Goal: Task Accomplishment & Management: Complete application form

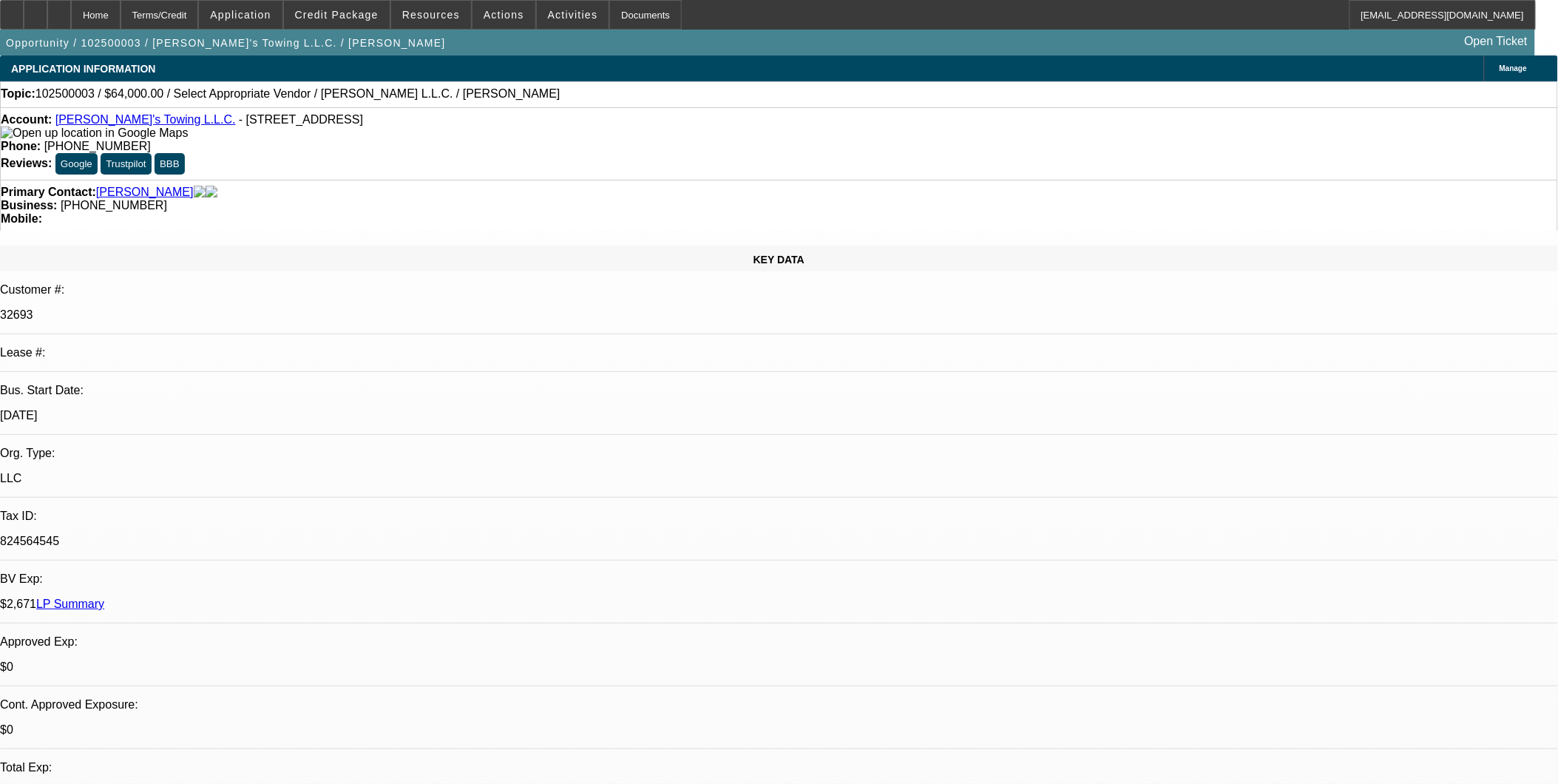
select select "0"
select select "2"
select select "0.2"
select select "0"
select select "2"
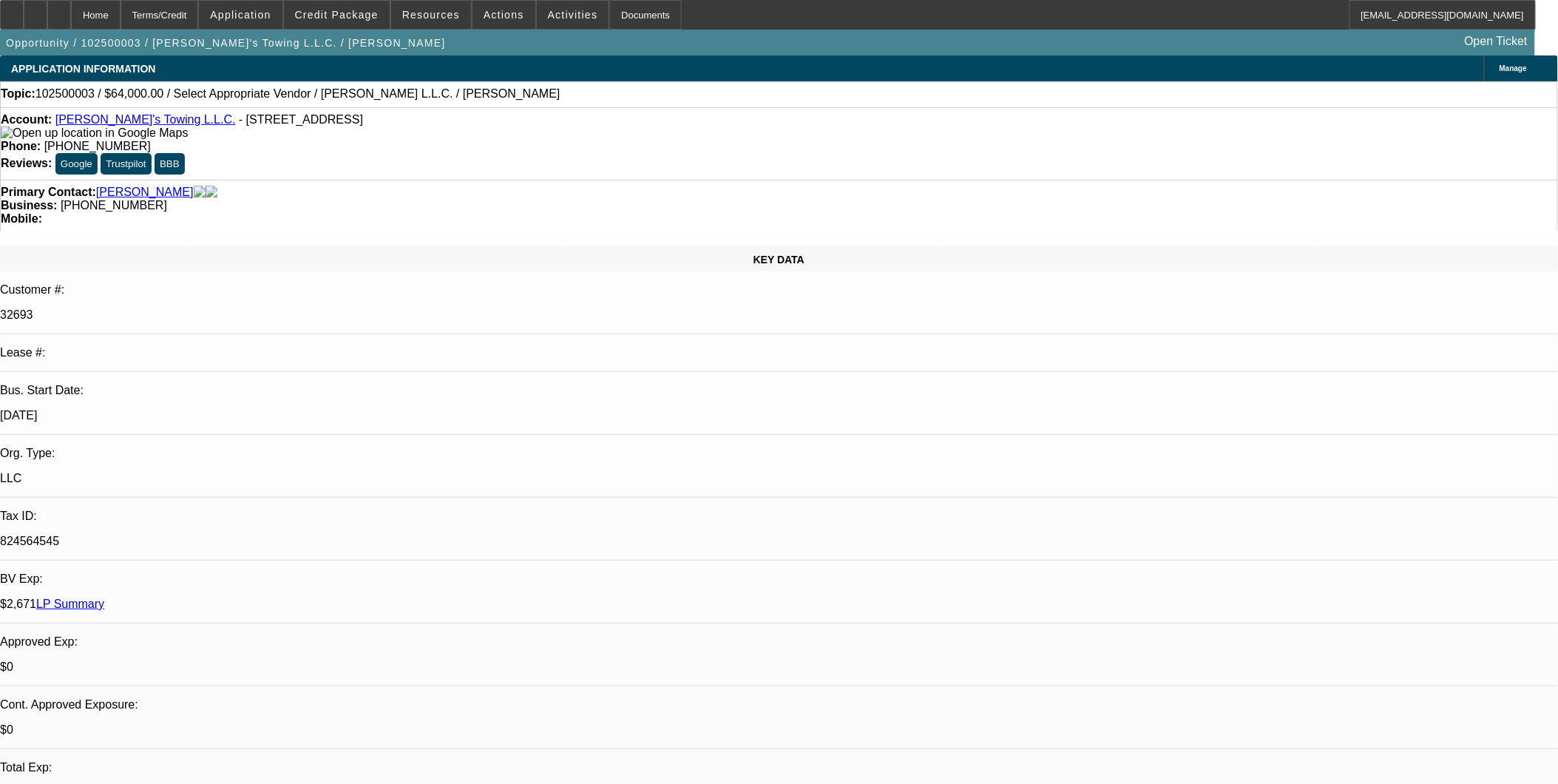
select select "0"
select select "2"
select select "0.2"
select select "1"
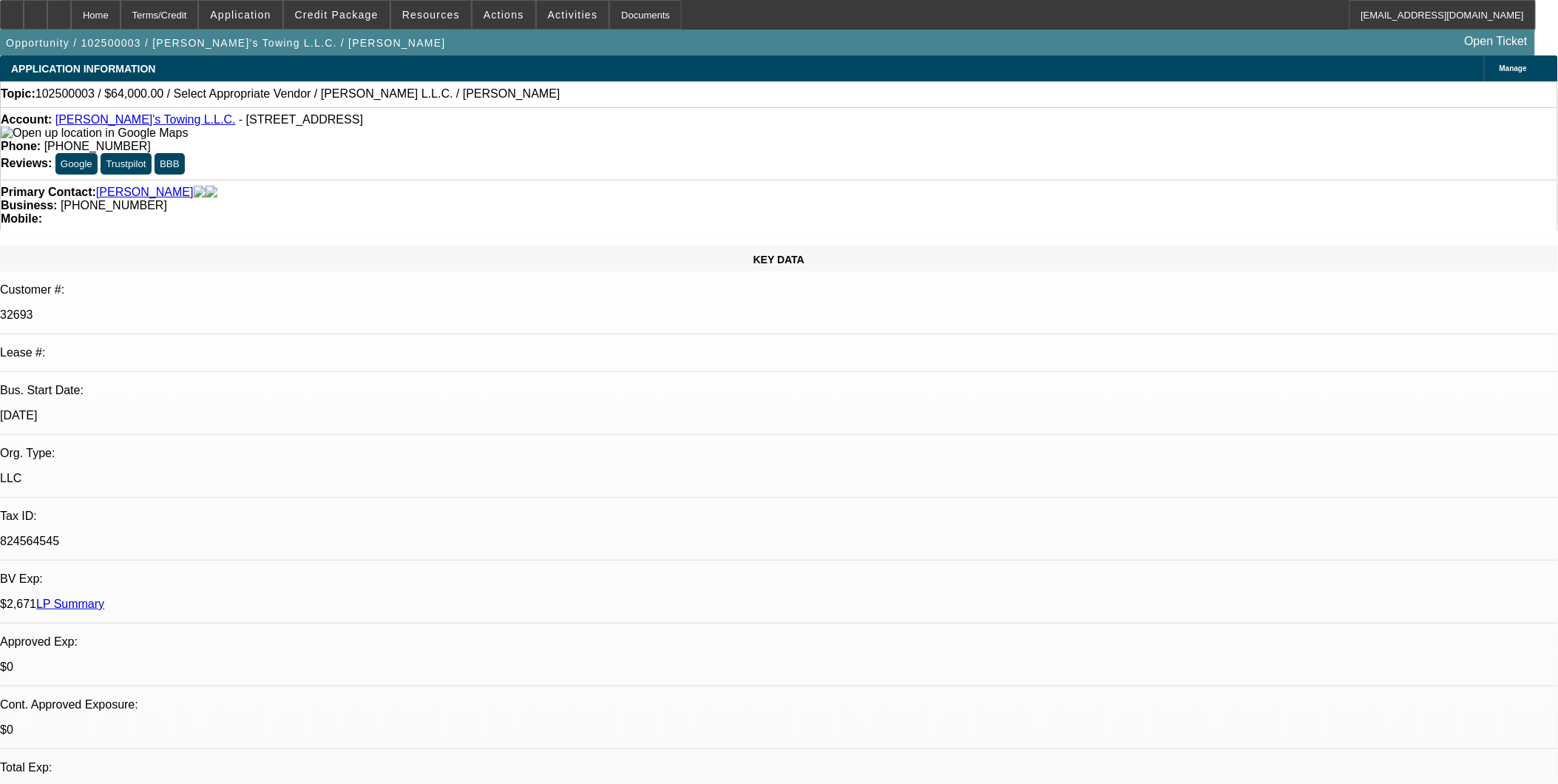
select select "2"
select select "17"
select select "1"
select select "2"
select select "6"
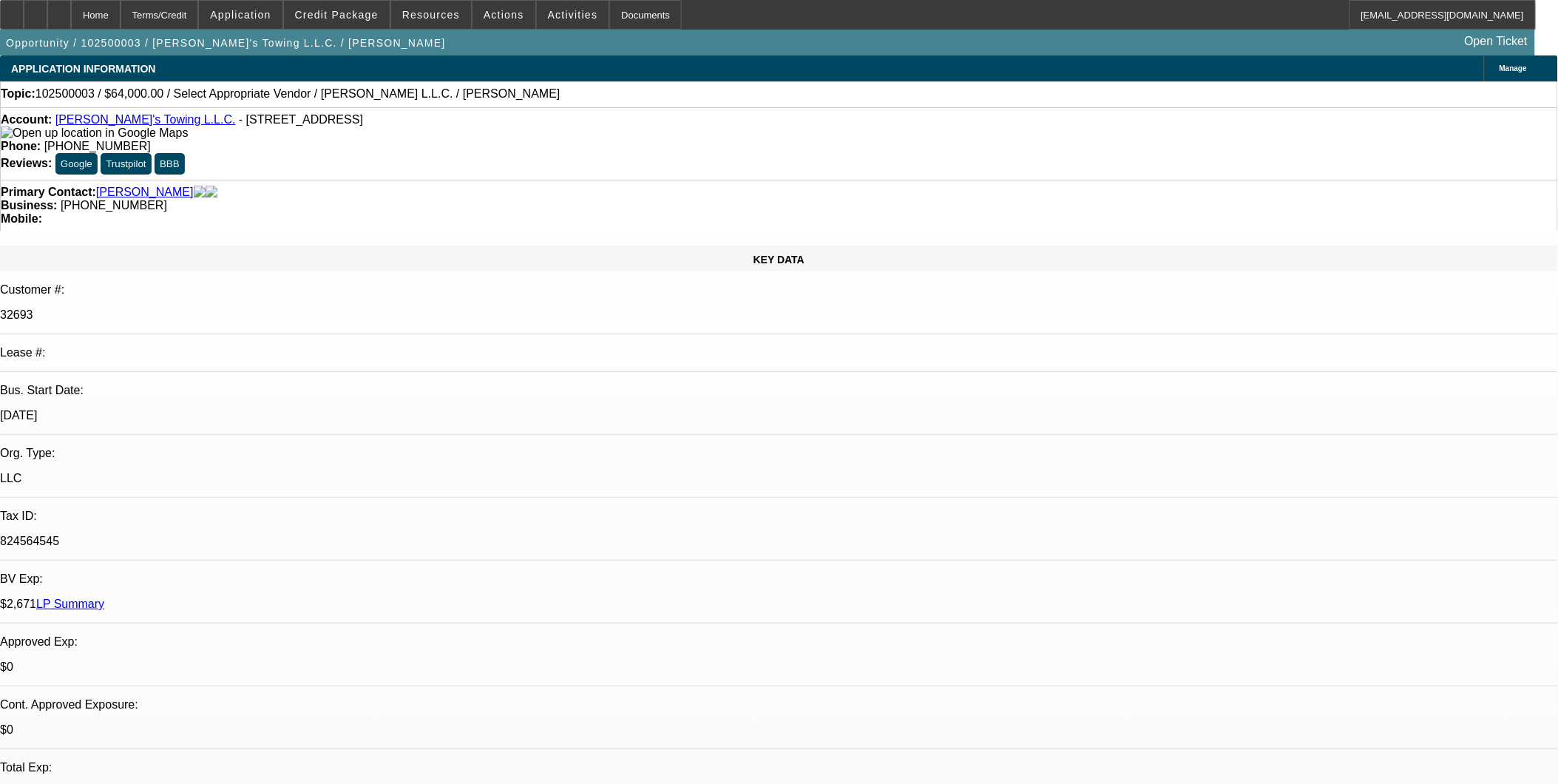
select select "1"
select select "2"
select select "17"
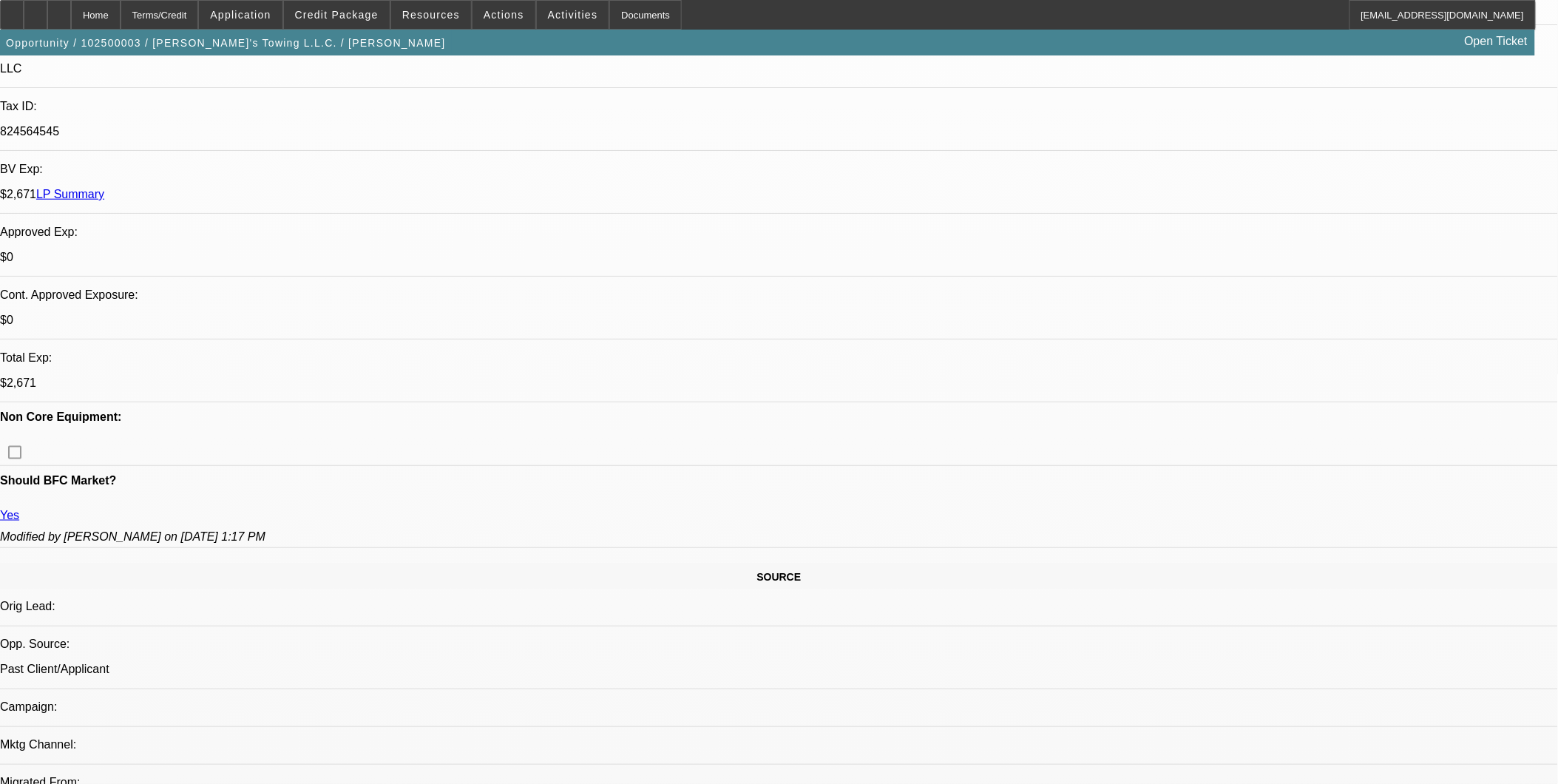
scroll to position [410, 0]
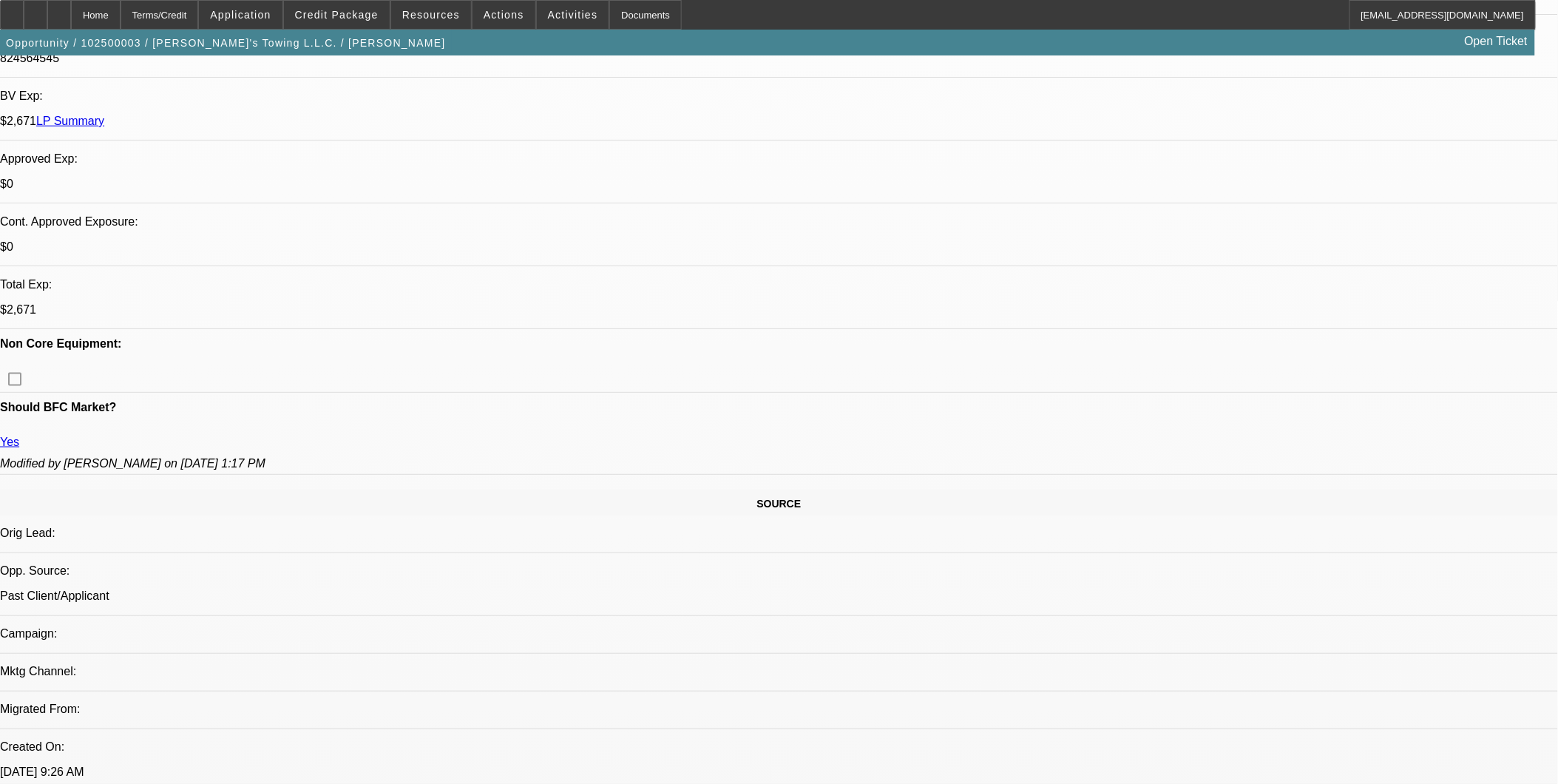
scroll to position [822, 0]
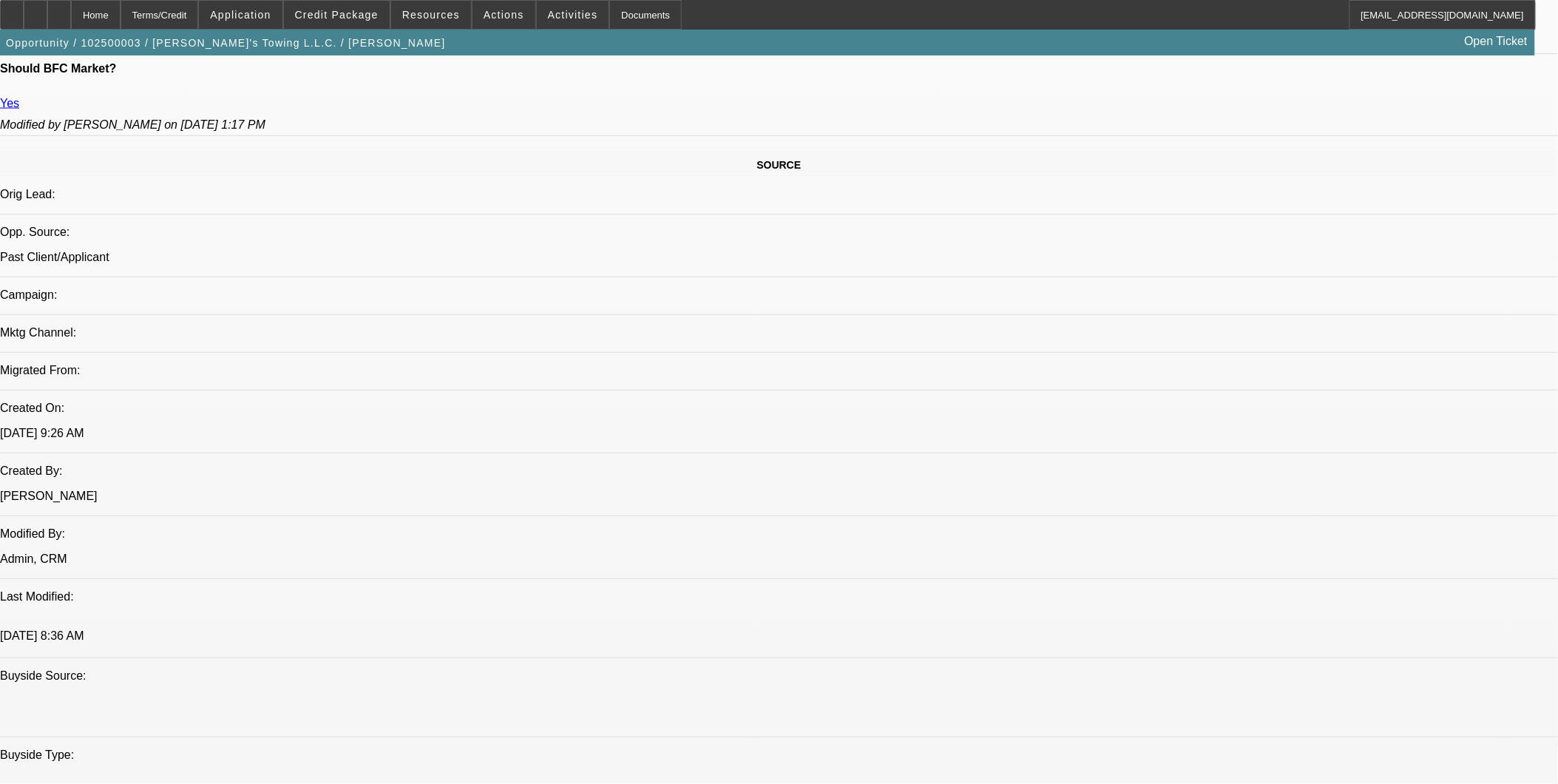
drag, startPoint x: 1009, startPoint y: 494, endPoint x: 933, endPoint y: 434, distance: 96.8
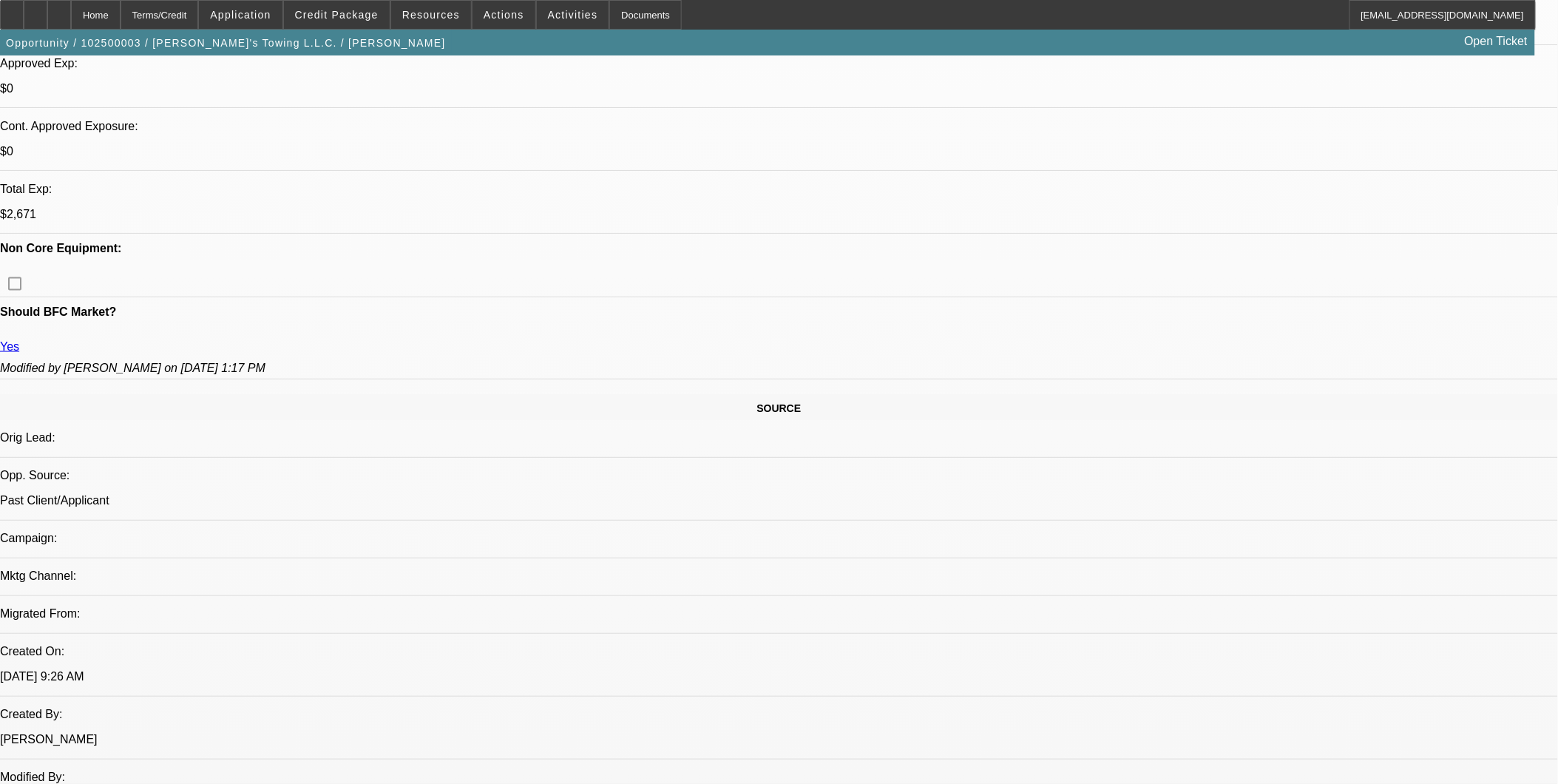
scroll to position [574, 0]
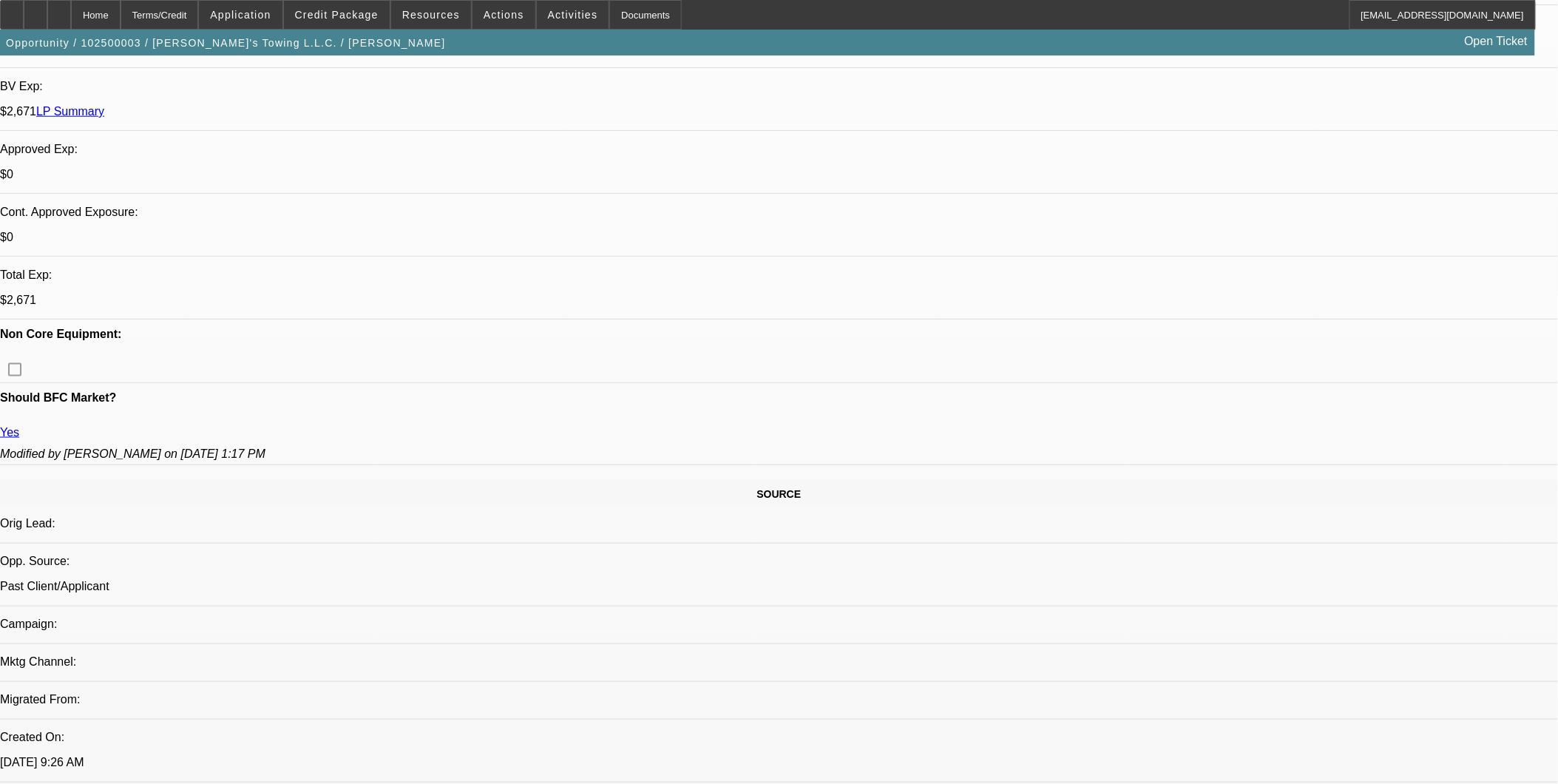
scroll to position [410, 0]
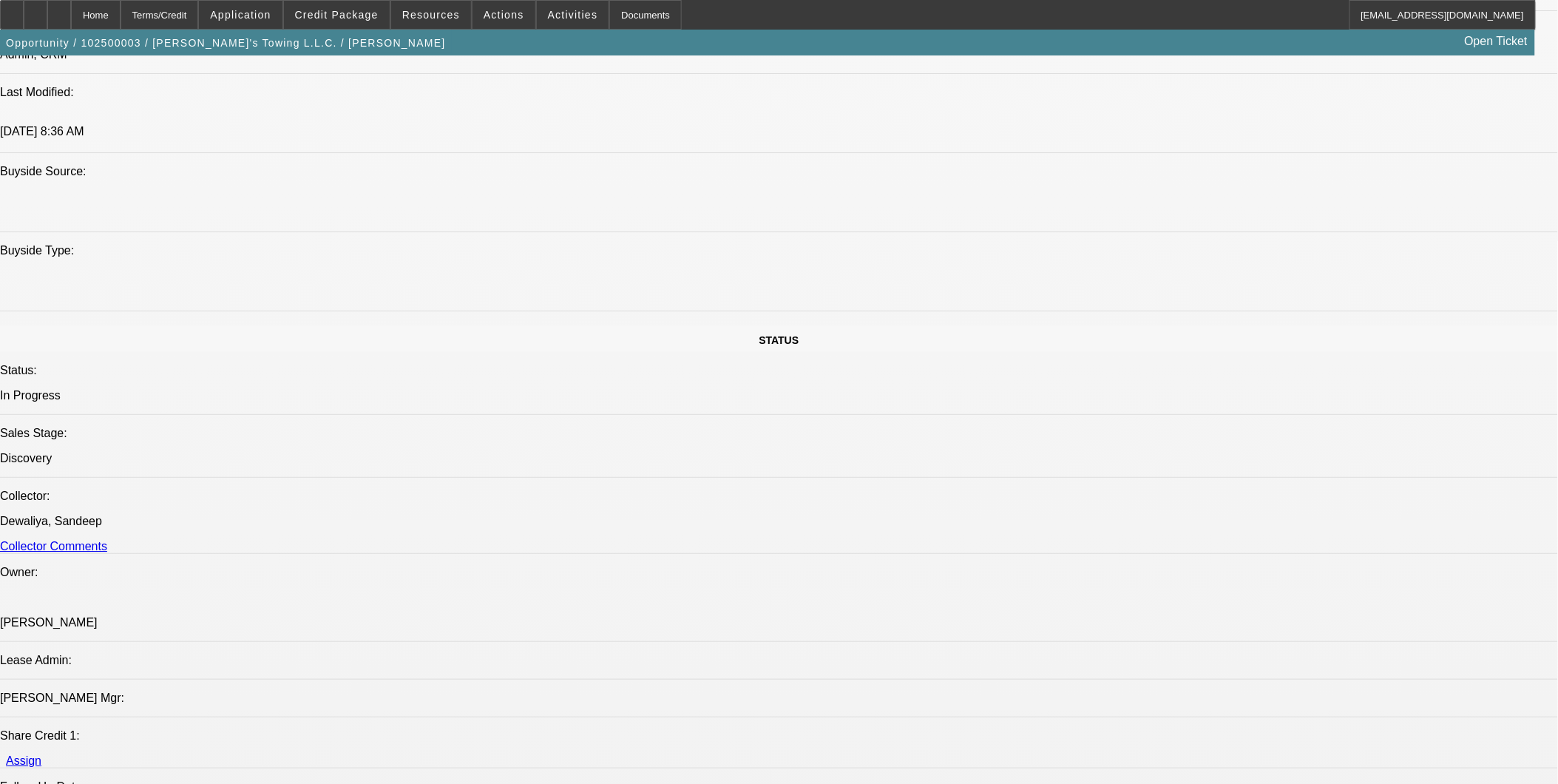
scroll to position [1314, 0]
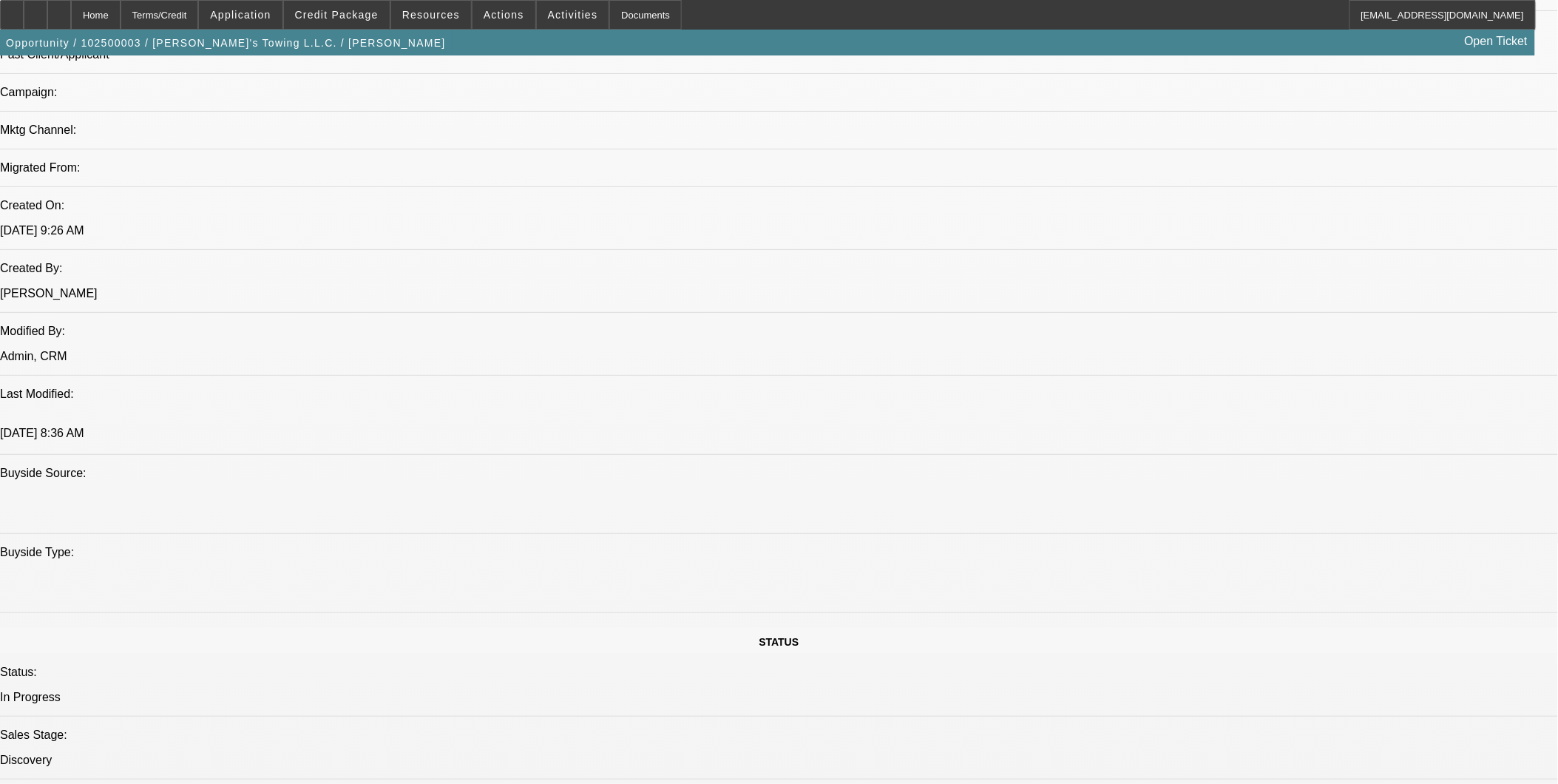
scroll to position [985, 0]
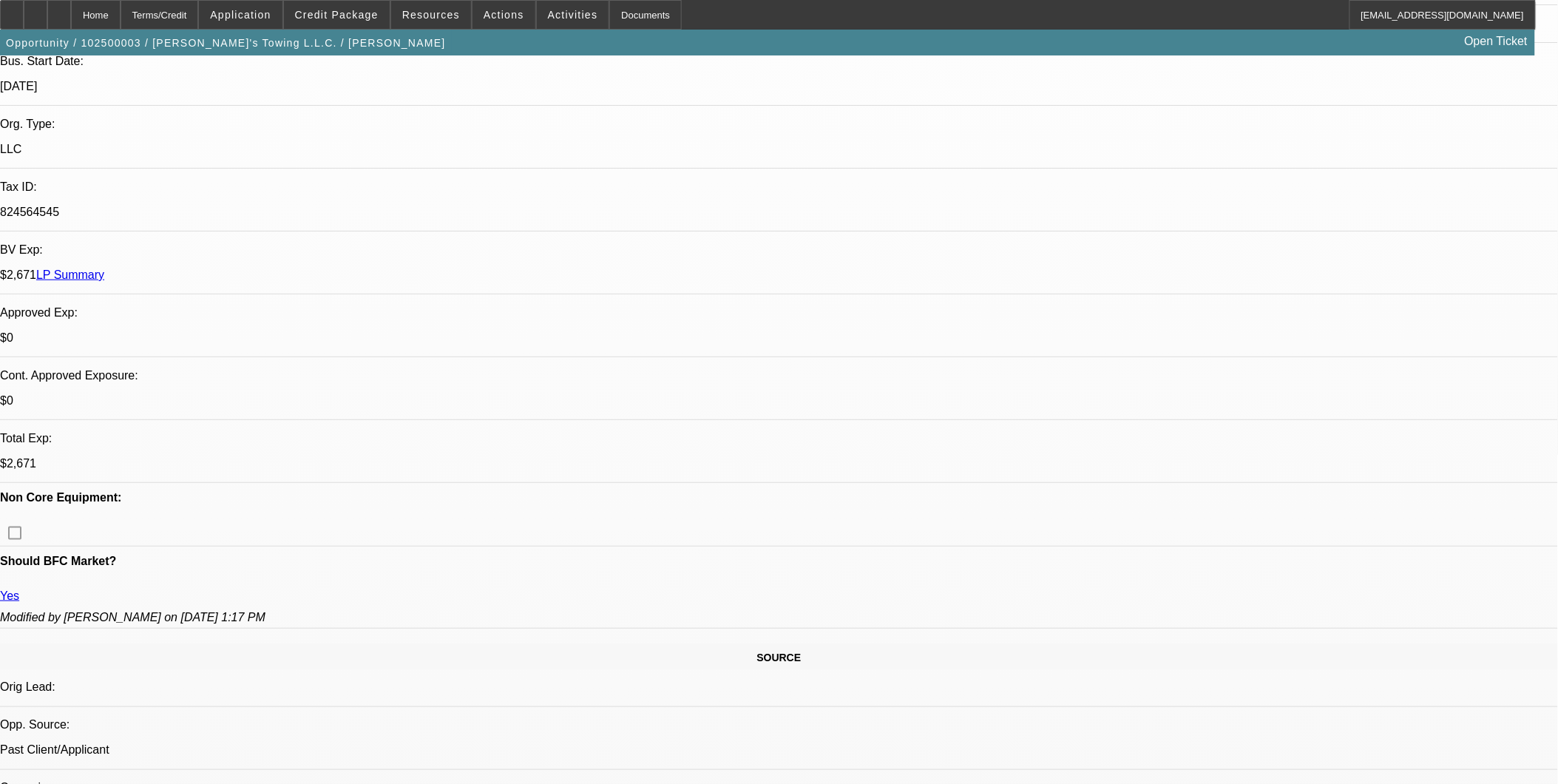
scroll to position [328, 0]
drag, startPoint x: 713, startPoint y: 126, endPoint x: 706, endPoint y: 164, distance: 38.6
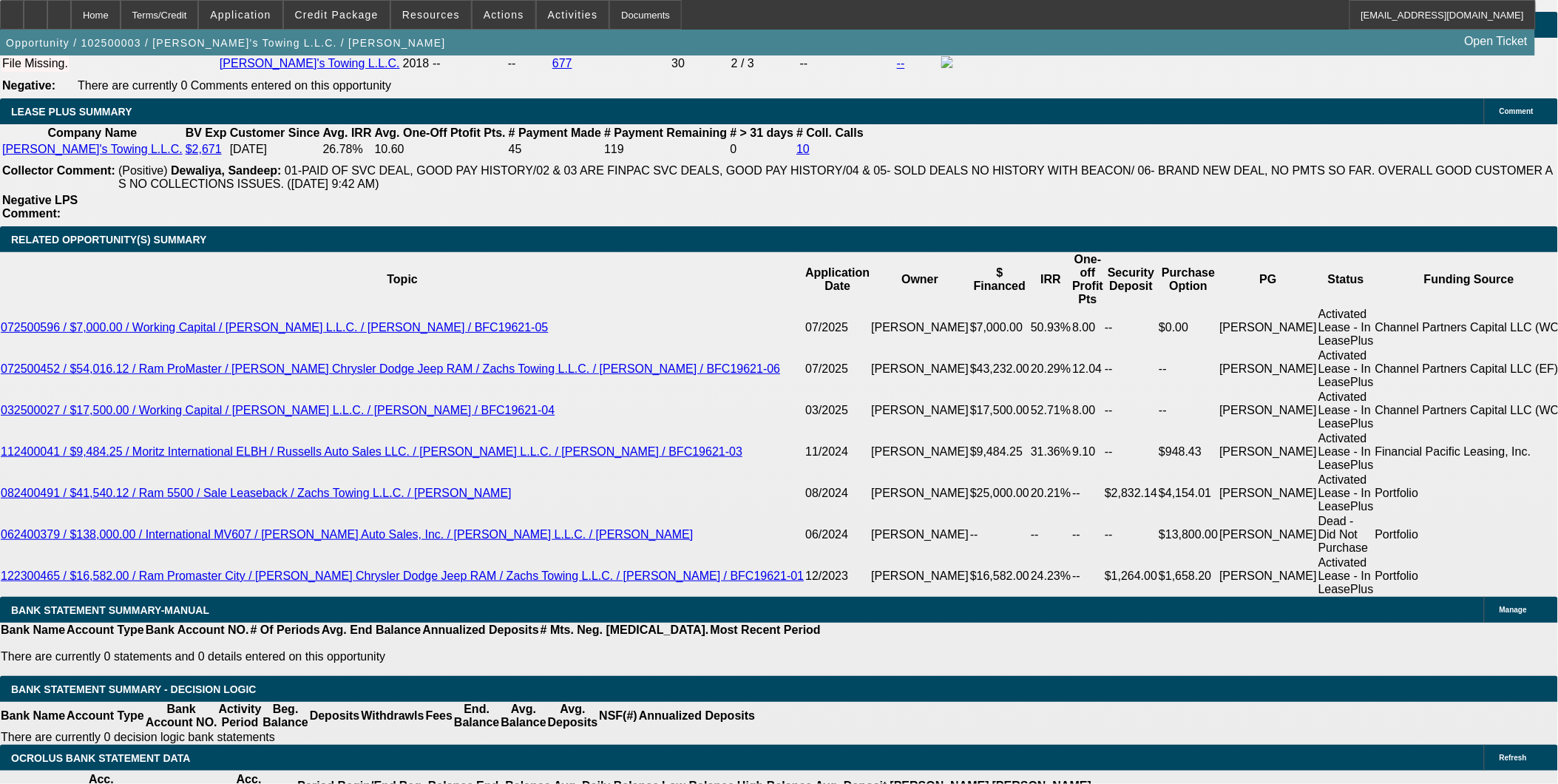
scroll to position [2382, 0]
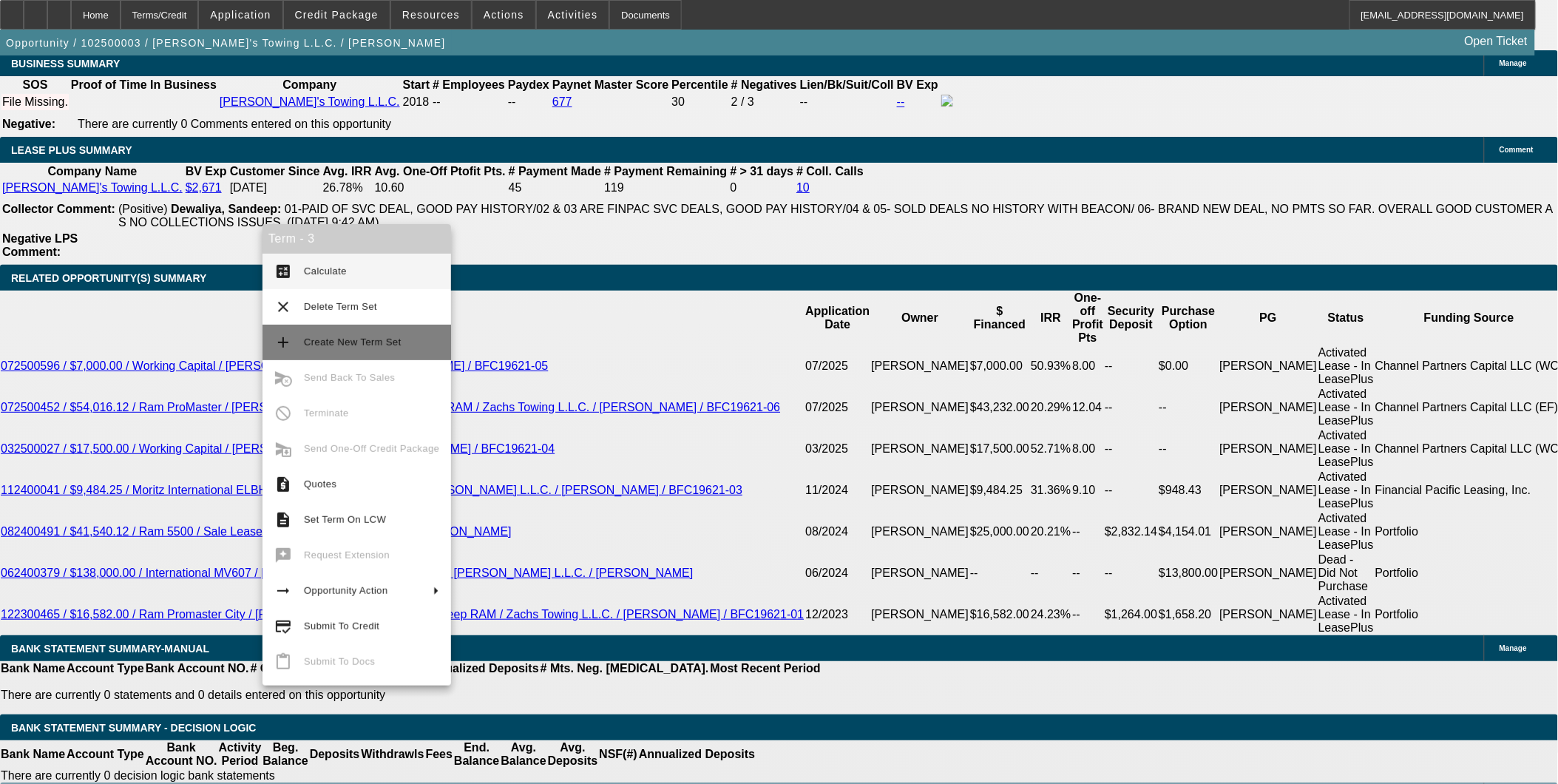
click at [372, 346] on span "Create New Term Set" at bounding box center [352, 341] width 98 height 11
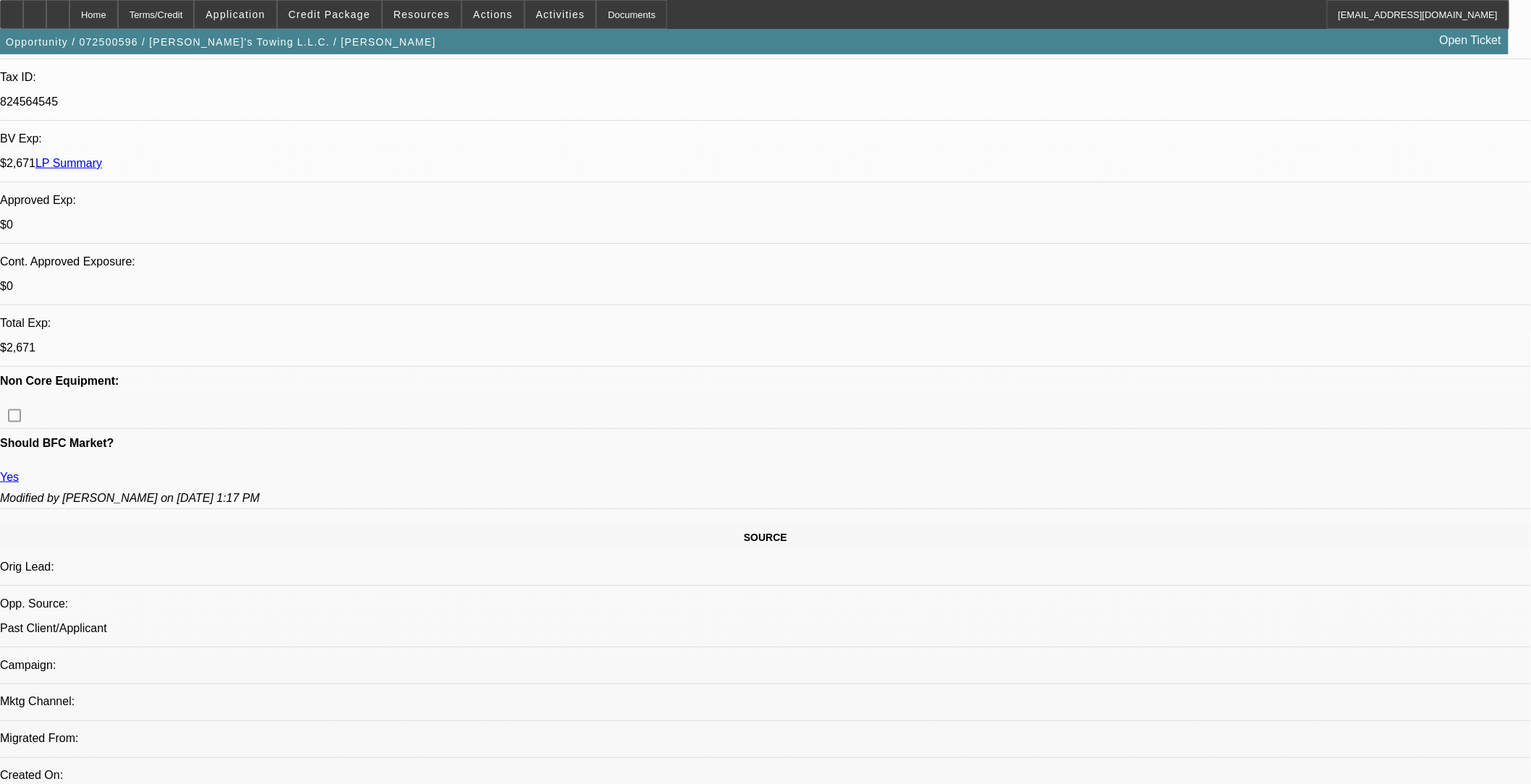
select select "0"
select select "1"
select select "2"
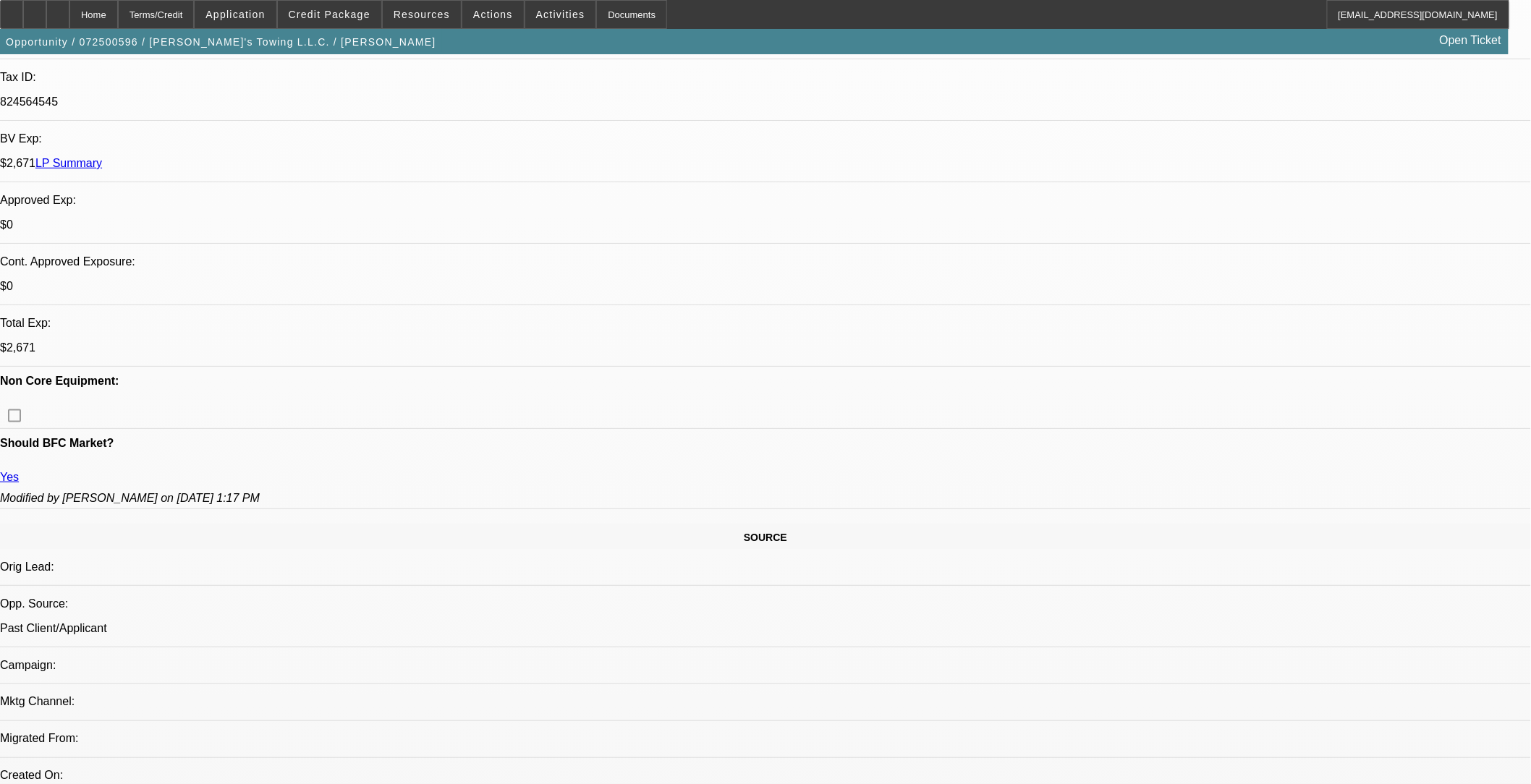
select select "6"
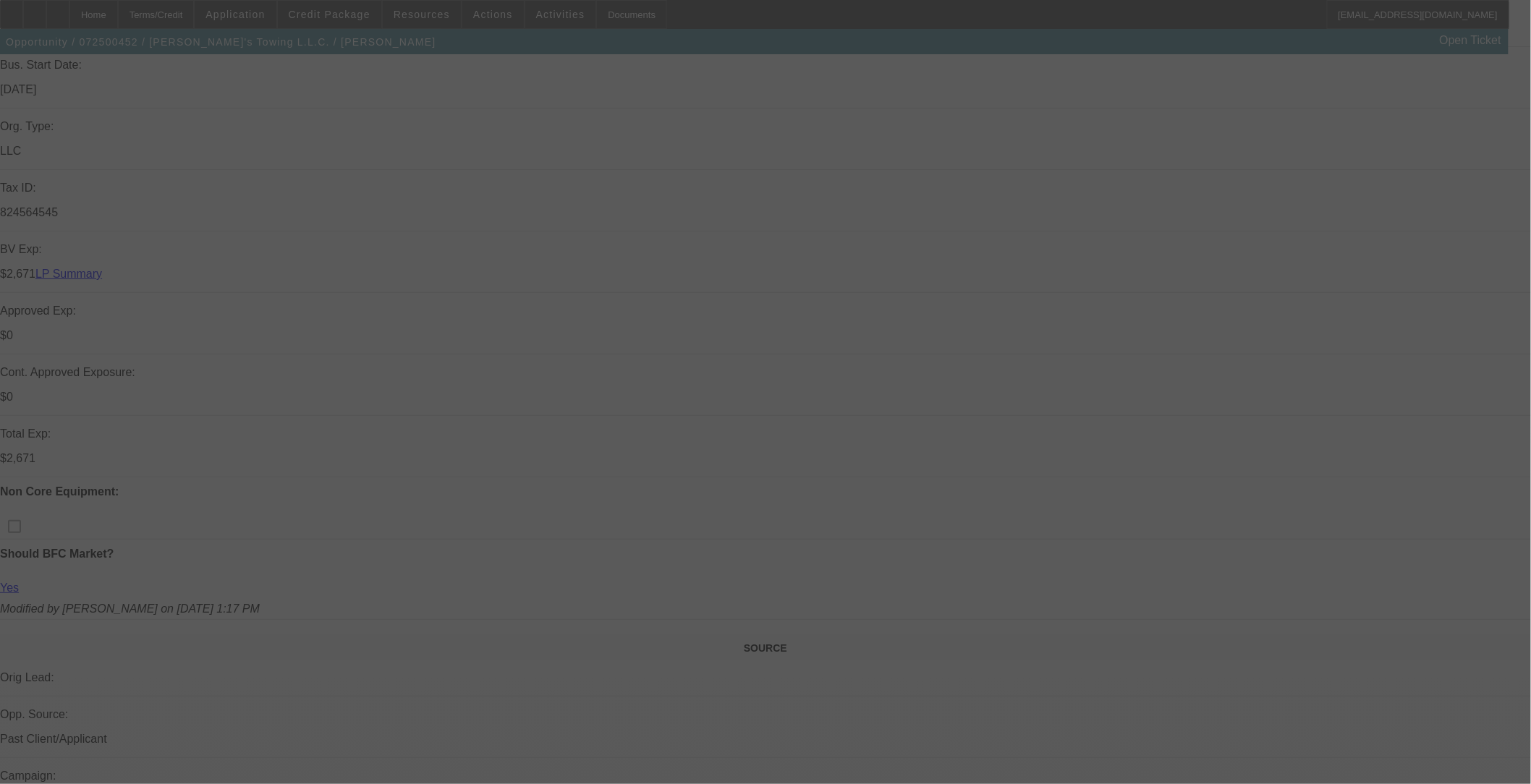
scroll to position [401, 0]
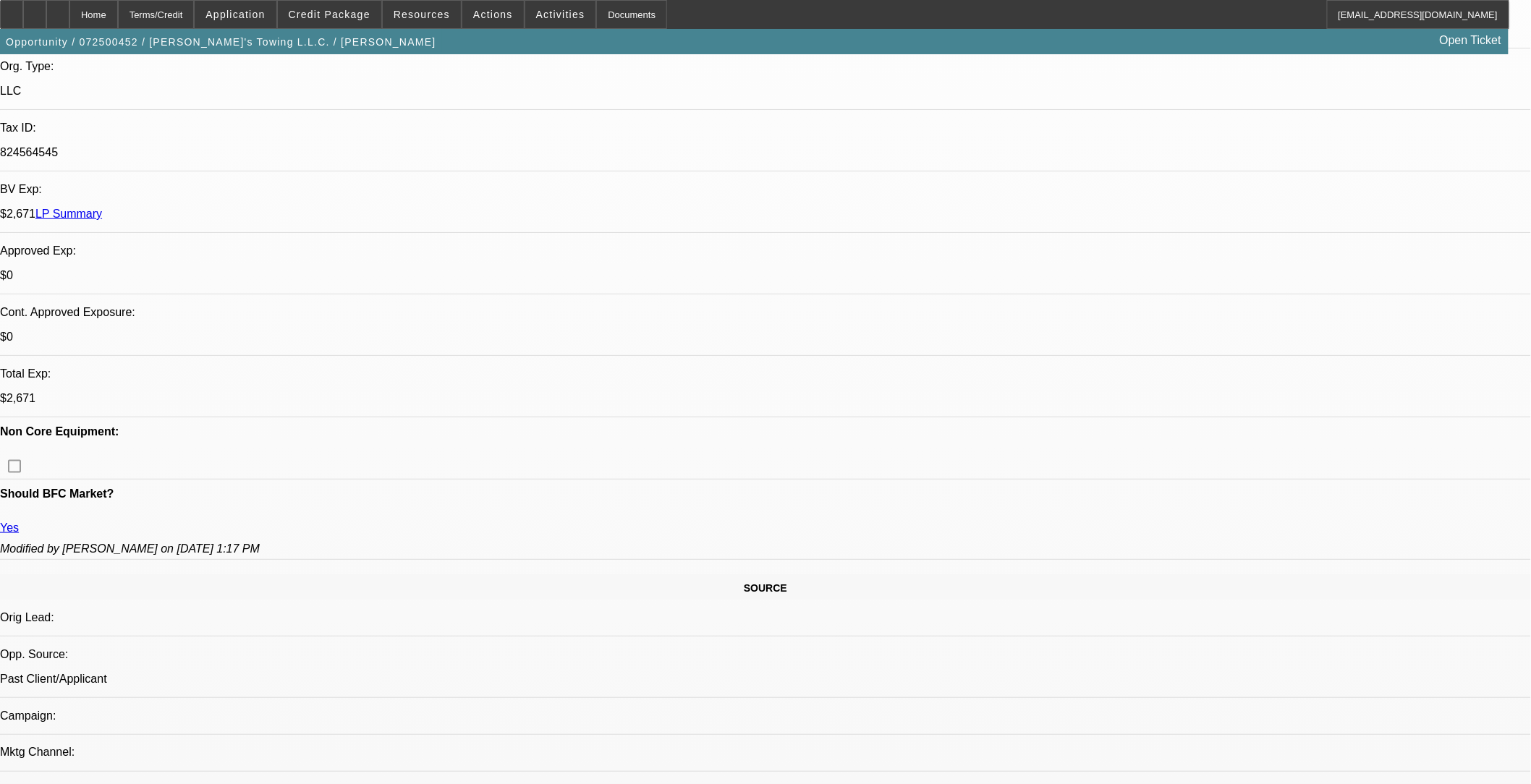
select select "0"
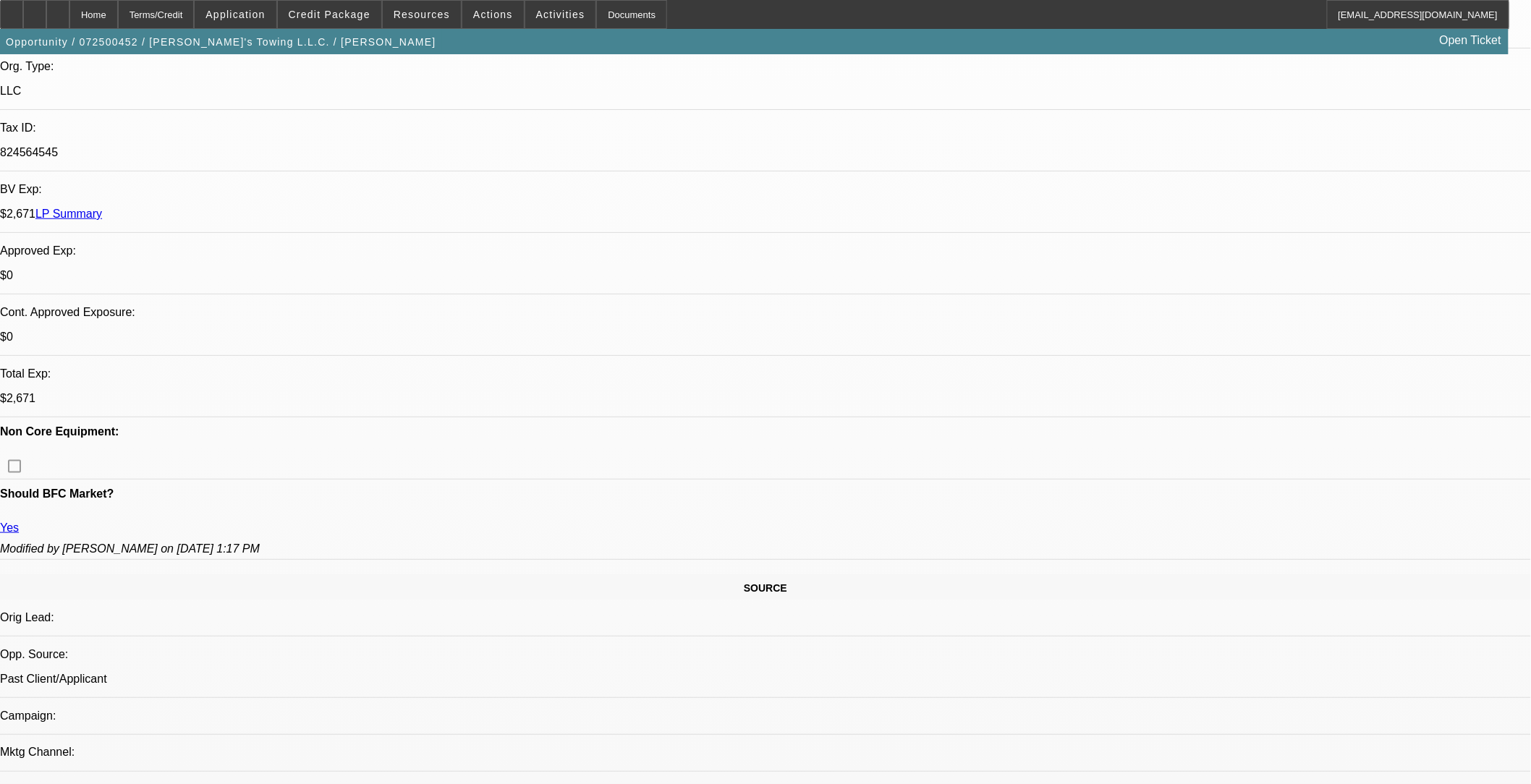
select select "0.1"
select select "0"
select select "0.1"
select select "0"
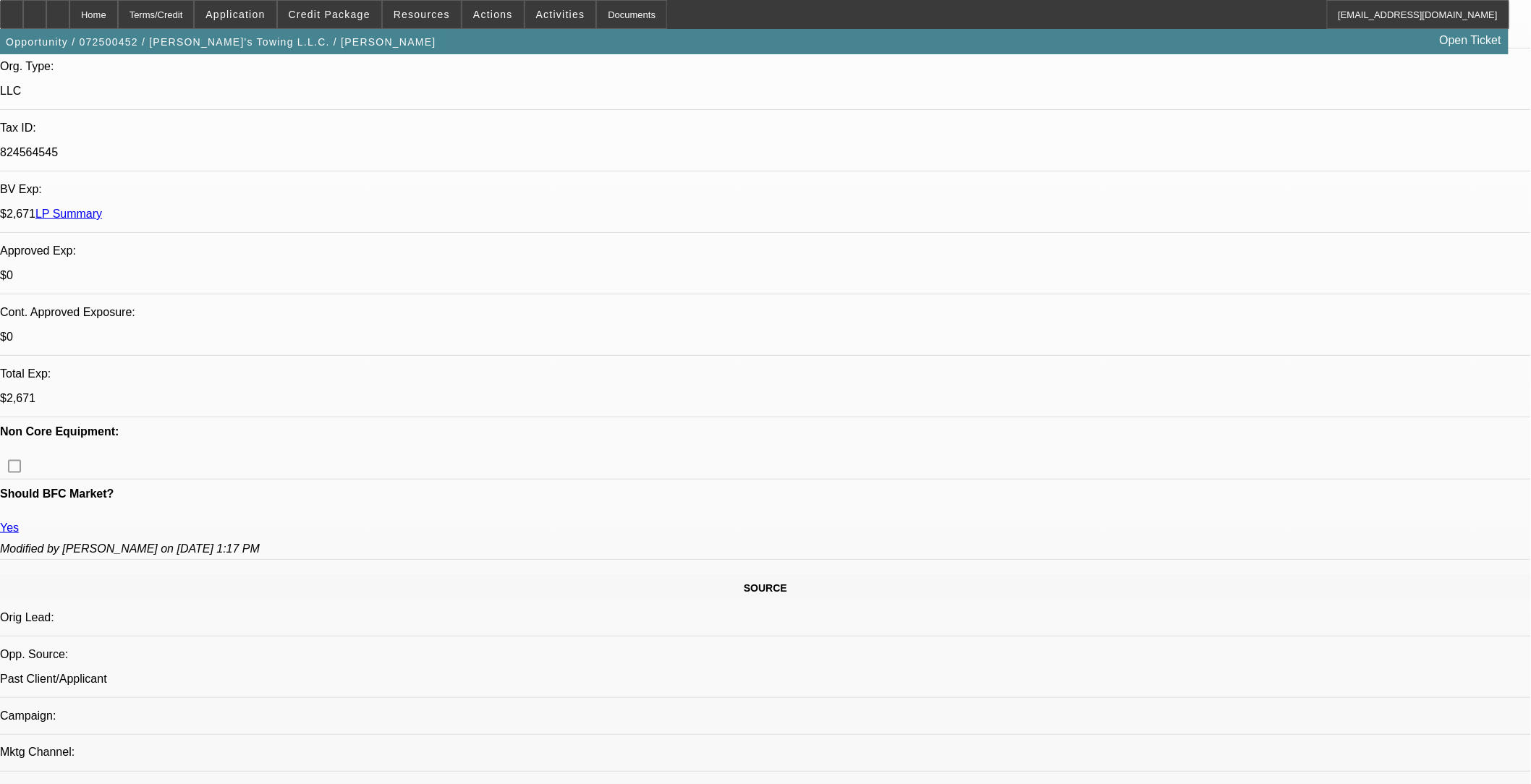
select select "0"
select select "0.1"
select select "1"
select select "3"
select select "6"
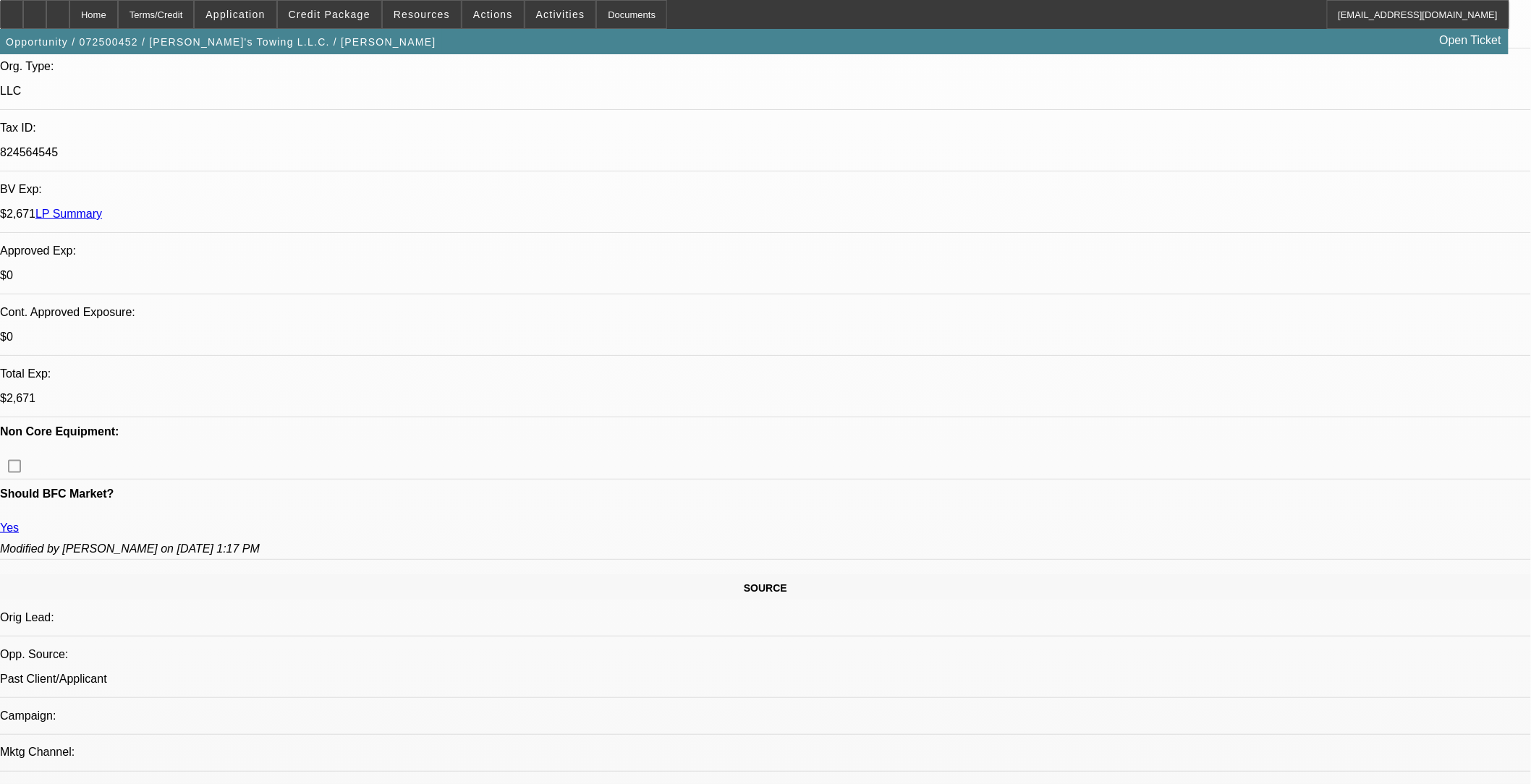
select select "1"
select select "3"
select select "4"
select select "1"
select select "3"
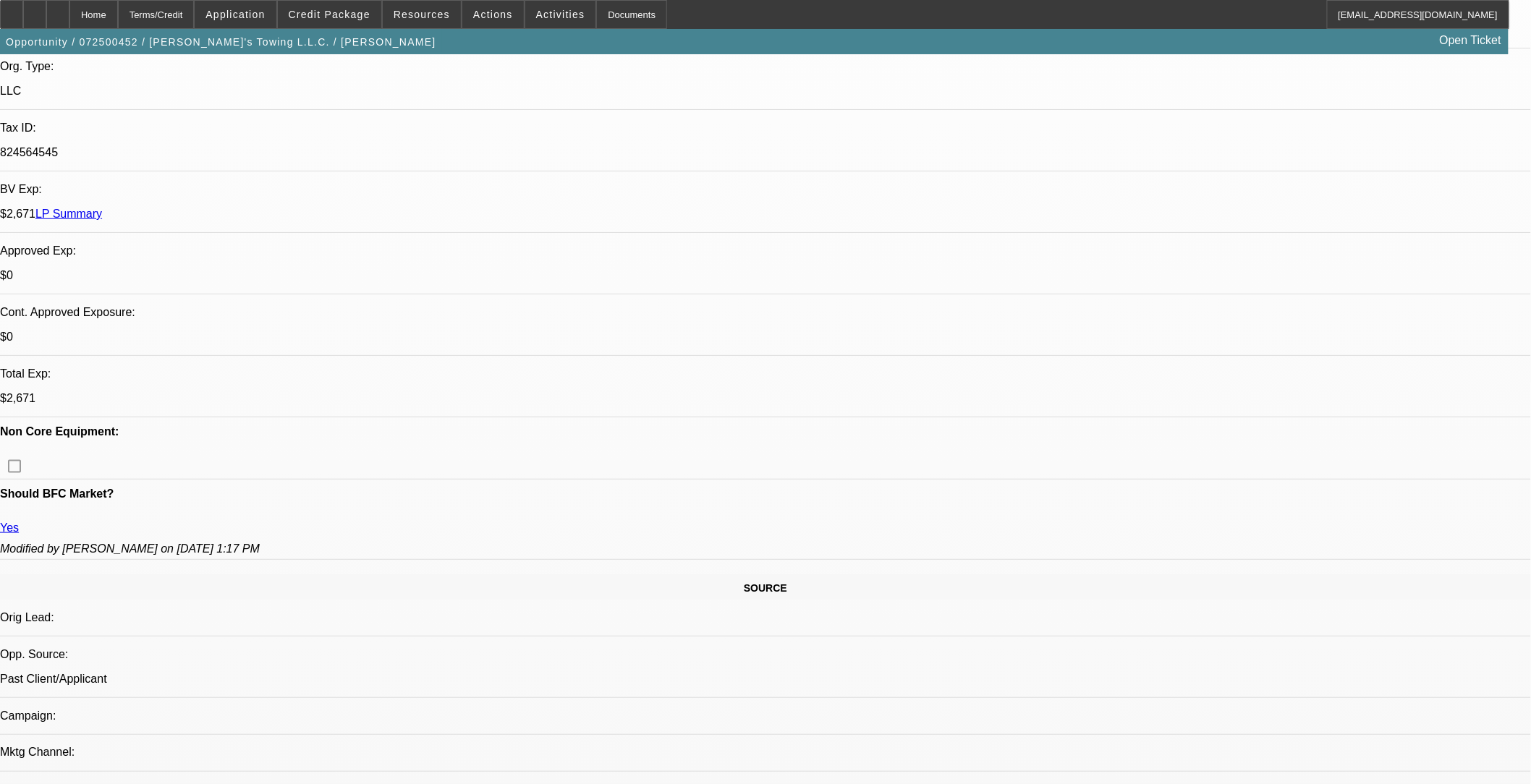
select select "4"
select select "1"
select select "3"
select select "4"
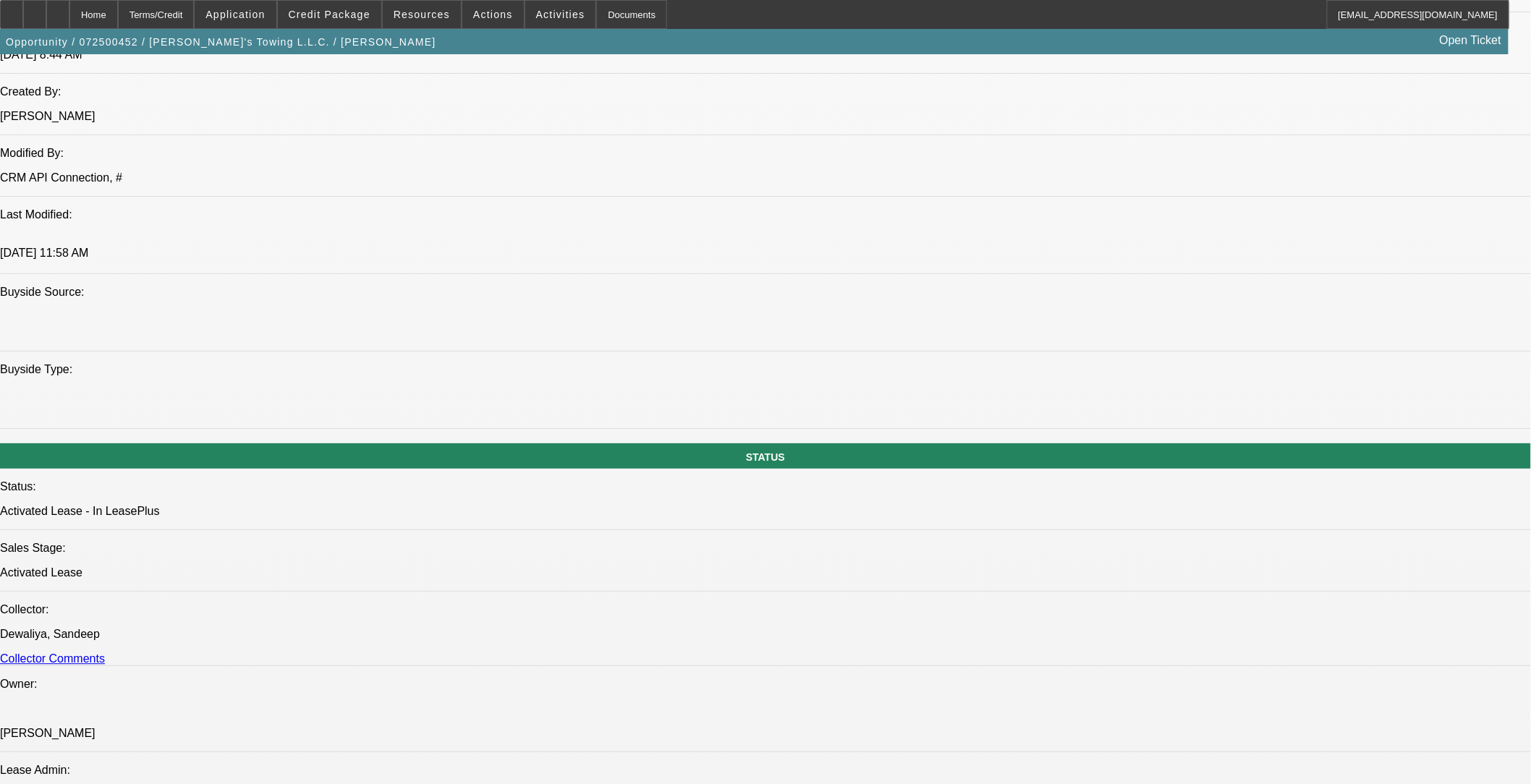
scroll to position [1205, 0]
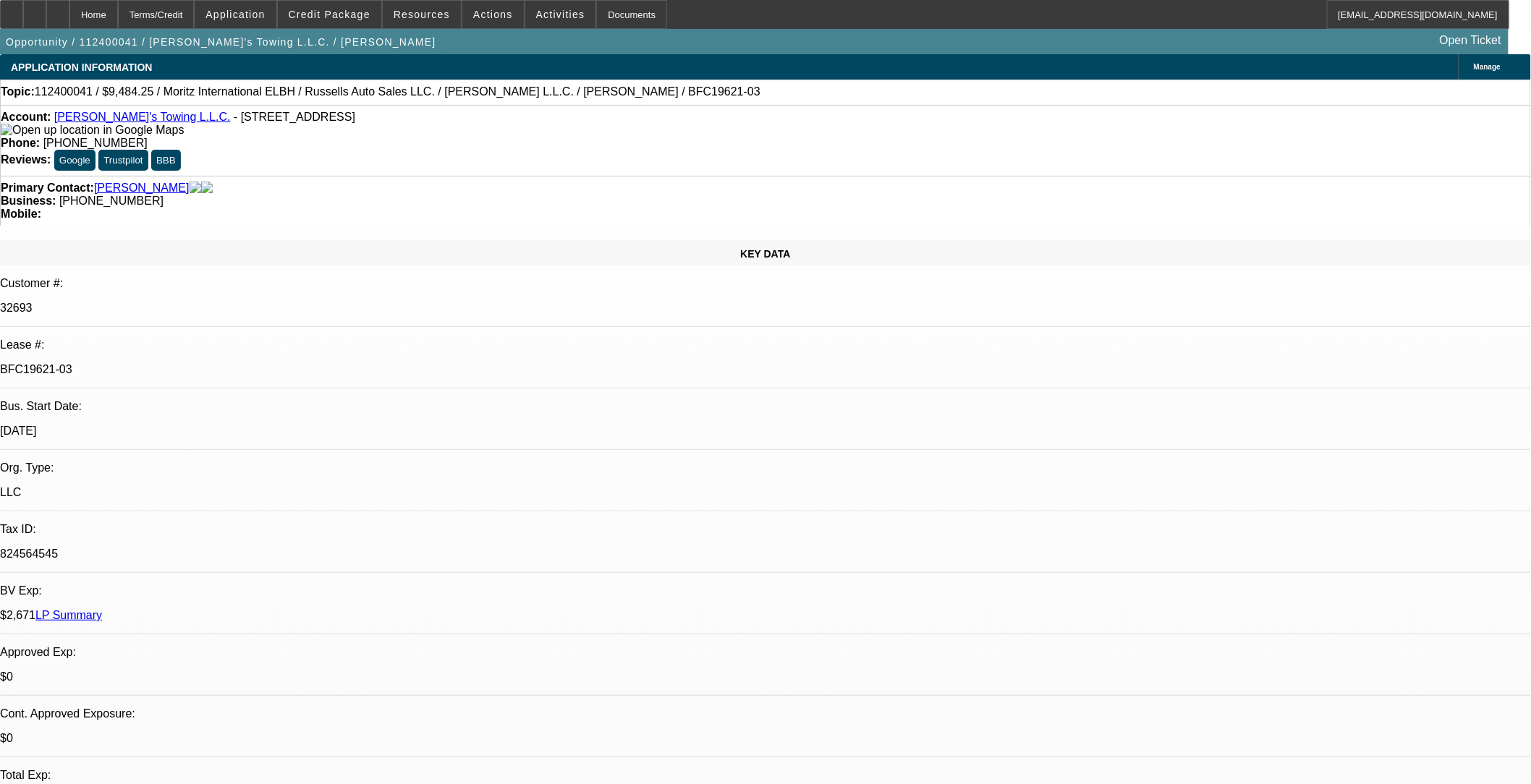
select select "0"
select select "0.1"
select select "0"
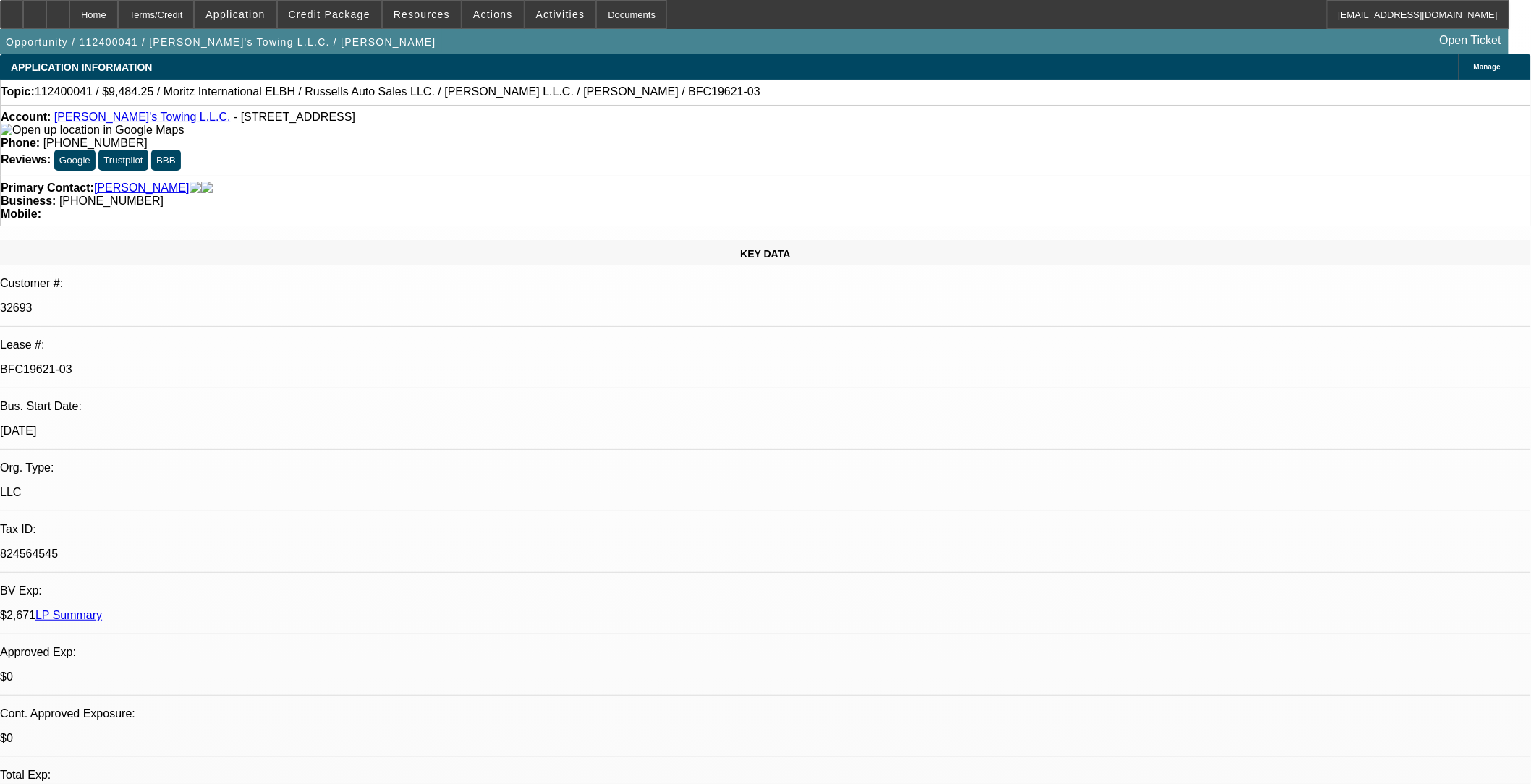
select select "0.1"
select select "0"
select select "2"
select select "0.1"
select select "0"
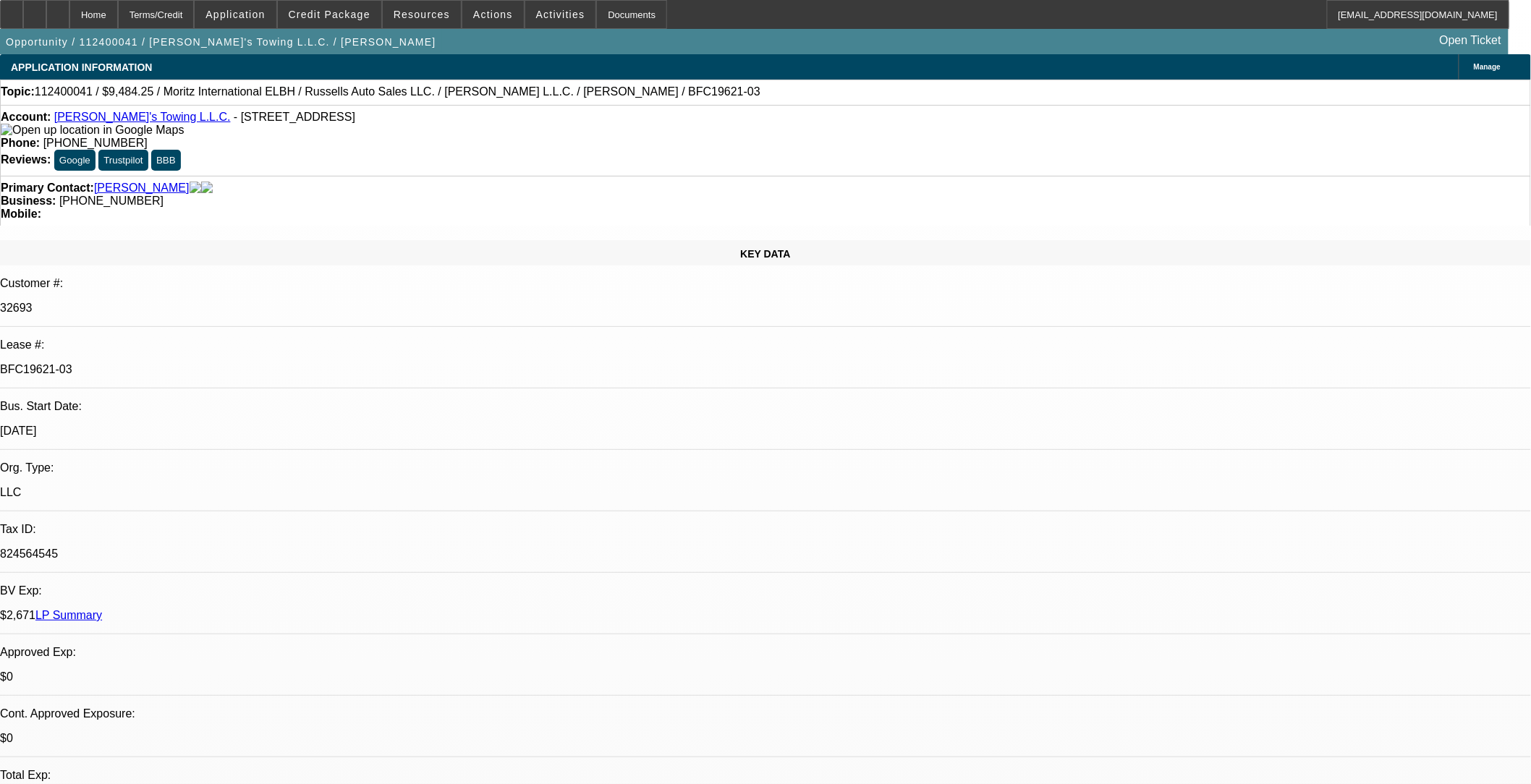
select select "0"
select select "0.1"
select select "1"
select select "3"
select select "4"
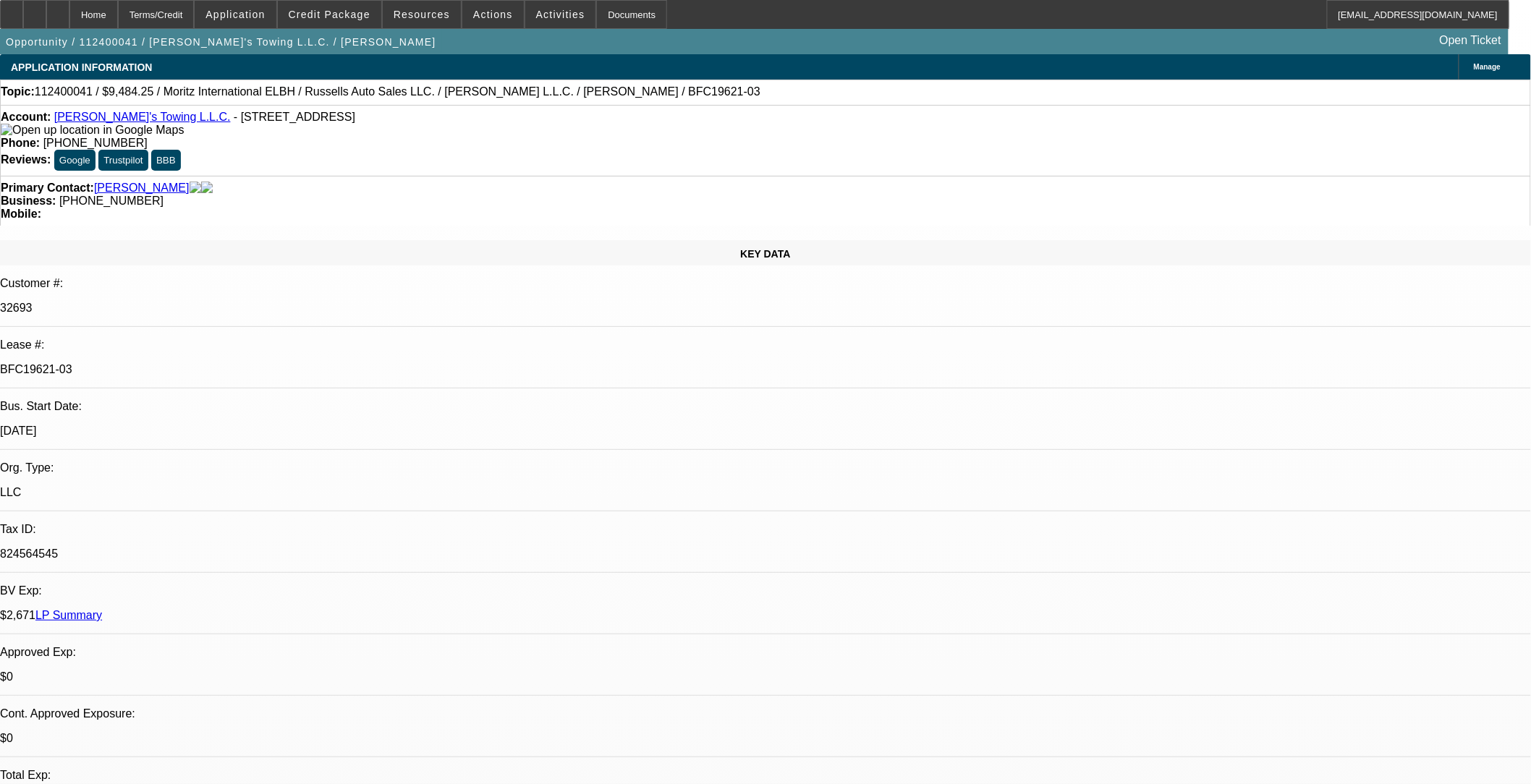
select select "1"
select select "3"
select select "4"
select select "1"
select select "2"
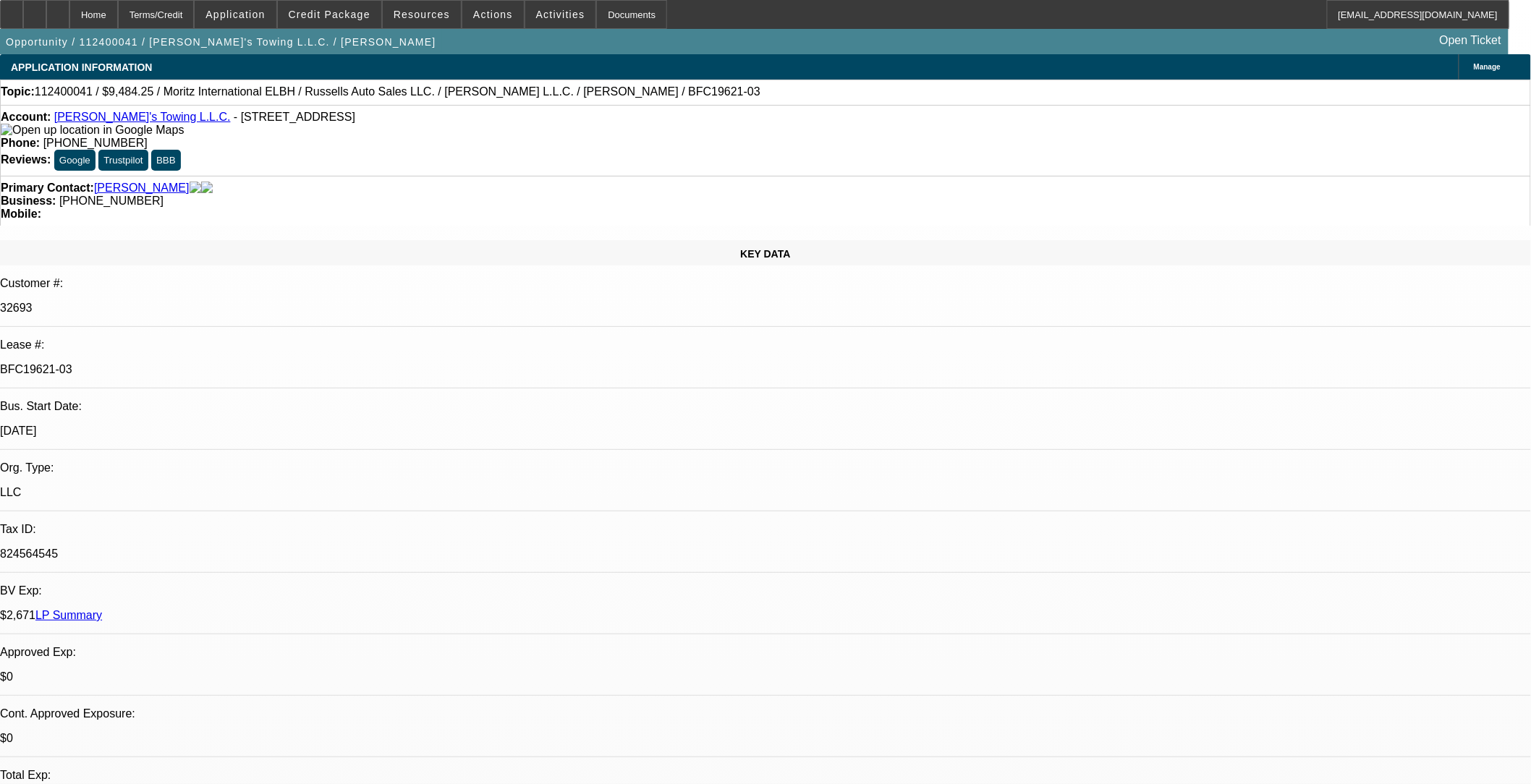
select select "4"
select select "1"
select select "3"
select select "4"
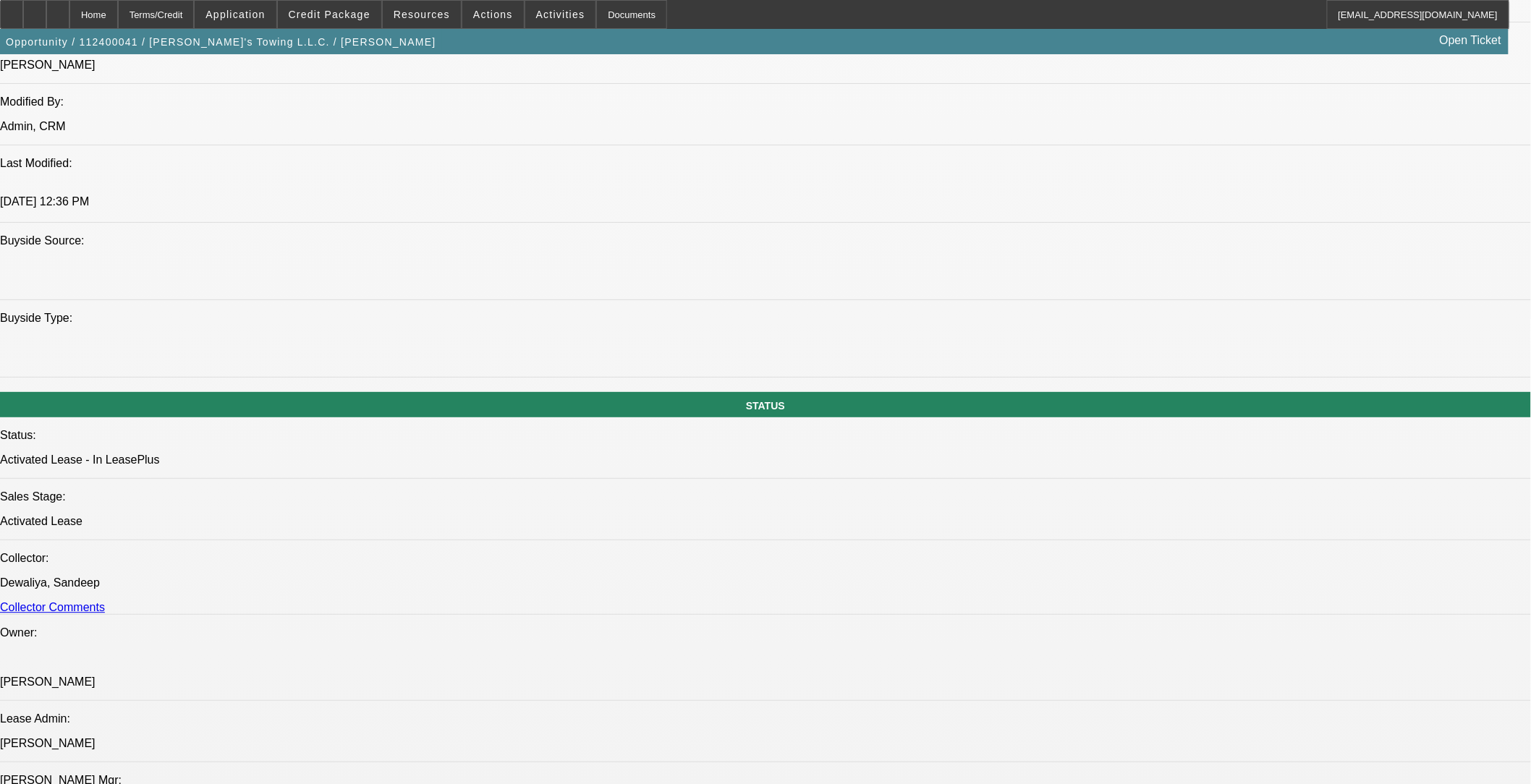
scroll to position [1285, 0]
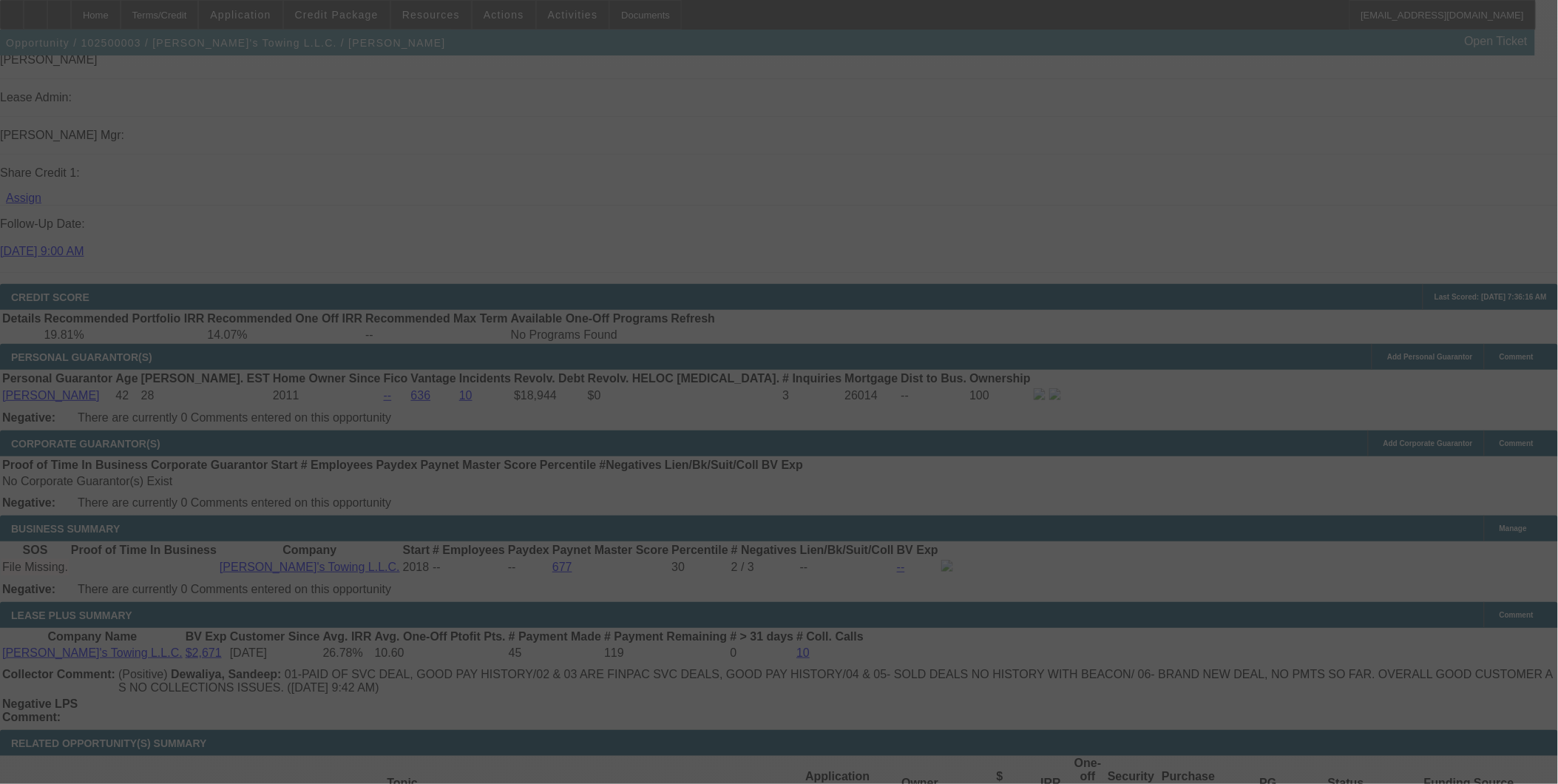
scroll to position [1955, 0]
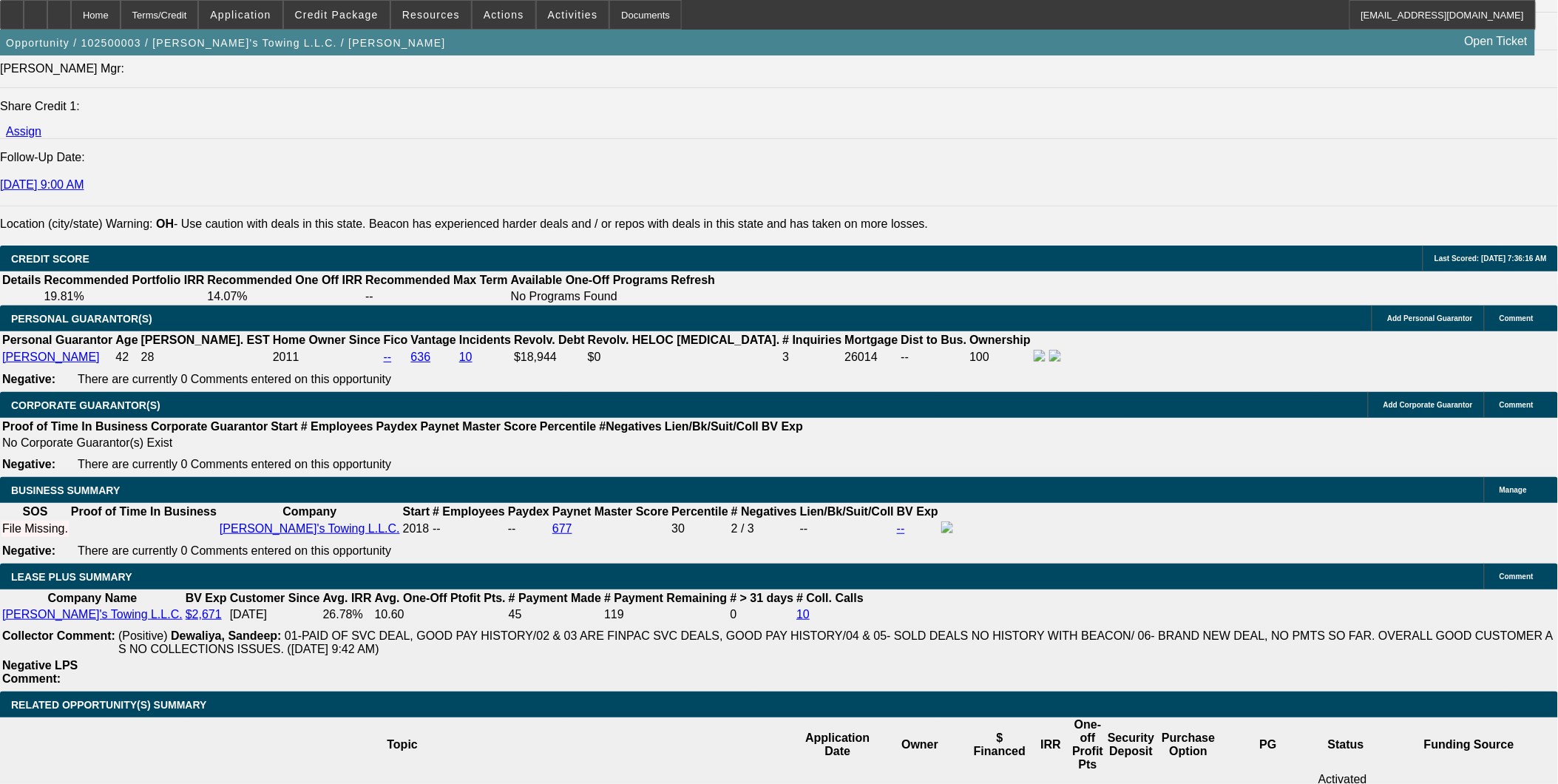
select select "0"
select select "2"
select select "0.2"
select select "0"
select select "2"
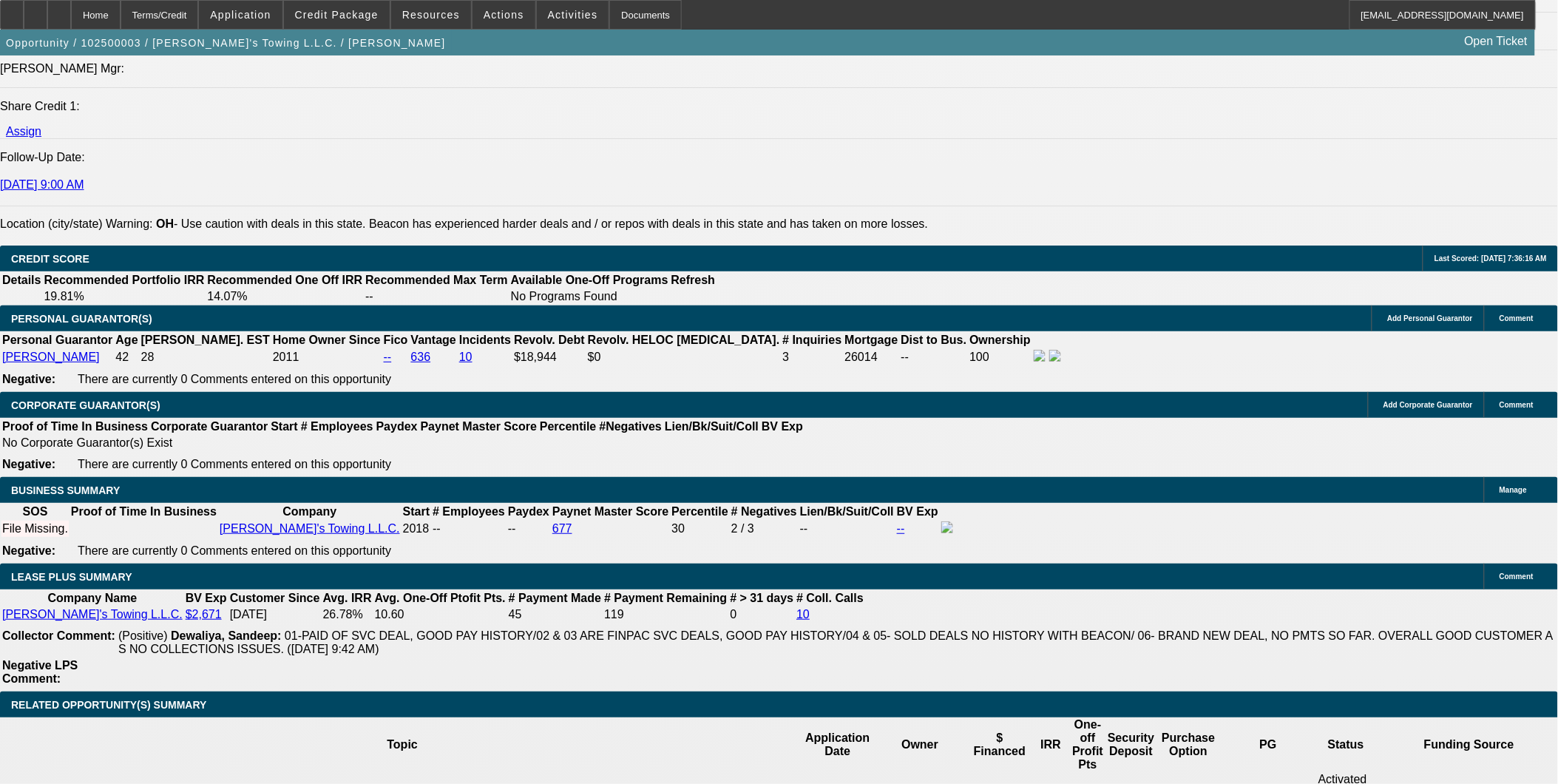
select select "0.2"
select select "0"
select select "2"
select select "0"
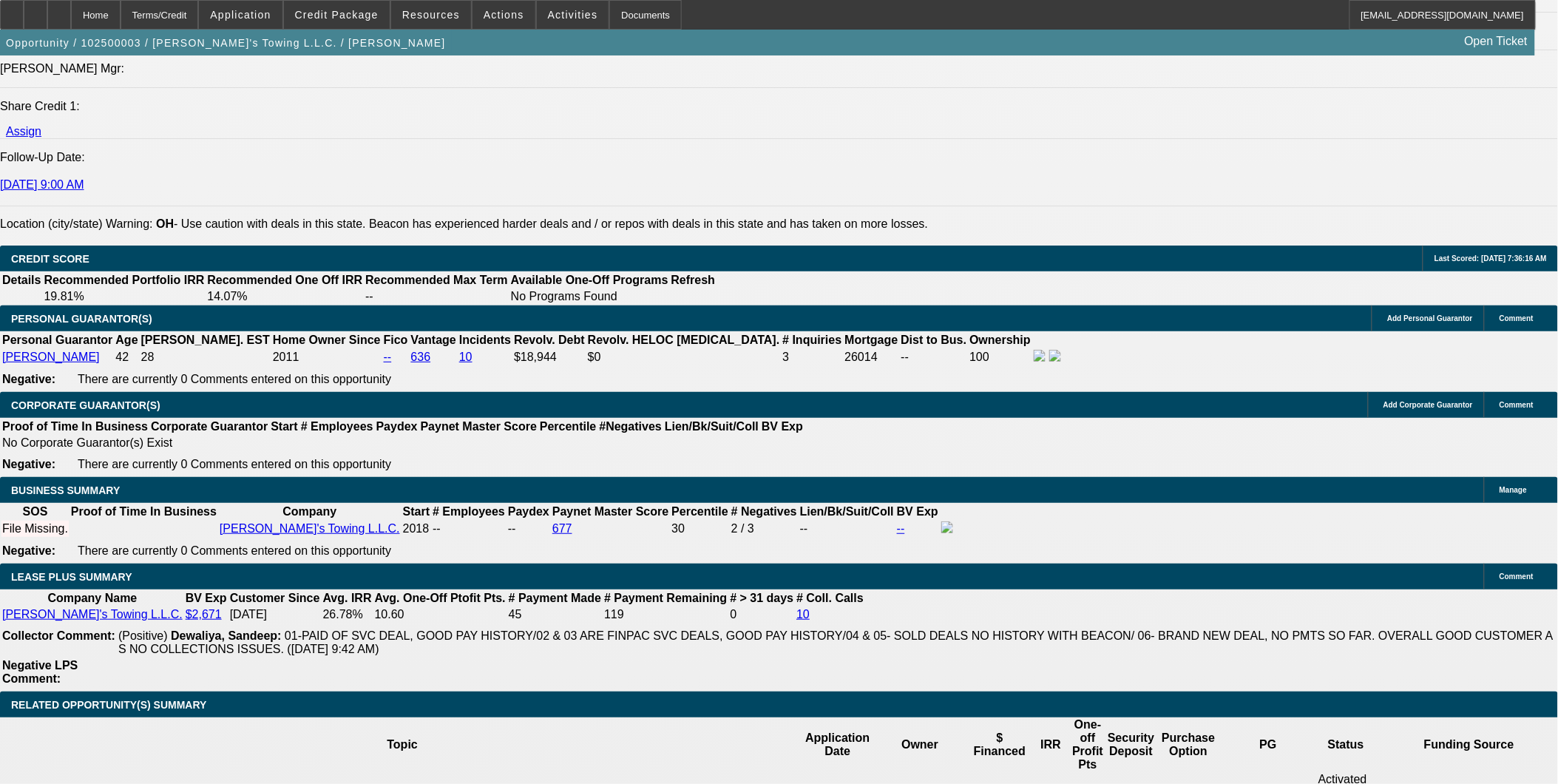
select select "2"
select select "0.2"
select select "1"
select select "2"
select select "17"
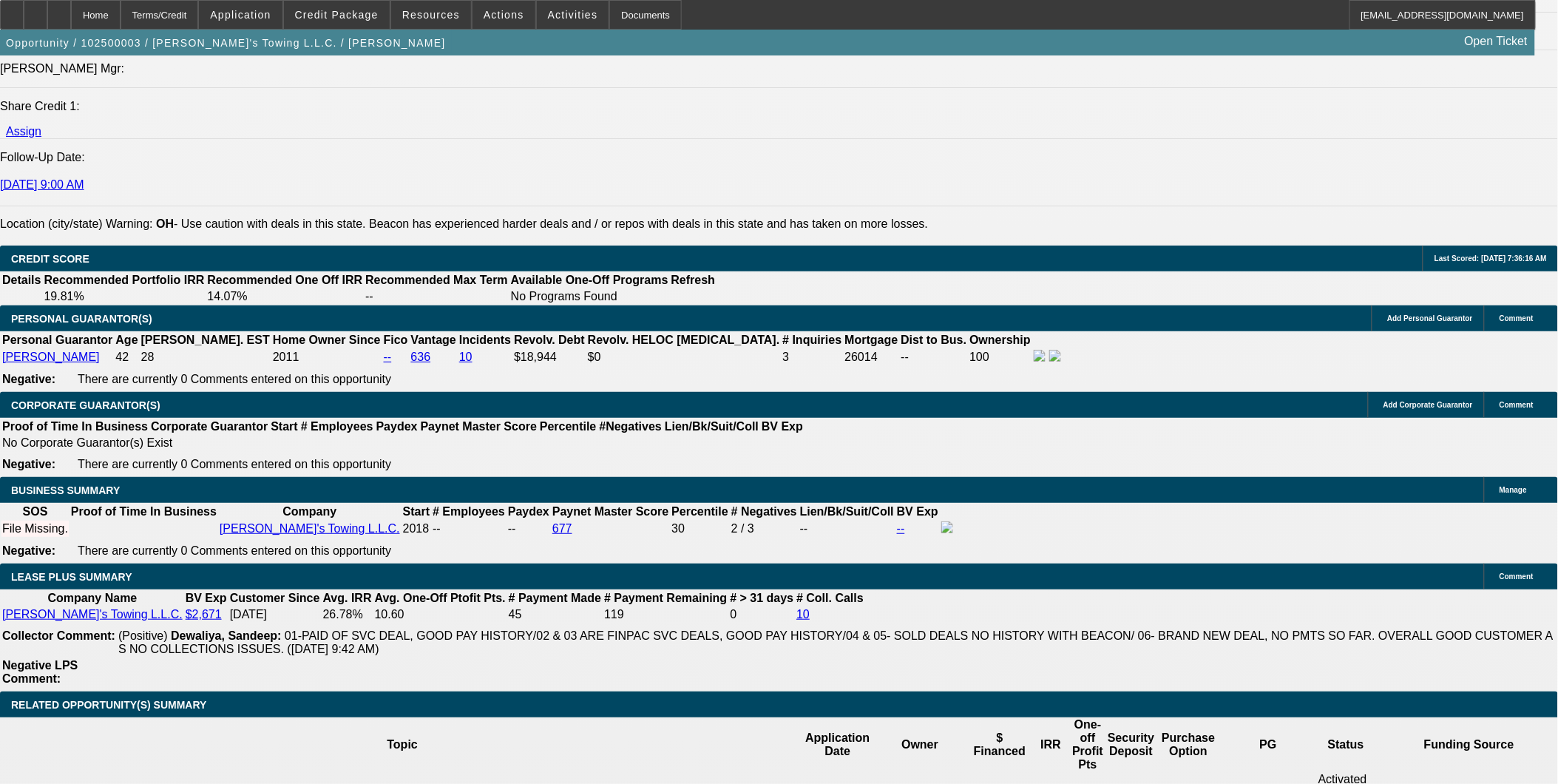
select select "1"
select select "2"
select select "17"
select select "1"
select select "2"
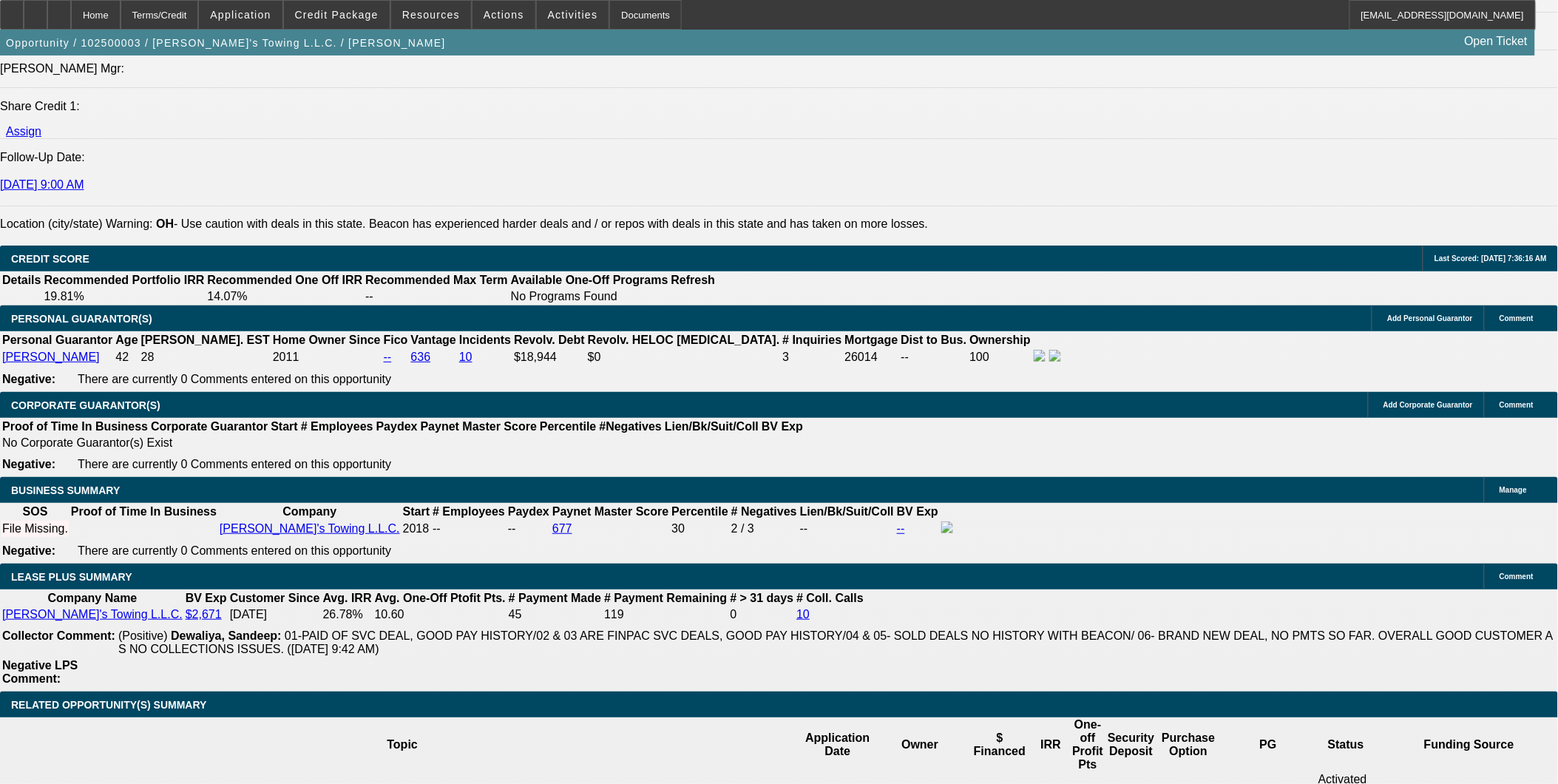
select select "6"
select select "1"
select select "2"
select select "17"
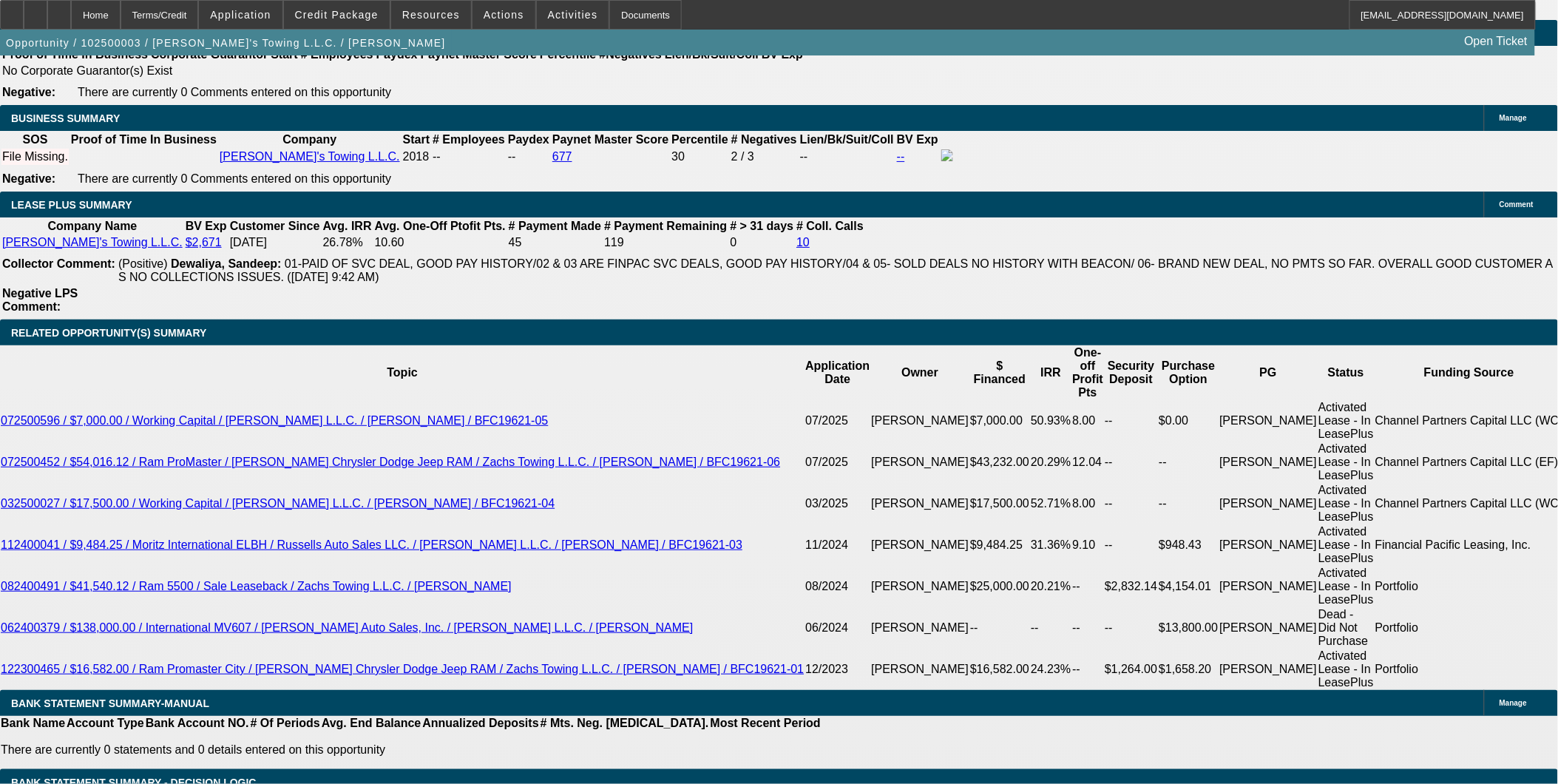
scroll to position [2389, 0]
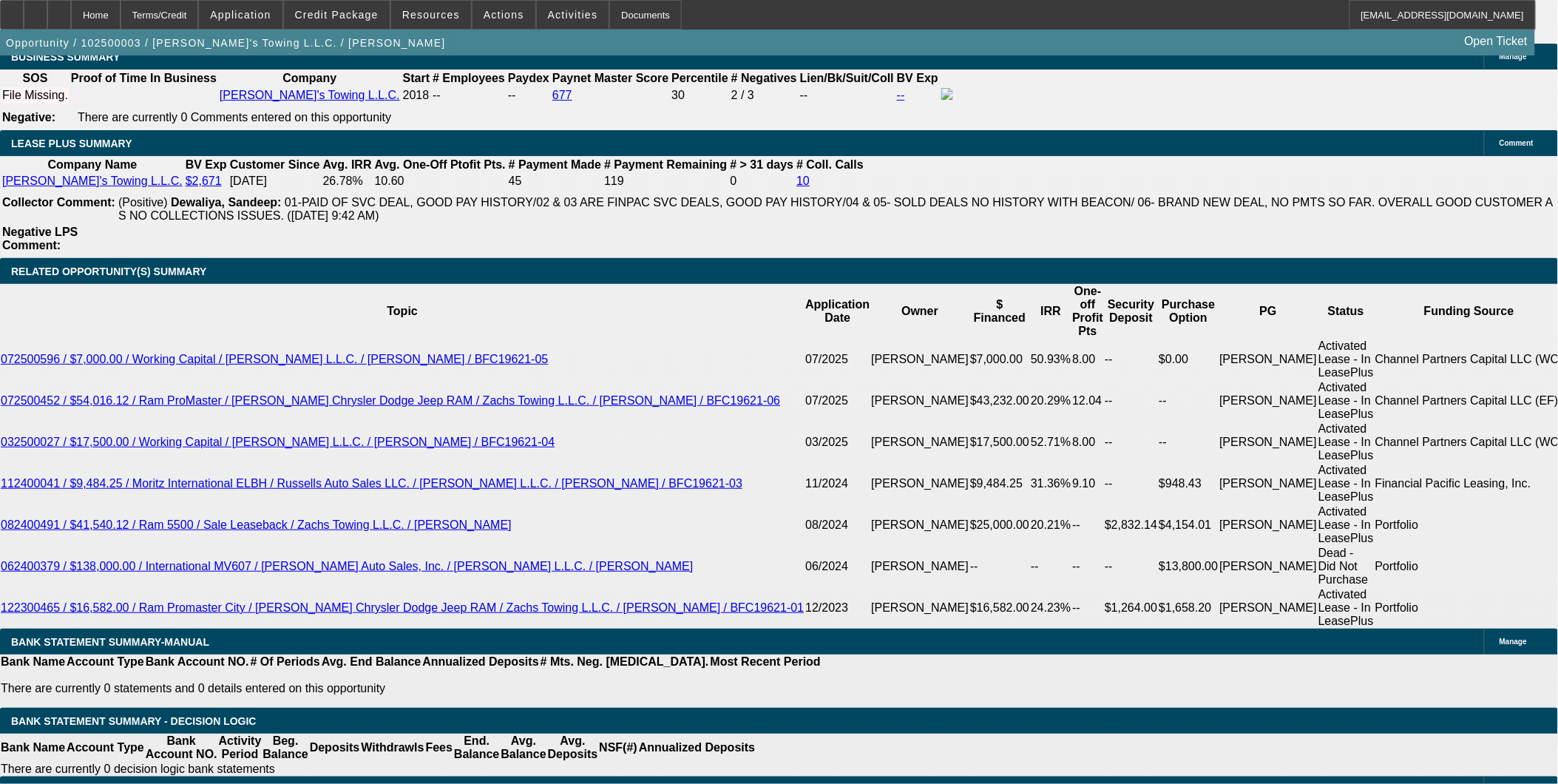
type input "UNKNOWN"
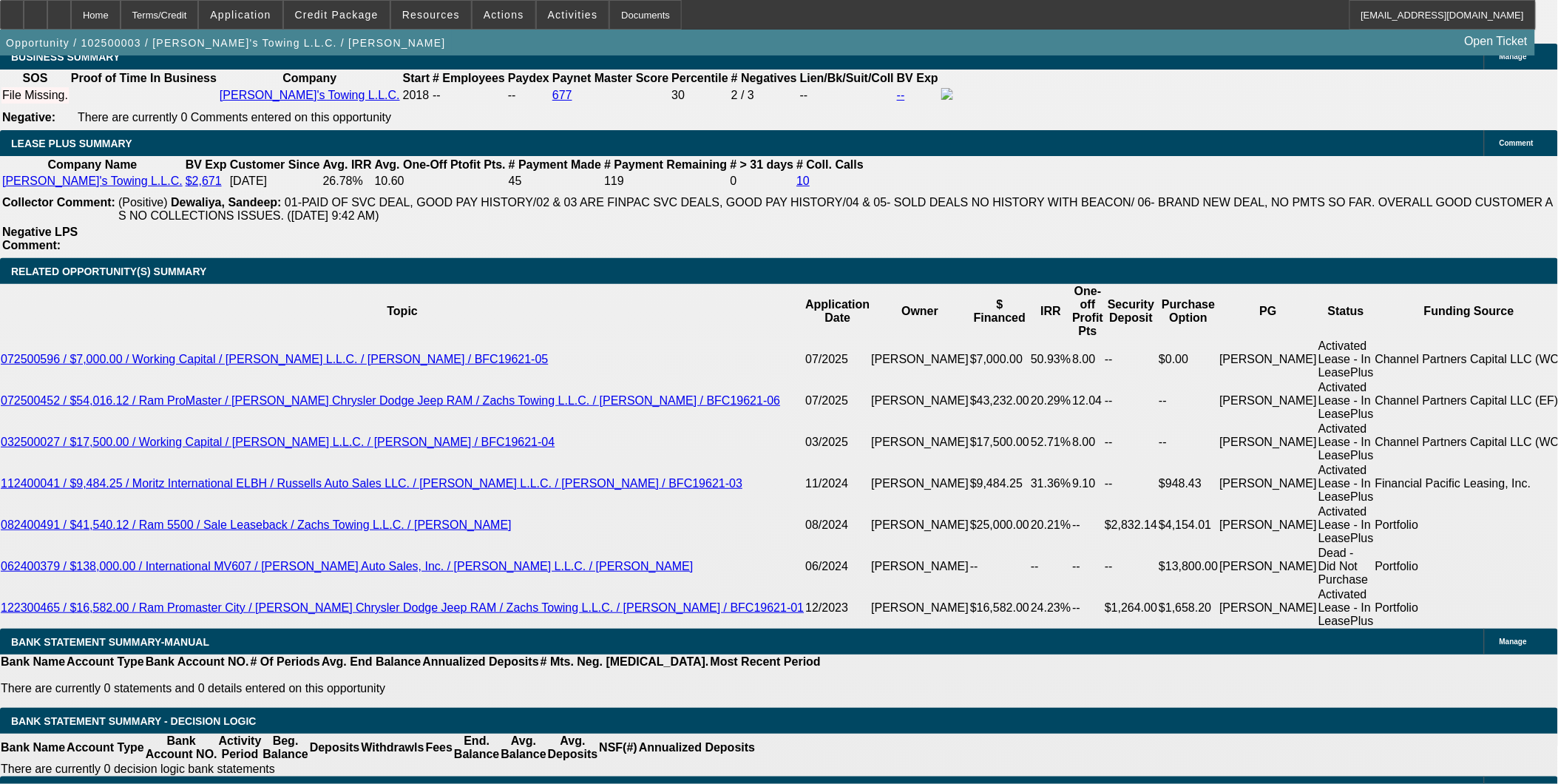
type input "19"
type input "$38.00"
type input "1900"
type input "$3,800.00"
type input "7.5"
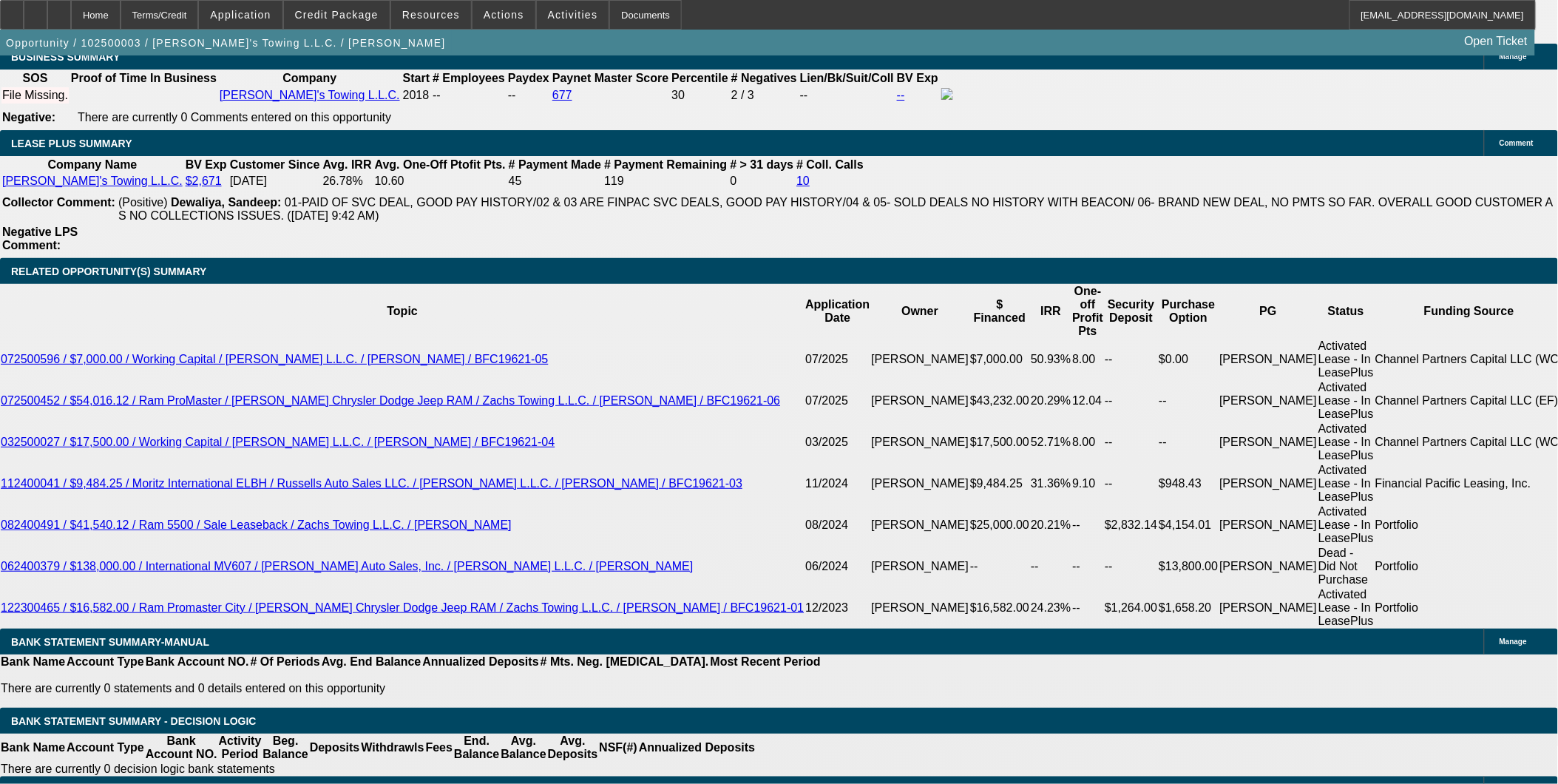
type input "$1,900.00"
type input "$0.00"
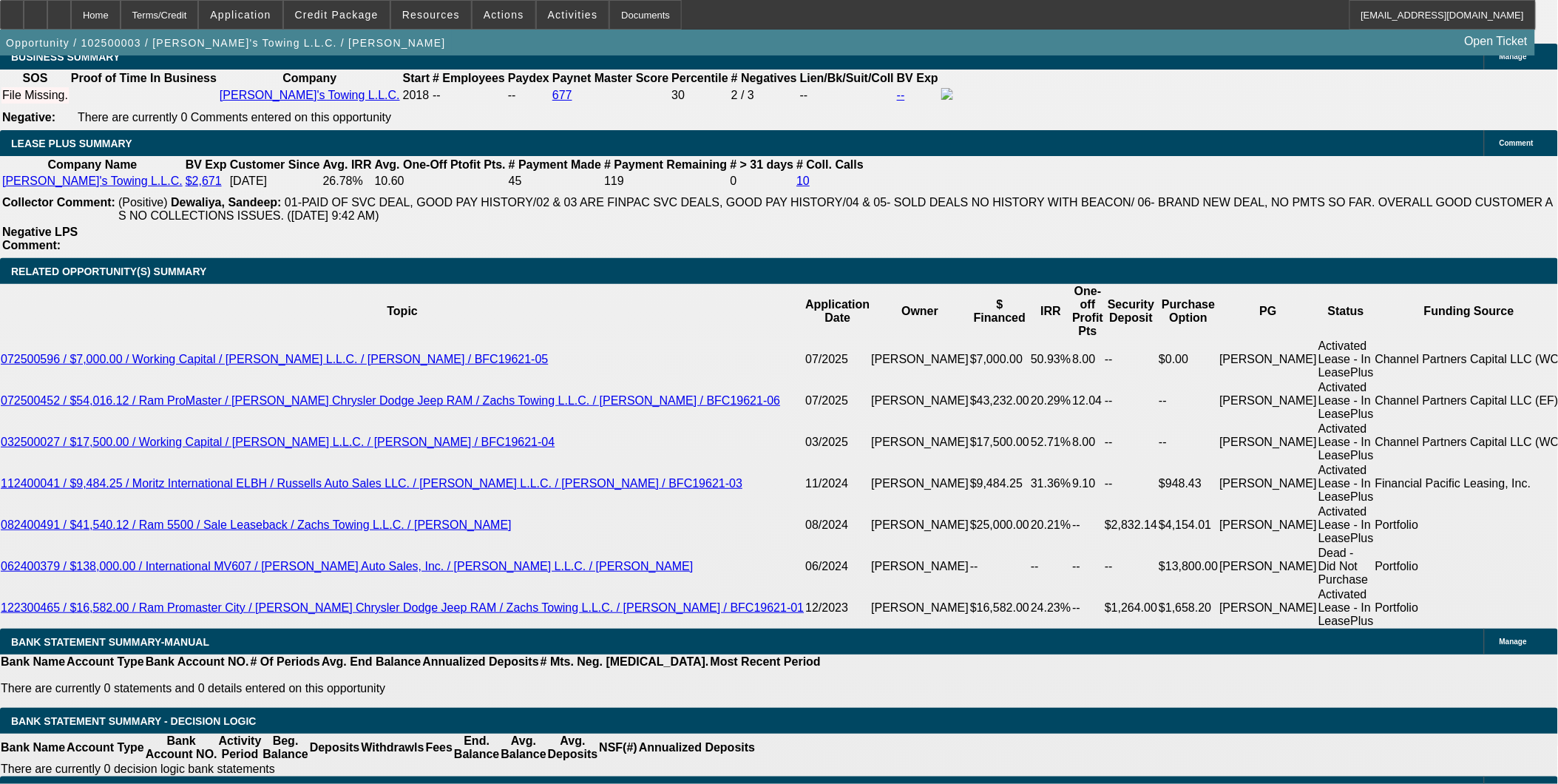
type input "24"
type input "$111,027.38"
type input "$55,513.69"
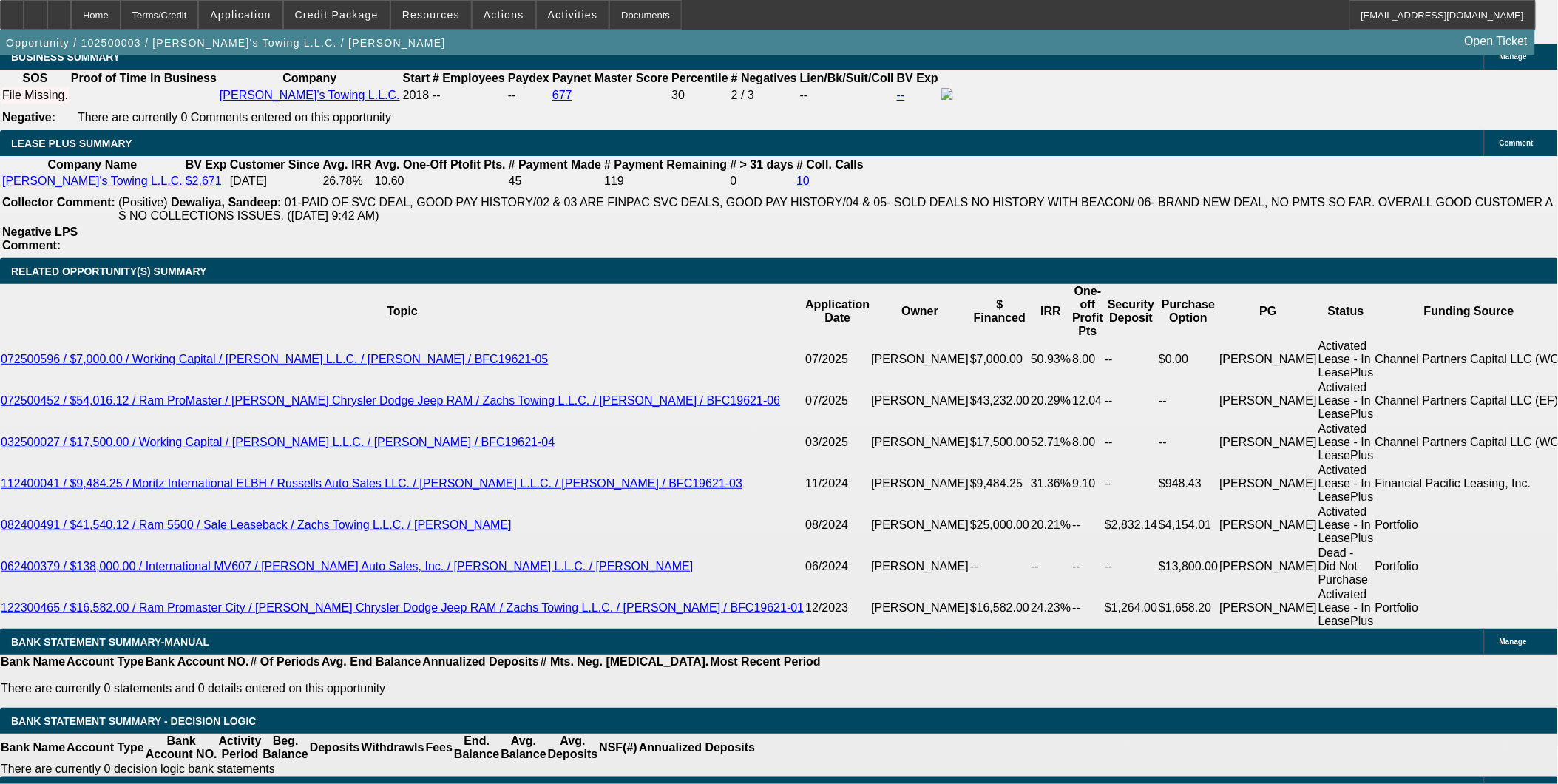
type input "$9,896.32"
type input "$4,948.16"
type input "24"
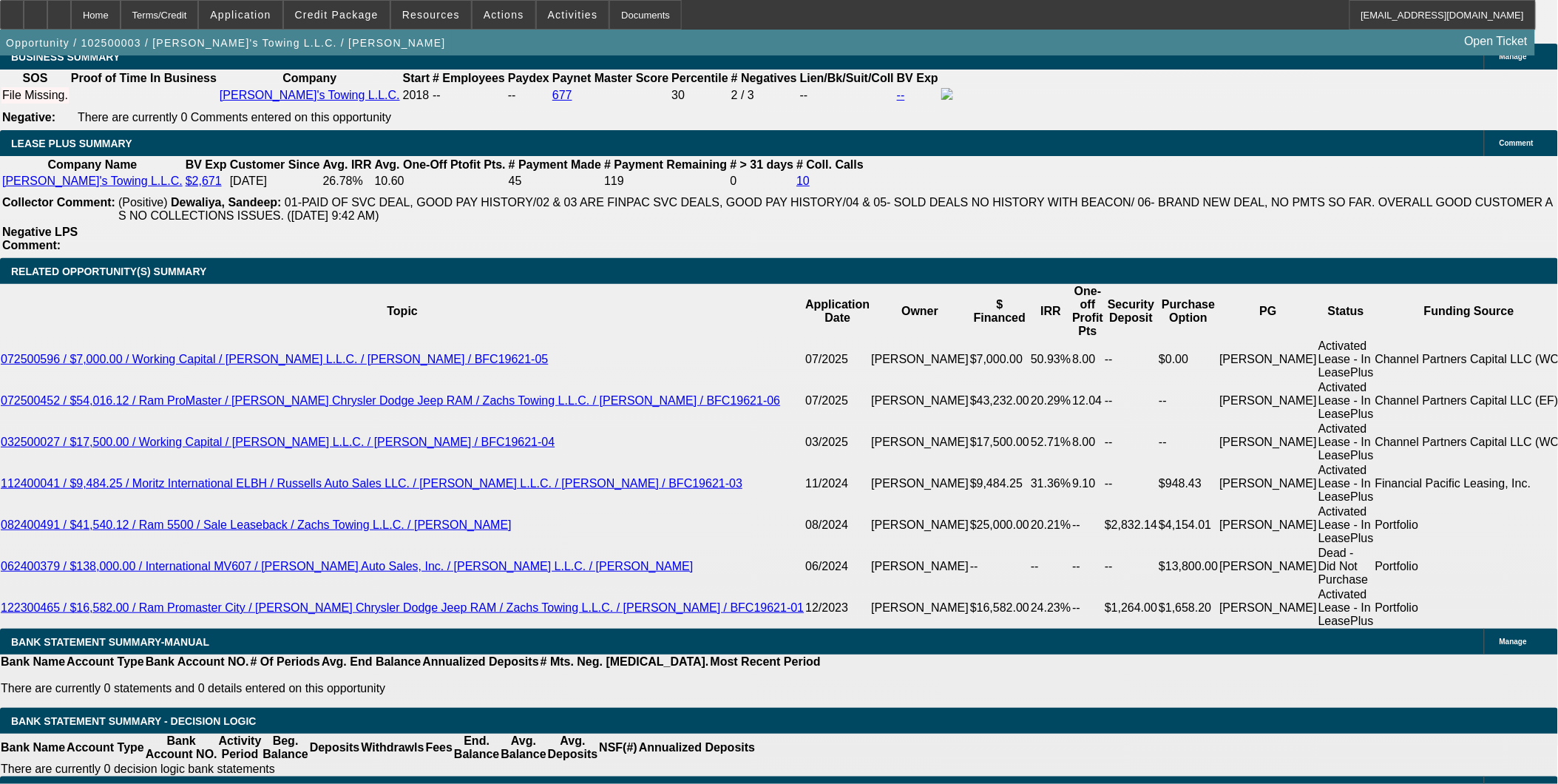
type input "19"
type input "$380.00"
type input "190"
type input "$1,900.00"
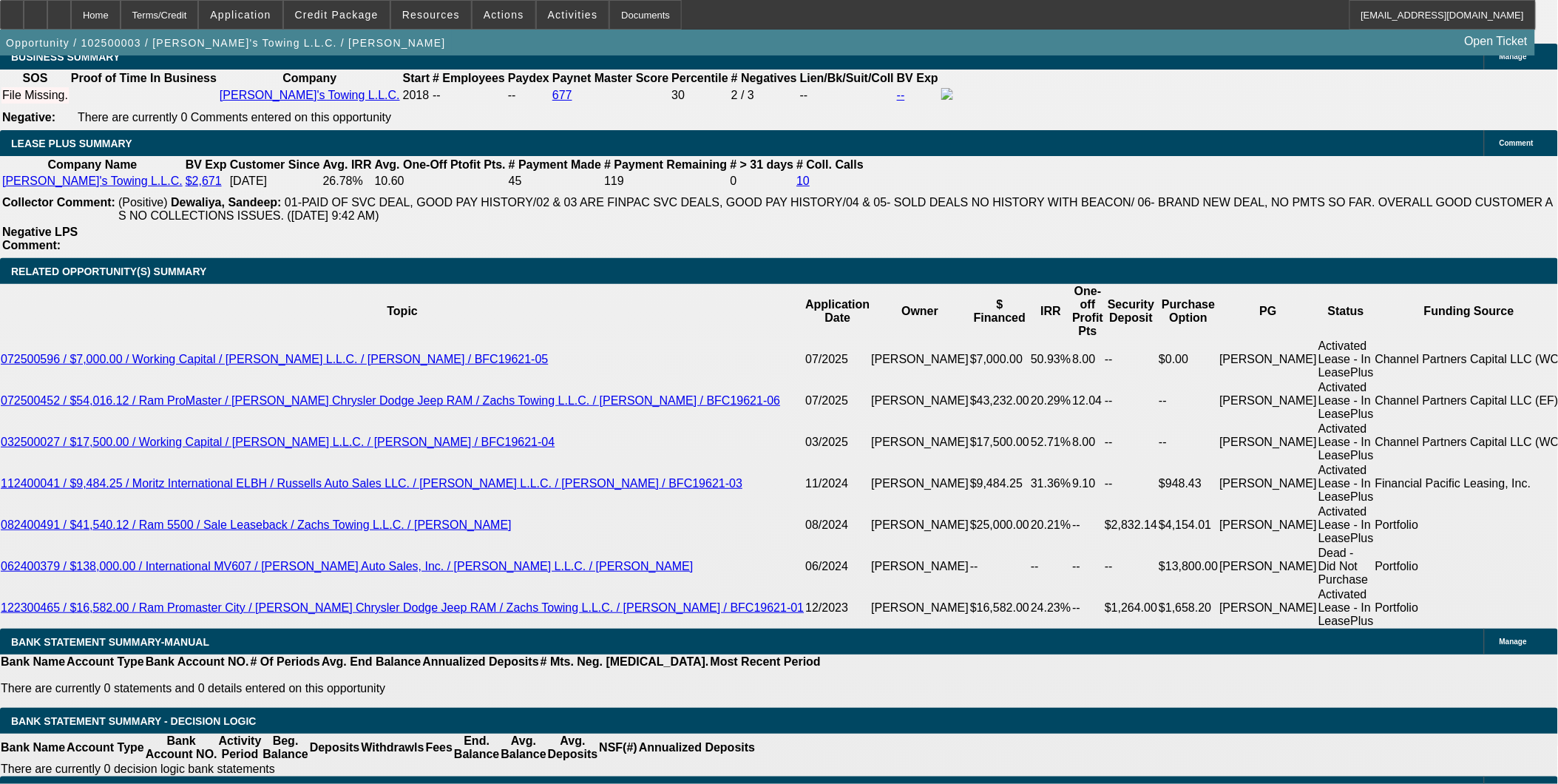
type input "$1,850.00"
type input "$3,800.00"
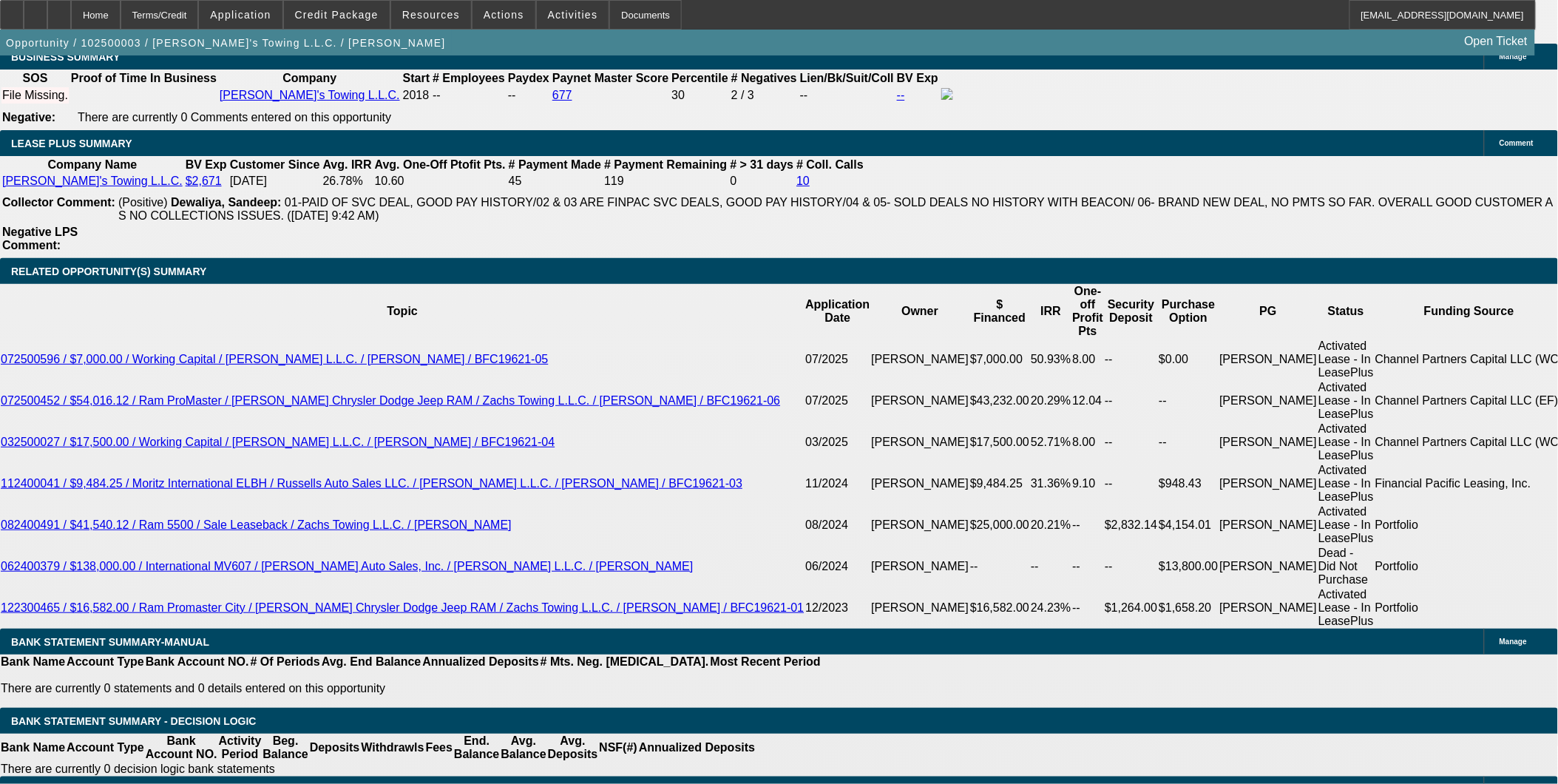
type input "24"
type input "$1,800.00"
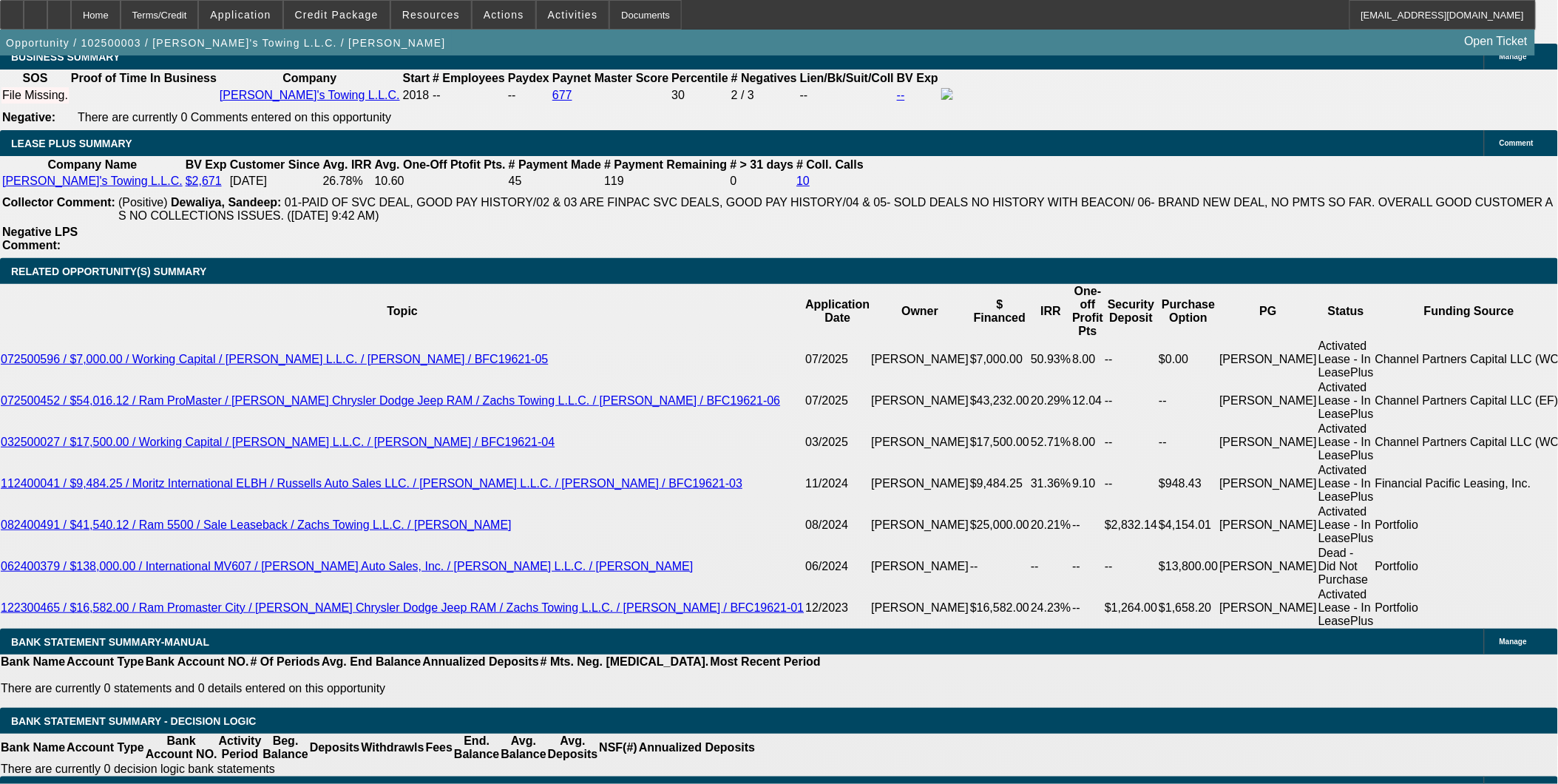
type input "24"
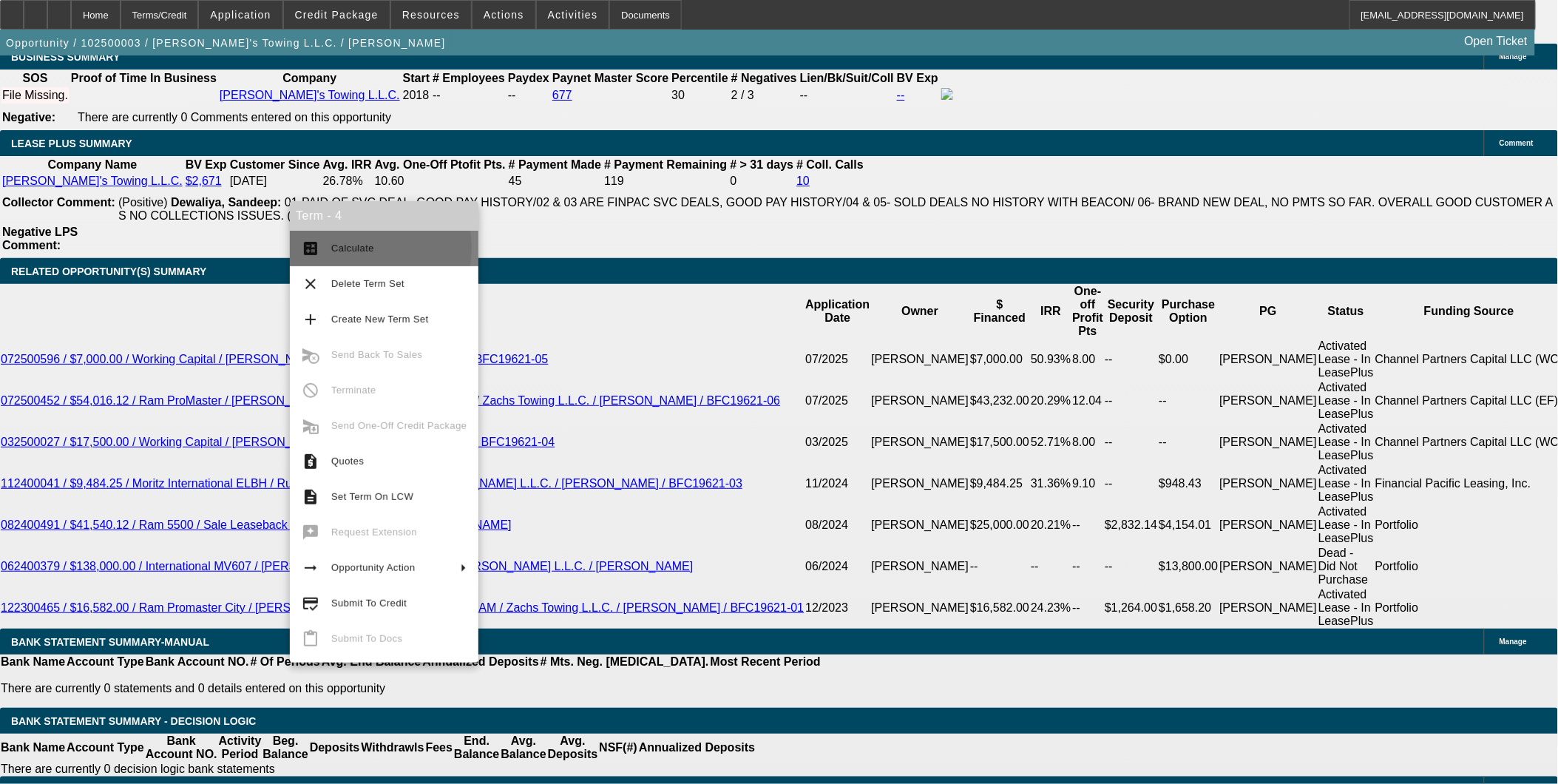
click at [353, 248] on span "Calculate" at bounding box center [352, 247] width 43 height 11
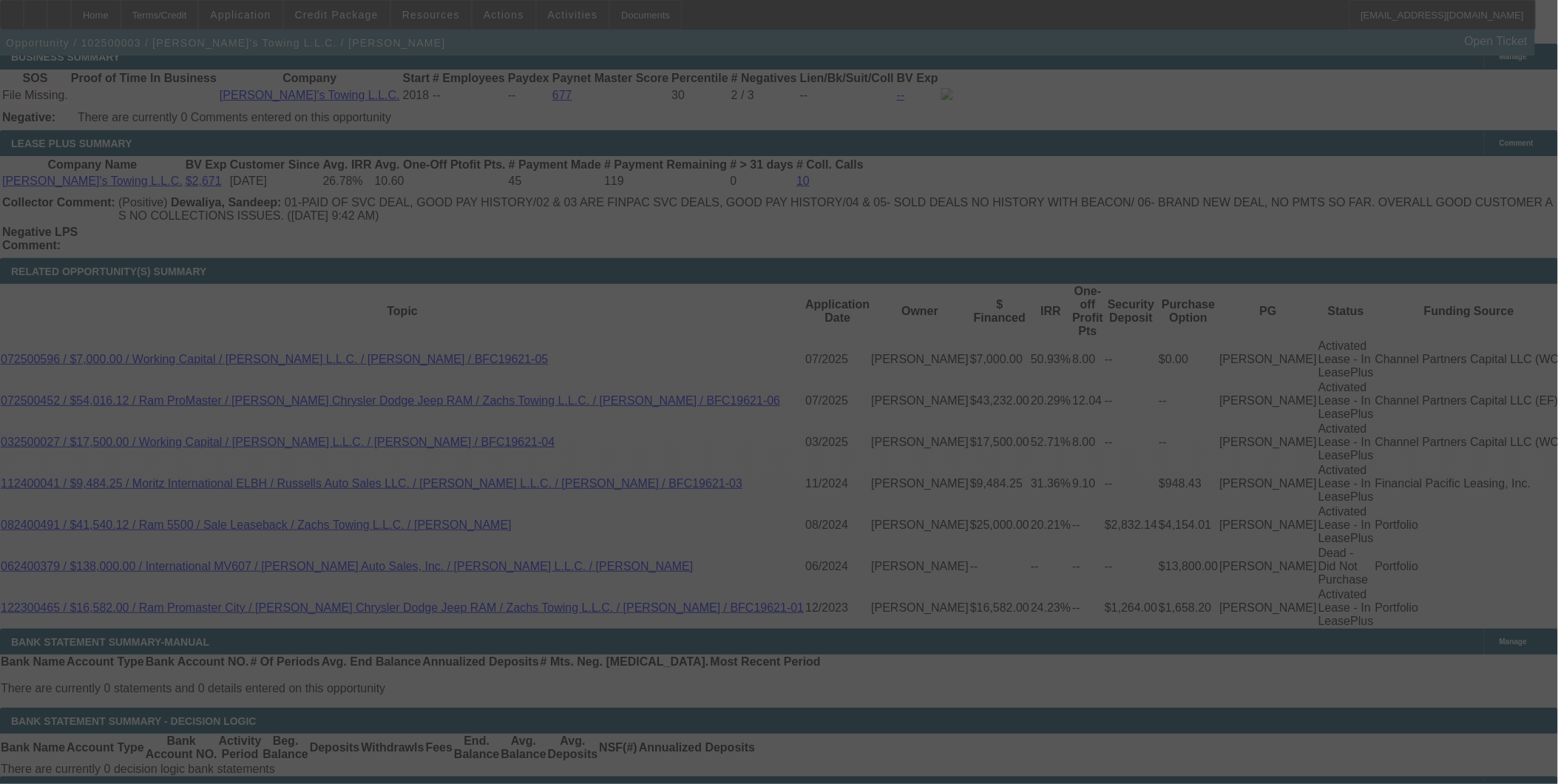
select select "0"
select select "2"
select select "0.2"
select select "17"
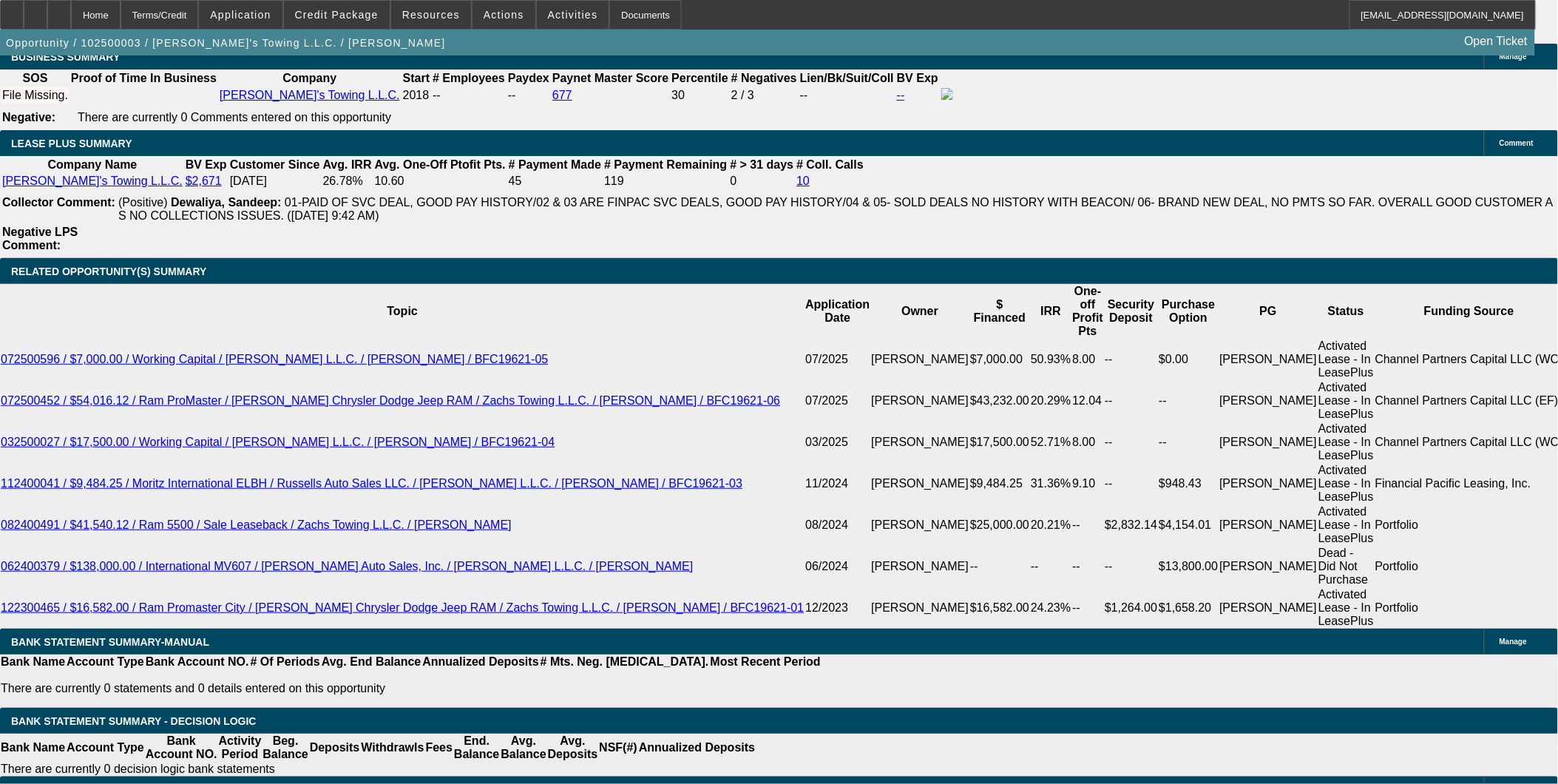
type input "$2,100.00"
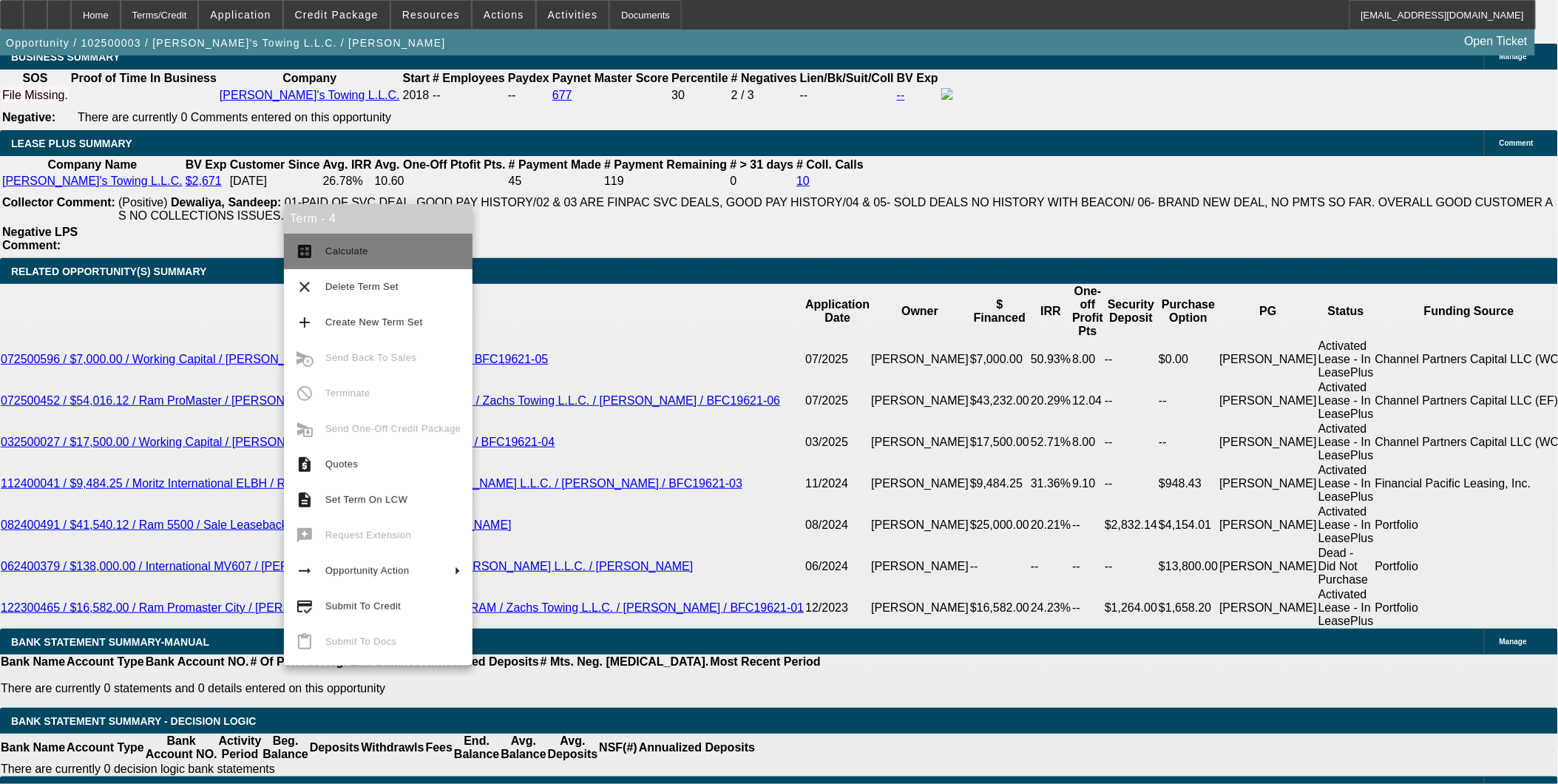
click at [356, 251] on span "Calculate" at bounding box center [347, 250] width 43 height 11
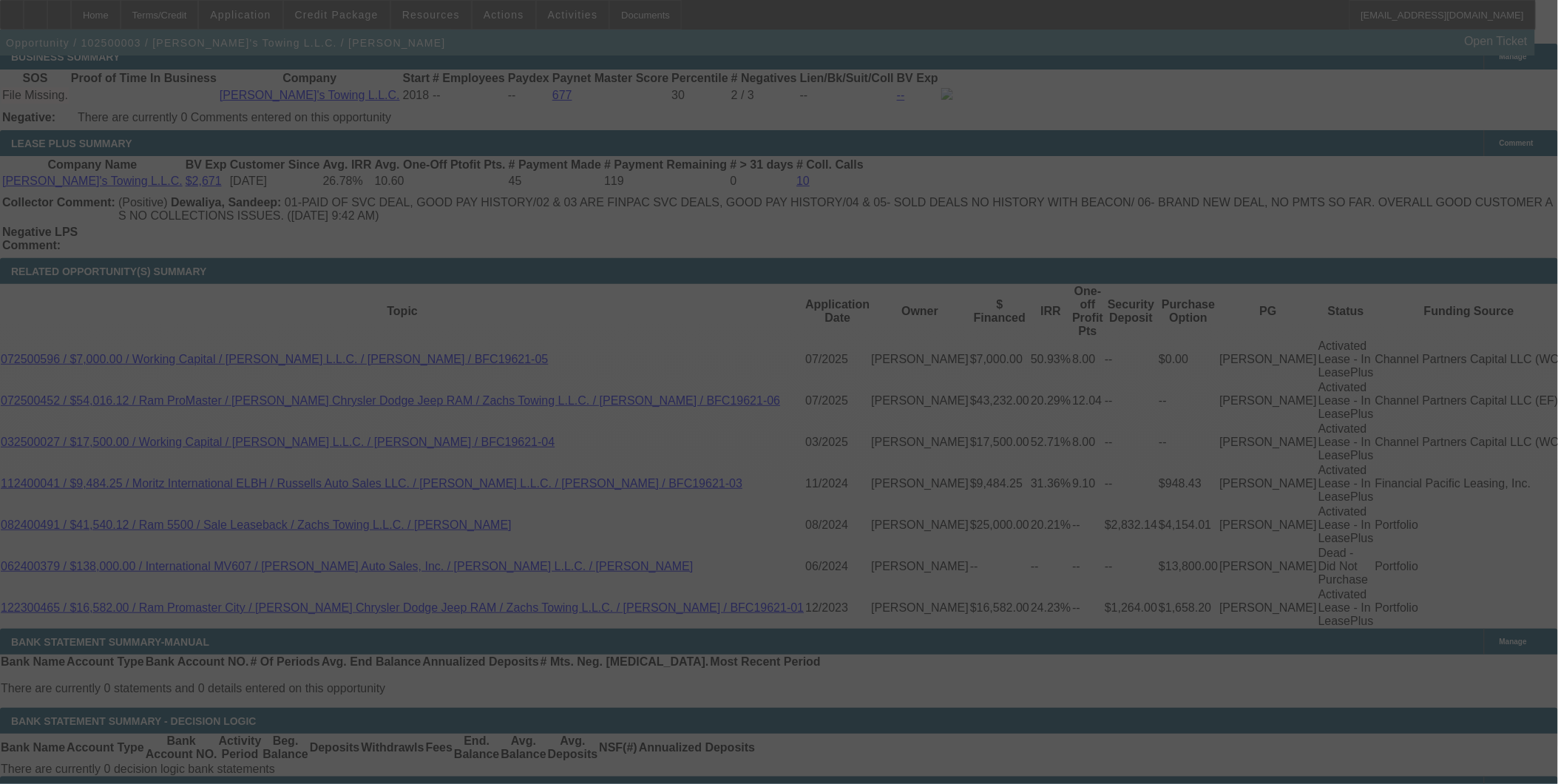
select select "0"
select select "2"
select select "0.2"
select select "17"
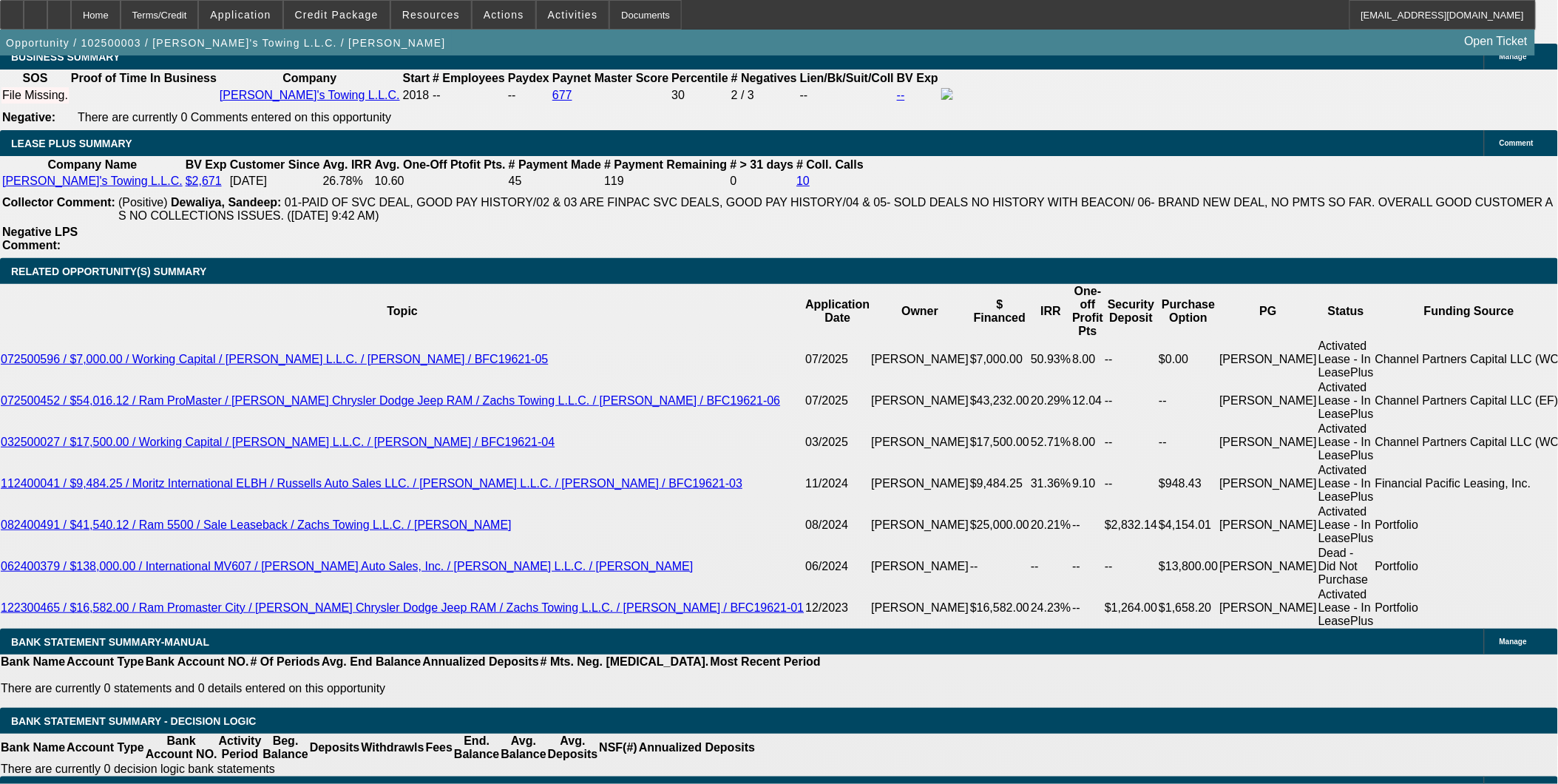
type input "1850"
type input "$4,200.00"
type input "UNKNOWN"
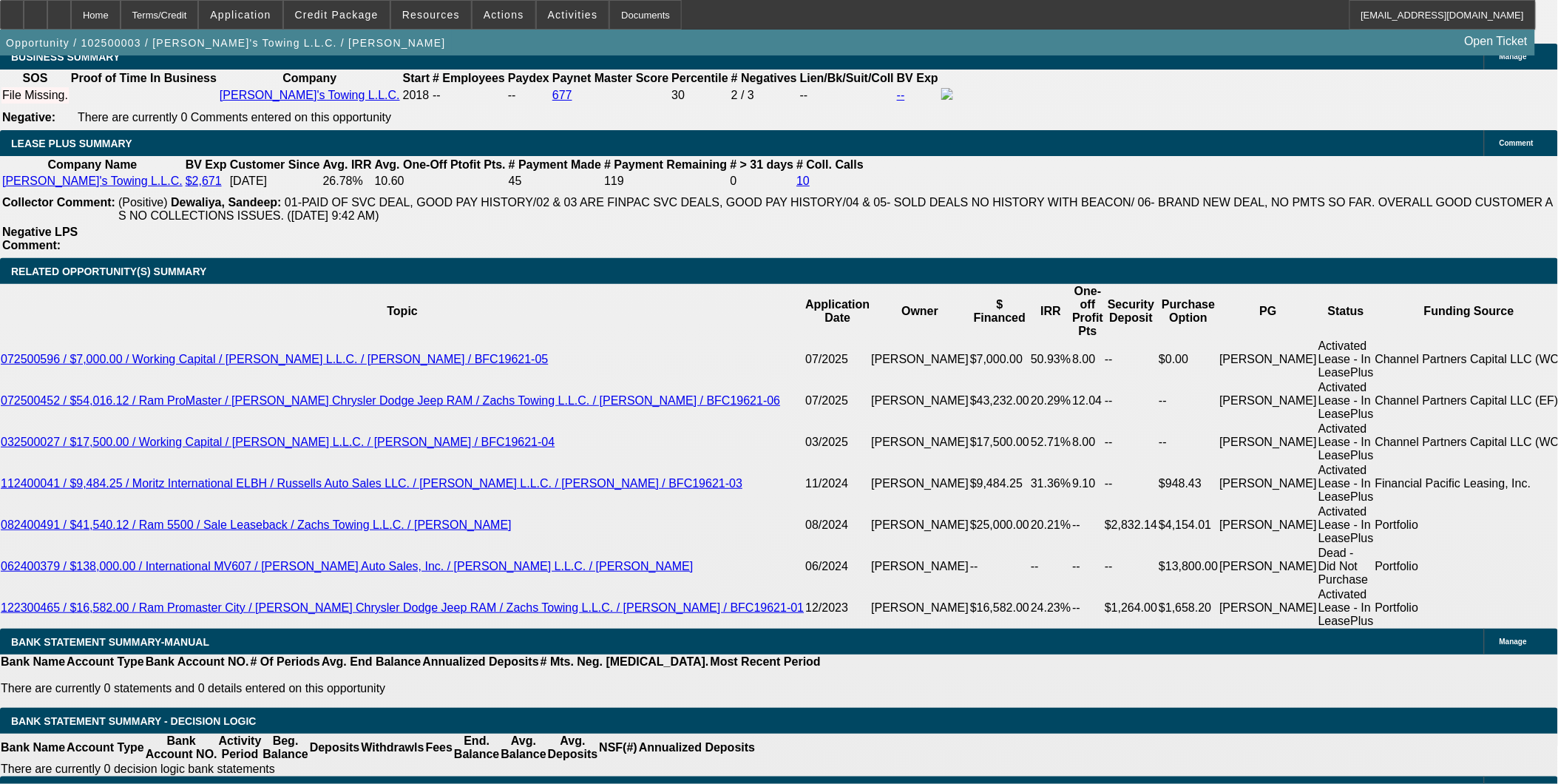
type input "$1,950.00"
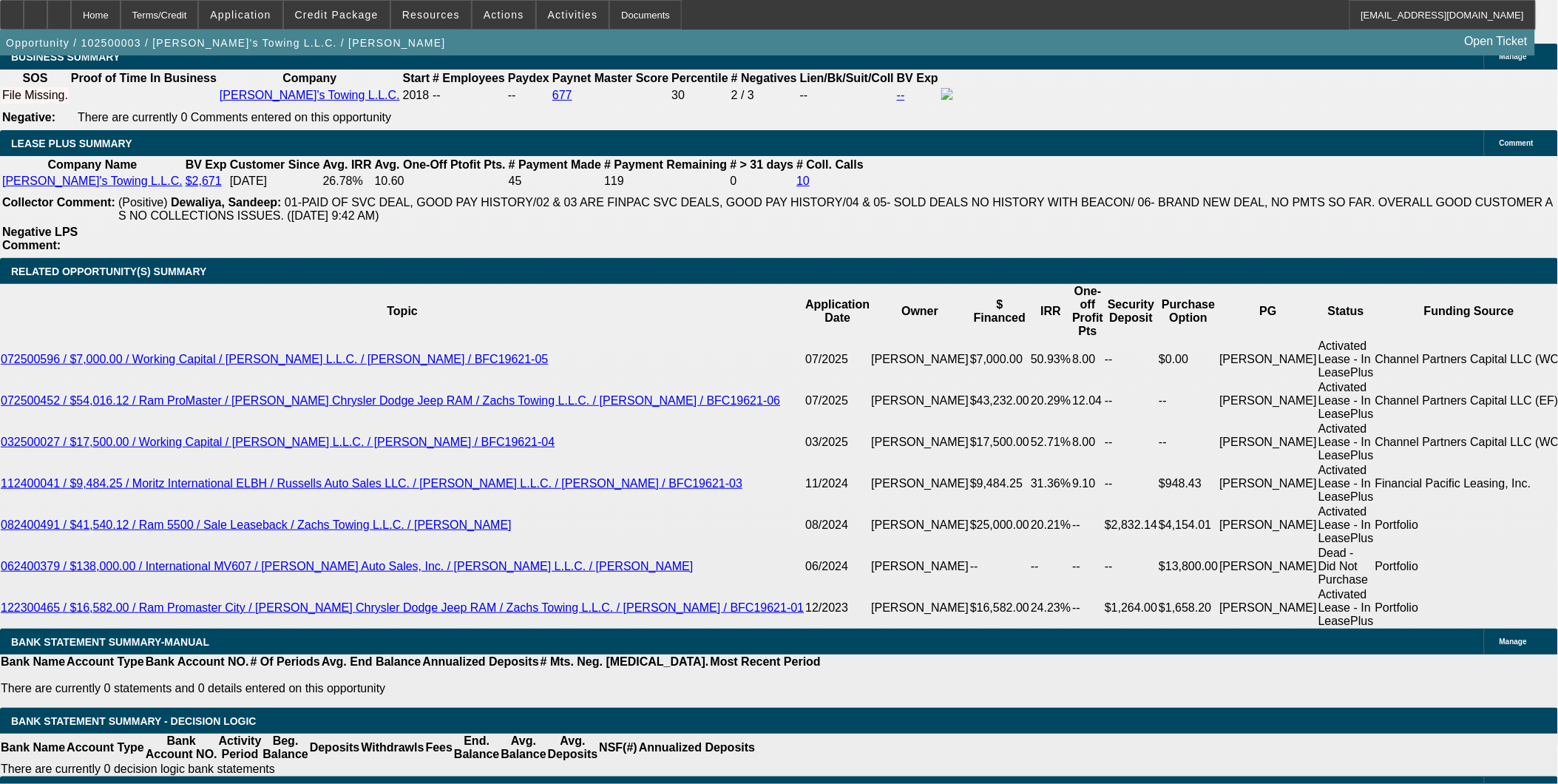
type input "$1,800.00"
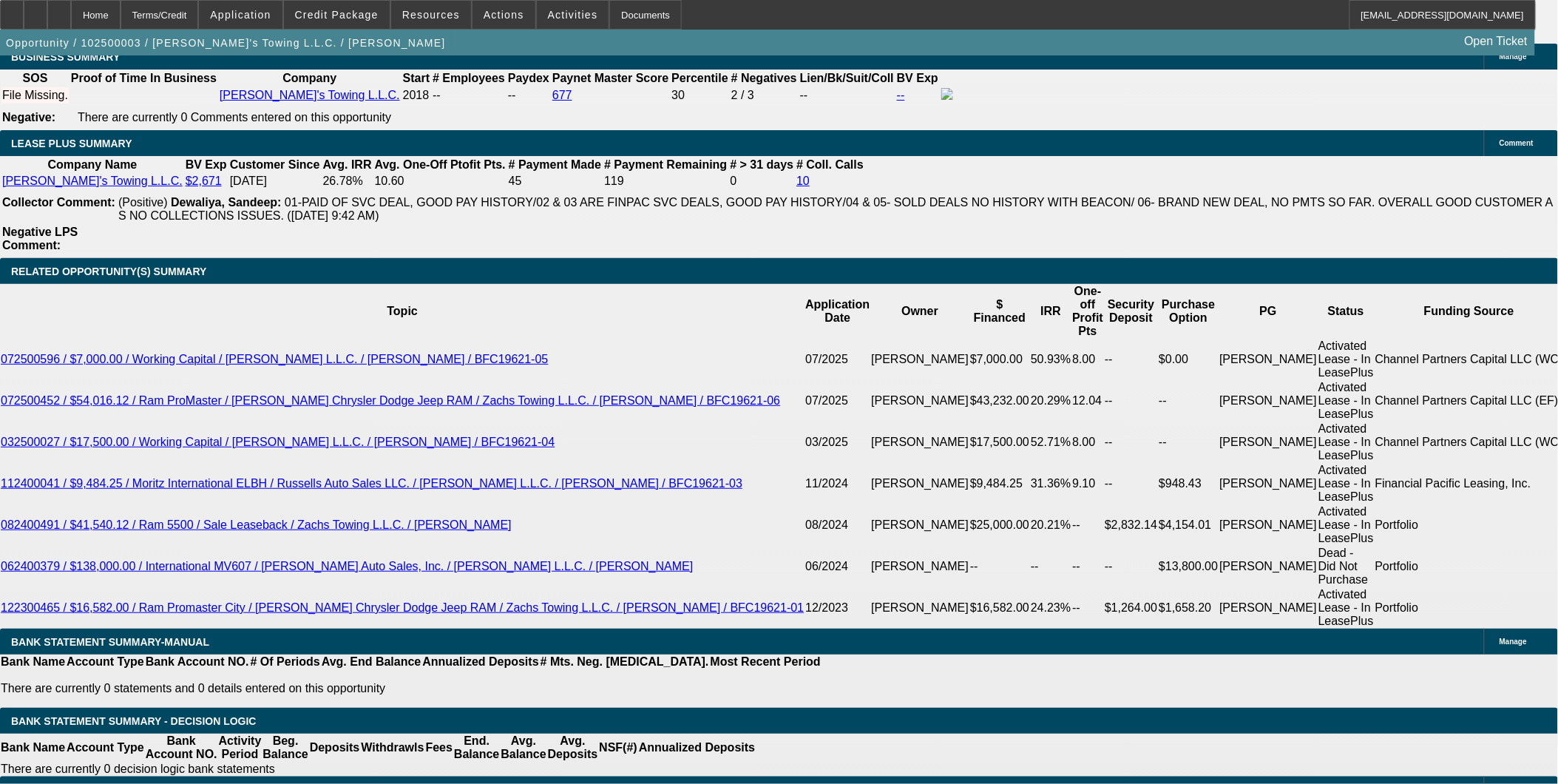
type input "12"
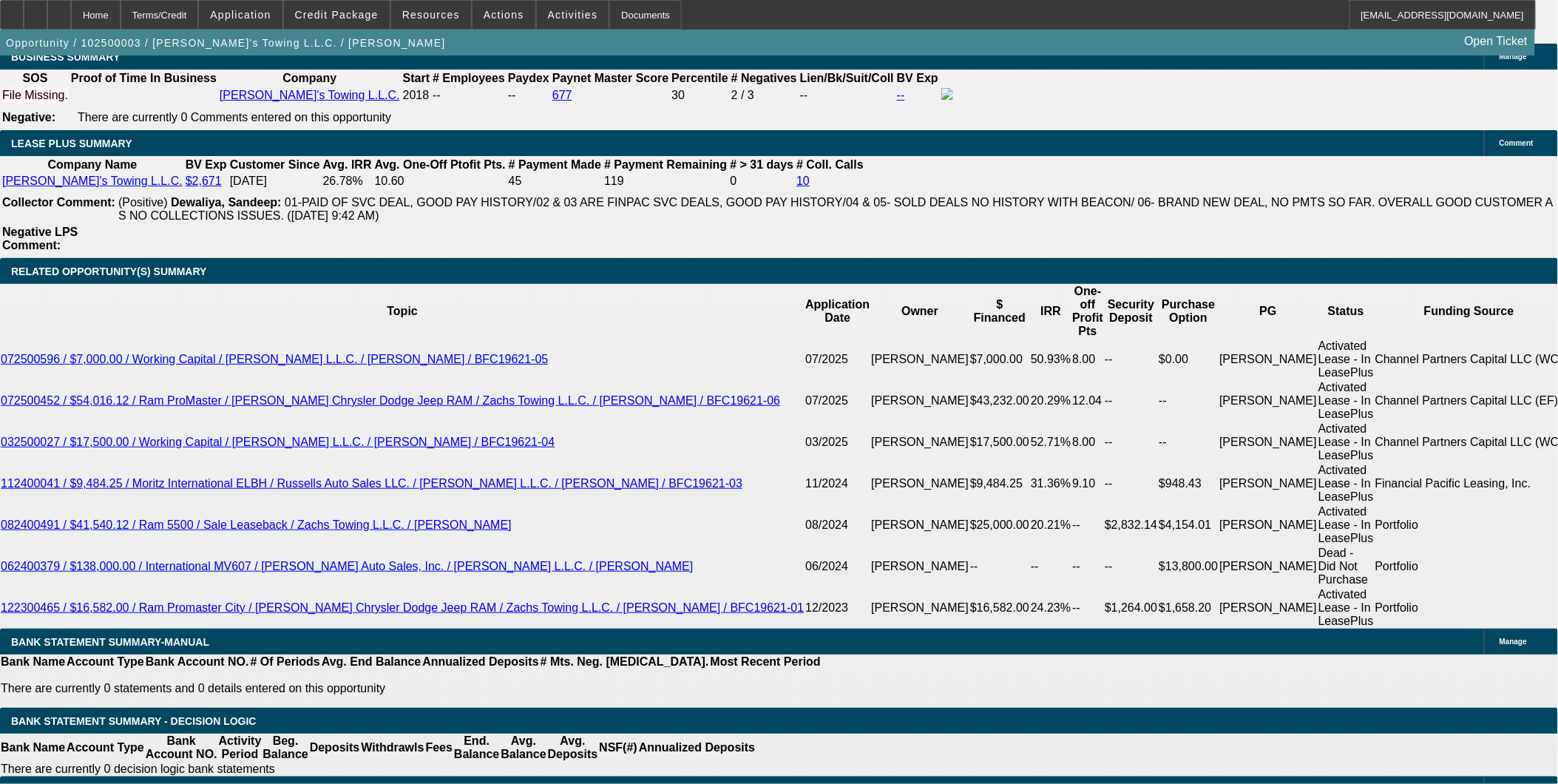
type input "$1,750.00"
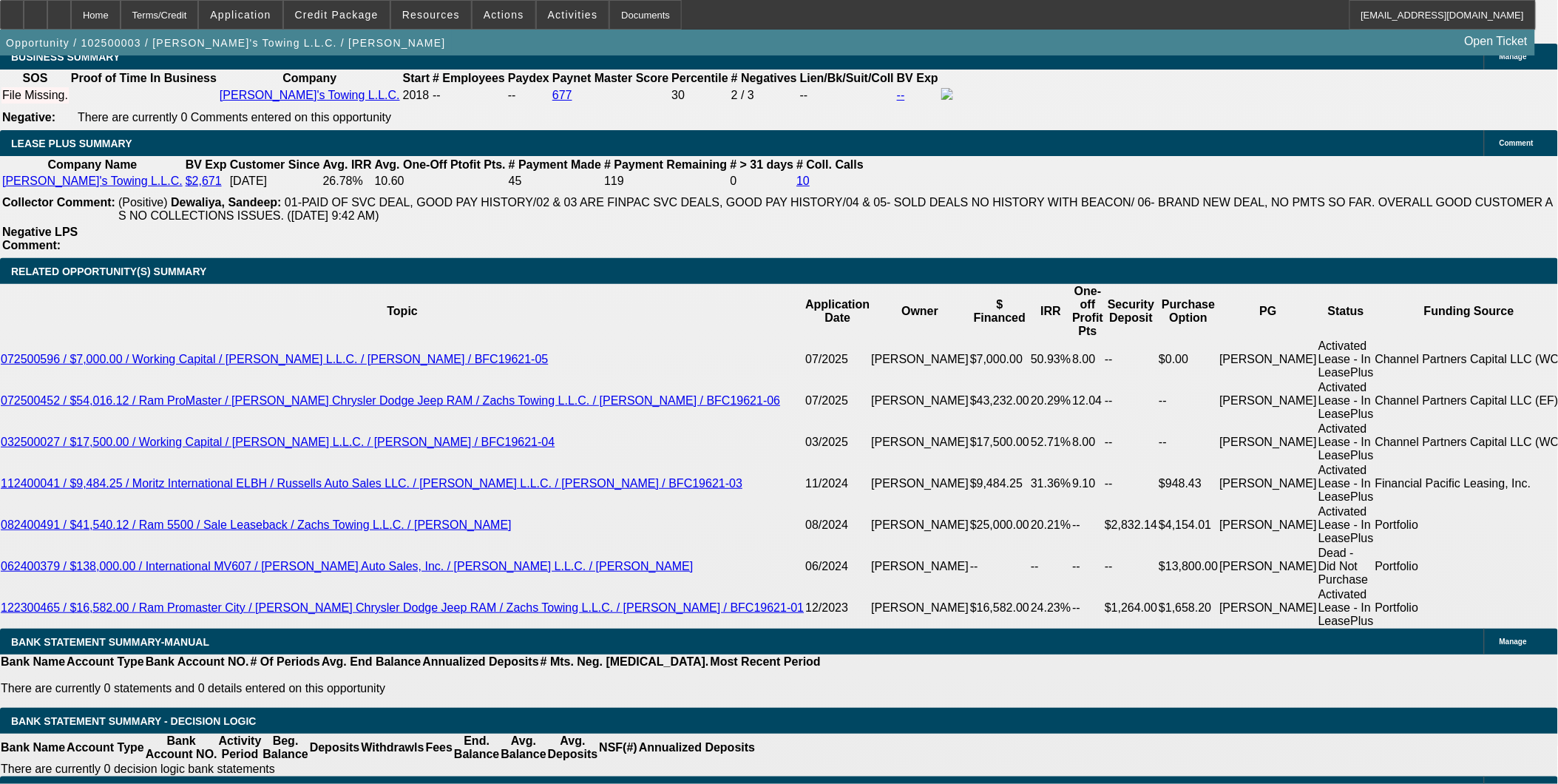
type input "24"
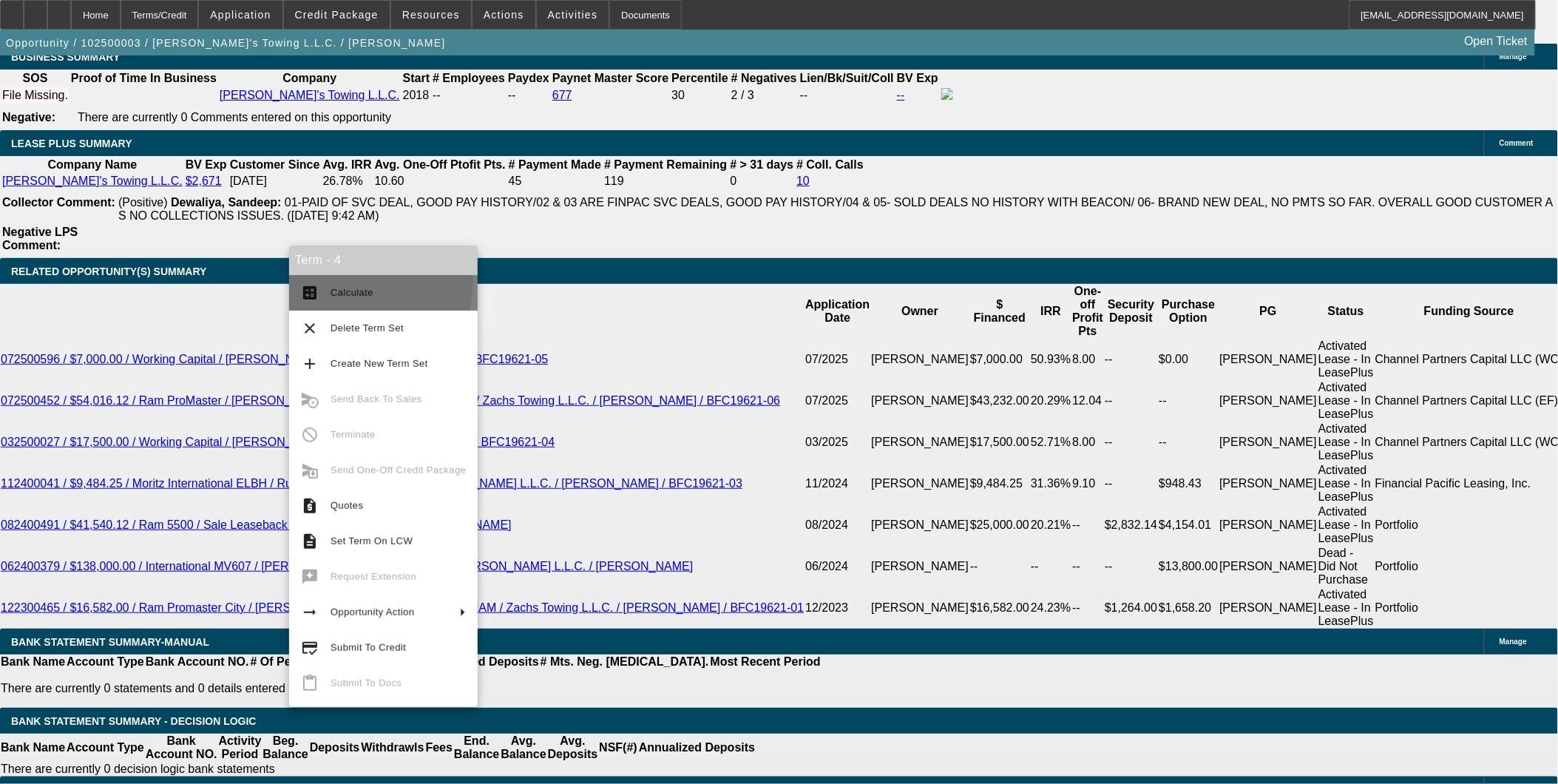
click at [352, 282] on button "calculate Calculate" at bounding box center [383, 292] width 189 height 36
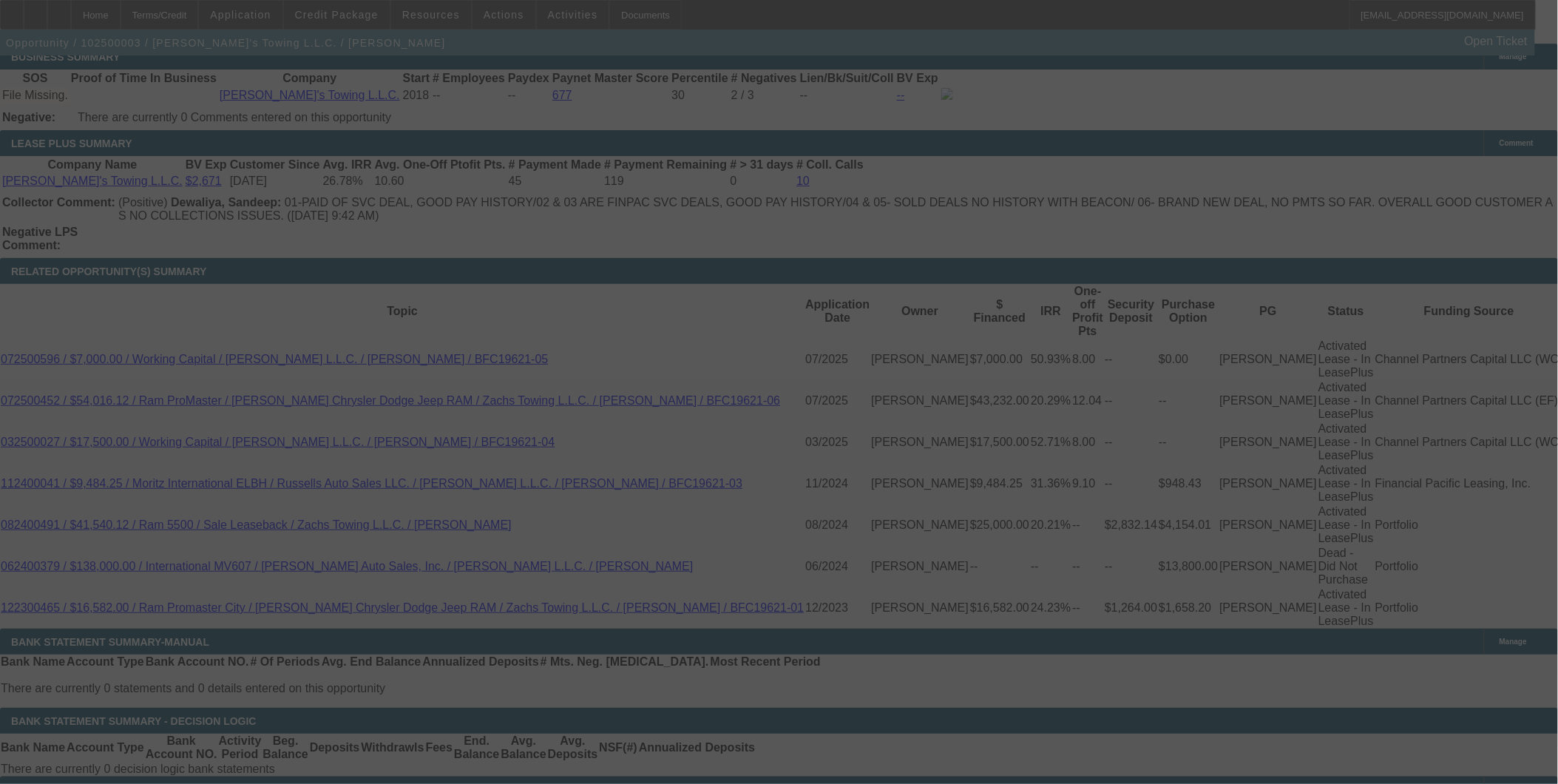
select select "0"
select select "2"
select select "0.2"
select select "17"
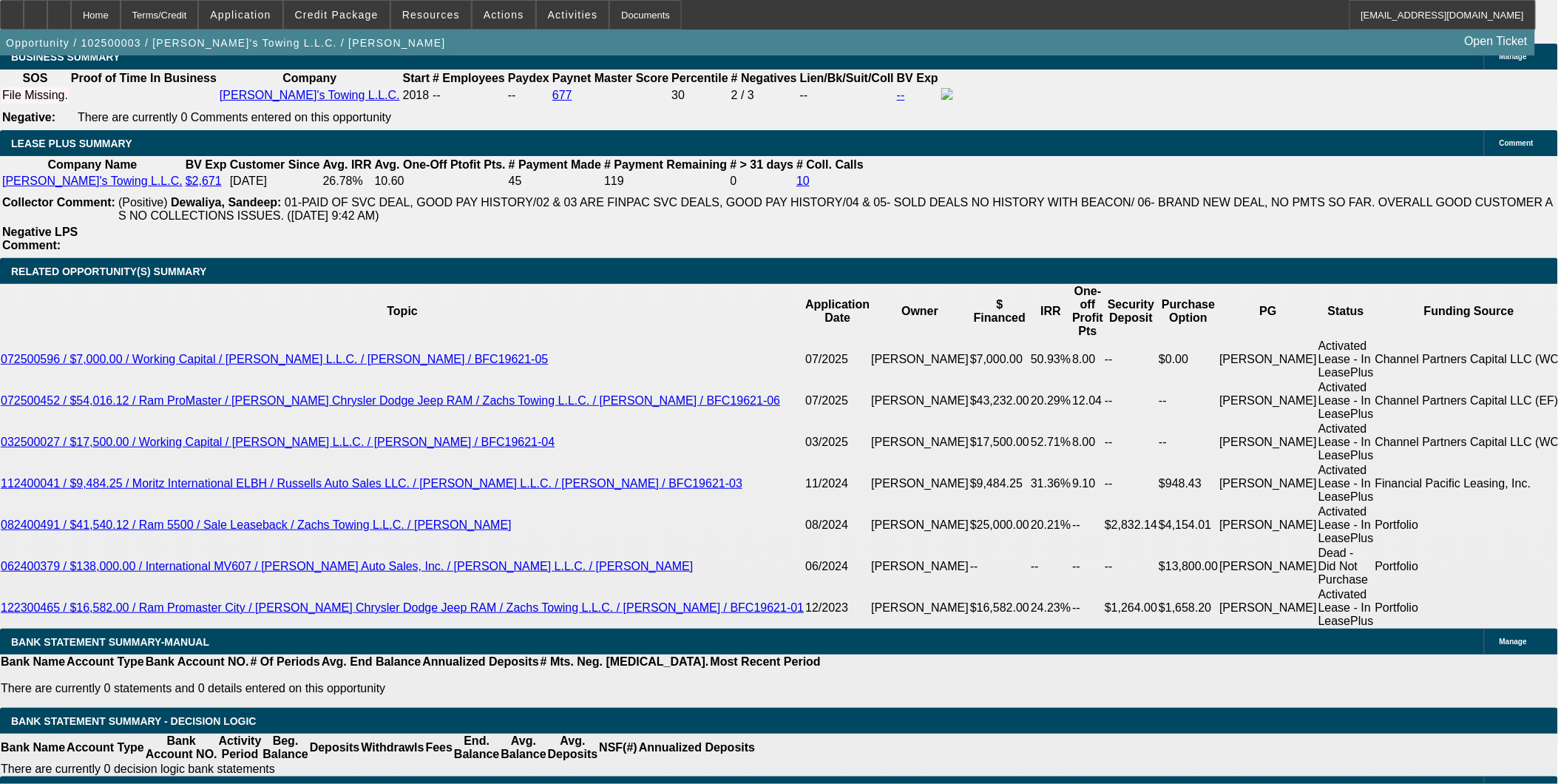
type input "1950"
type input "UNKNOWN"
type input "$2,000.00"
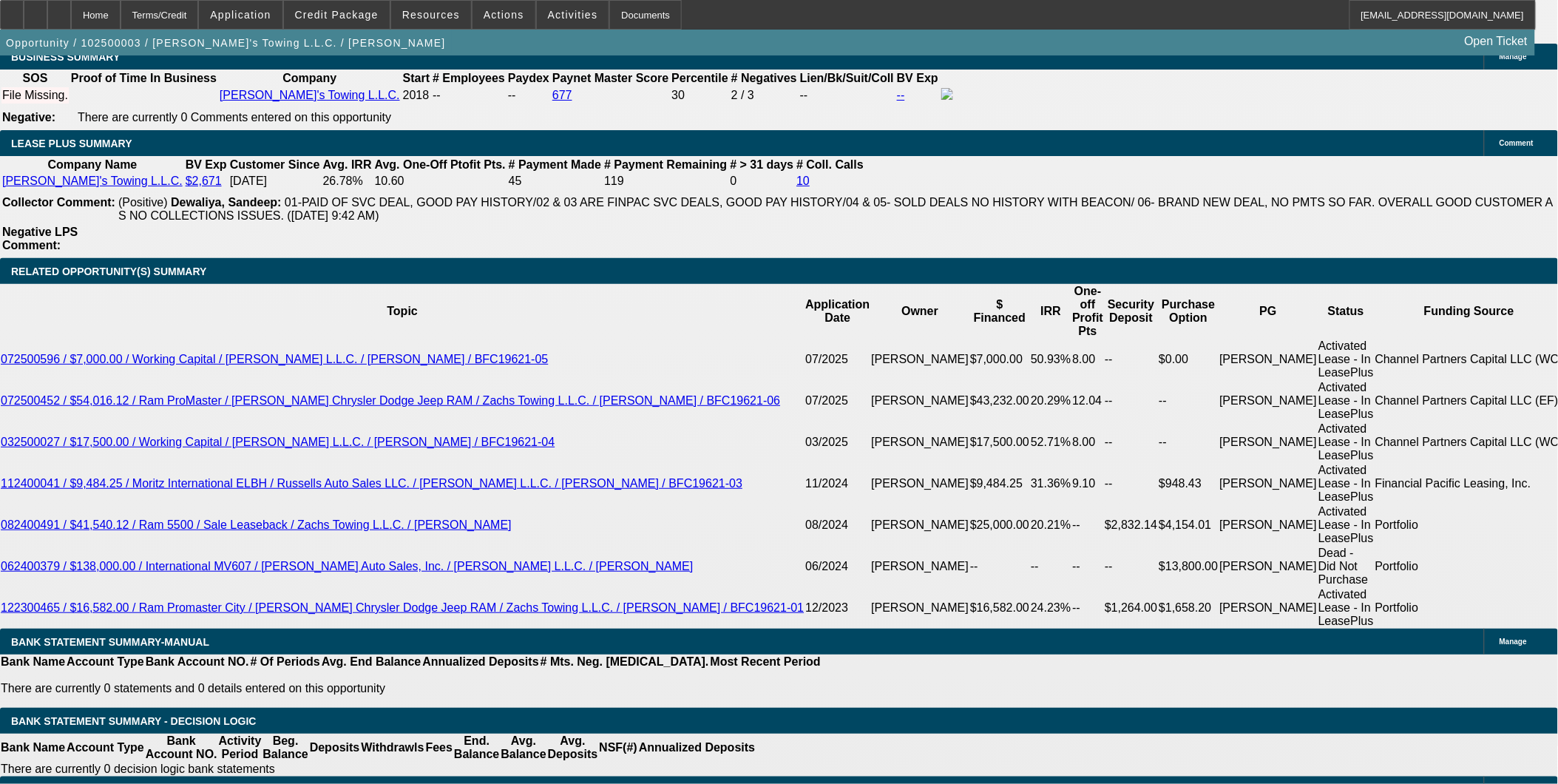
type input "$1,900.00"
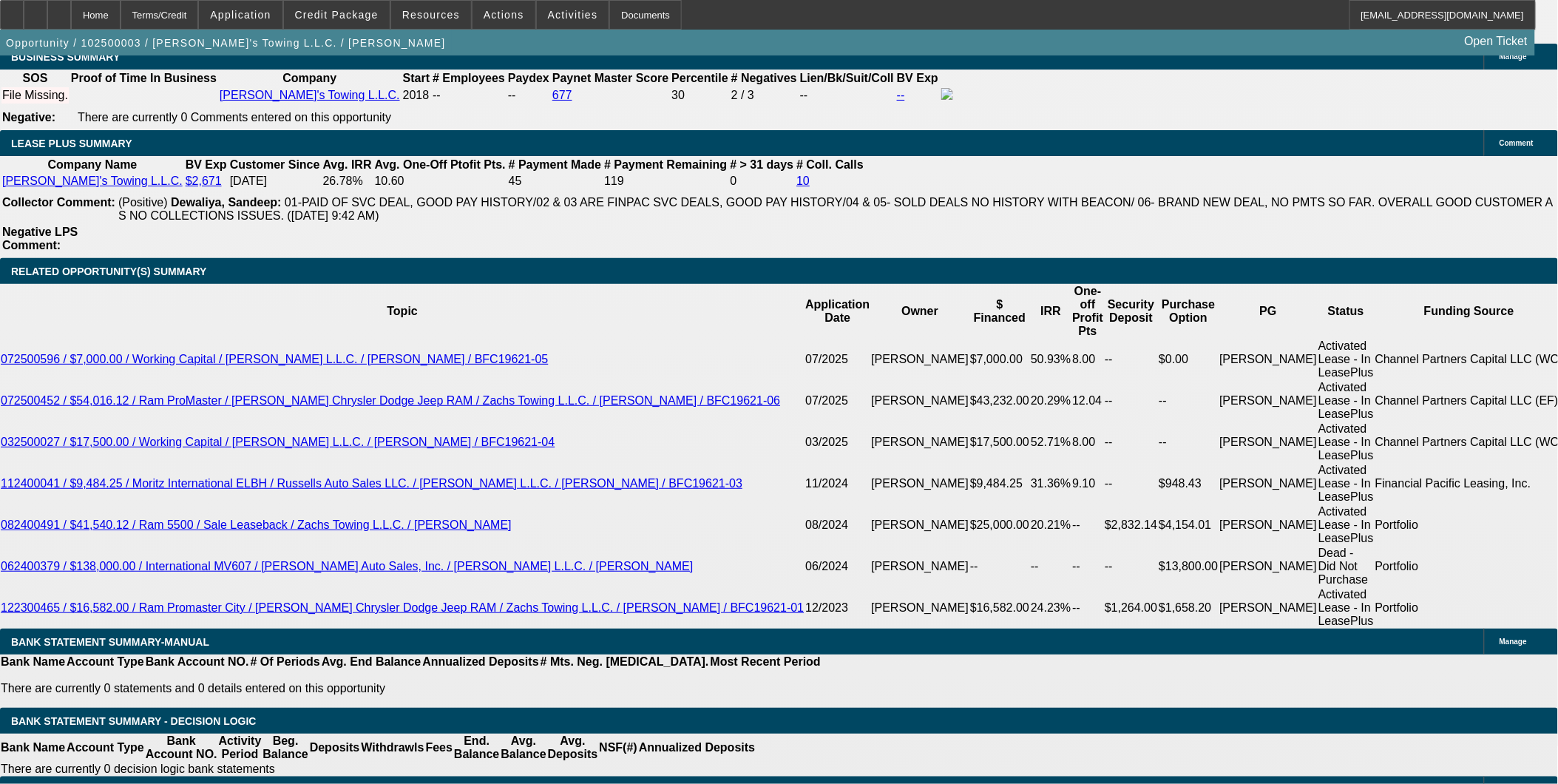
type input "$1,800.00"
type input "$1,700.00"
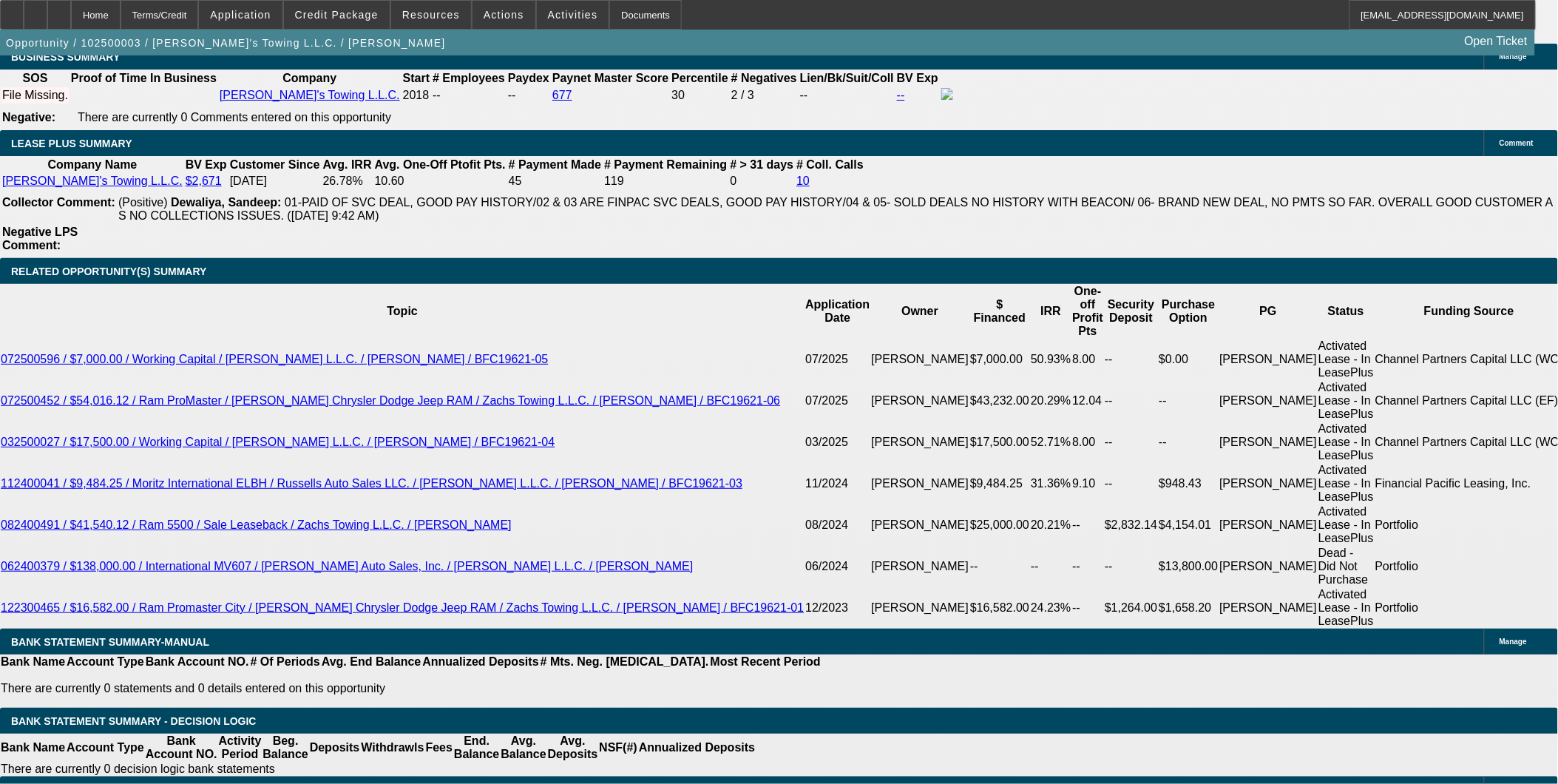
type input "12"
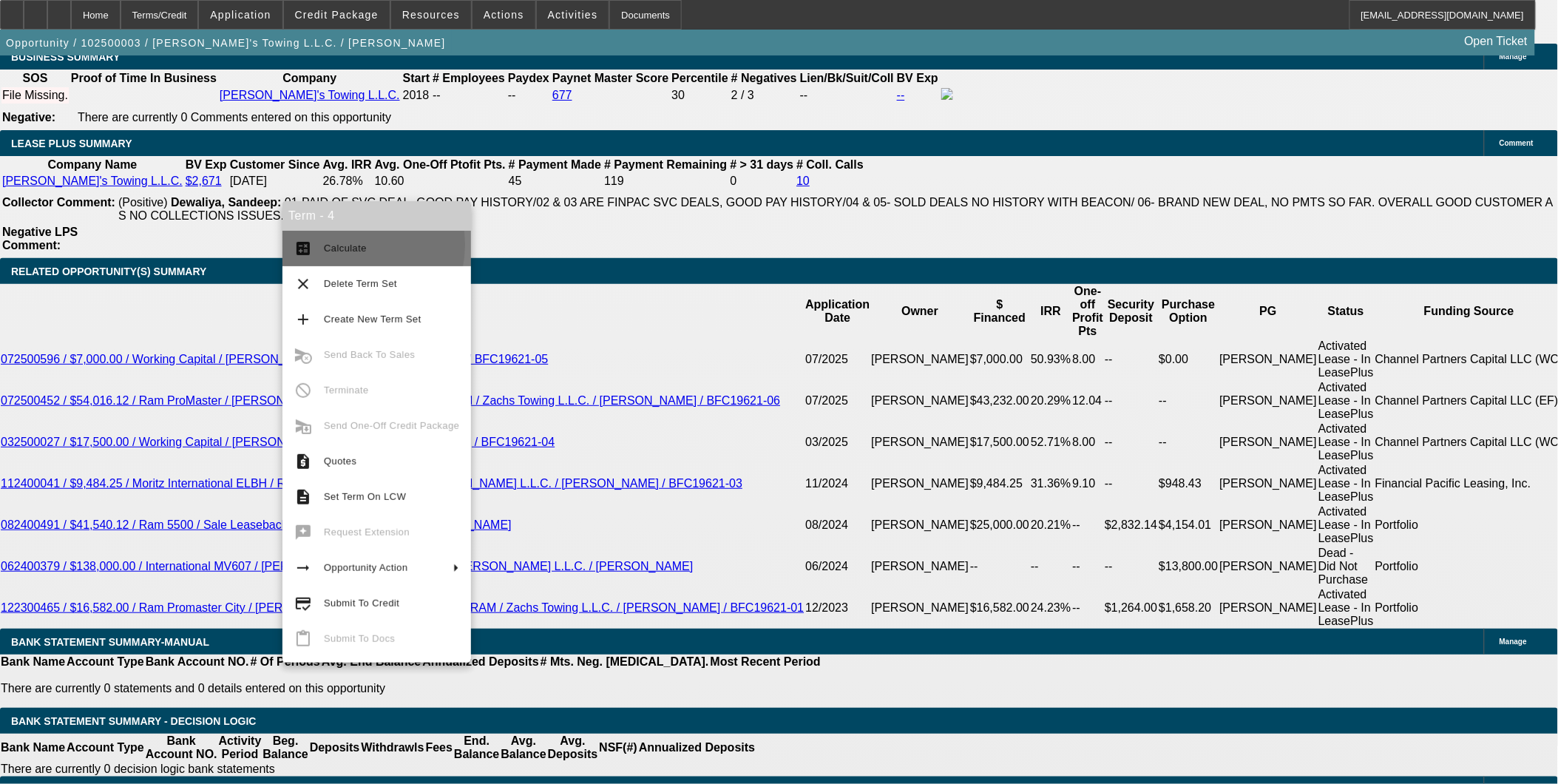
click at [337, 245] on span "Calculate" at bounding box center [345, 247] width 43 height 11
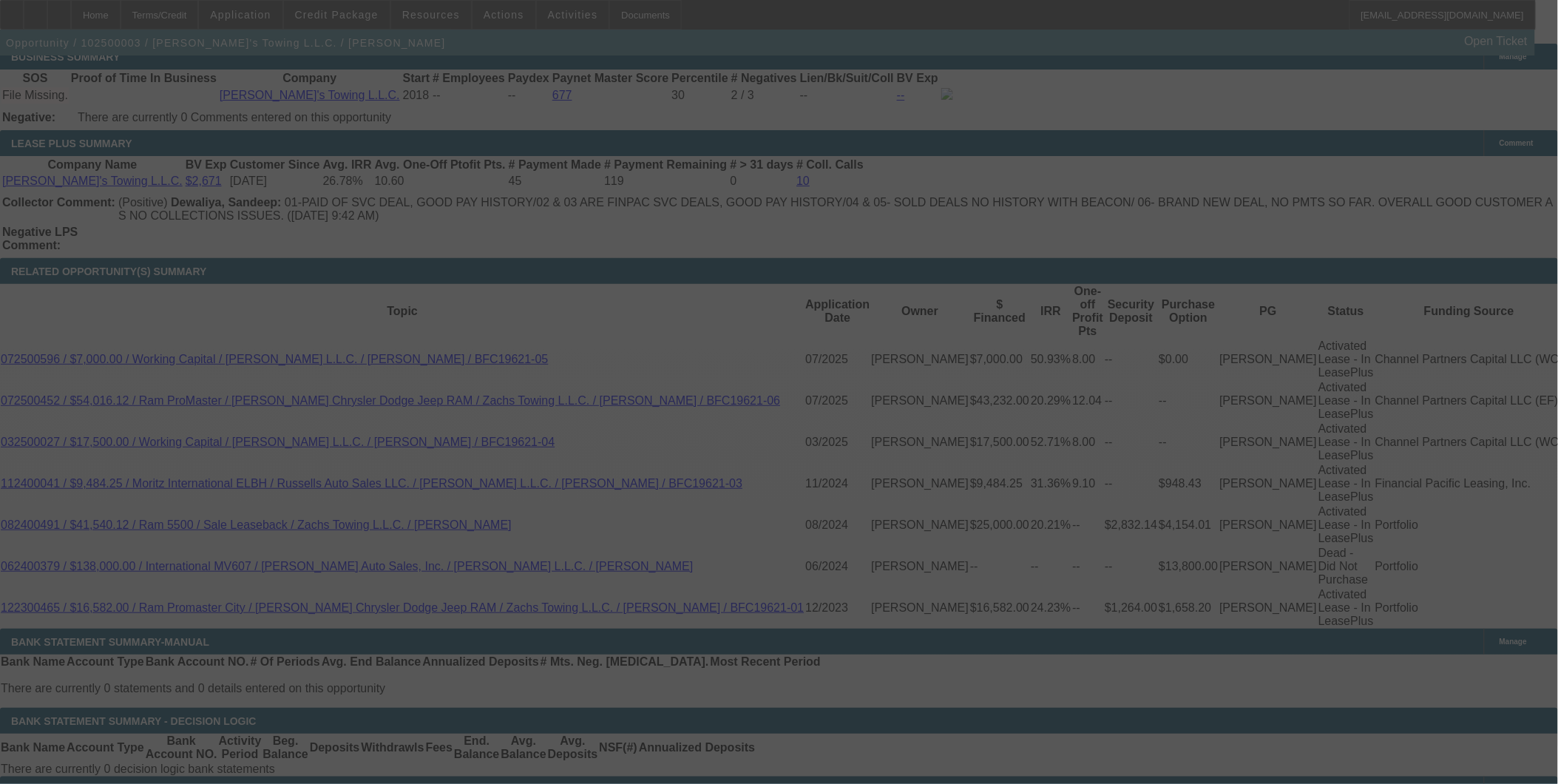
select select "0"
select select "2"
select select "0.2"
select select "17"
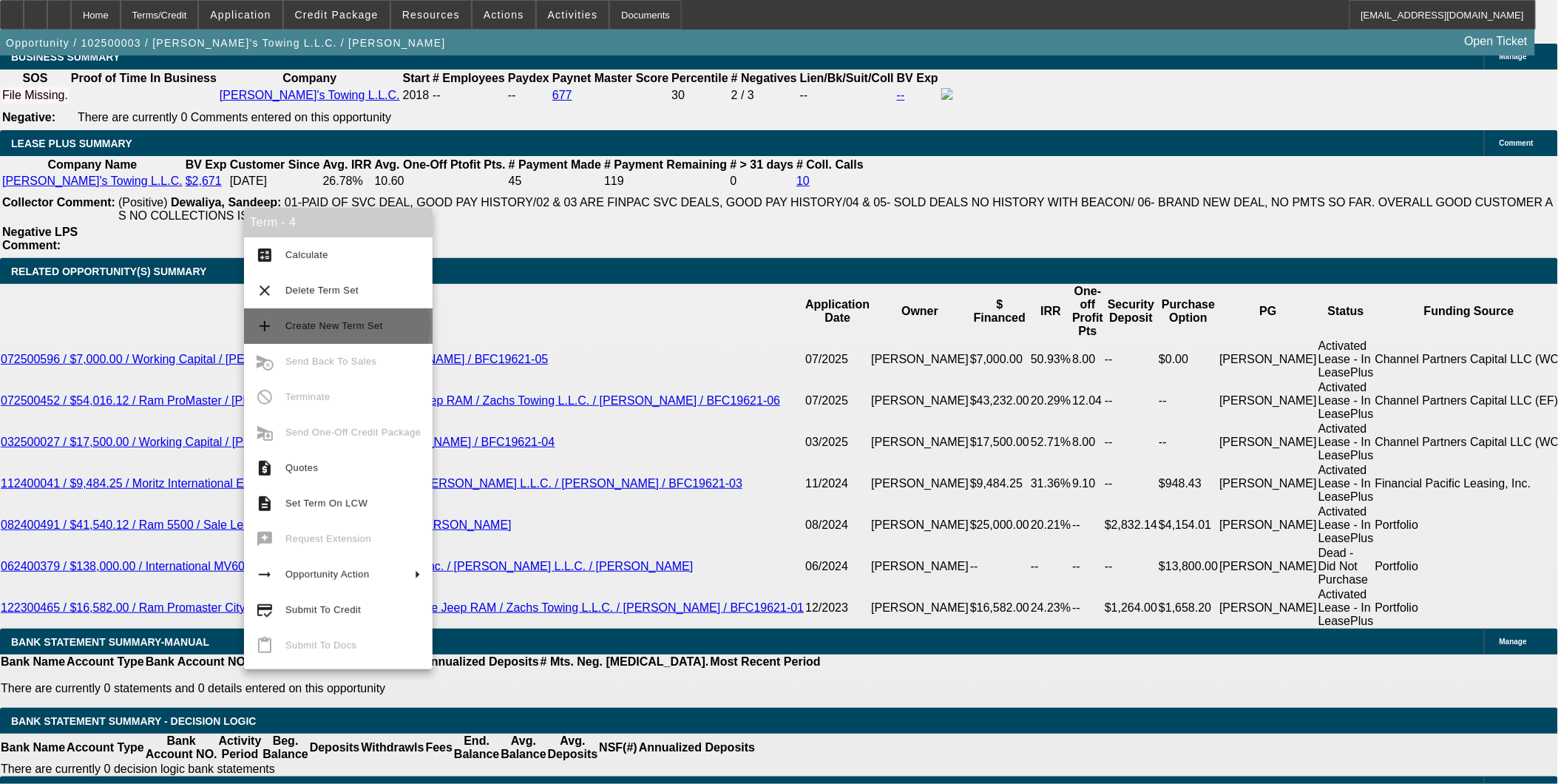
click at [336, 326] on span "Create New Term Set" at bounding box center [334, 325] width 98 height 11
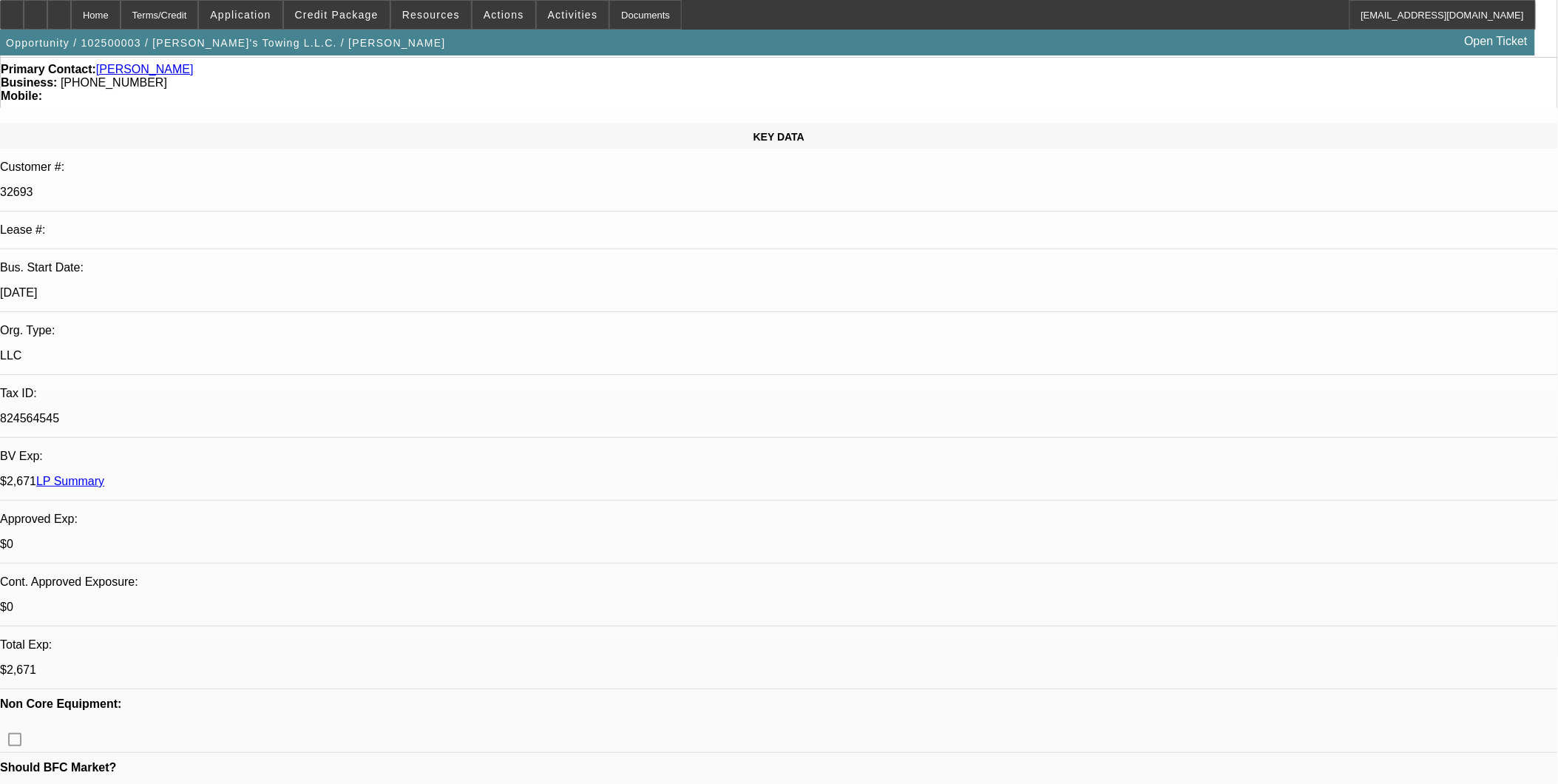
select select "0"
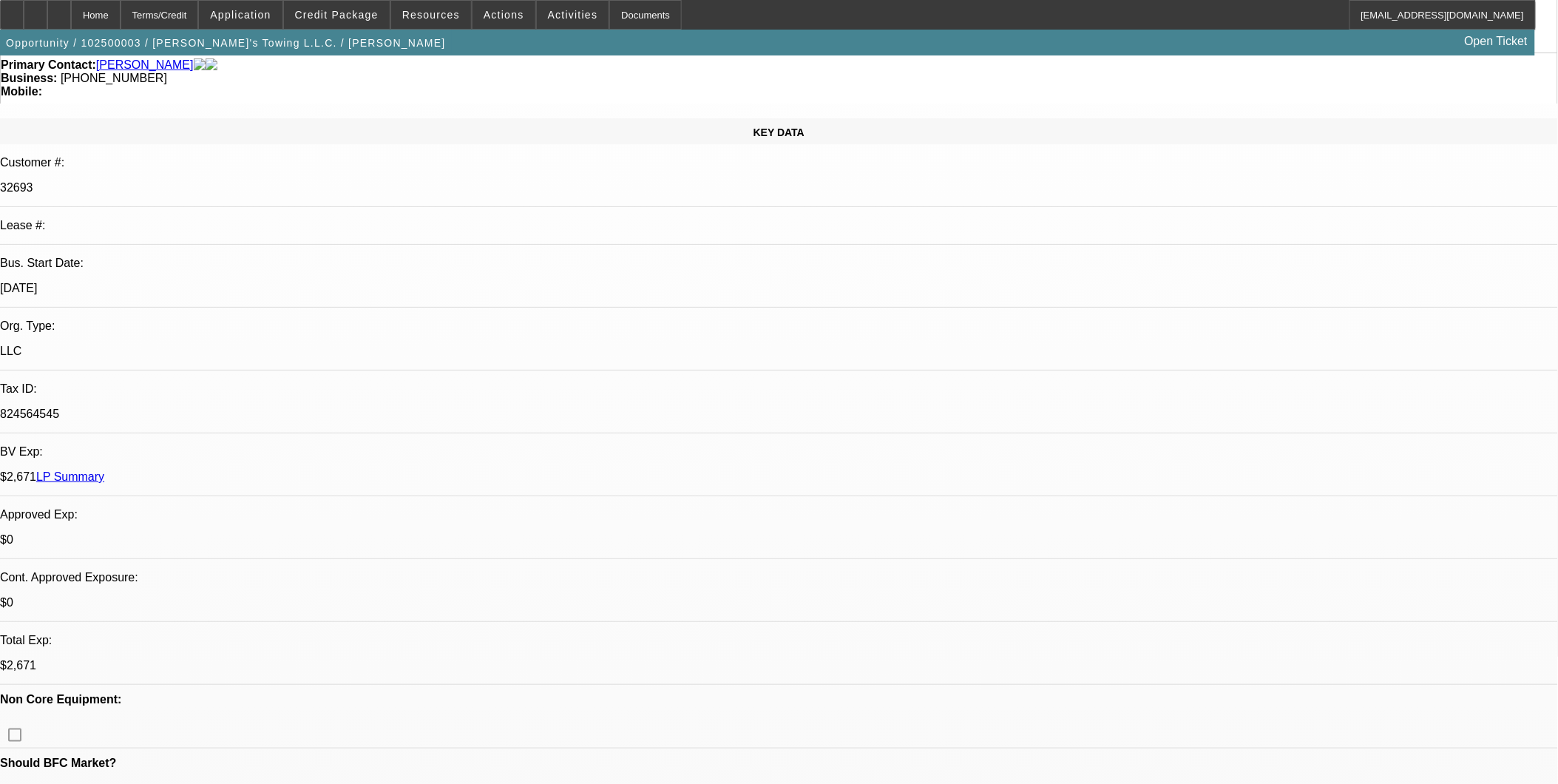
select select "2"
select select "0.2"
select select "0"
select select "2"
select select "0.2"
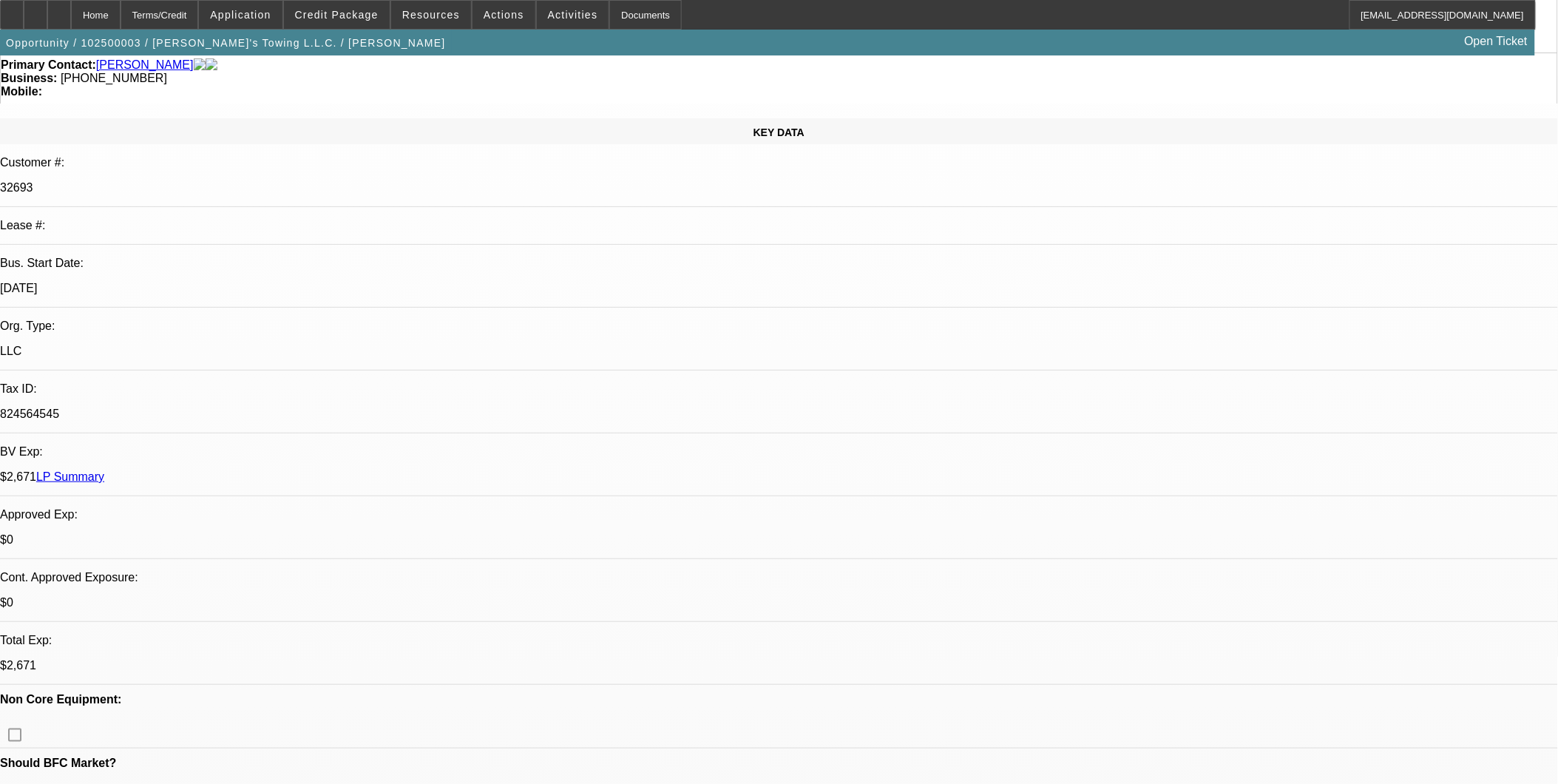
select select "0"
select select "2"
select select "0.2"
select select "0"
select select "2"
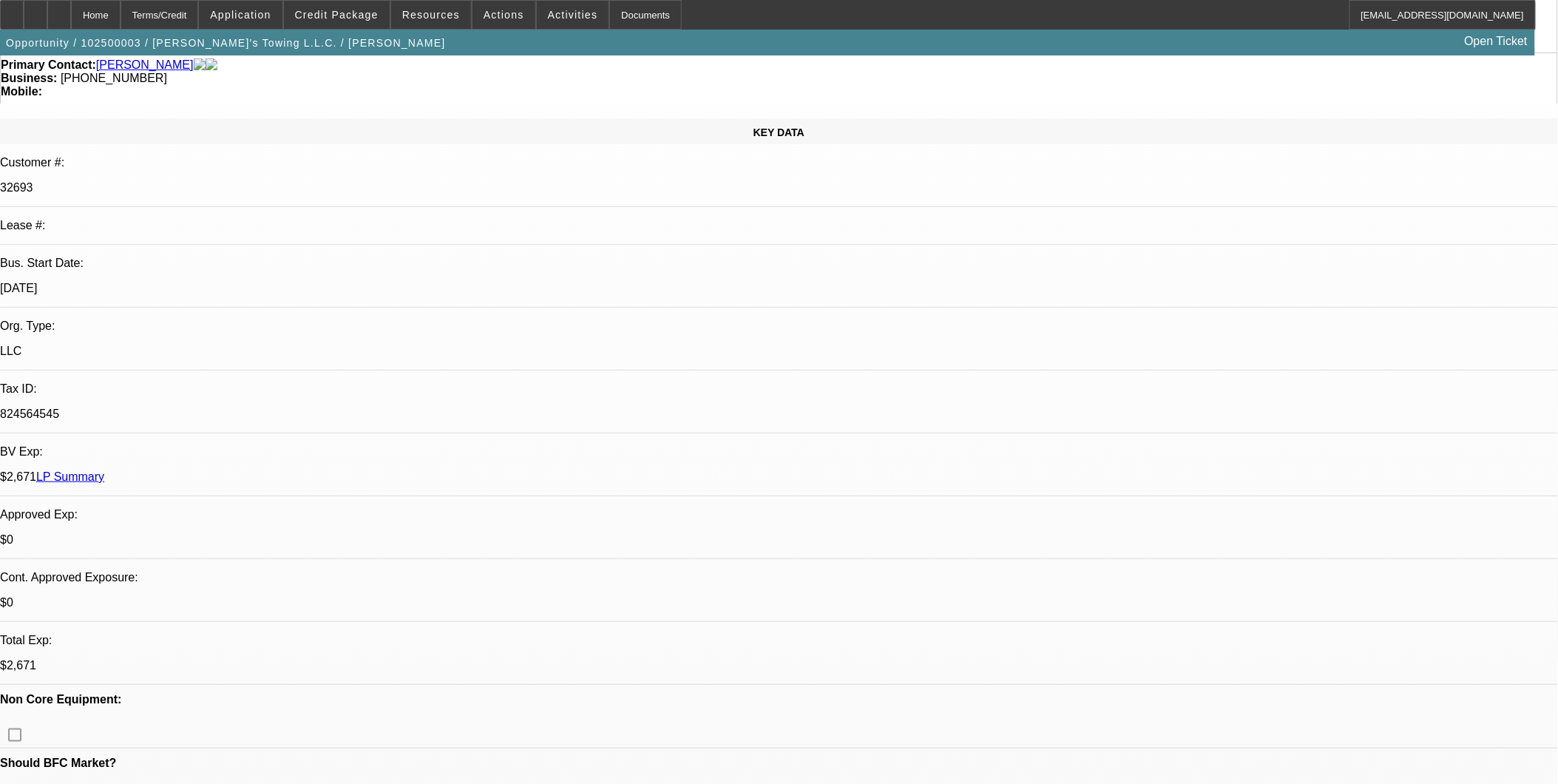
select select "0"
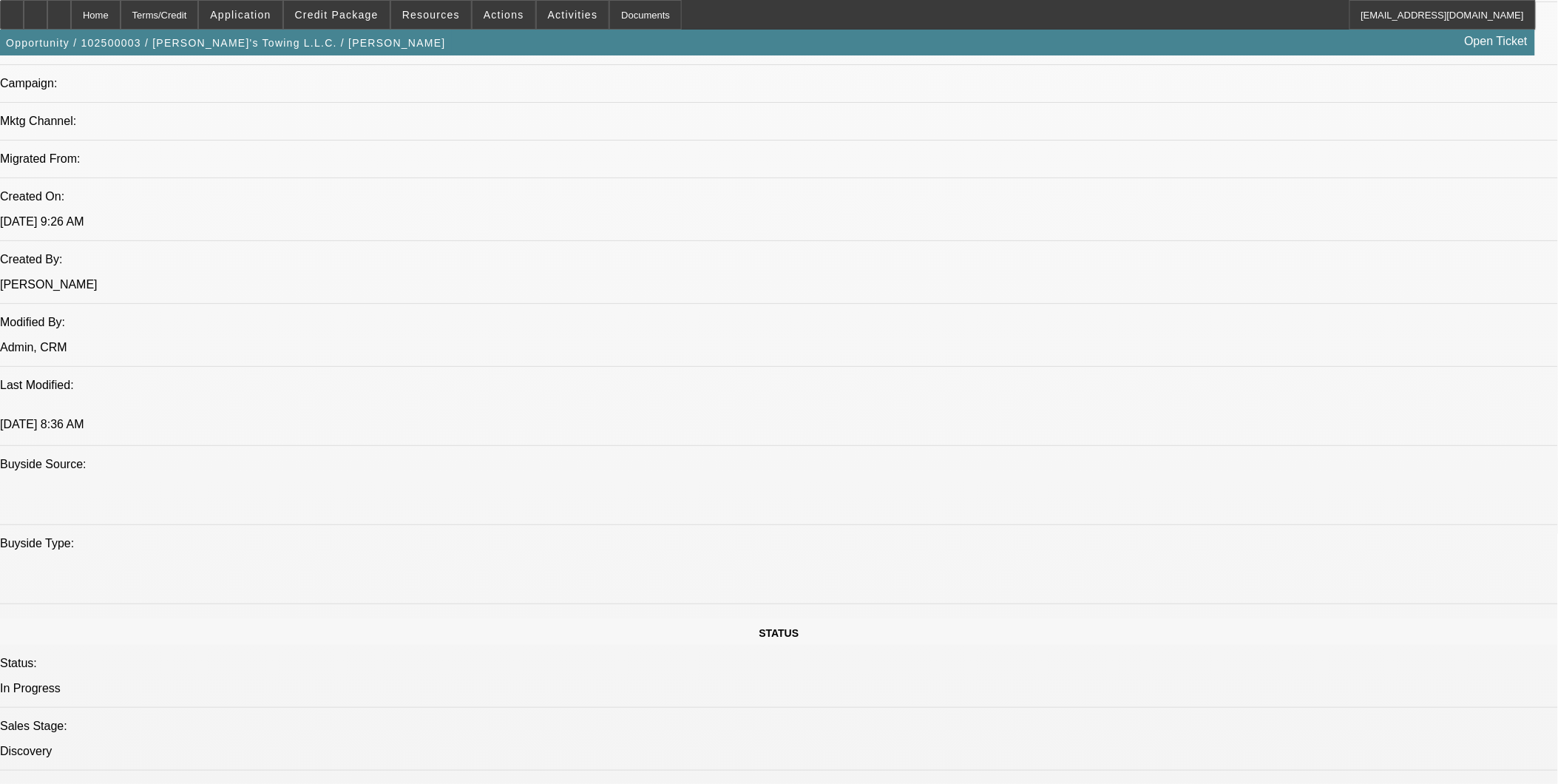
select select "1"
select select "2"
select select "17"
select select "1"
select select "2"
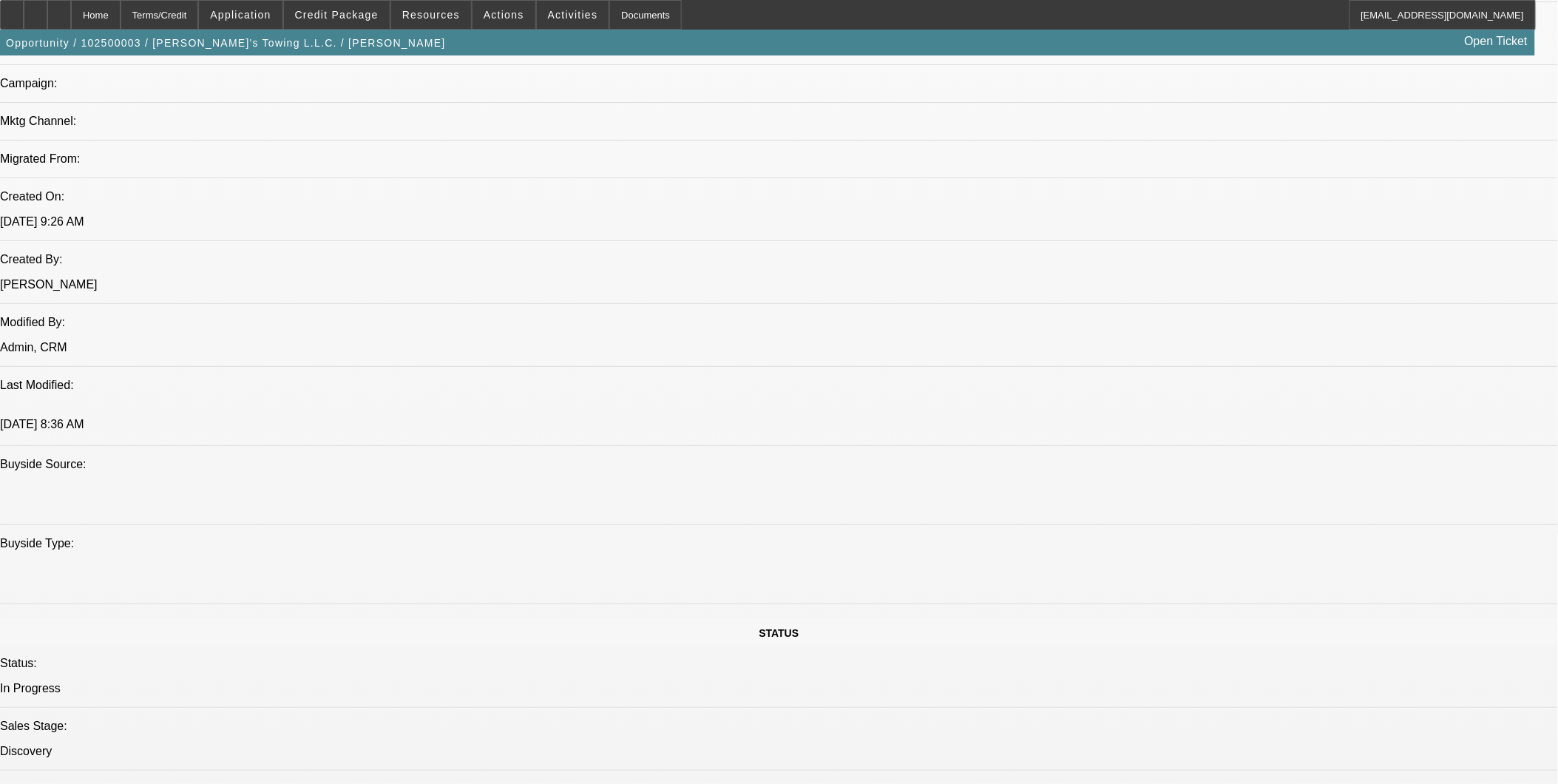
select select "17"
select select "1"
select select "2"
select select "17"
select select "1"
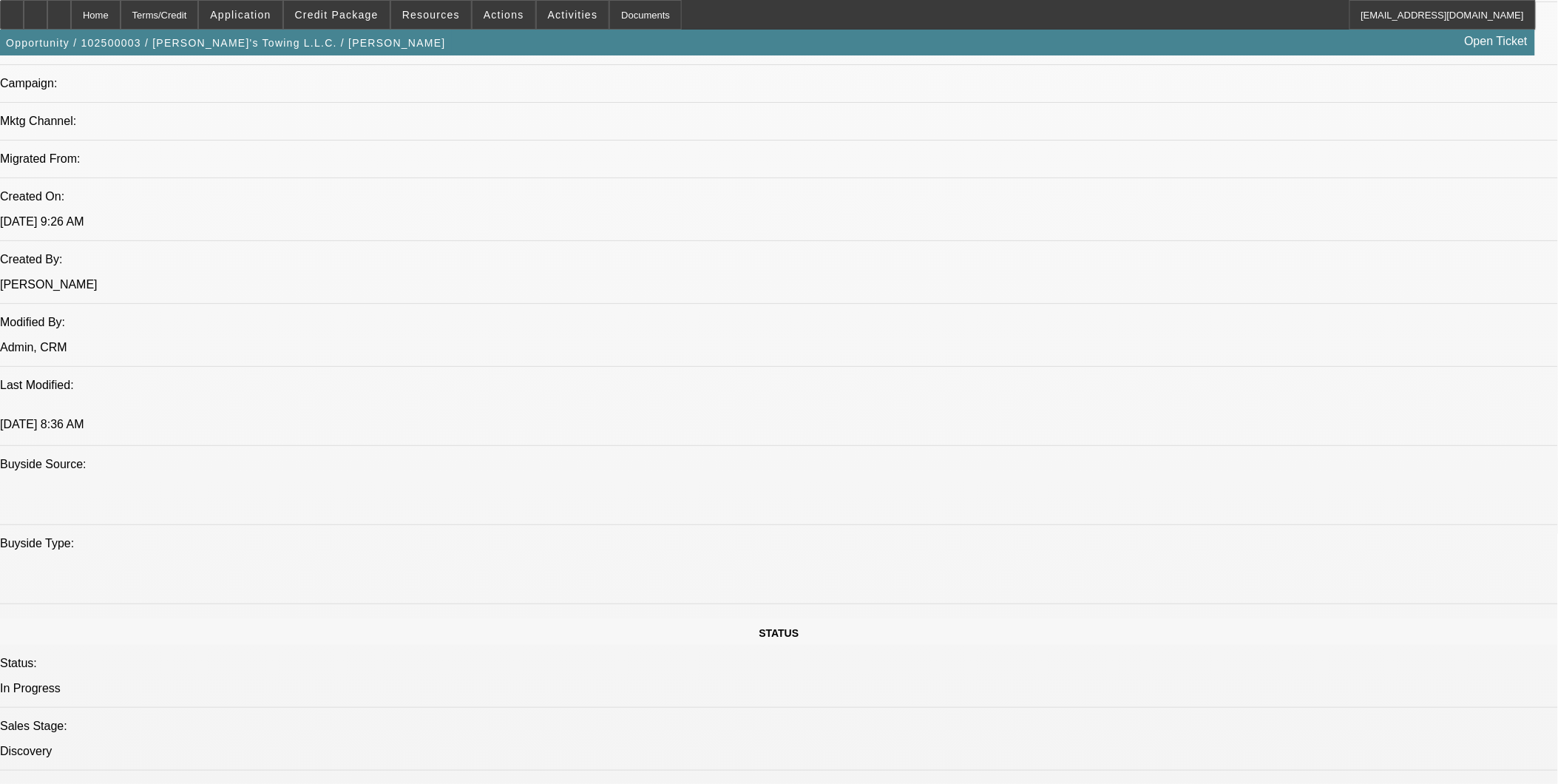
select select "2"
select select "6"
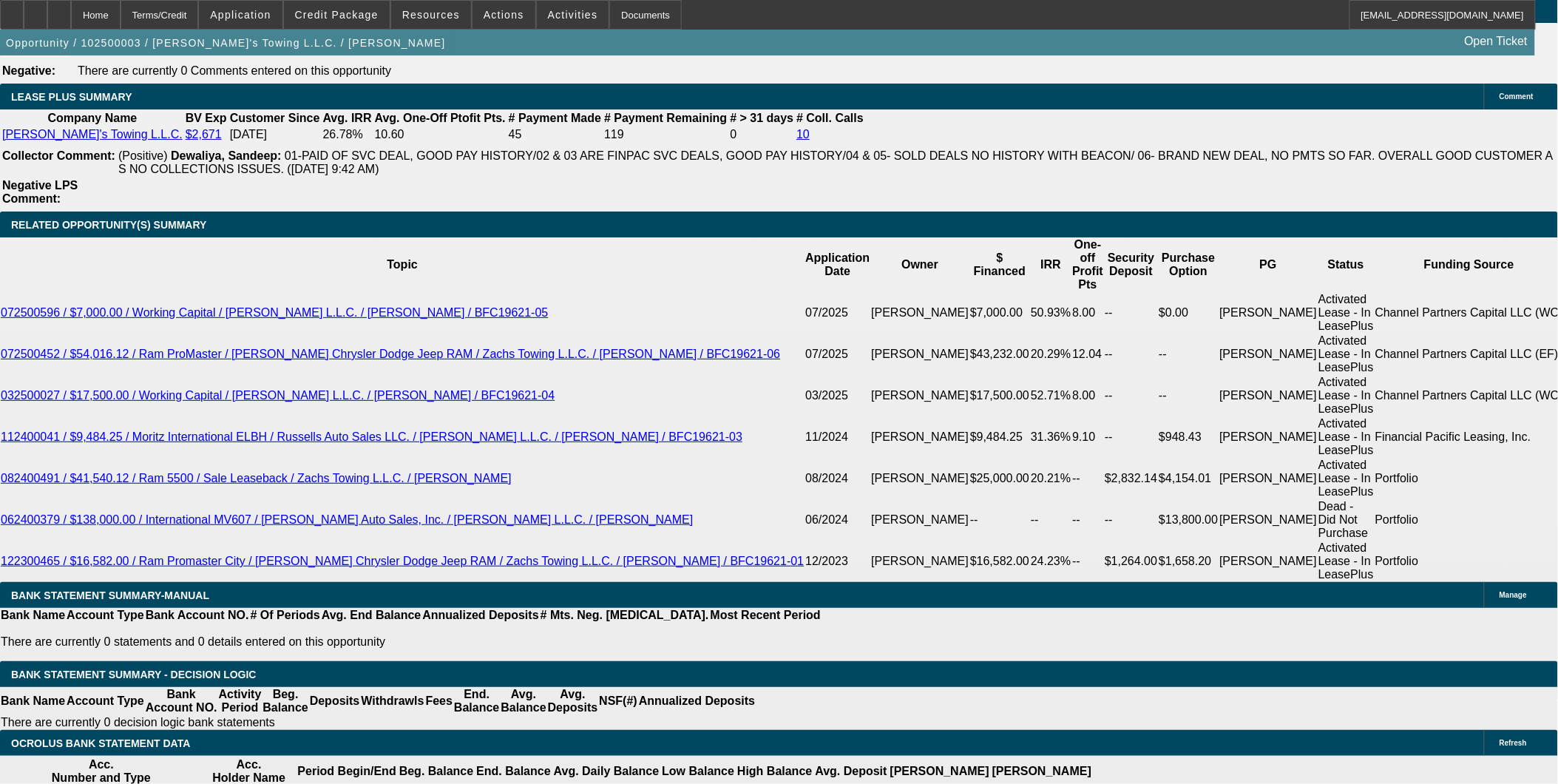
scroll to position [2464, 0]
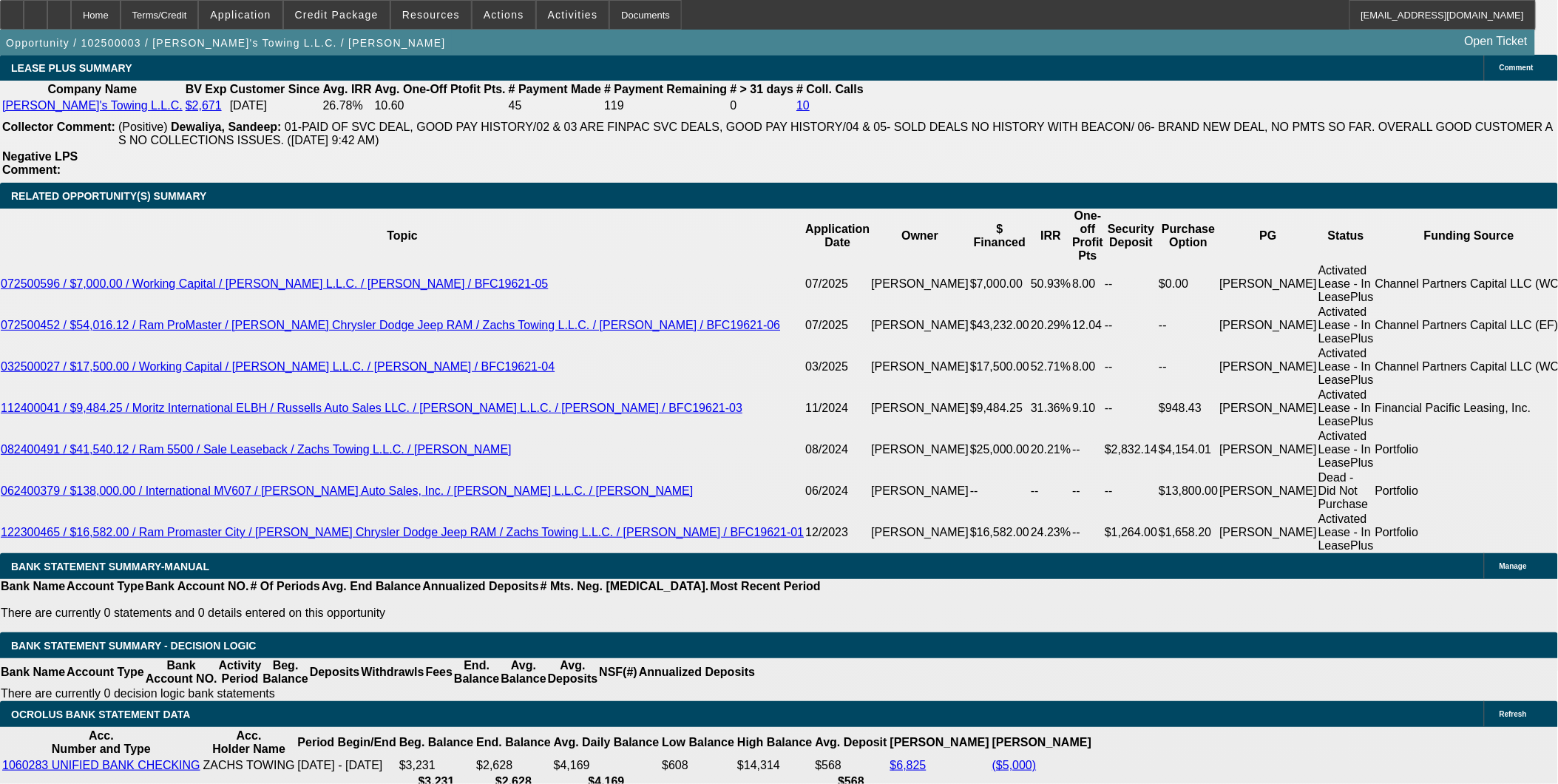
select select "0"
select select "2"
select select "0.2"
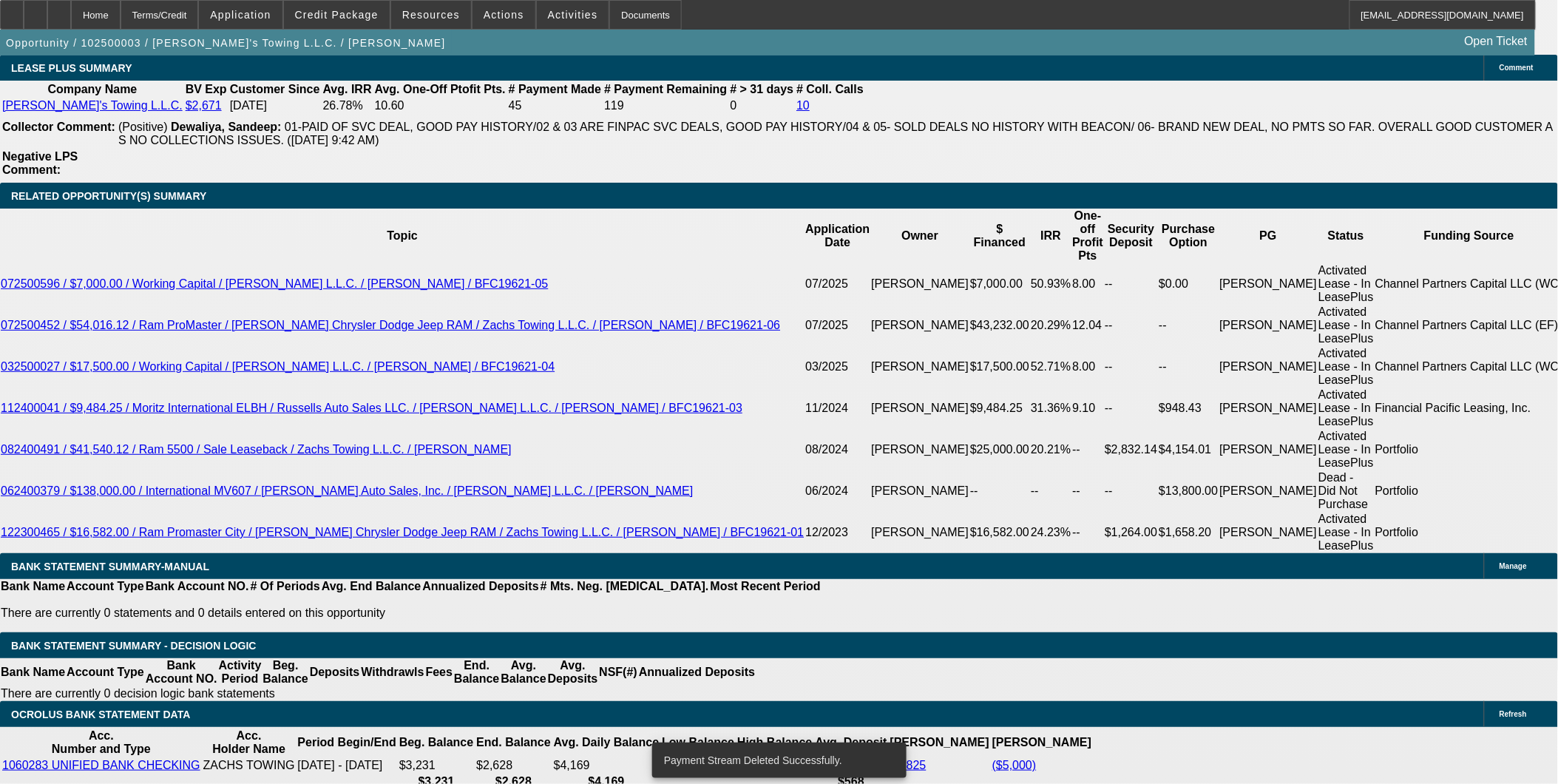
select select "17"
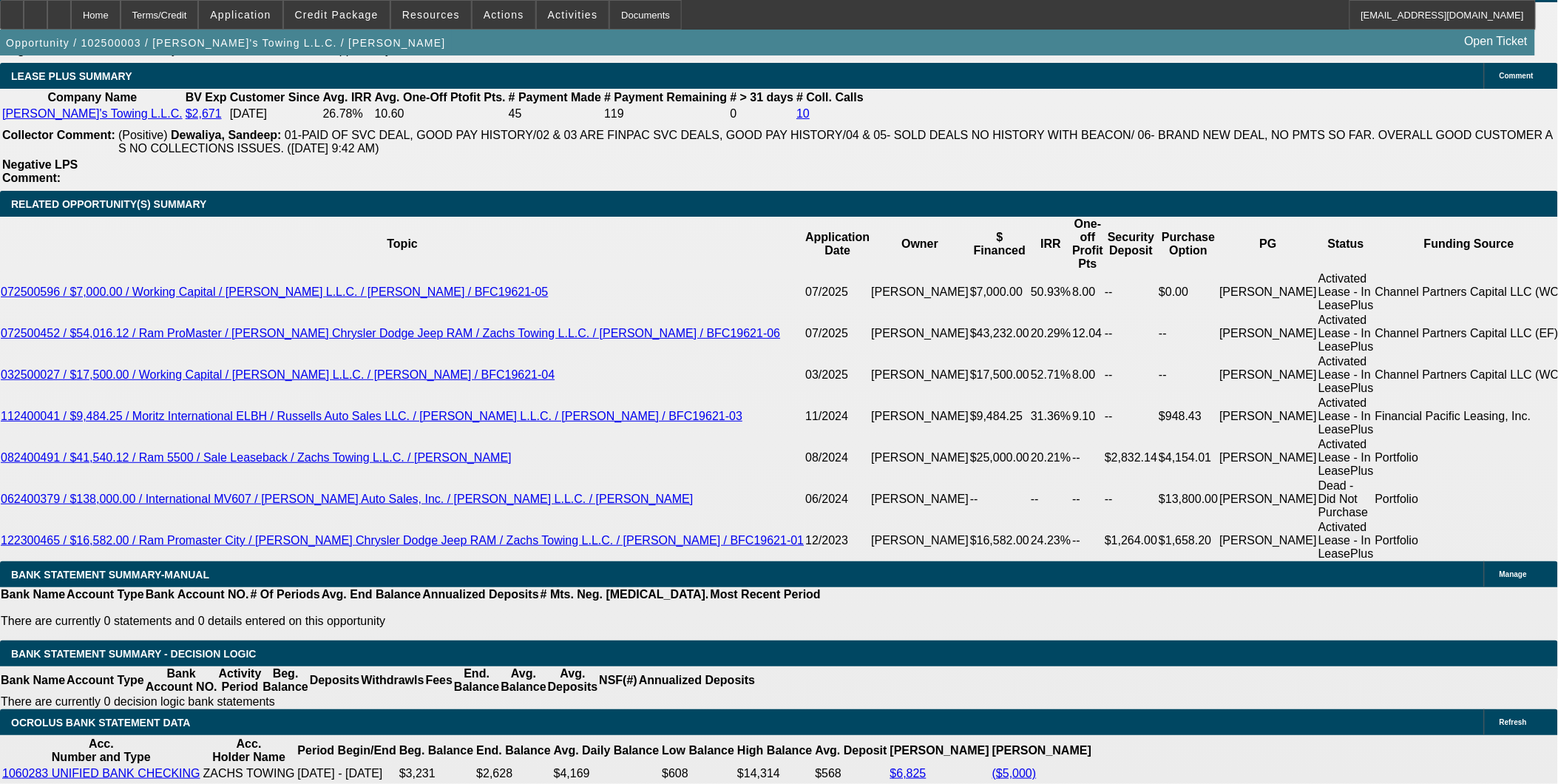
type input "UNKNOWN"
type input "24"
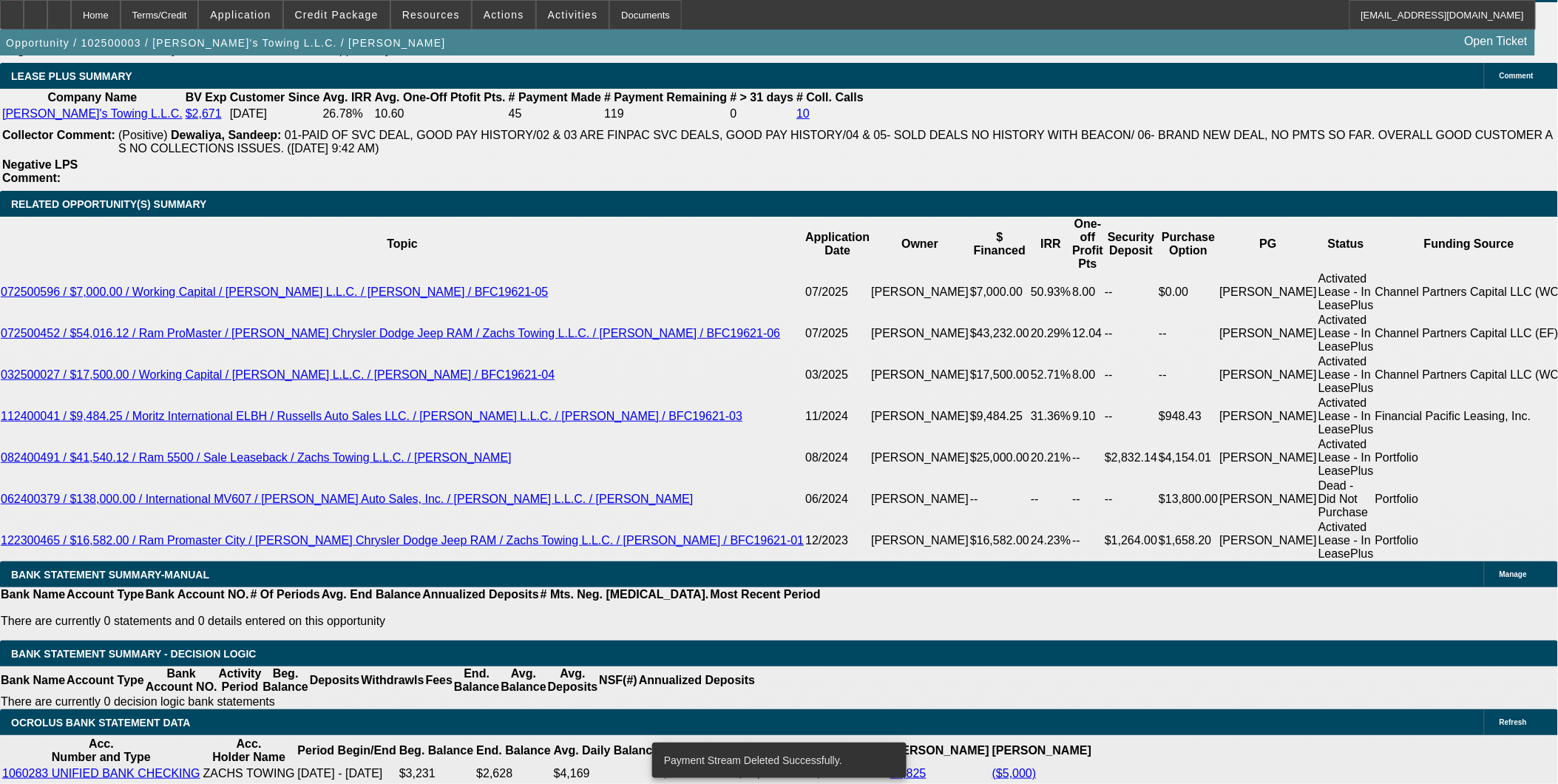
select select "0"
select select "2"
select select "0.2"
select select "17"
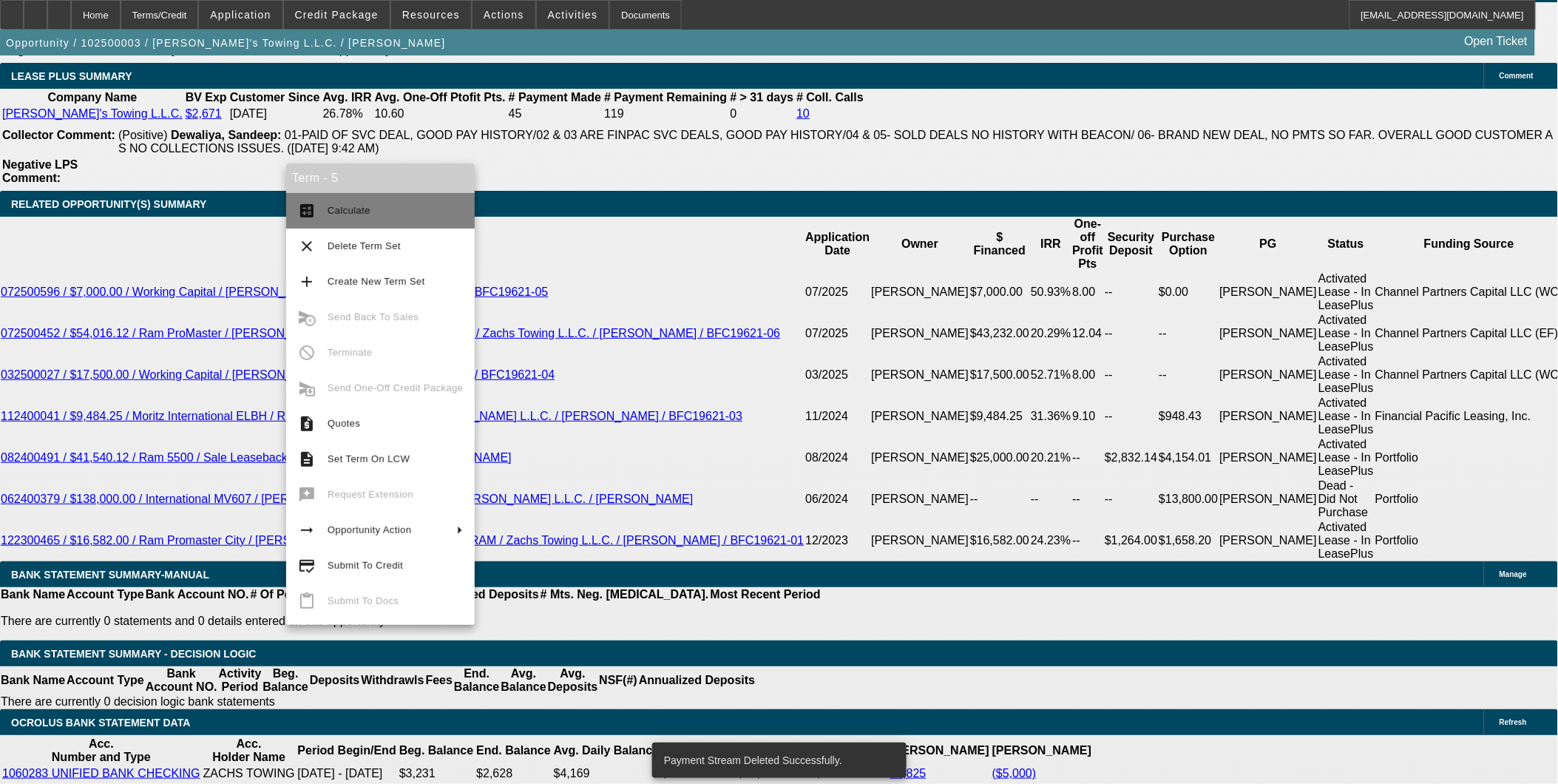
click at [326, 203] on button "calculate Calculate" at bounding box center [381, 210] width 189 height 36
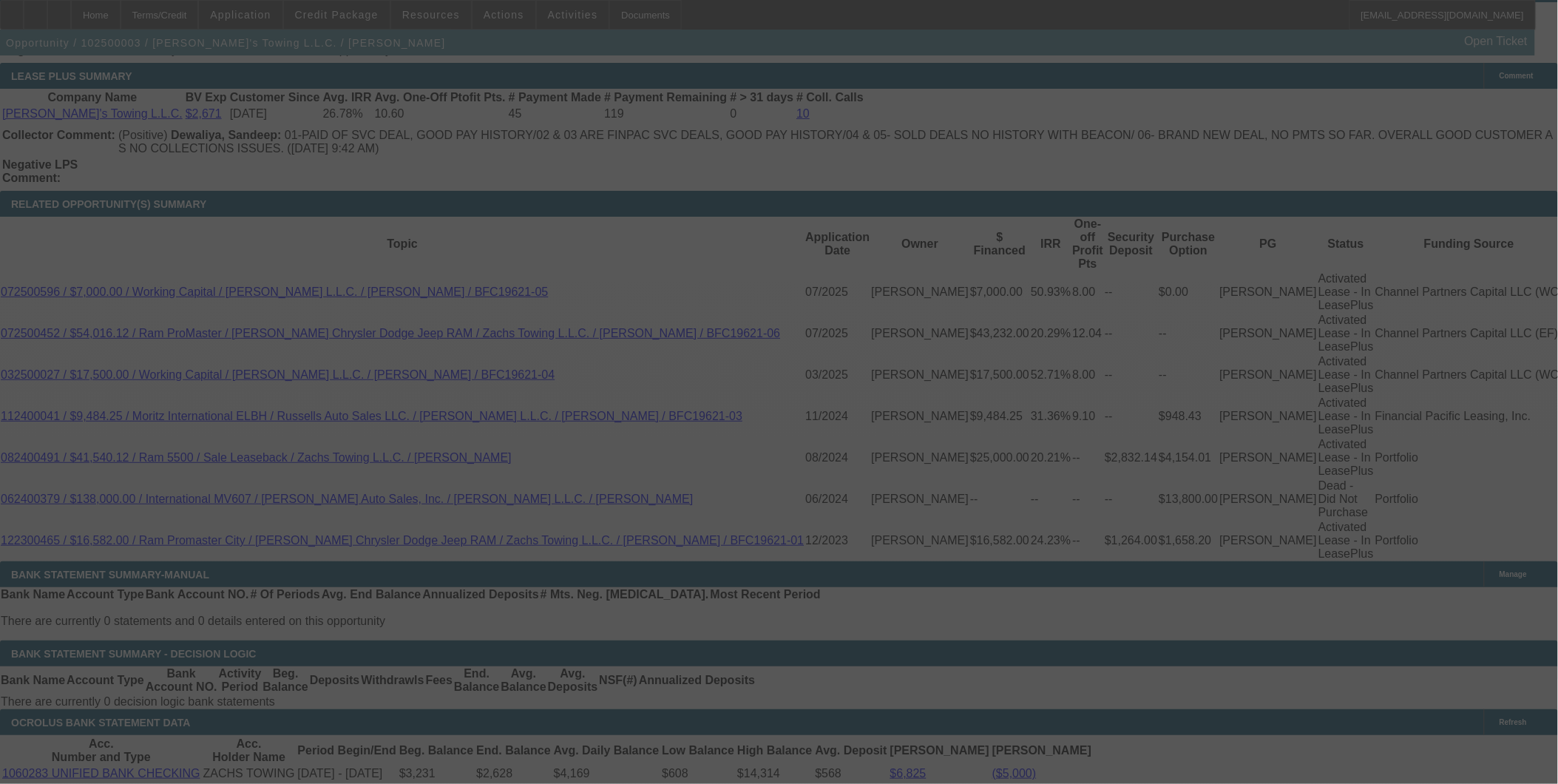
select select "0"
select select "2"
select select "0.2"
select select "17"
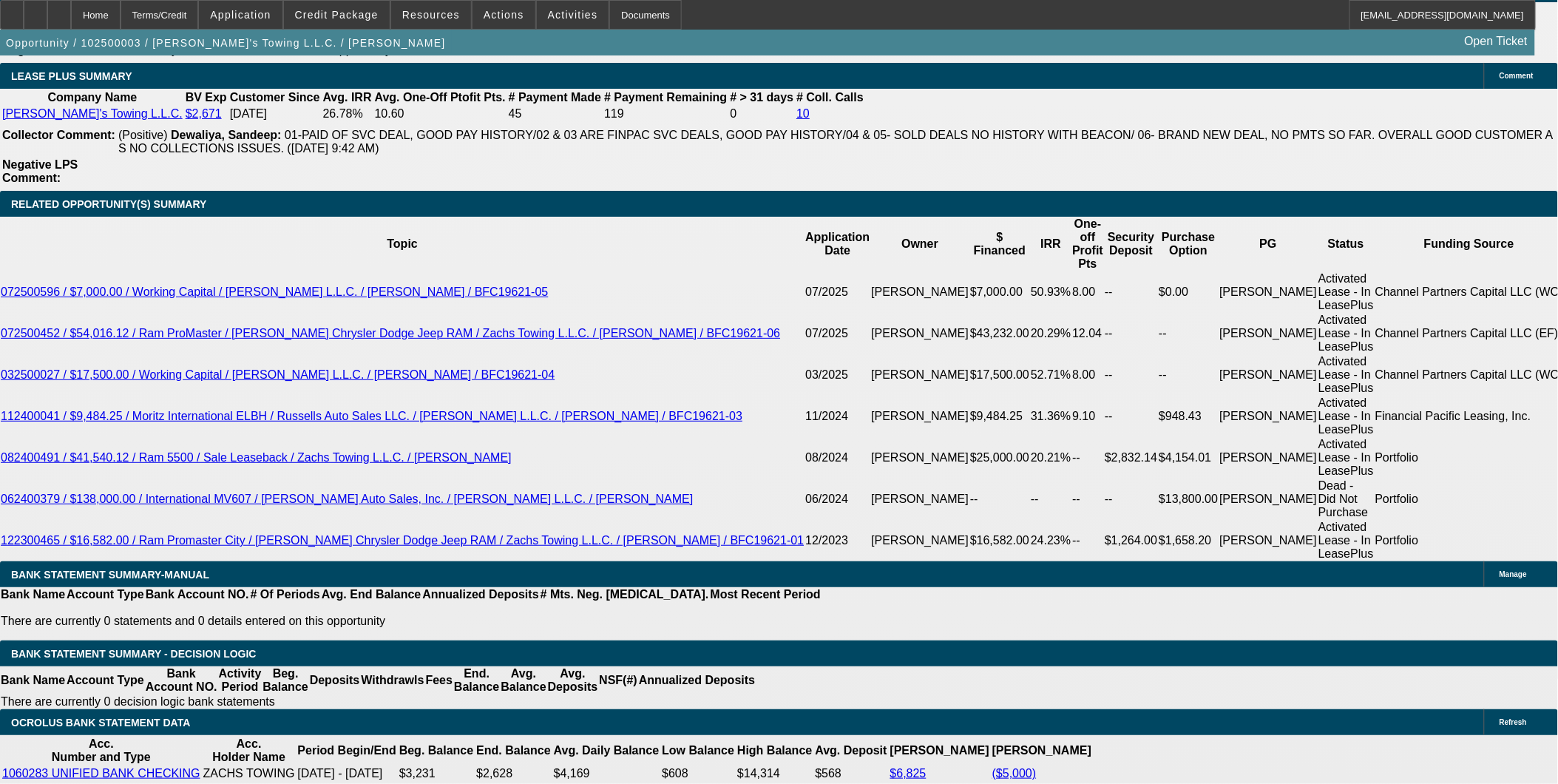
type input "UNKNOWN"
type input "24"
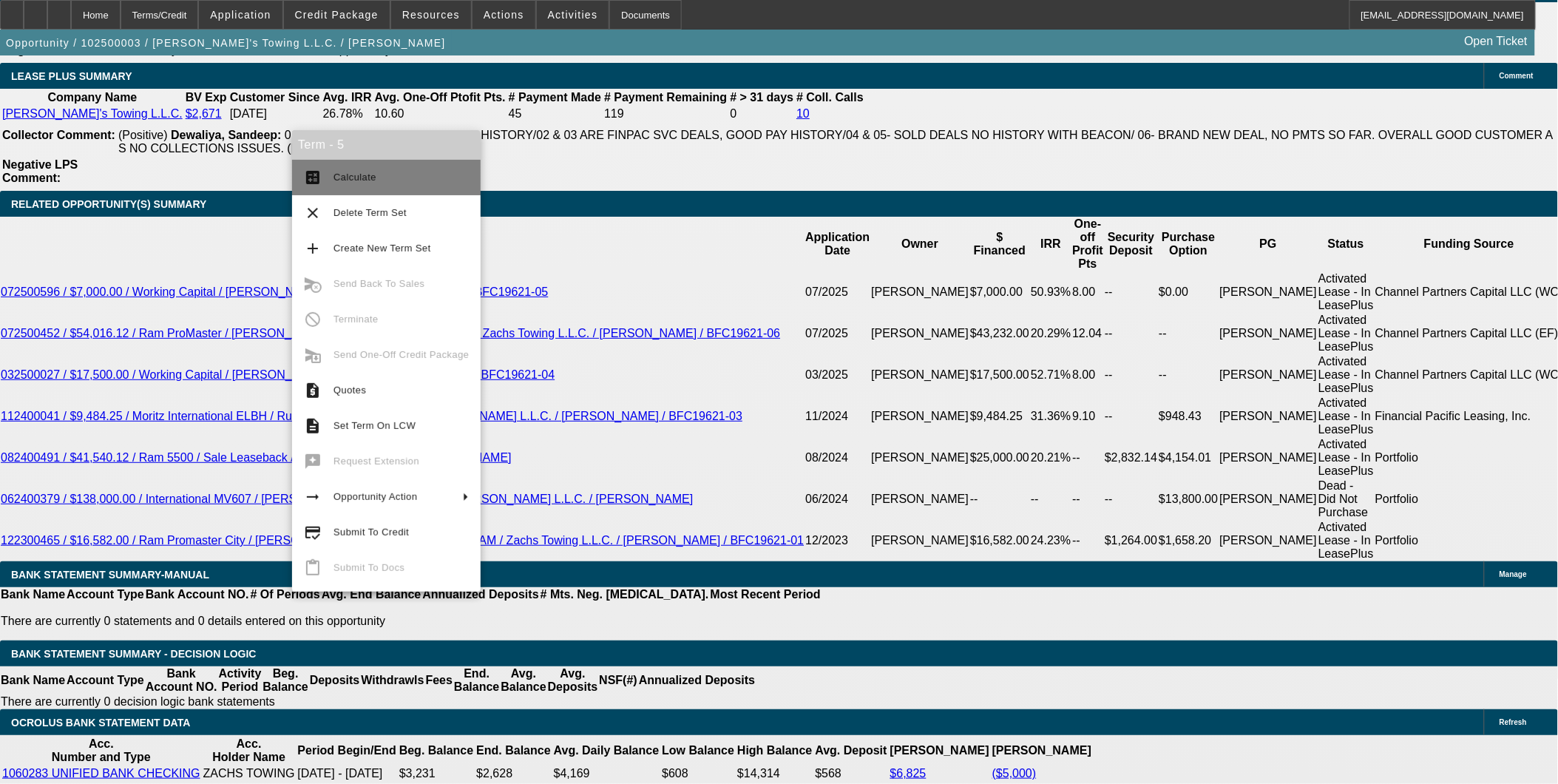
click at [353, 180] on span "Calculate" at bounding box center [354, 176] width 43 height 11
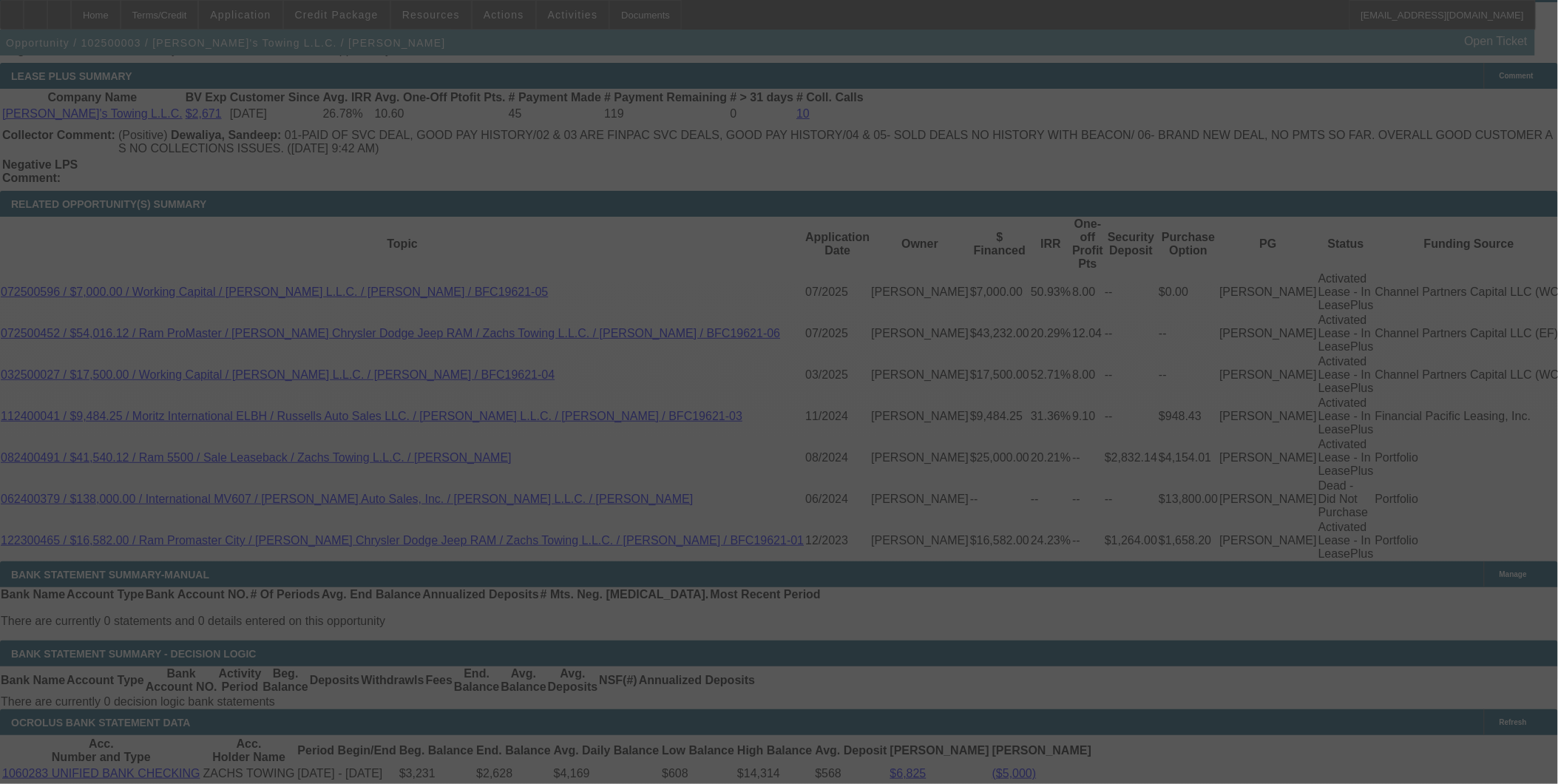
select select "0"
select select "2"
select select "0.2"
select select "17"
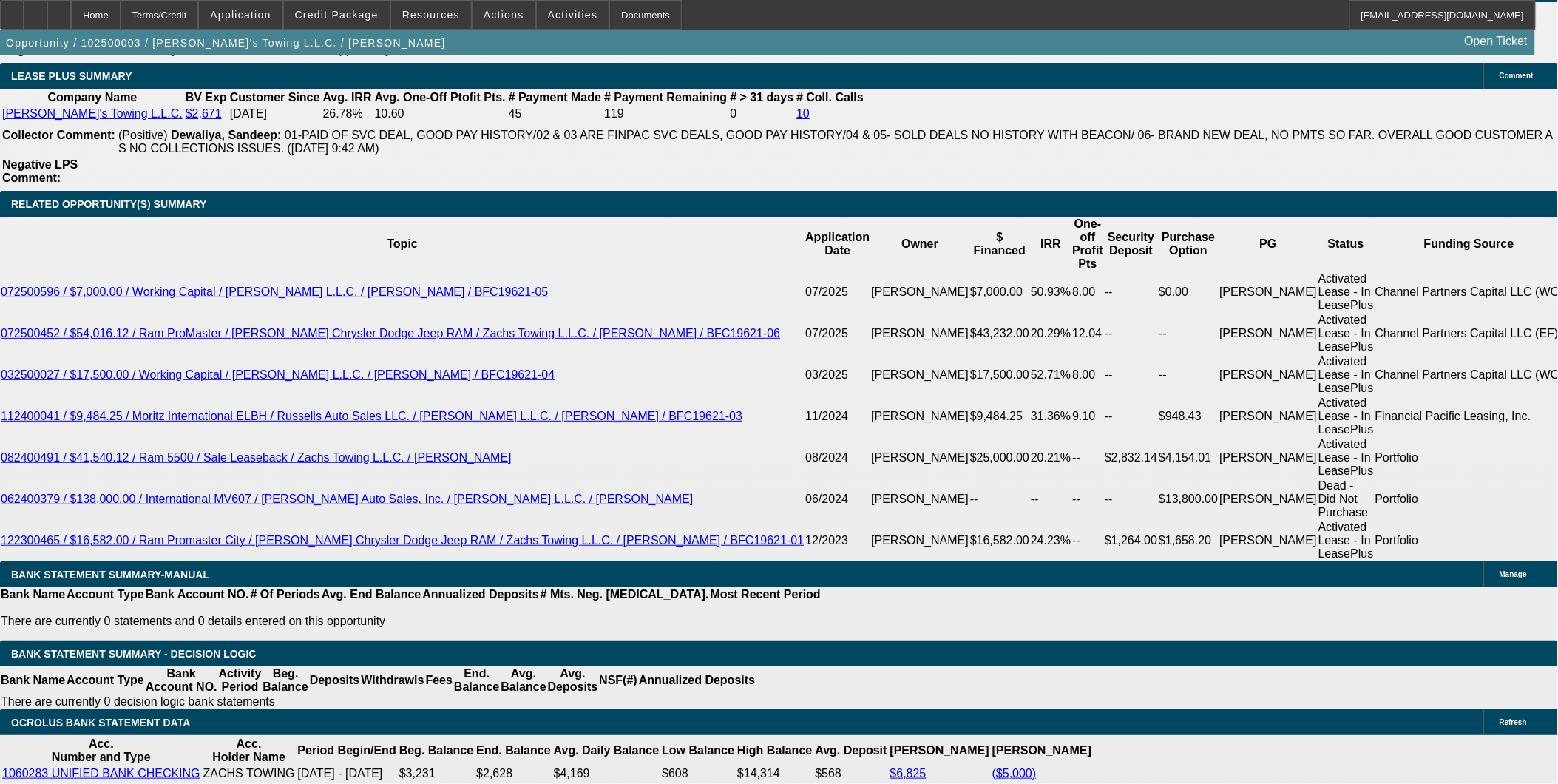
type input "$3,800.00"
type input "UNKNOWN"
type input "6"
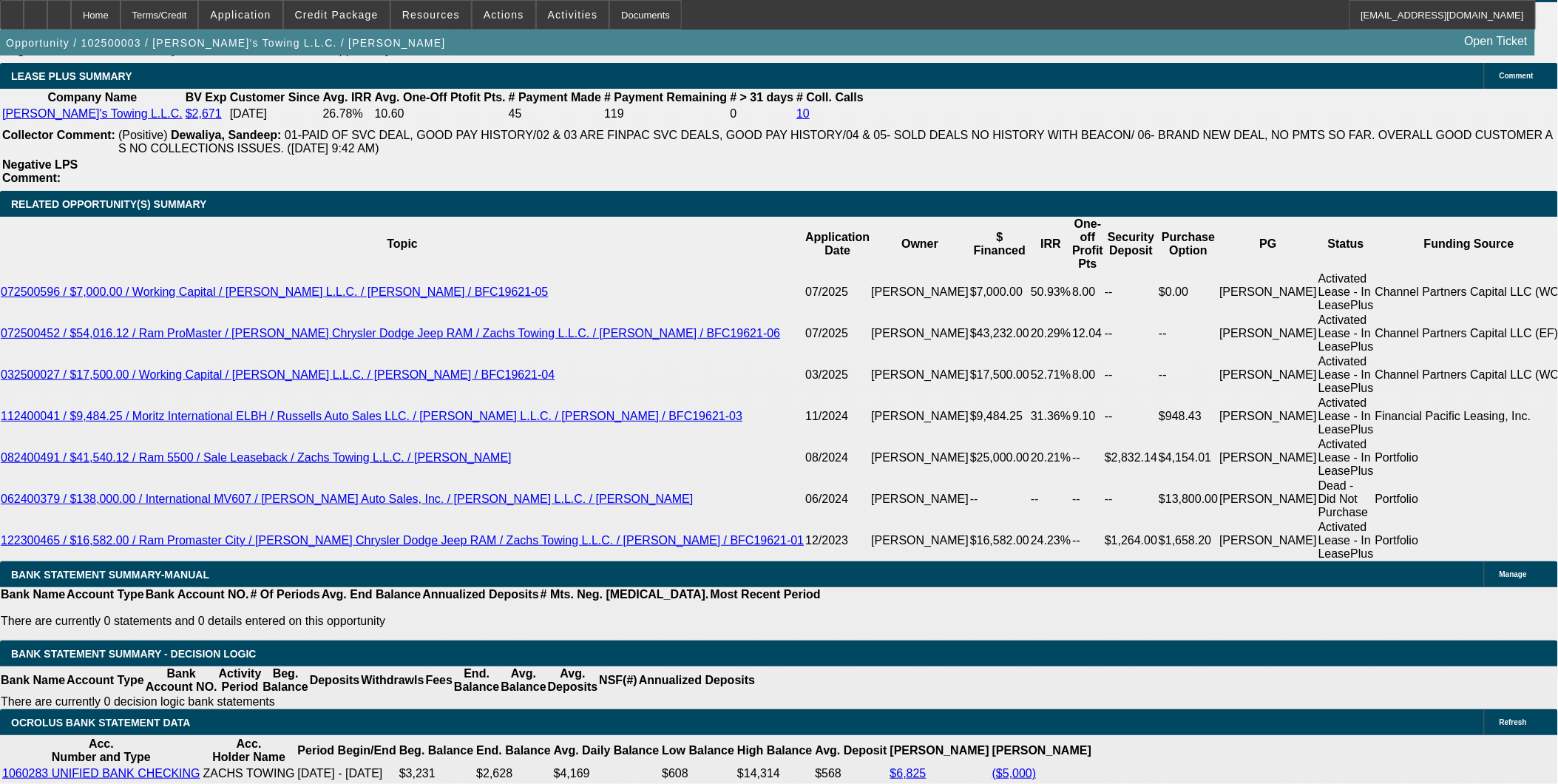
type input "$4,200.00"
type input "60"
type input "$0.11"
type input "$0.05"
type input "60"
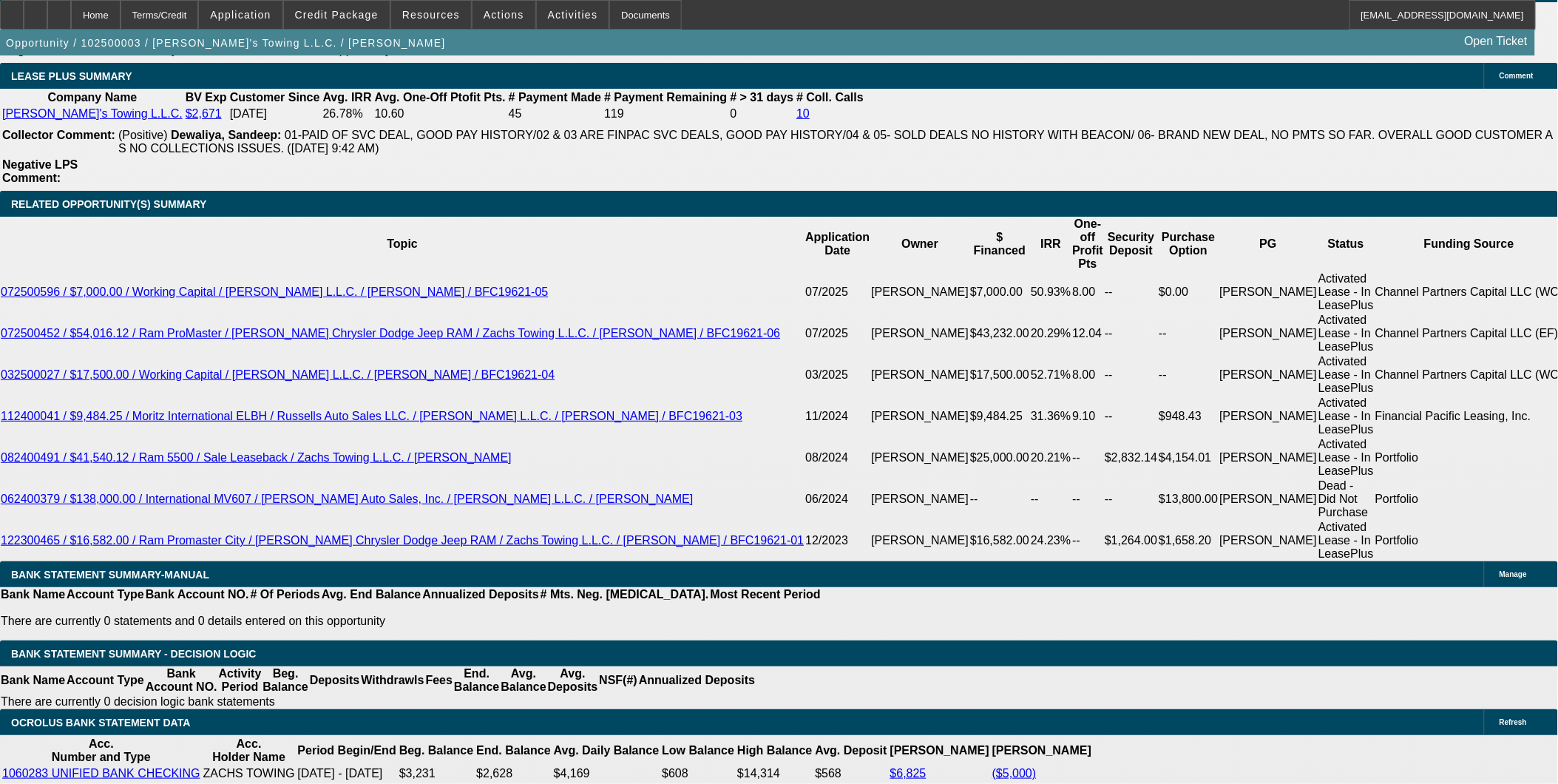
type input "2100"
type input "$4,200.00"
type input "5.5"
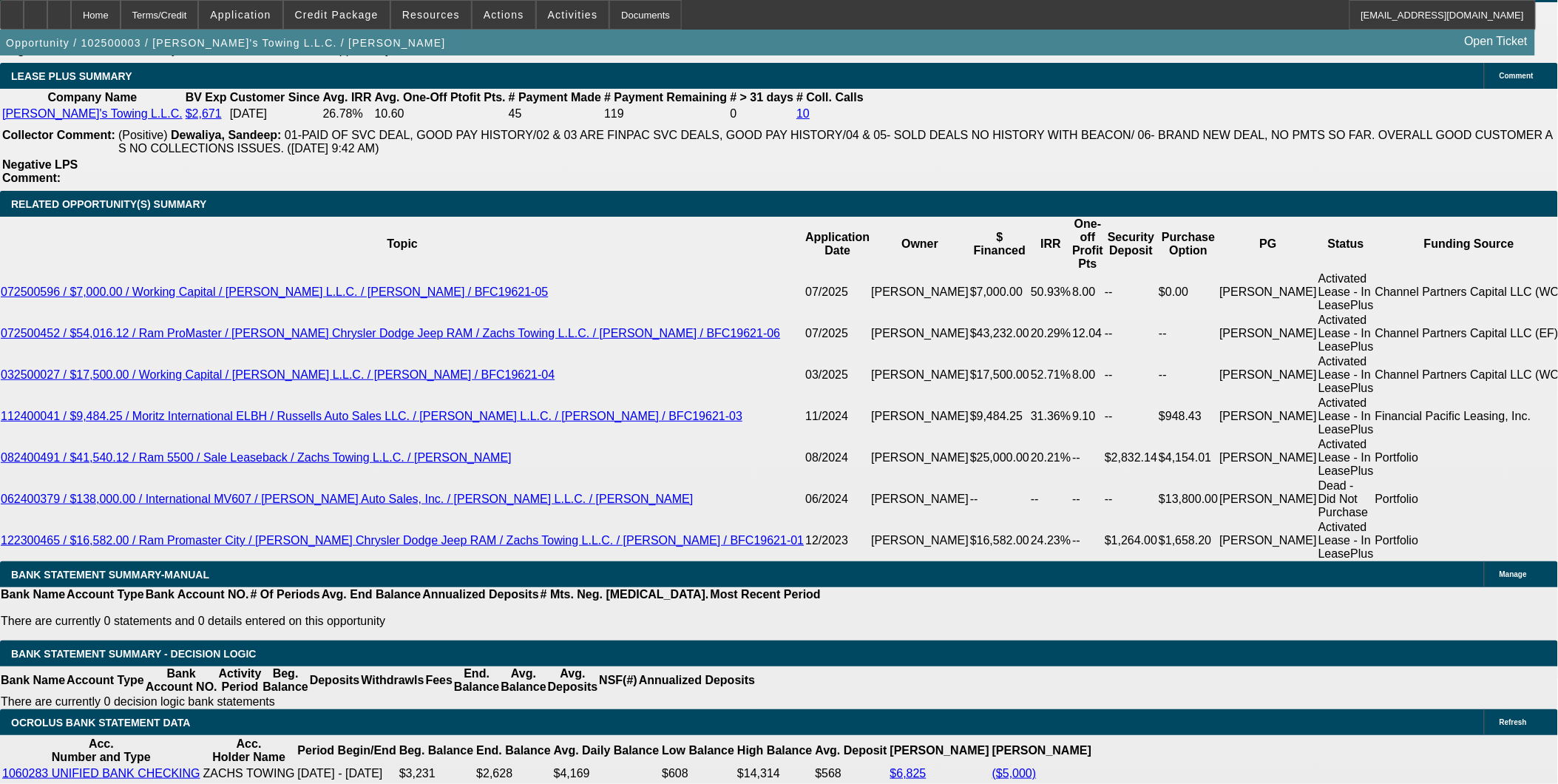
type input "$2,100.00"
select select "0"
select select "2"
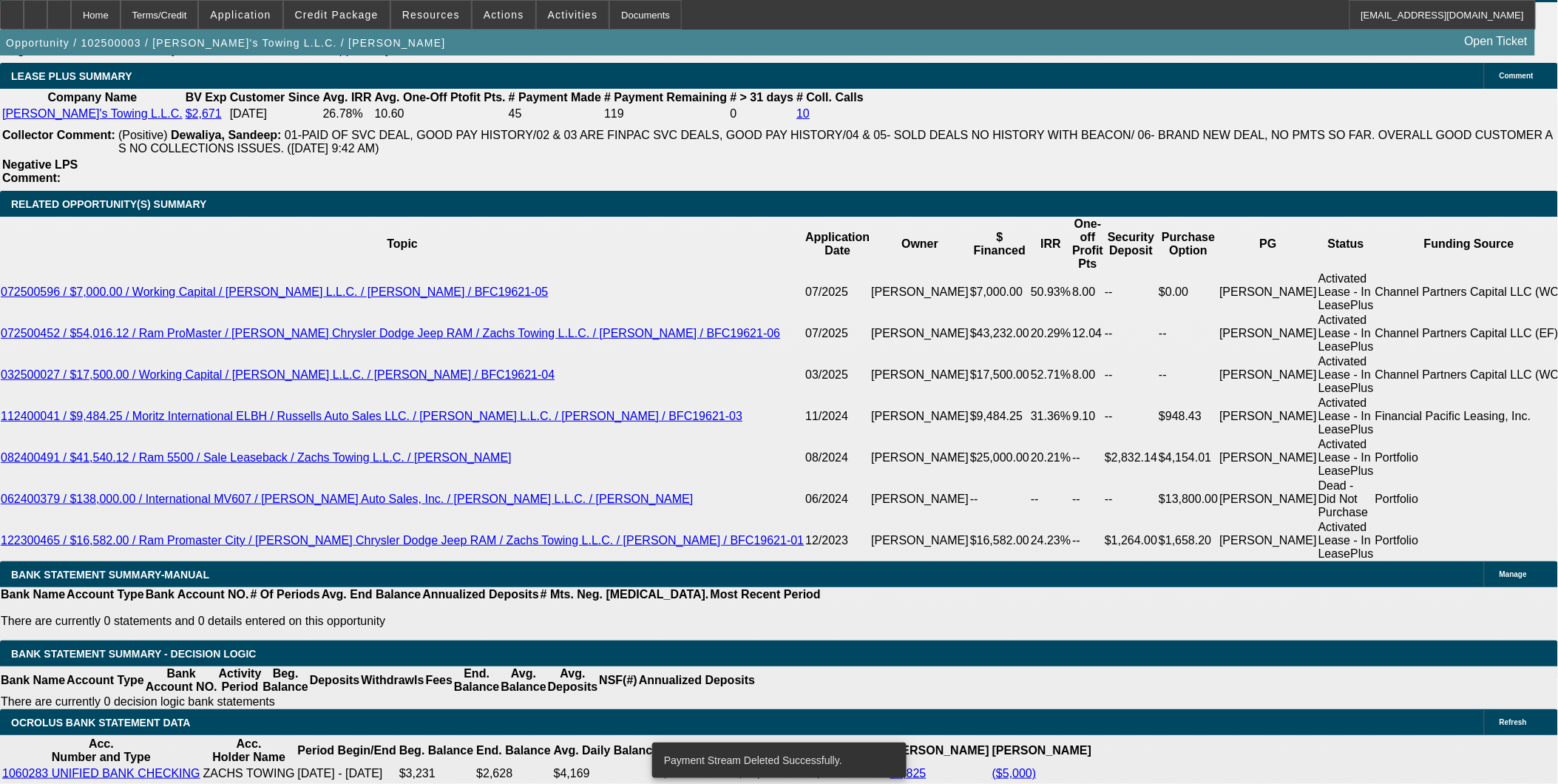
select select "0.2"
select select "17"
select select "0"
select select "2"
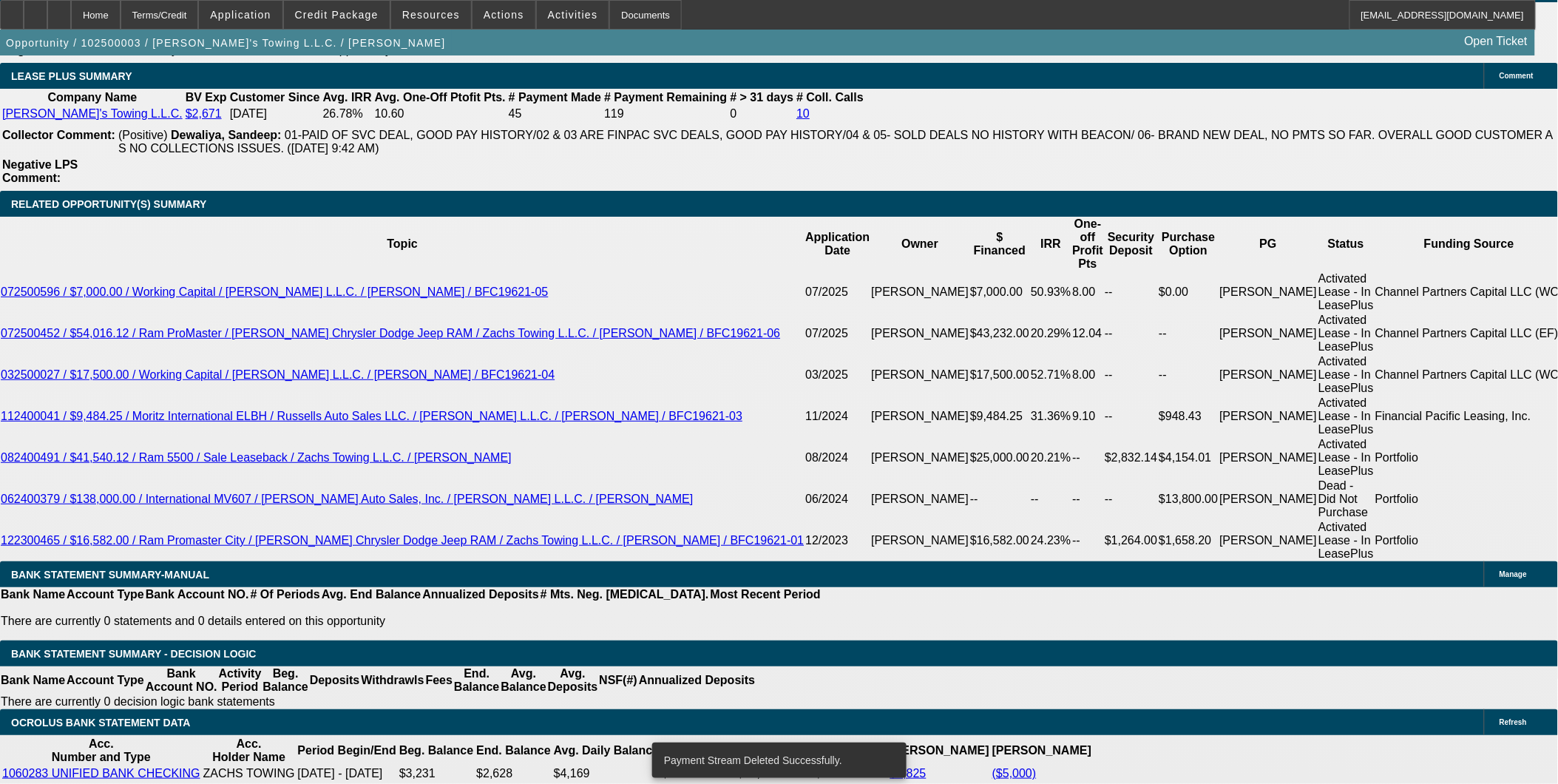
select select "2"
select select "0.2"
select select "17"
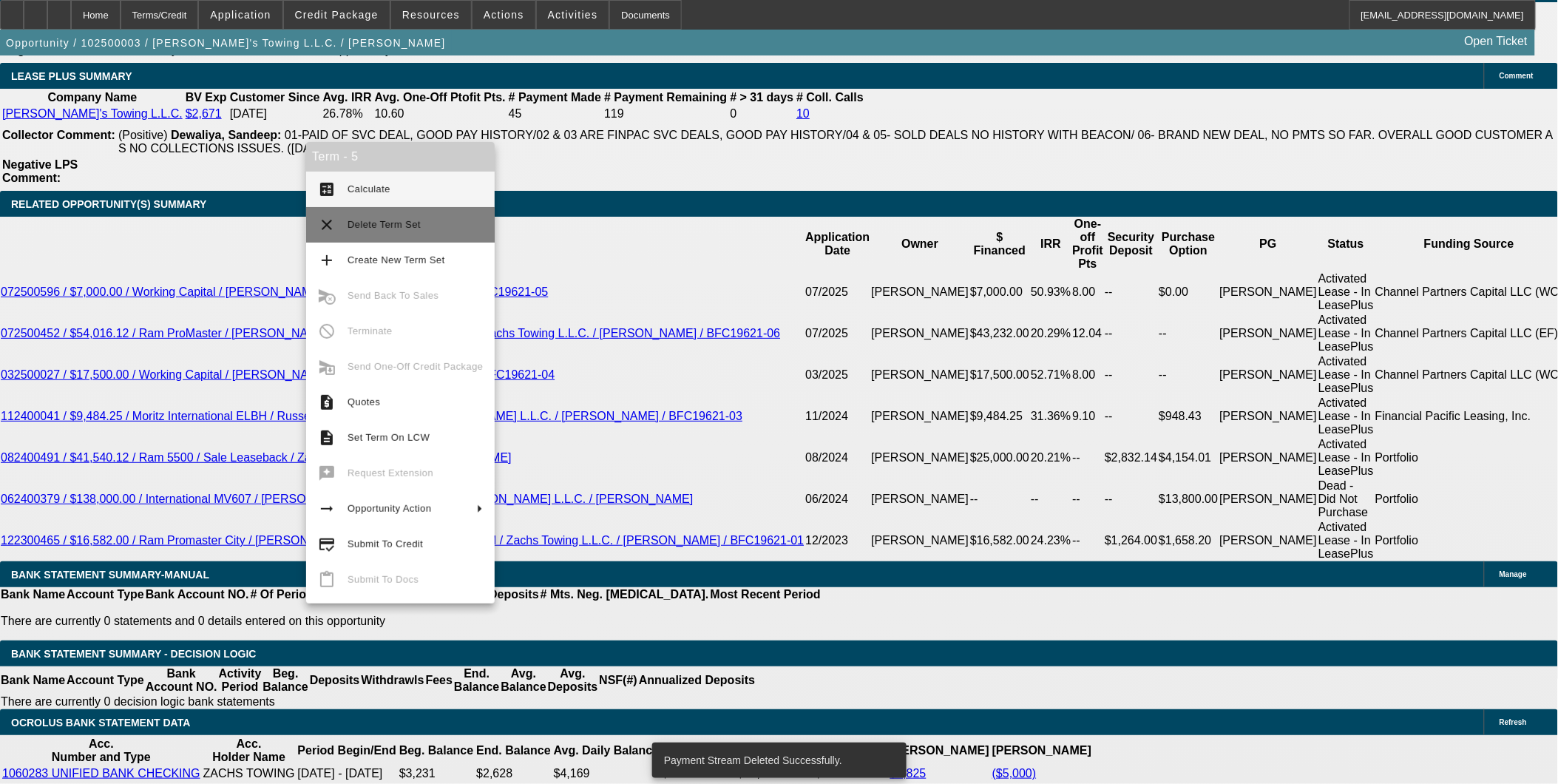
click at [378, 230] on span "Delete Term Set" at bounding box center [415, 225] width 135 height 18
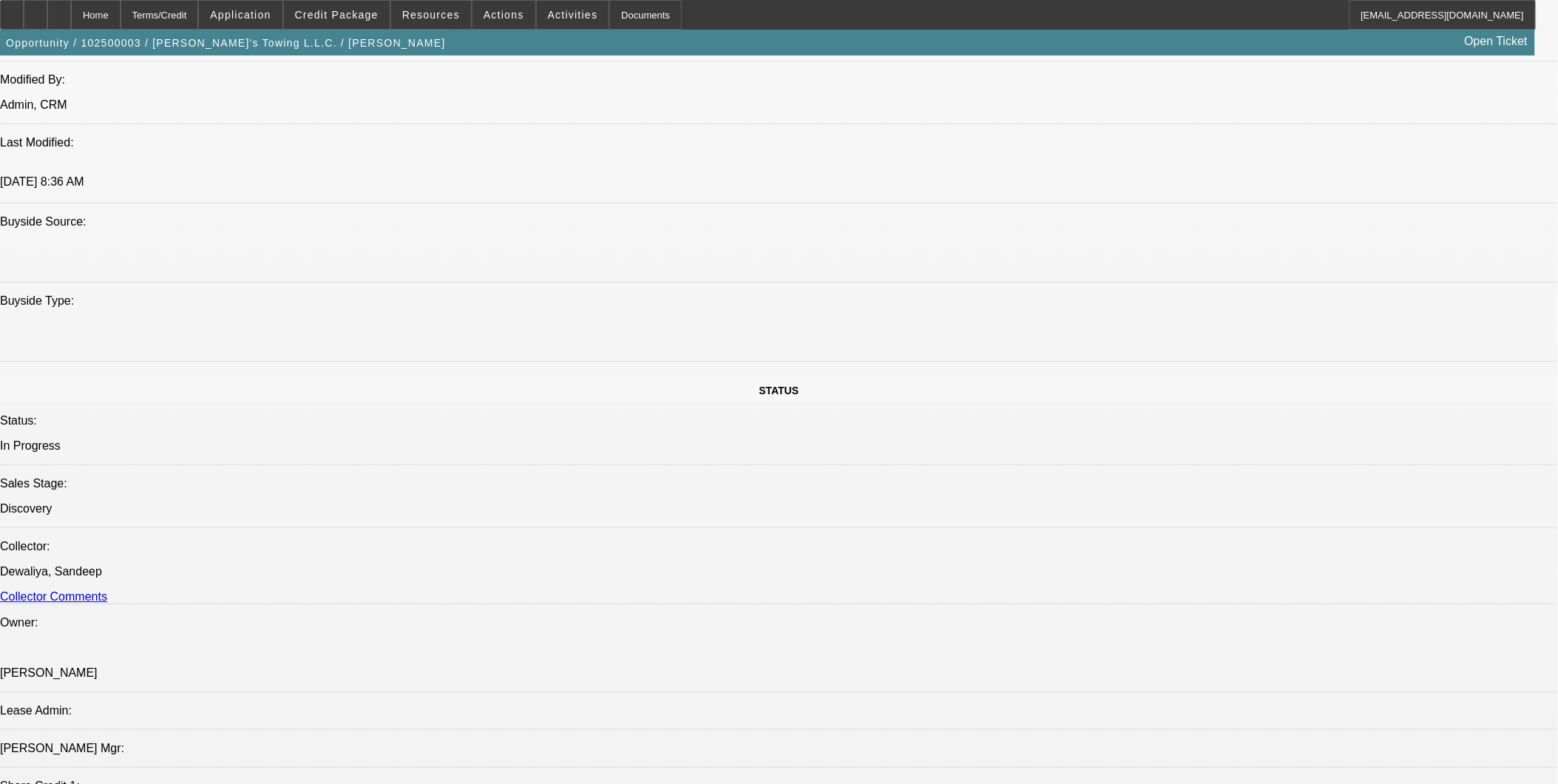
select select "0"
select select "2"
select select "0.2"
select select "0"
select select "2"
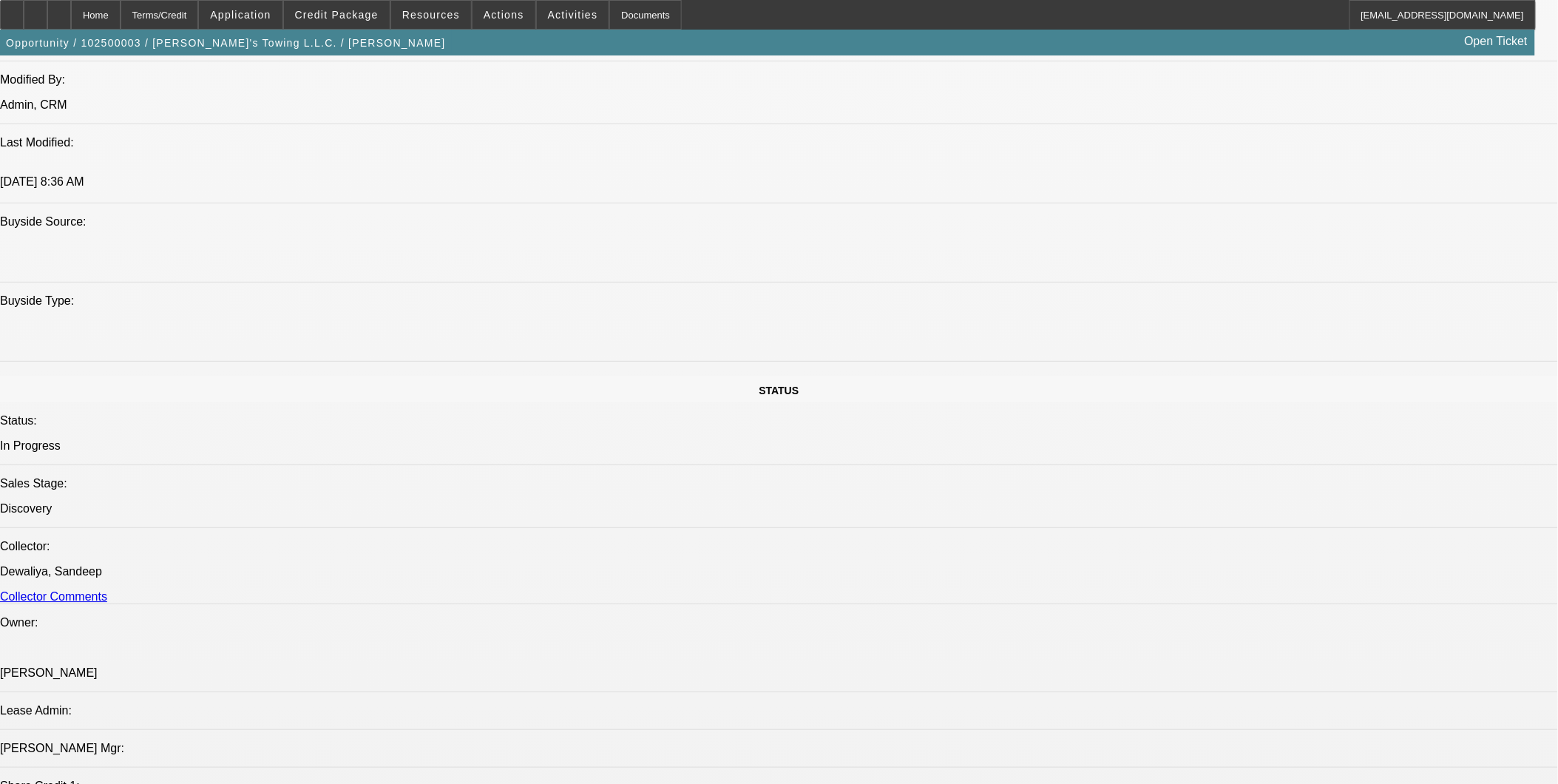
select select "0.2"
select select "0"
select select "2"
select select "0"
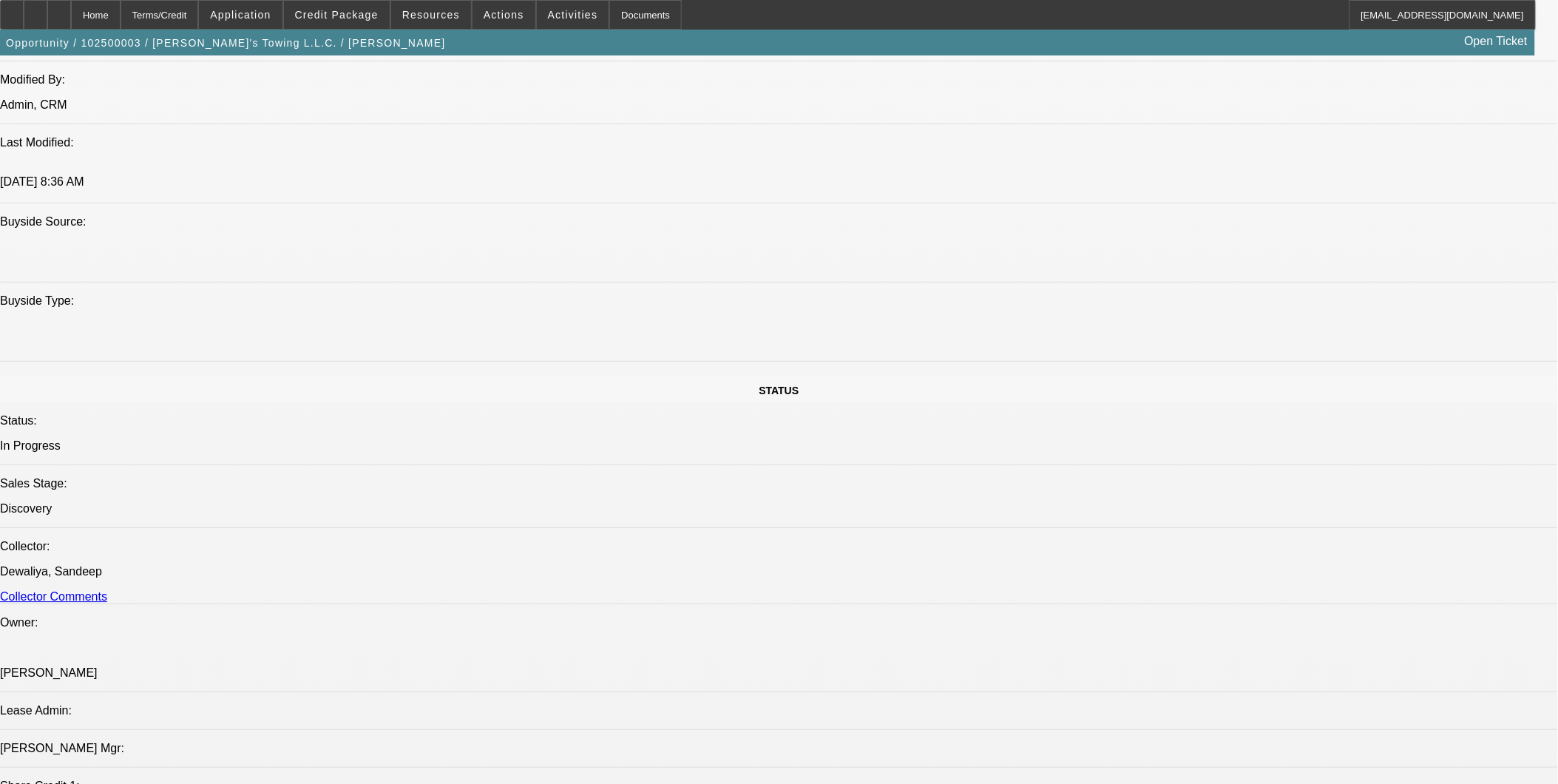
select select "2"
select select "0.2"
select select "1"
select select "2"
select select "17"
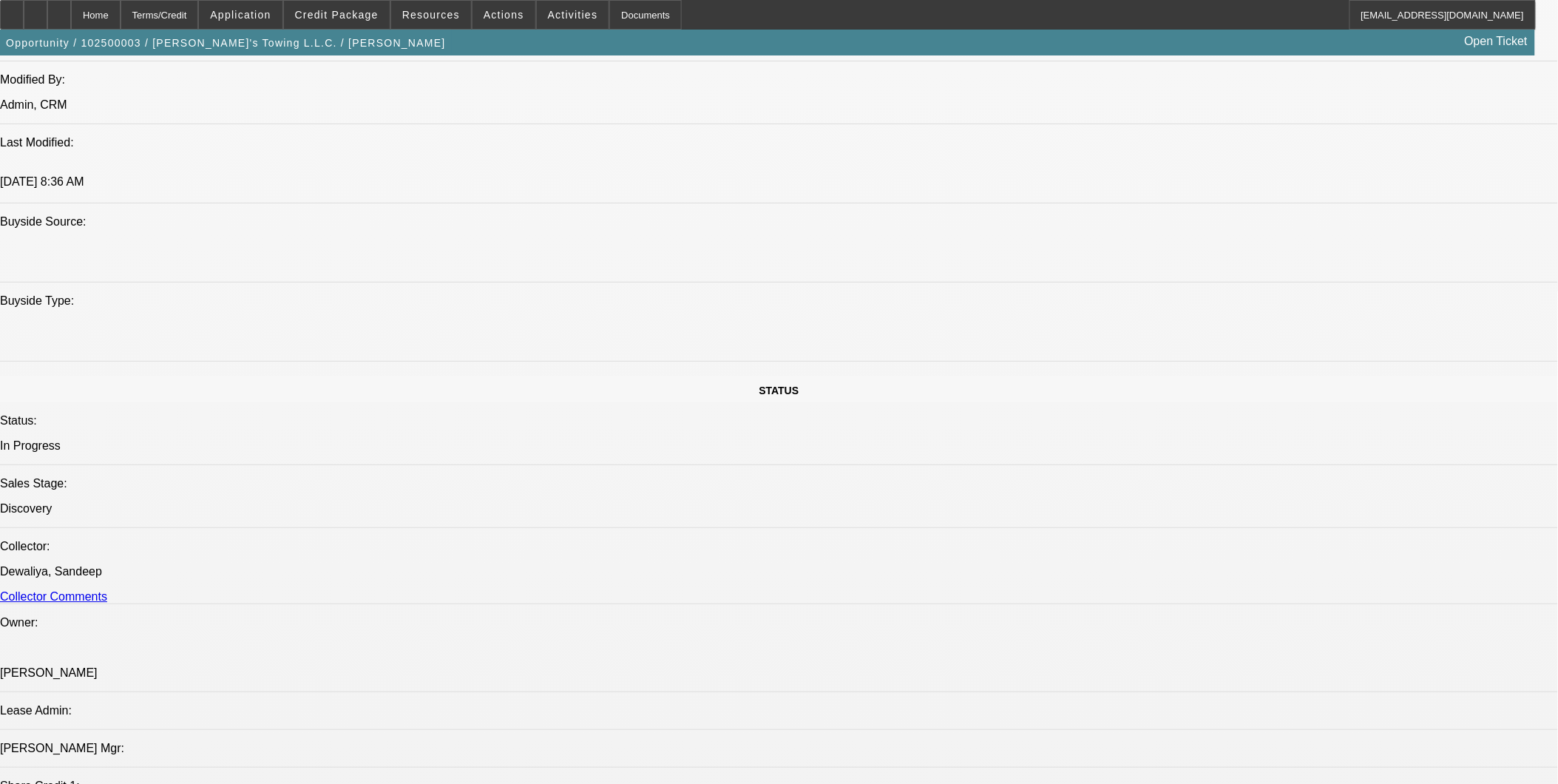
select select "1"
select select "2"
select select "17"
select select "1"
select select "2"
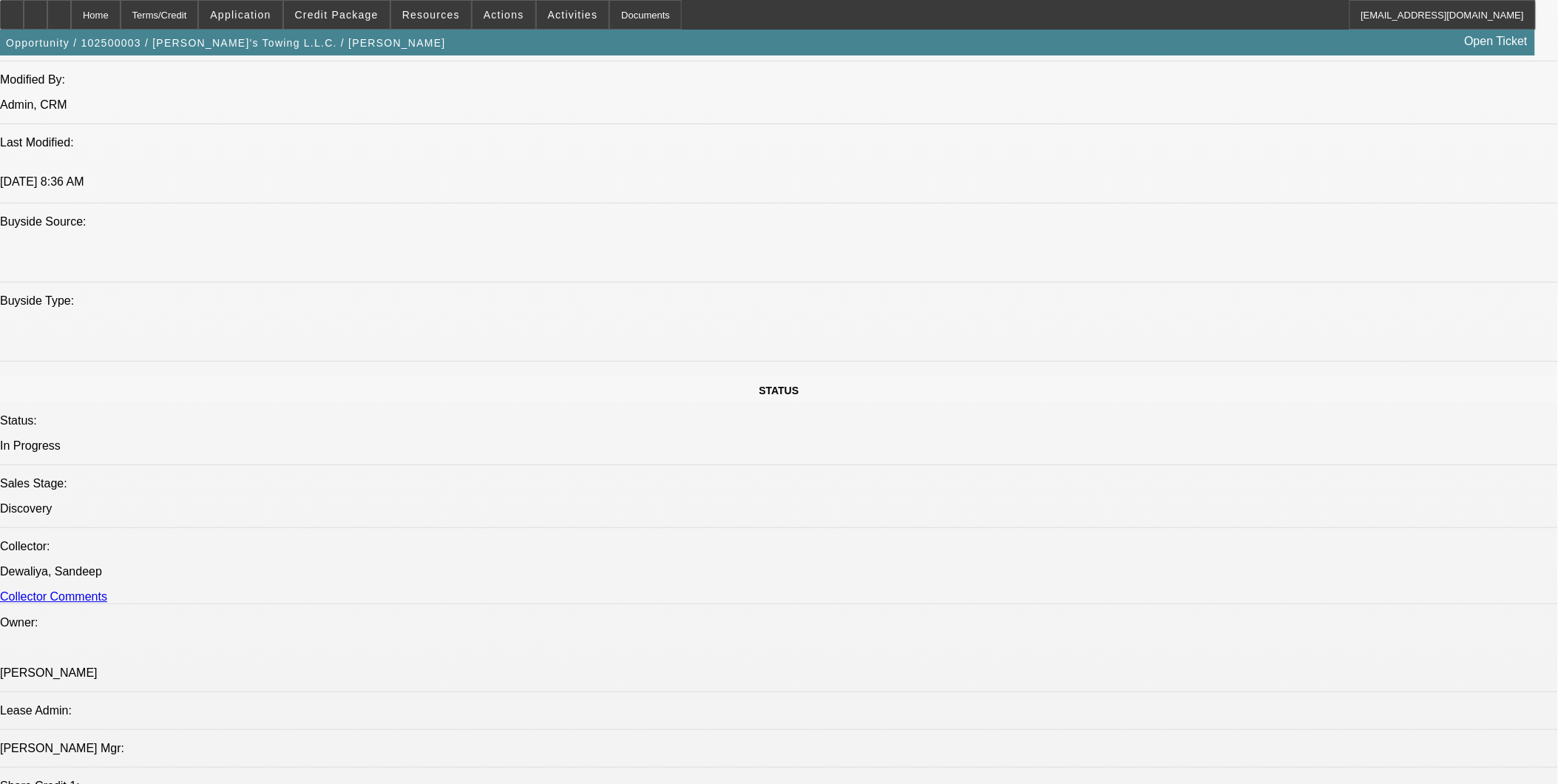
select select "6"
select select "1"
select select "2"
select select "17"
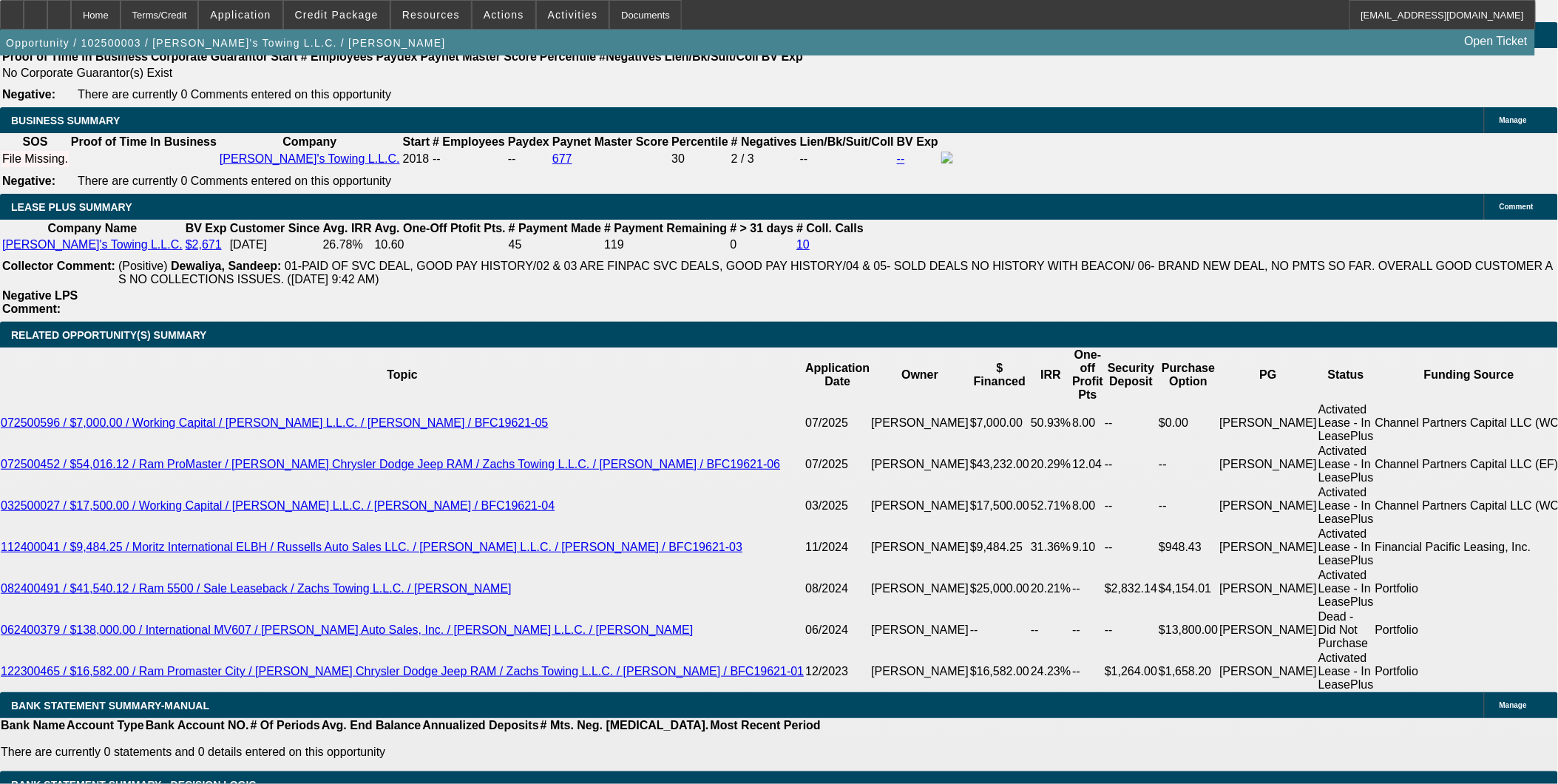
scroll to position [2201, 0]
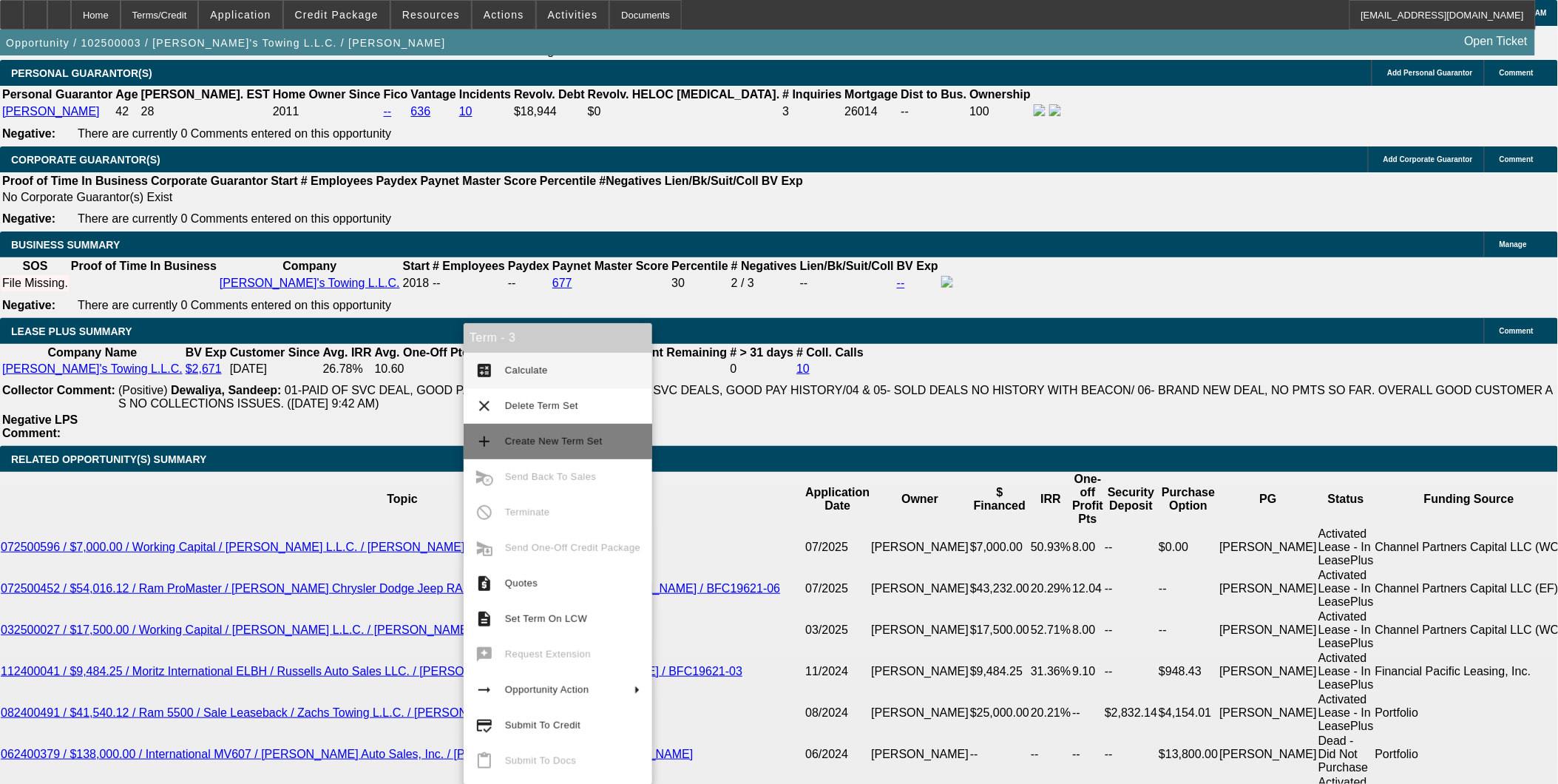
click at [535, 437] on span "Create New Term Set" at bounding box center [554, 441] width 98 height 11
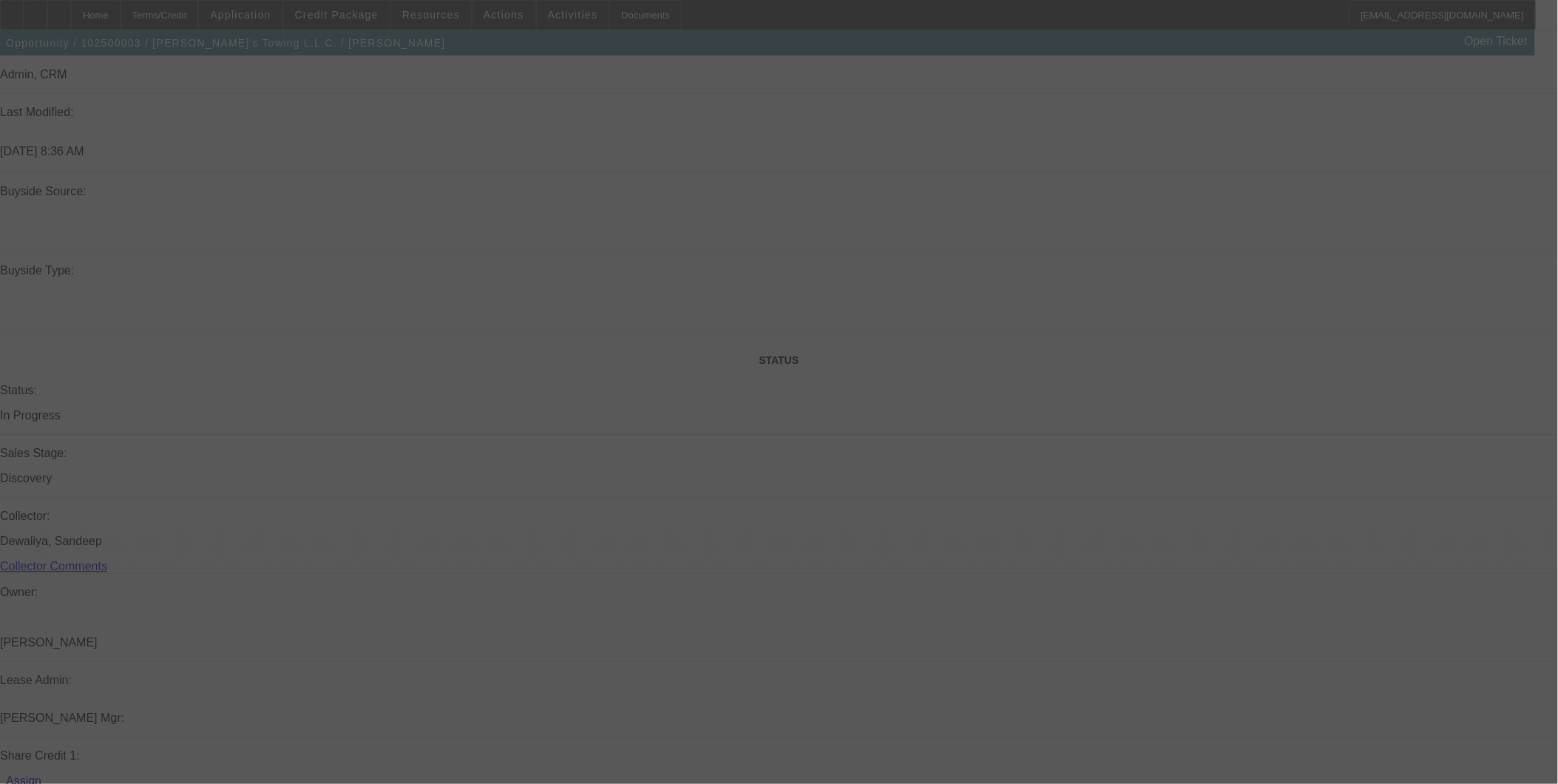
select select "0"
select select "2"
select select "0.2"
select select "0"
select select "2"
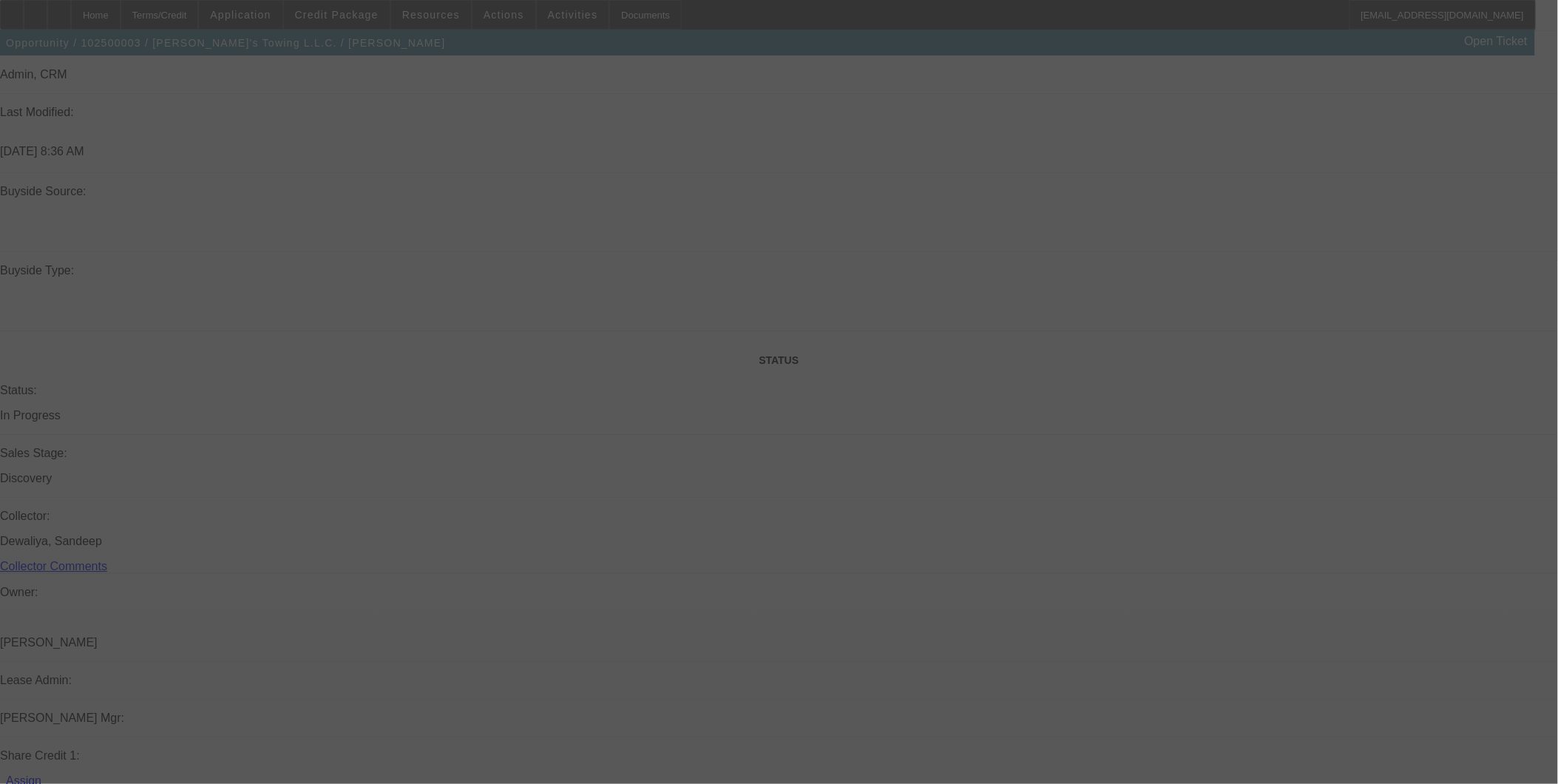
select select "0.2"
select select "0"
select select "2"
select select "0.2"
select select "0"
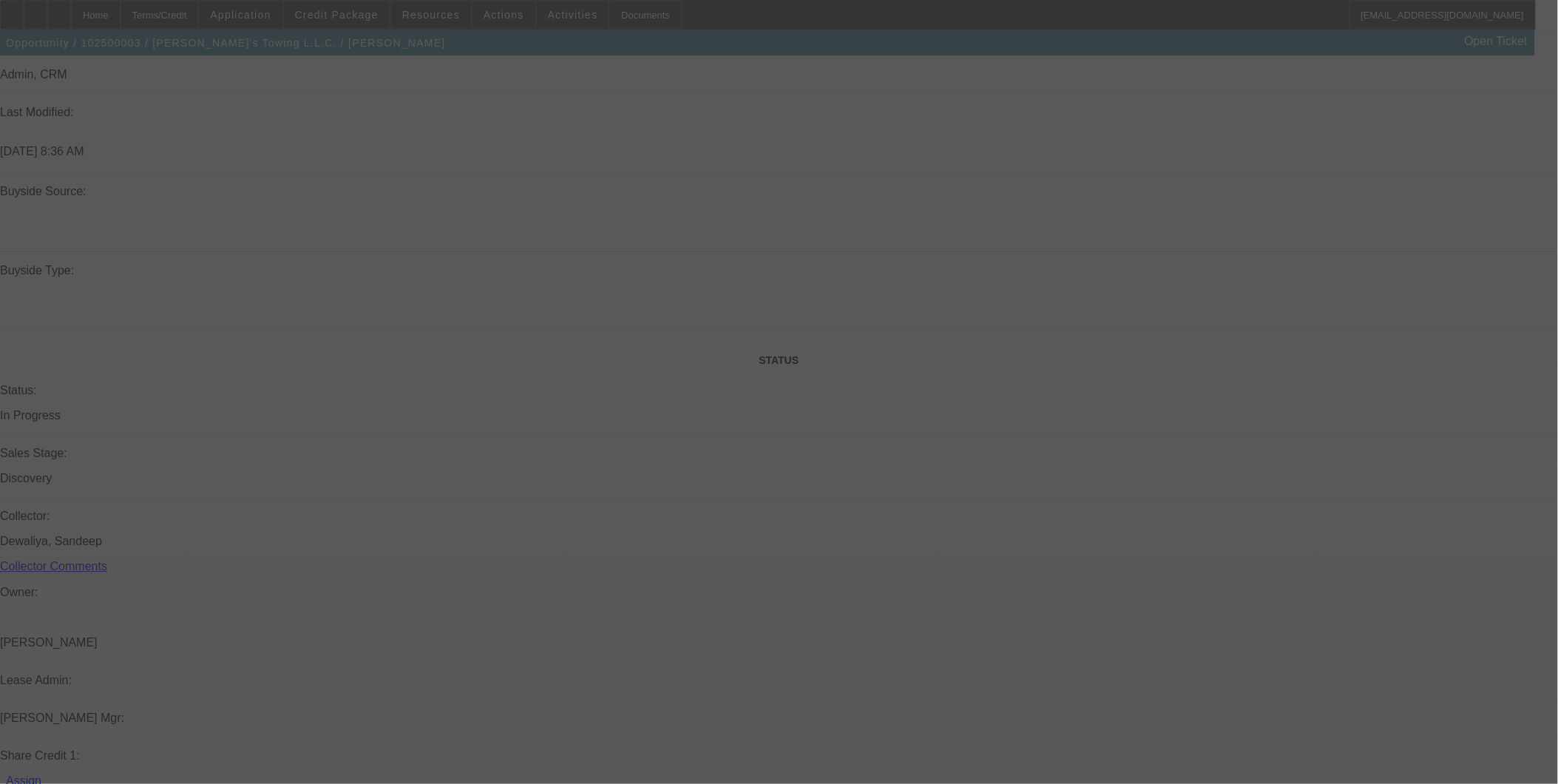
select select "2"
select select "0"
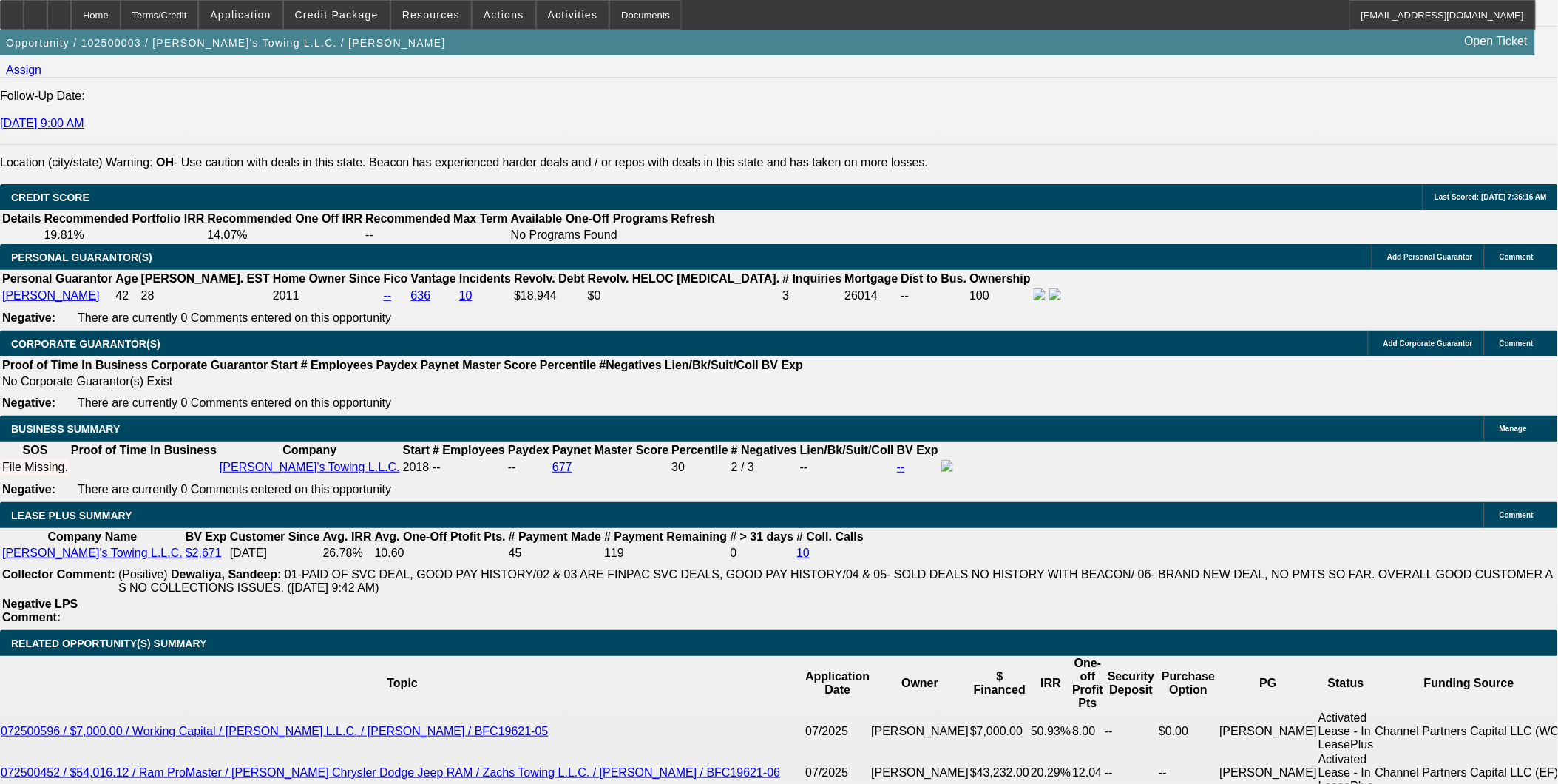
select select "1"
select select "2"
select select "17"
select select "1"
select select "2"
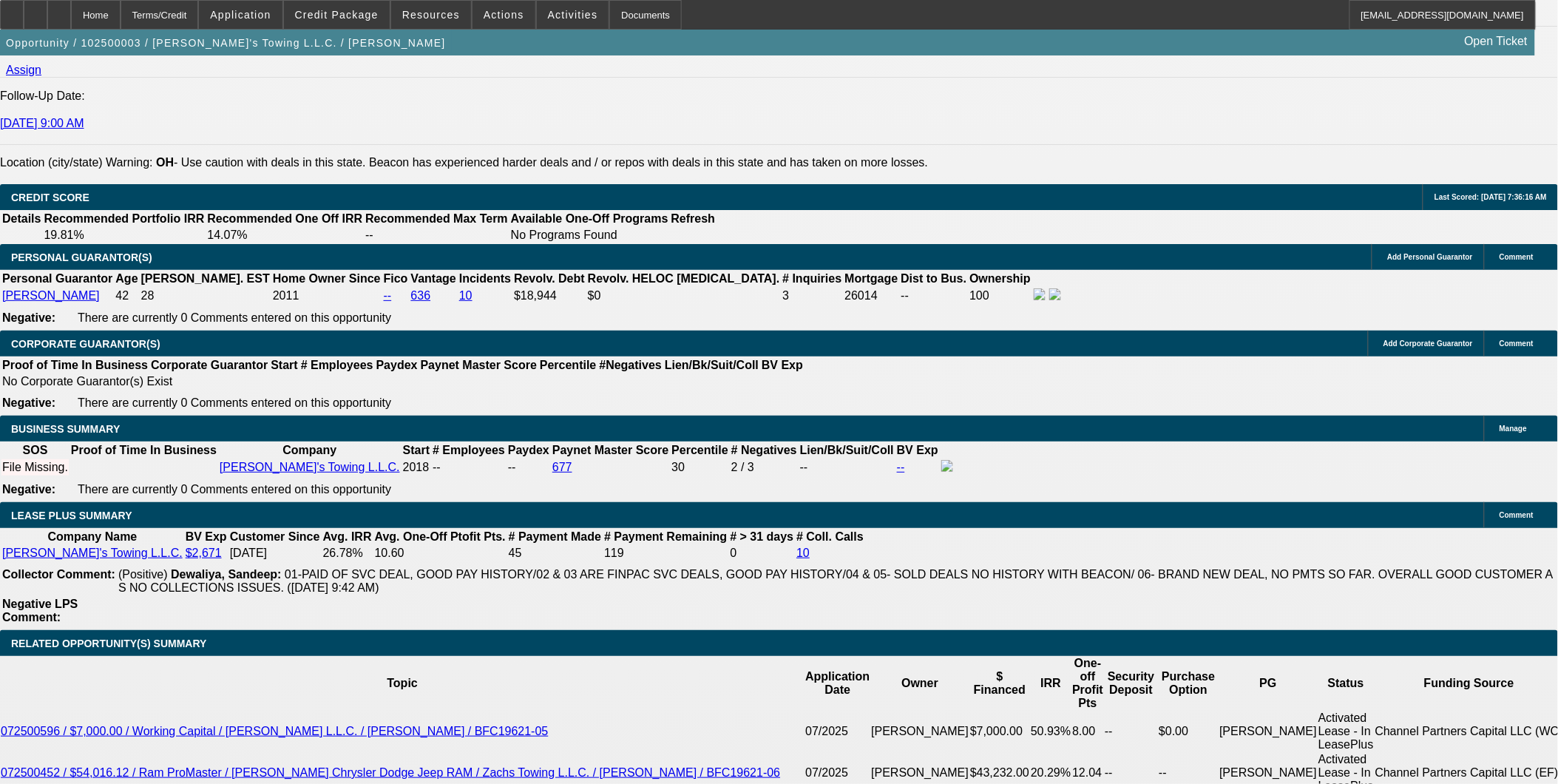
select select "17"
select select "1"
select select "2"
select select "17"
select select "1"
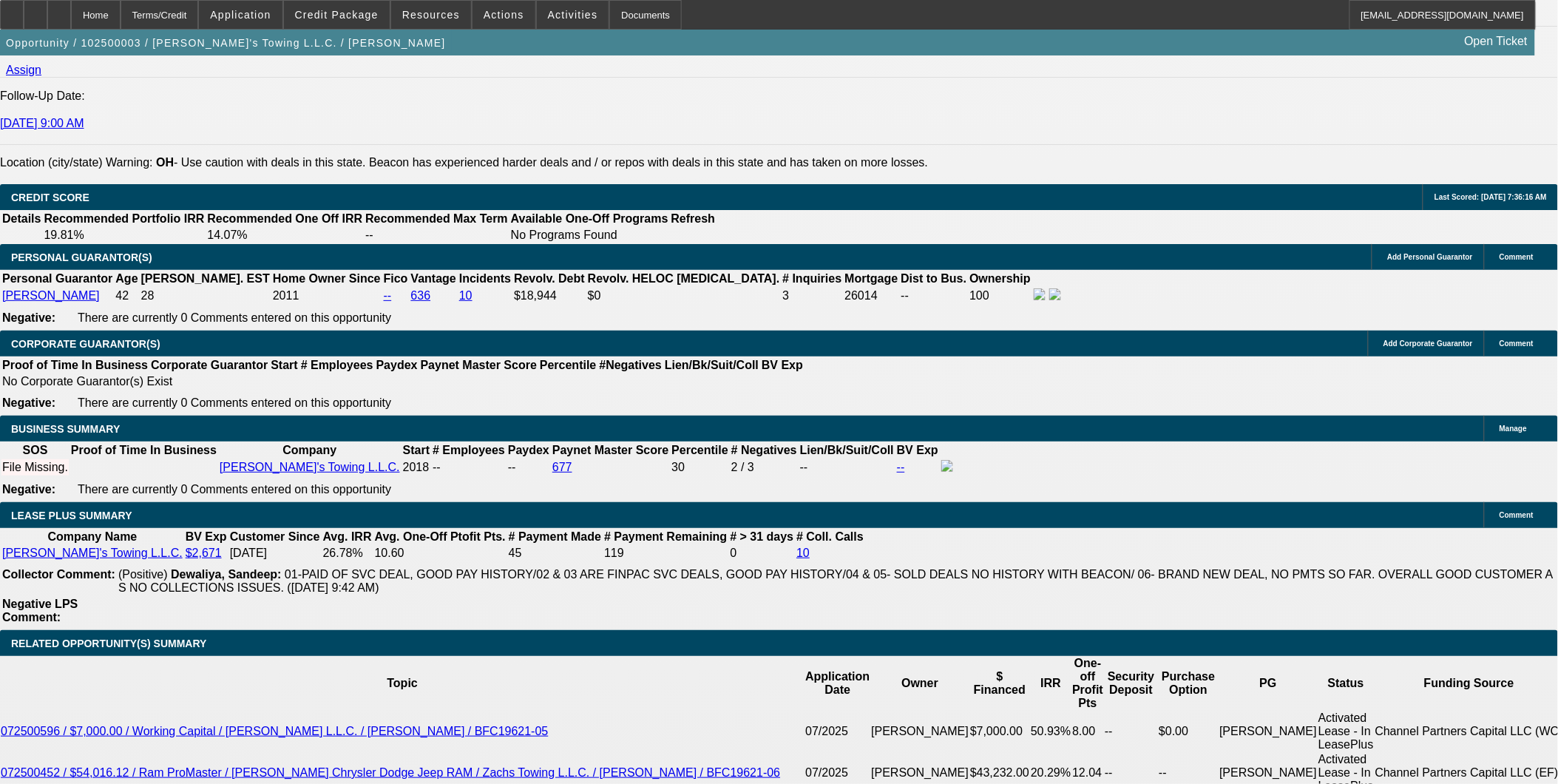
select select "2"
select select "6"
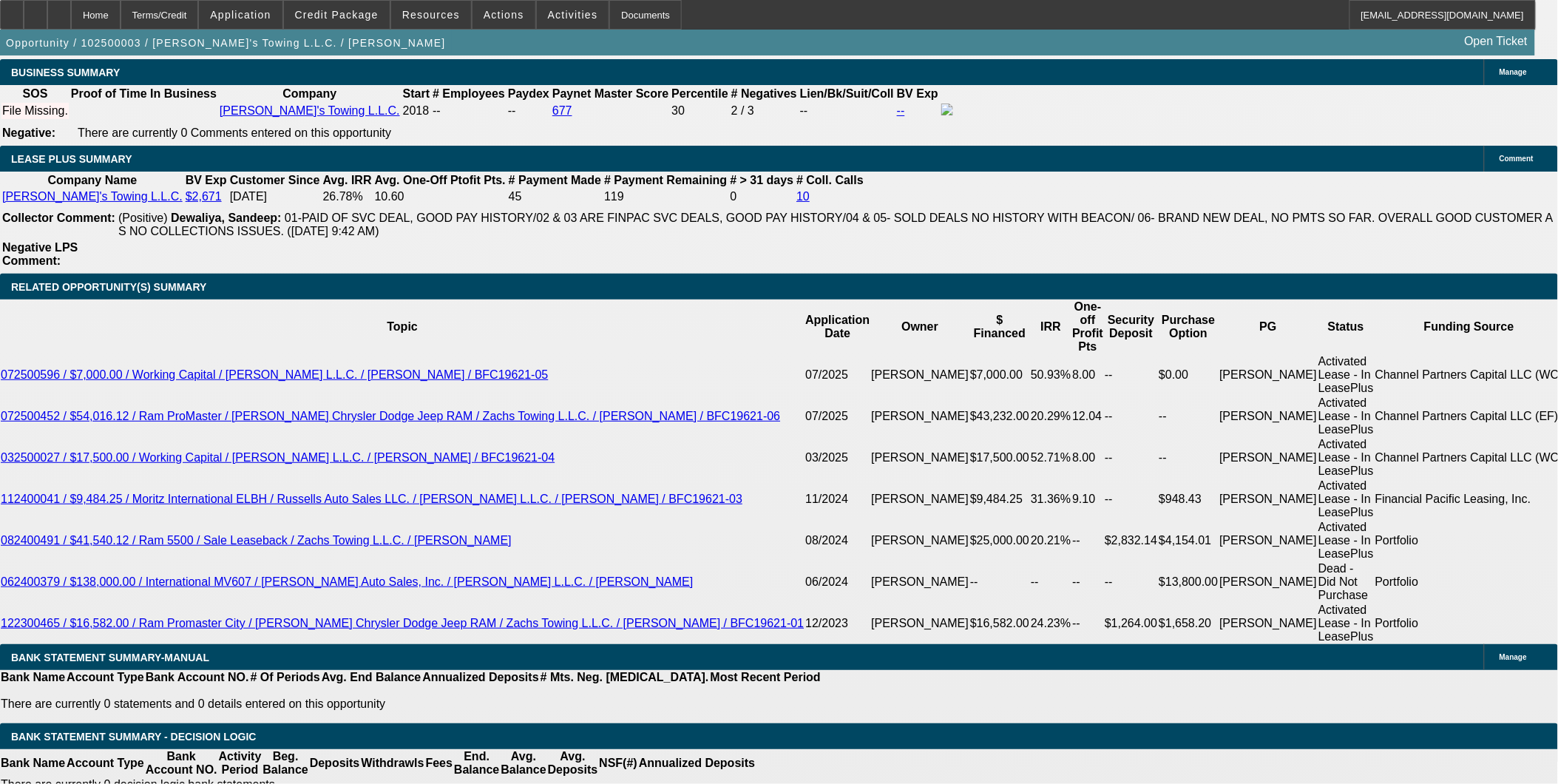
scroll to position [2397, 0]
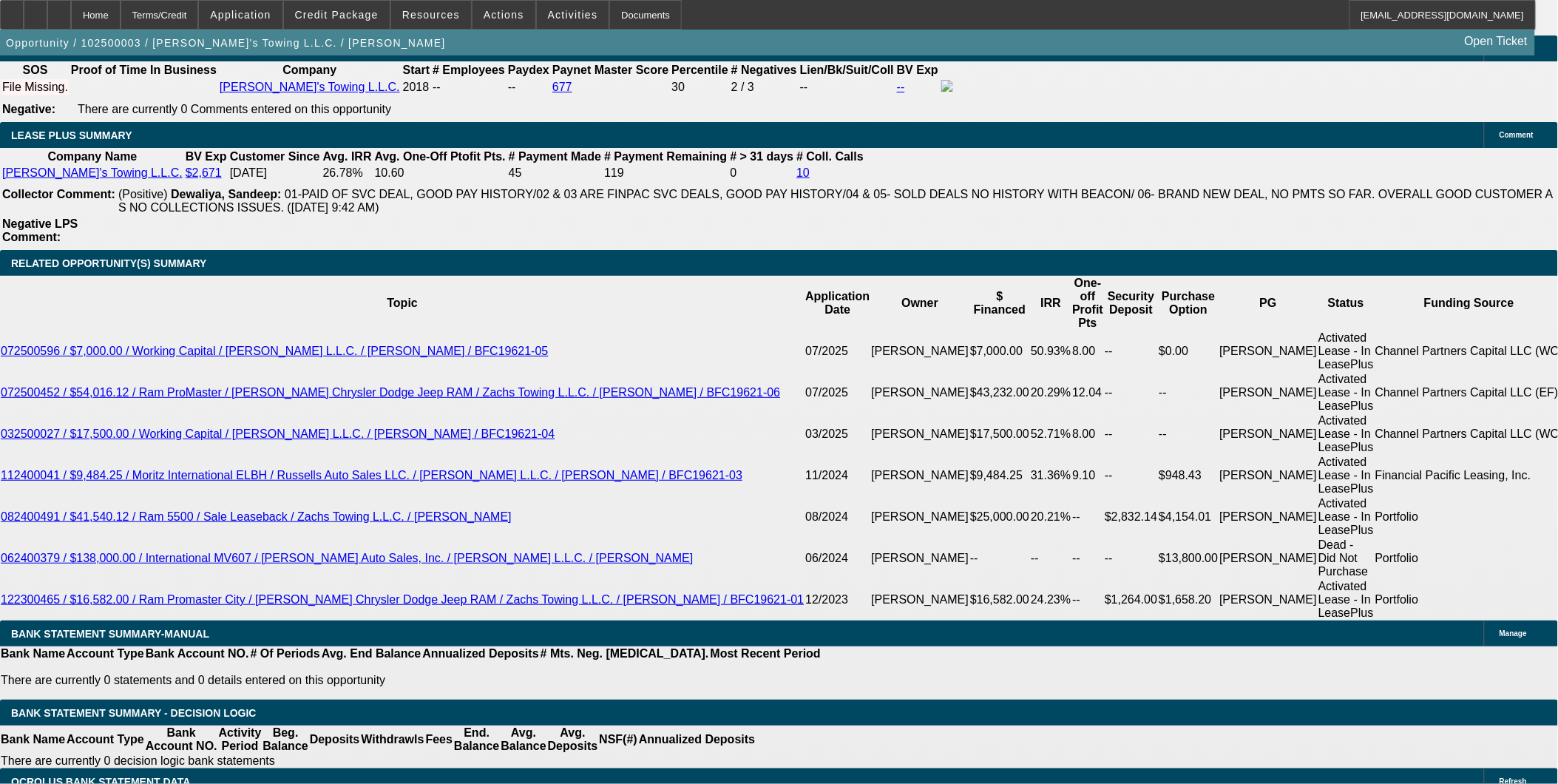
select select "19"
type input "UNKNOWN"
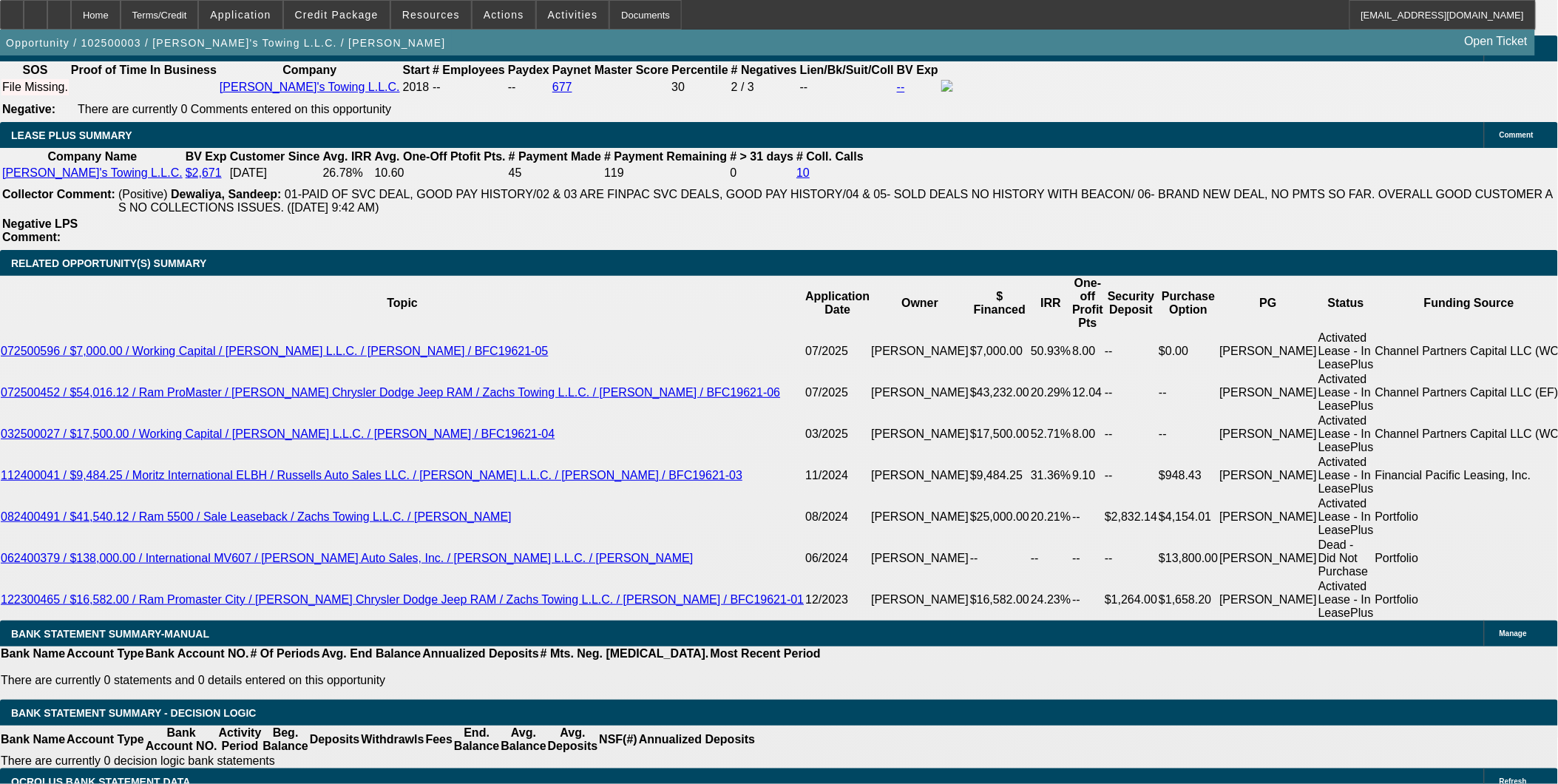
select select "0"
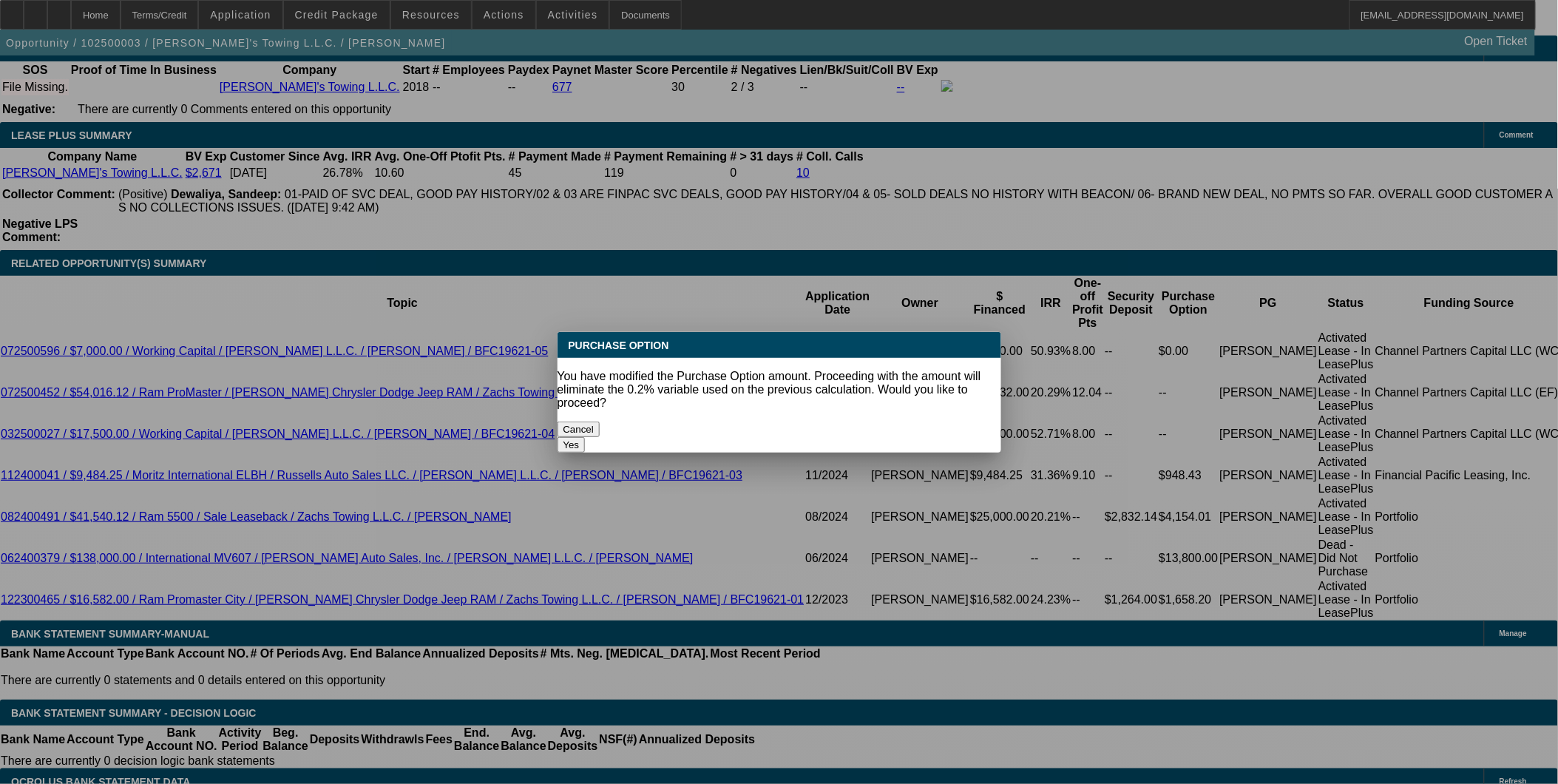
click at [585, 437] on button "Yes" at bounding box center [572, 444] width 28 height 16
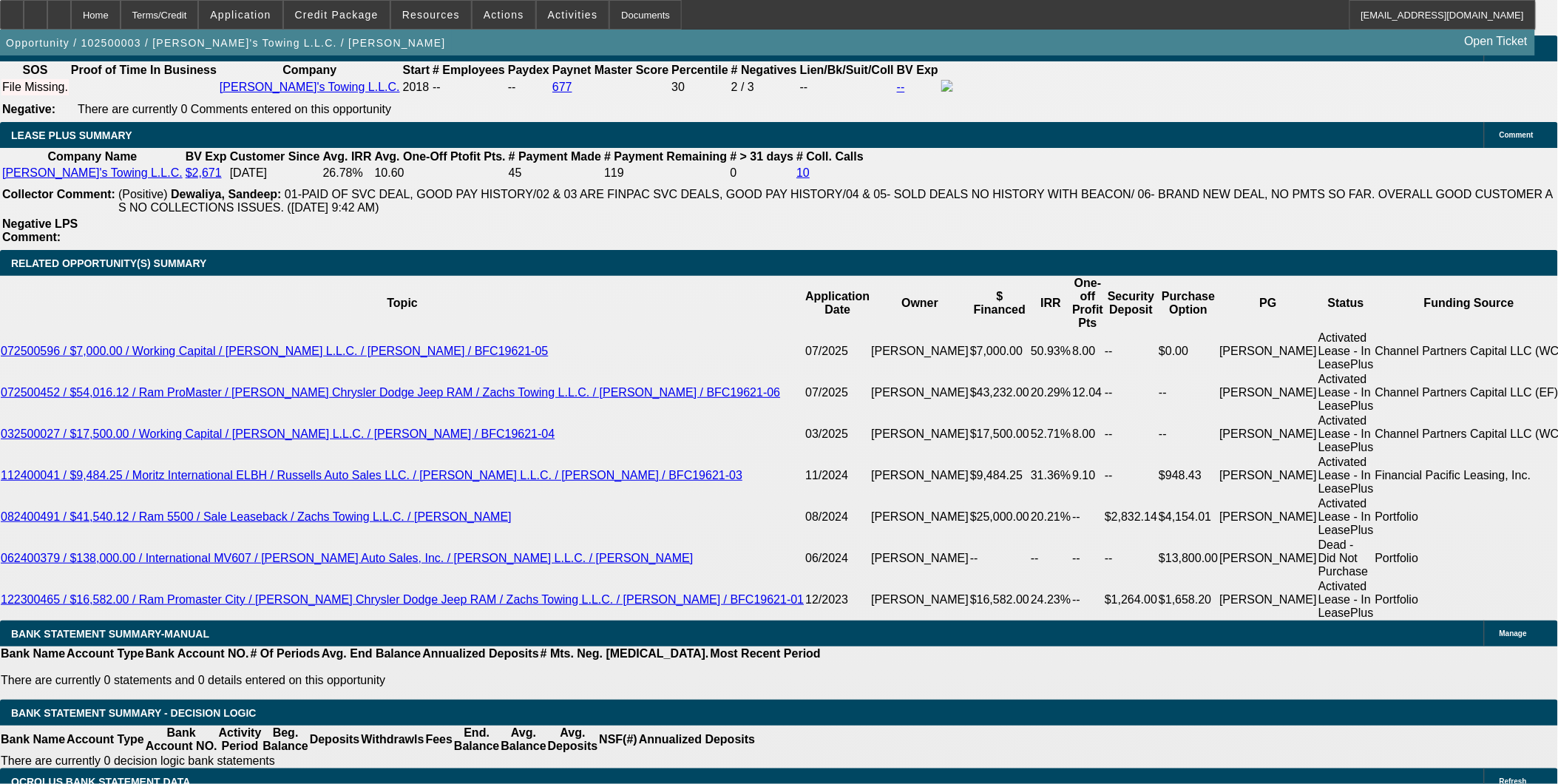
scroll to position [2397, 0]
type input "$33,000.00"
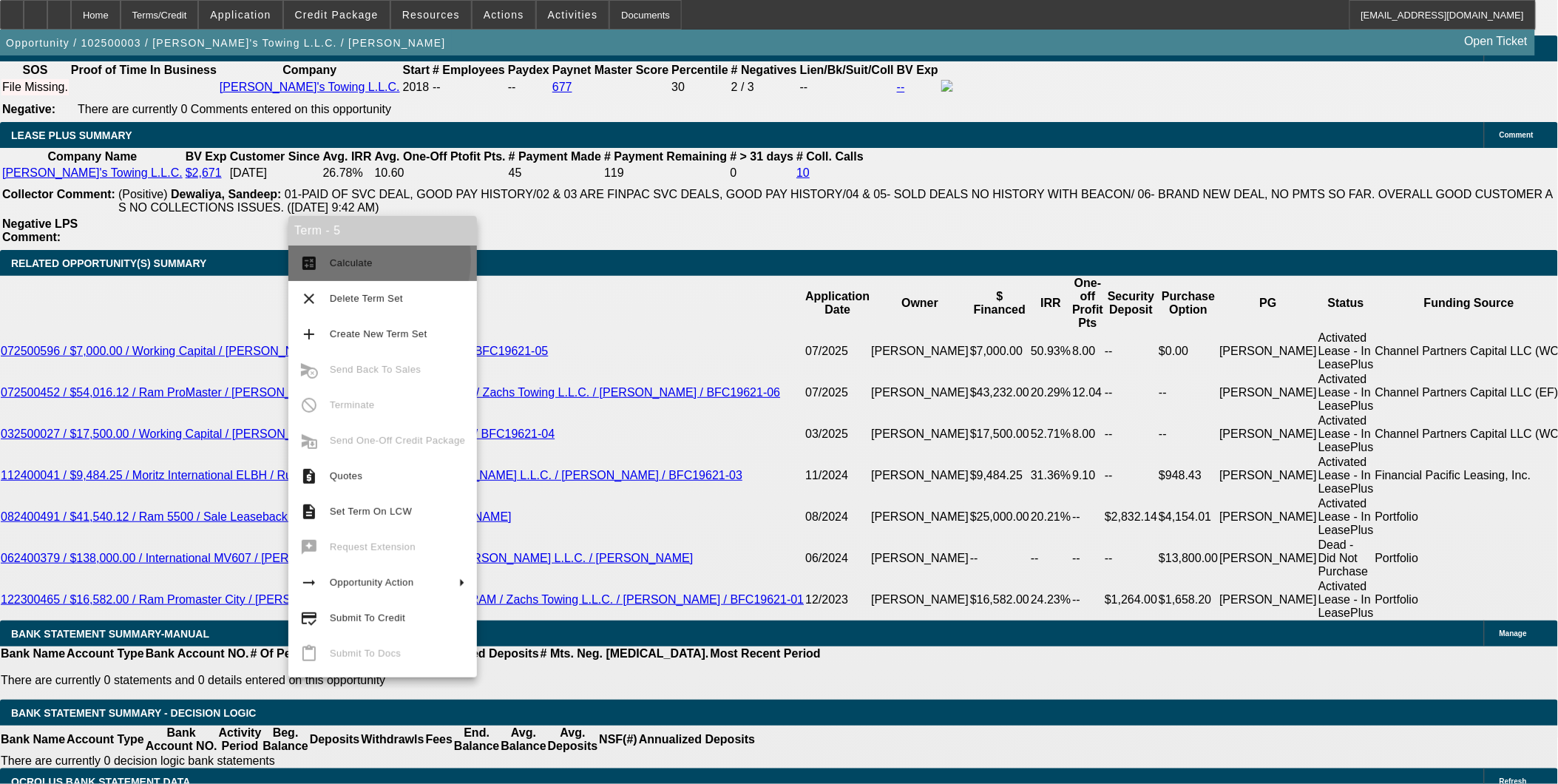
click at [361, 260] on span "Calculate" at bounding box center [351, 262] width 43 height 11
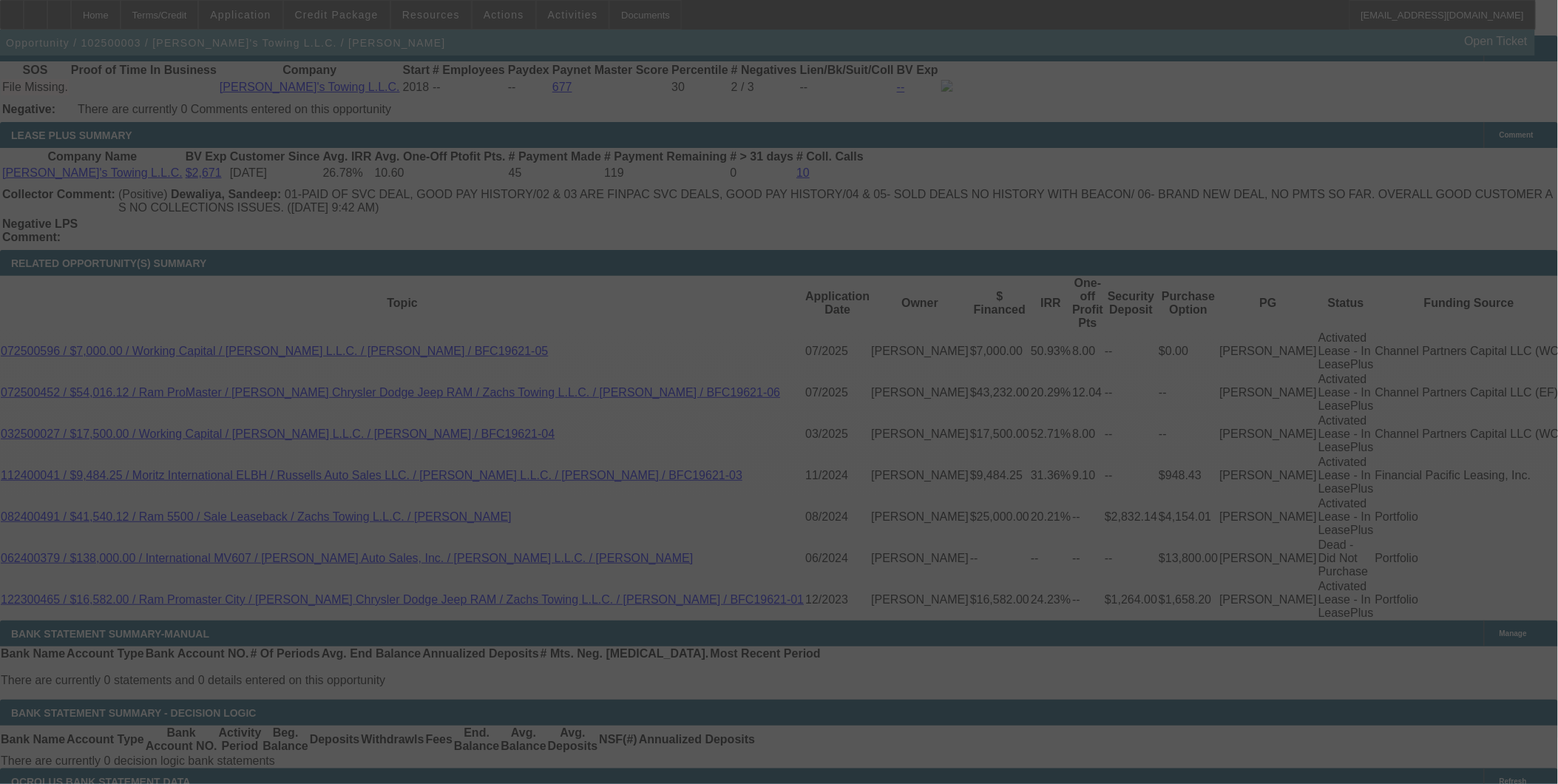
select select "0"
select select "2"
select select "0"
select select "19"
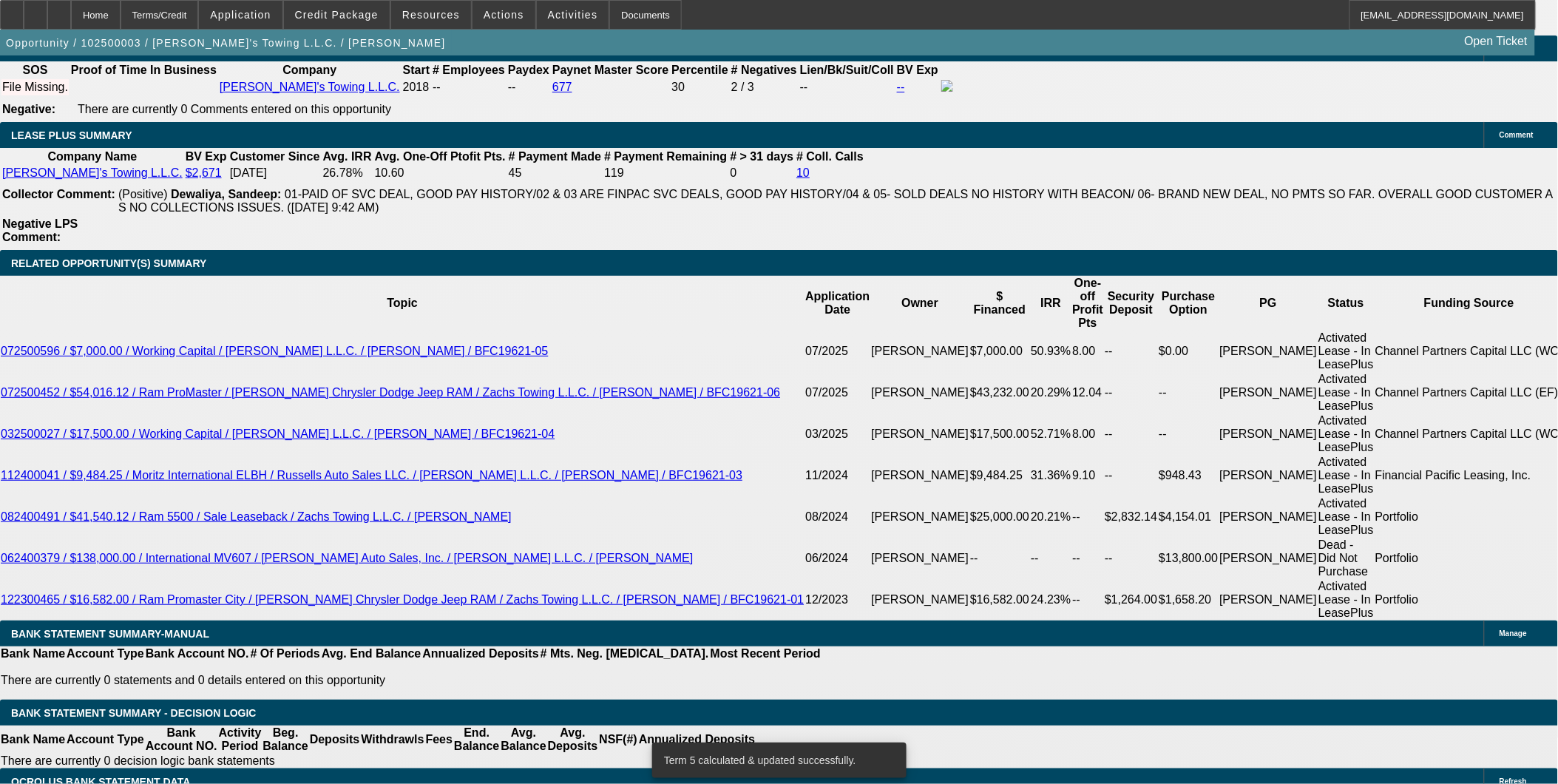
type input "21"
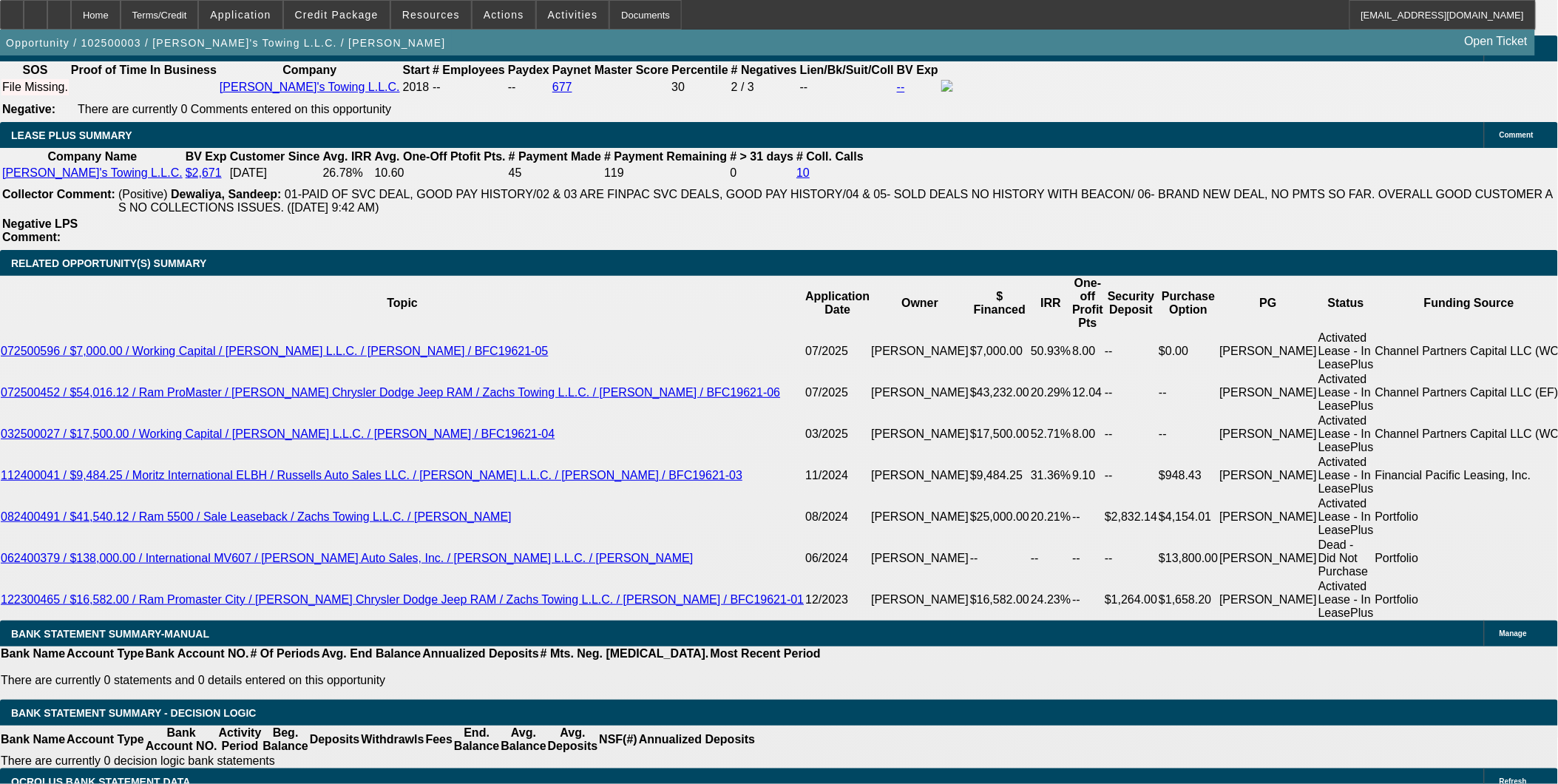
type input "$42.00"
type input "UNKNOWN"
type input "210"
type input "2100"
type input "$4,200.00"
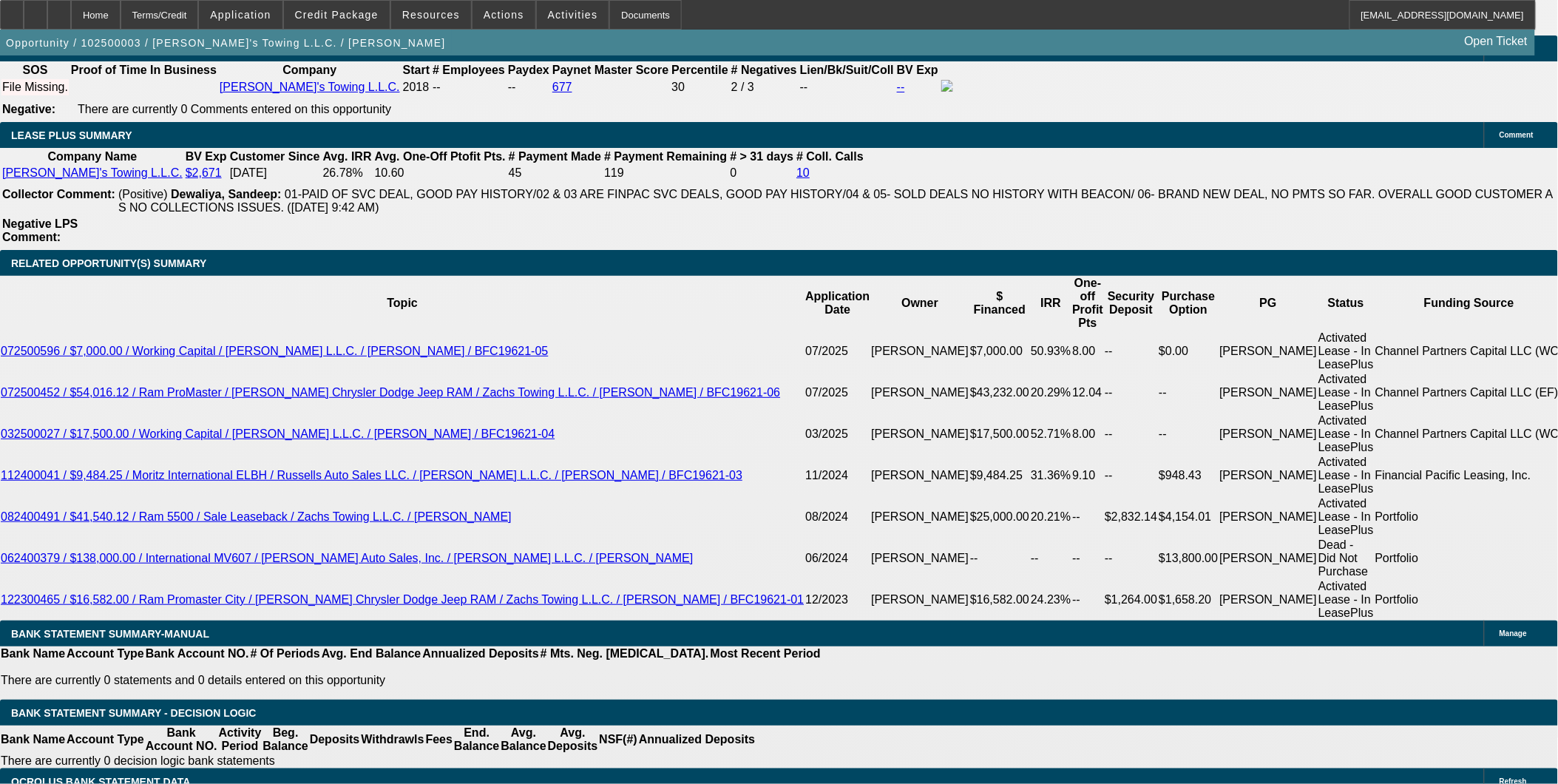
type input "11.1"
type input "$2,100.00"
type input "60"
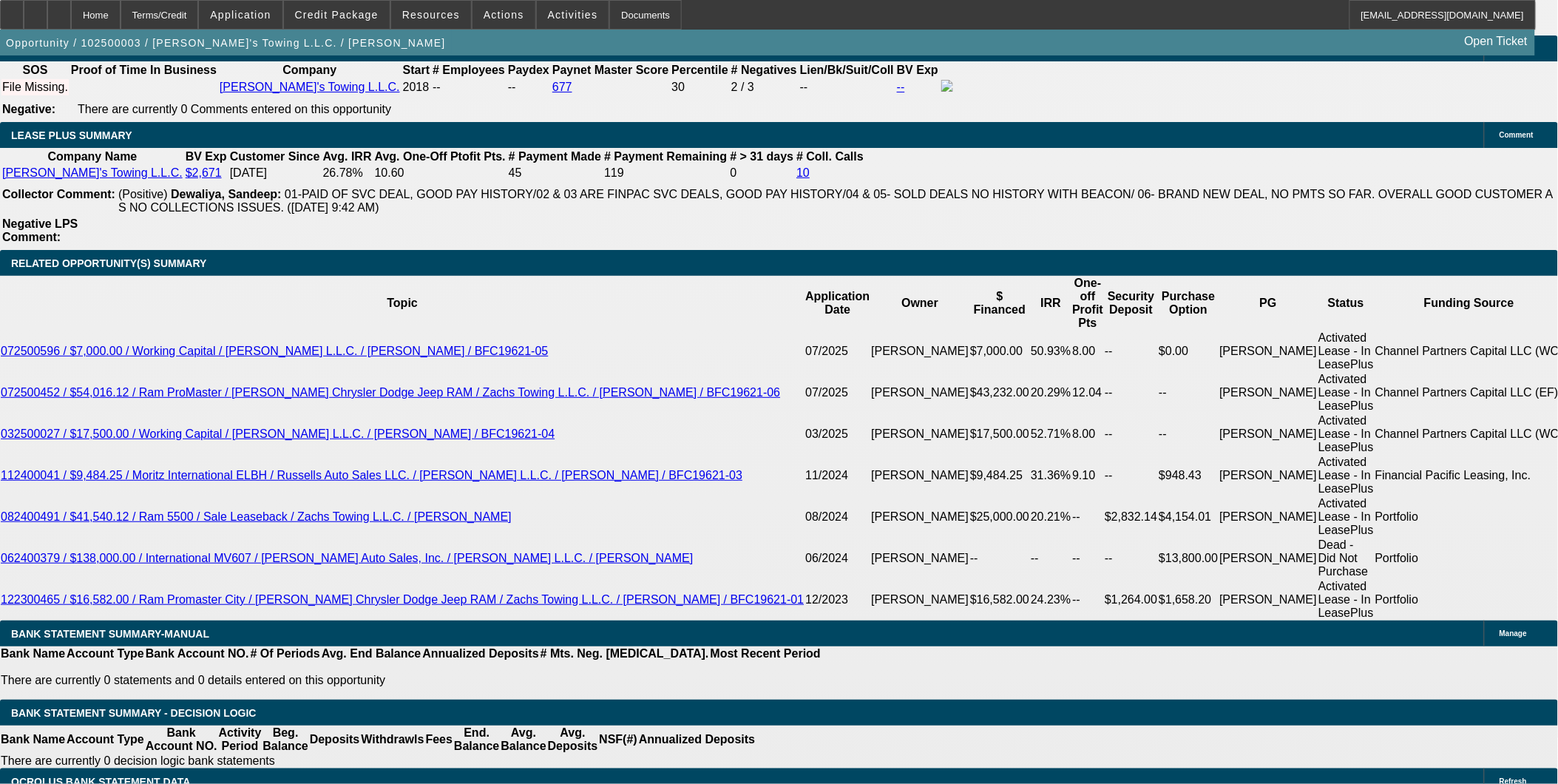
type input "$37,864.04"
type input "$18,932.02"
type input "$4,795.50"
type input "$2,397.75"
type input "60"
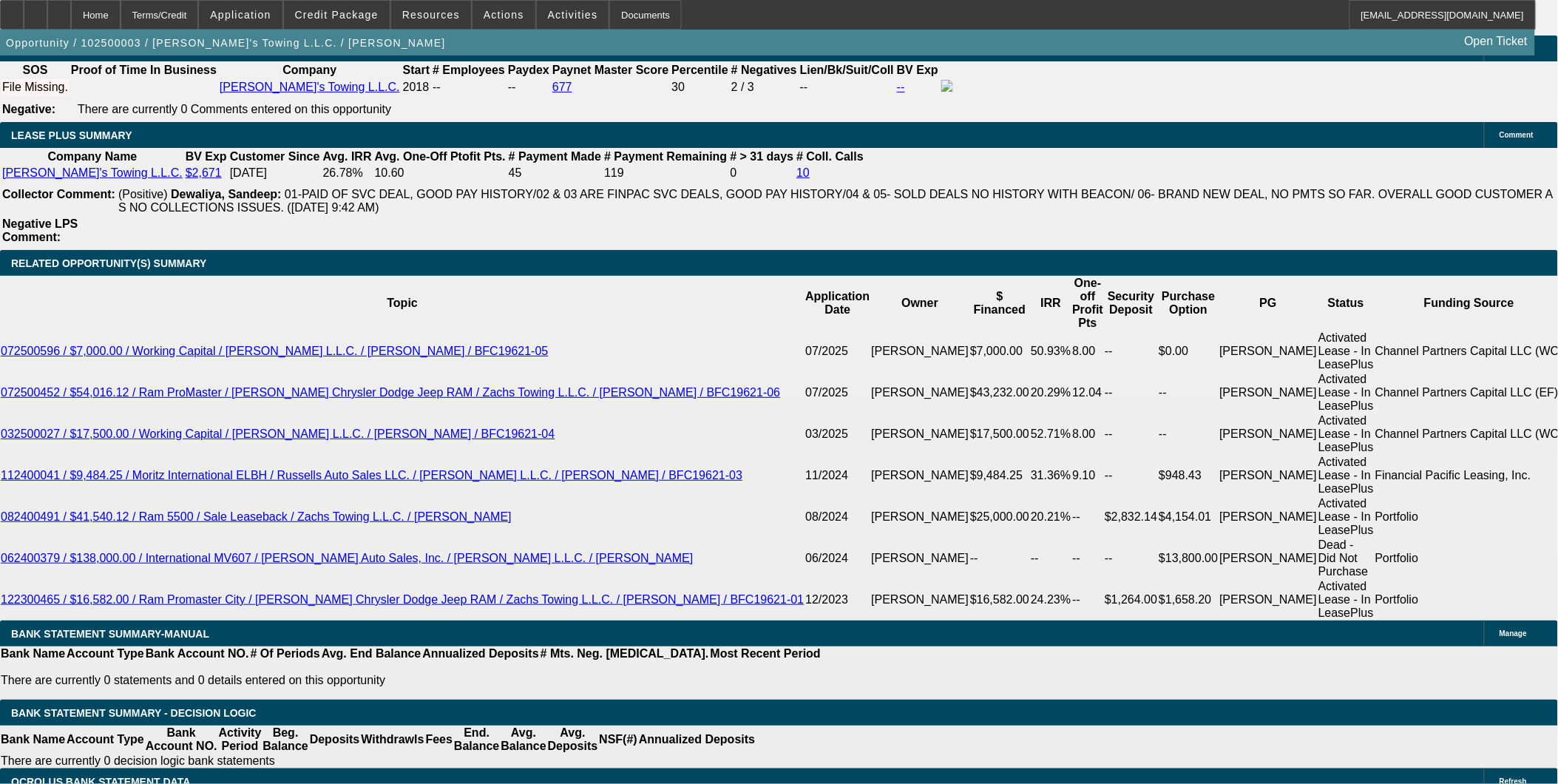
type input "2"
type input "$4.00"
type input "2000"
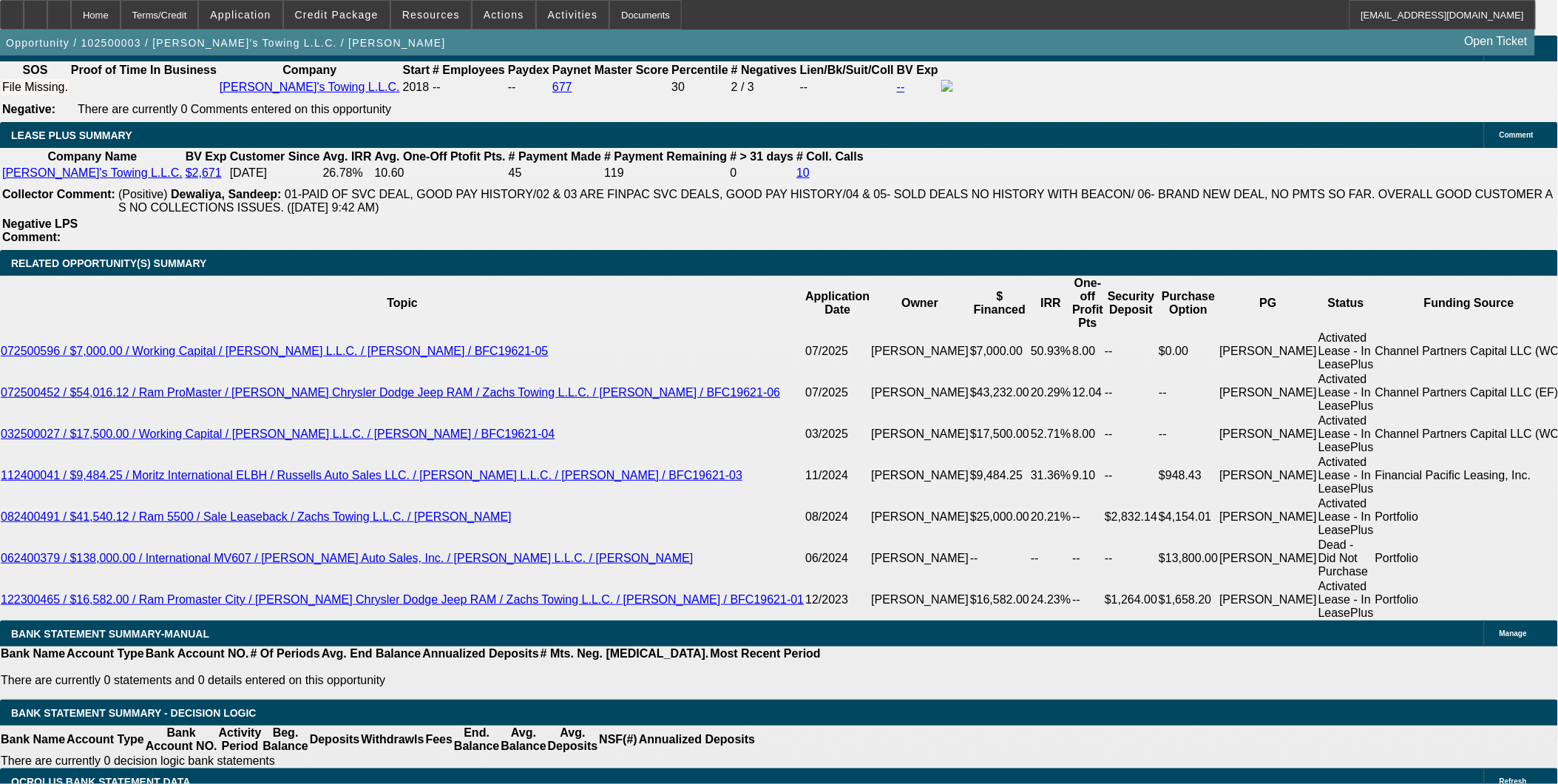
type input "$4,000.00"
type input "3.5"
type input "2000"
type input "0"
type input "$2,000.00"
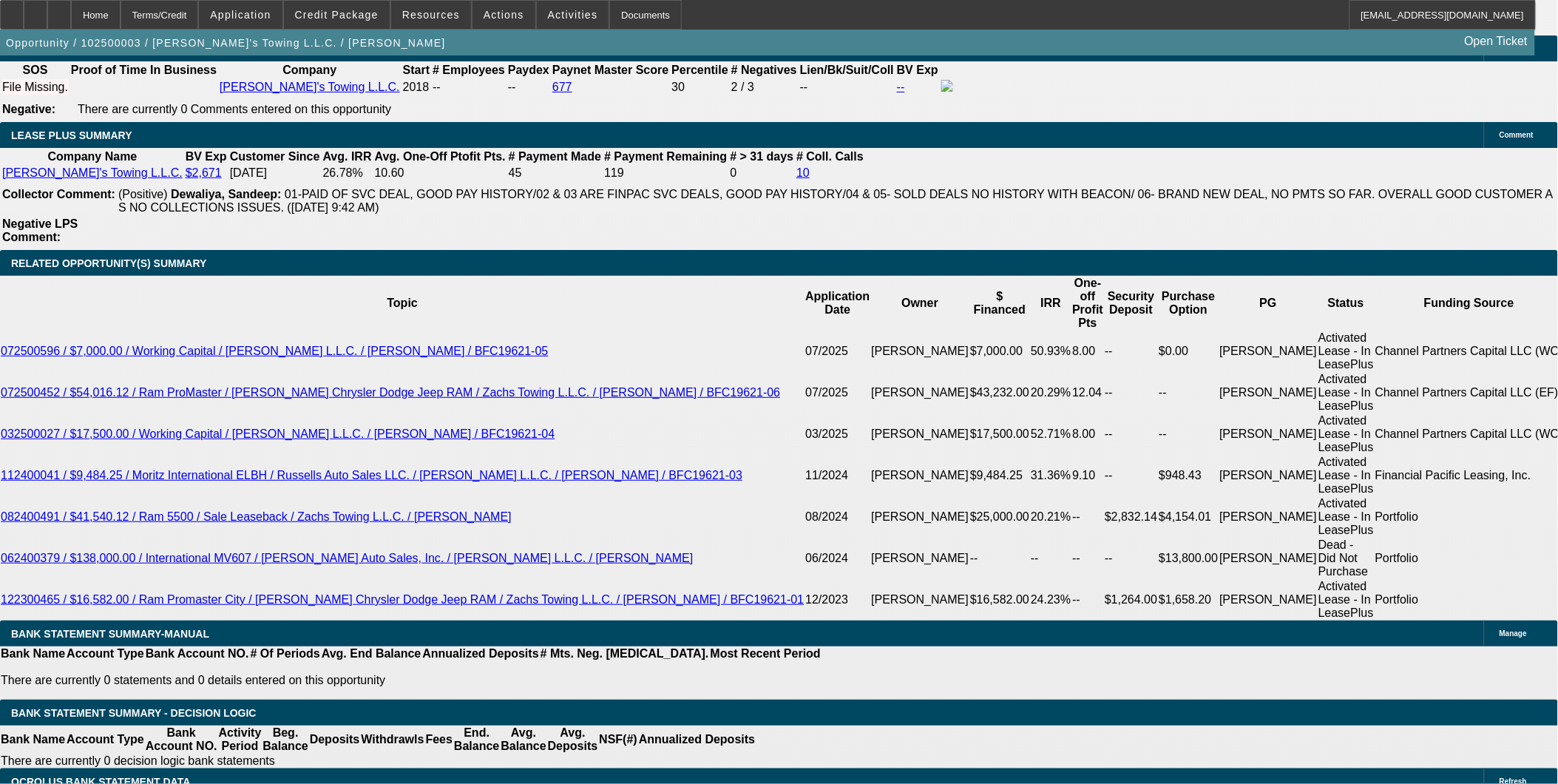
type input "$0.00"
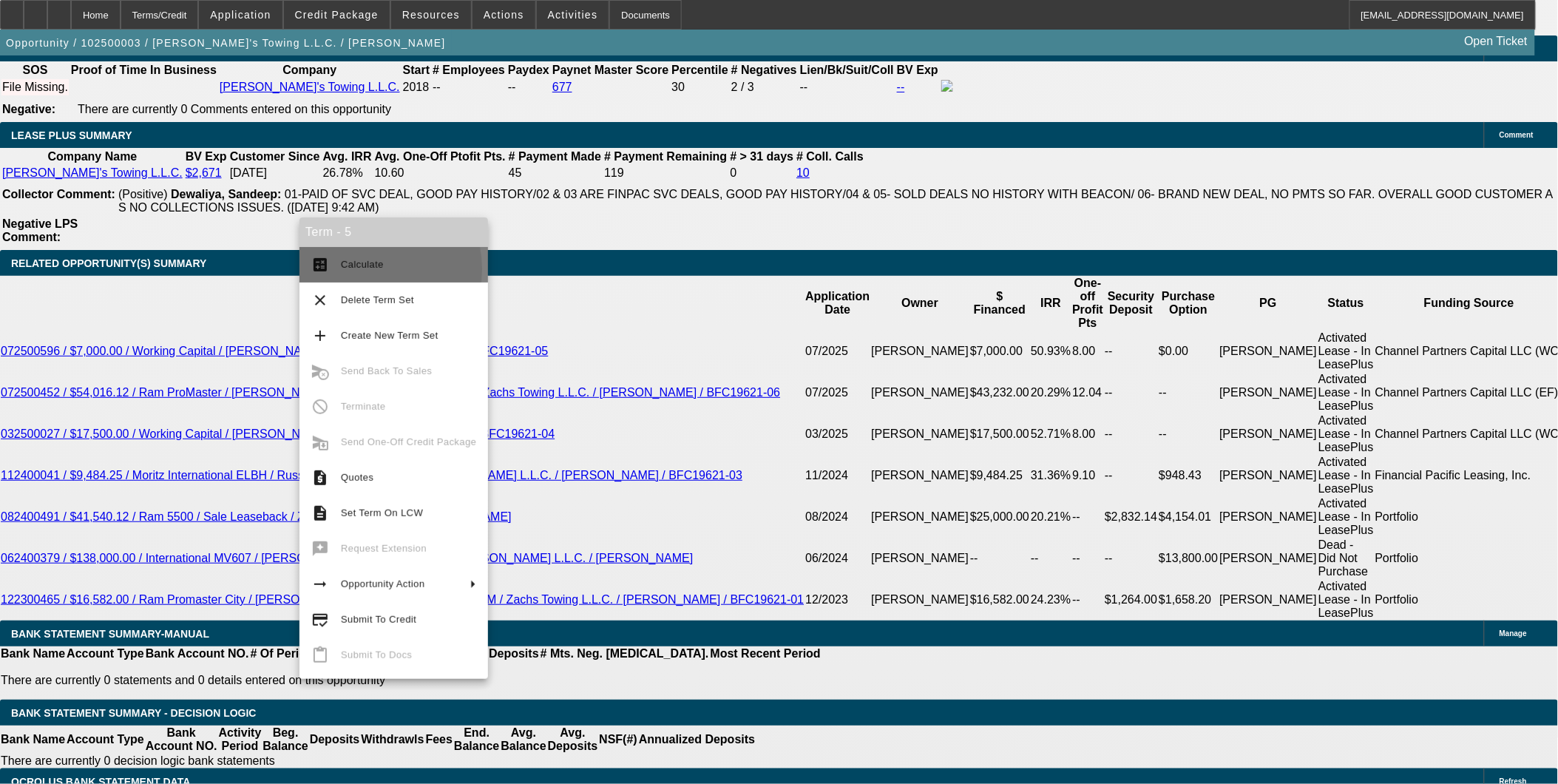
click at [352, 269] on span "Calculate" at bounding box center [408, 264] width 135 height 18
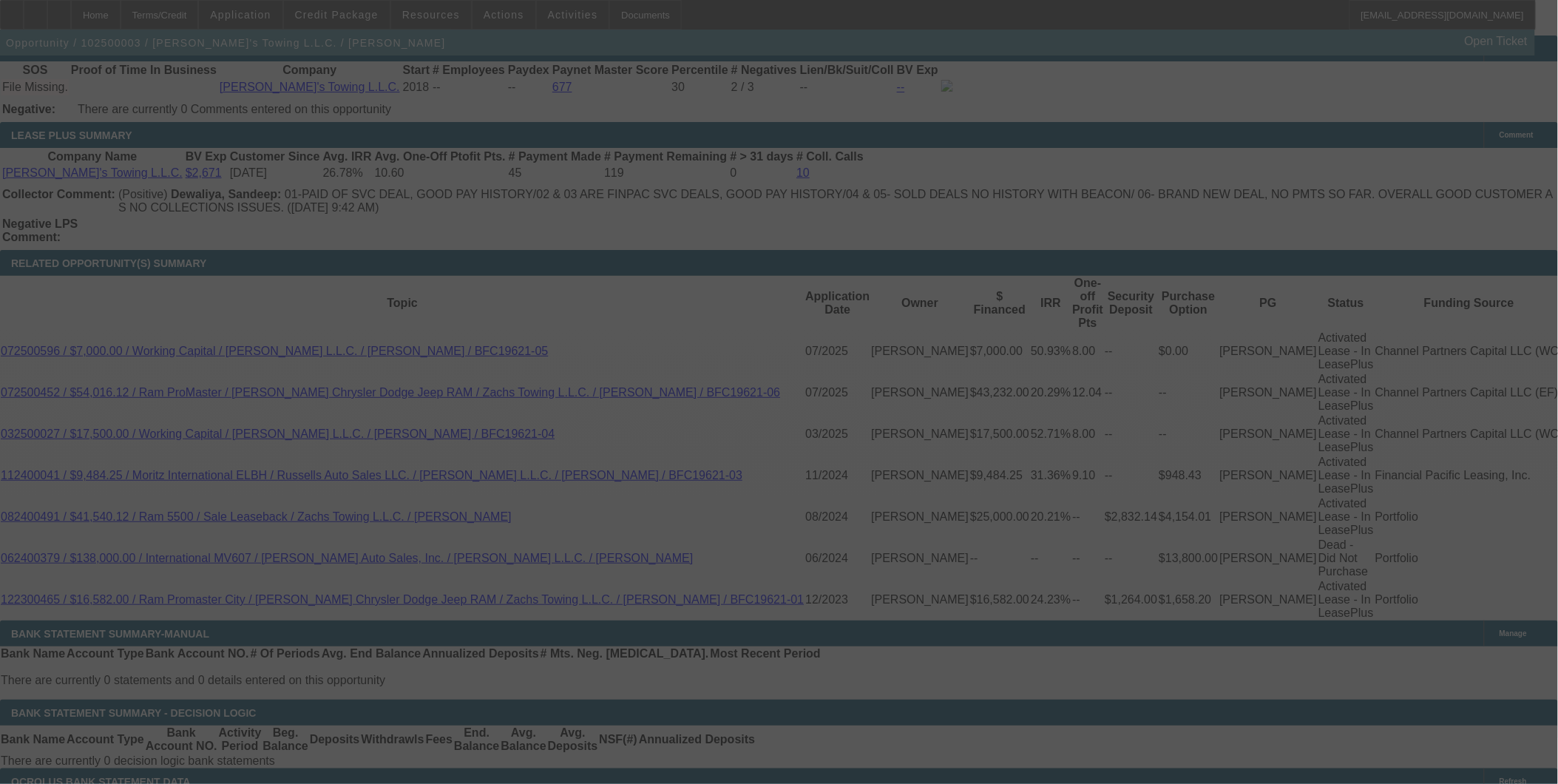
select select "0"
select select "2"
select select "0"
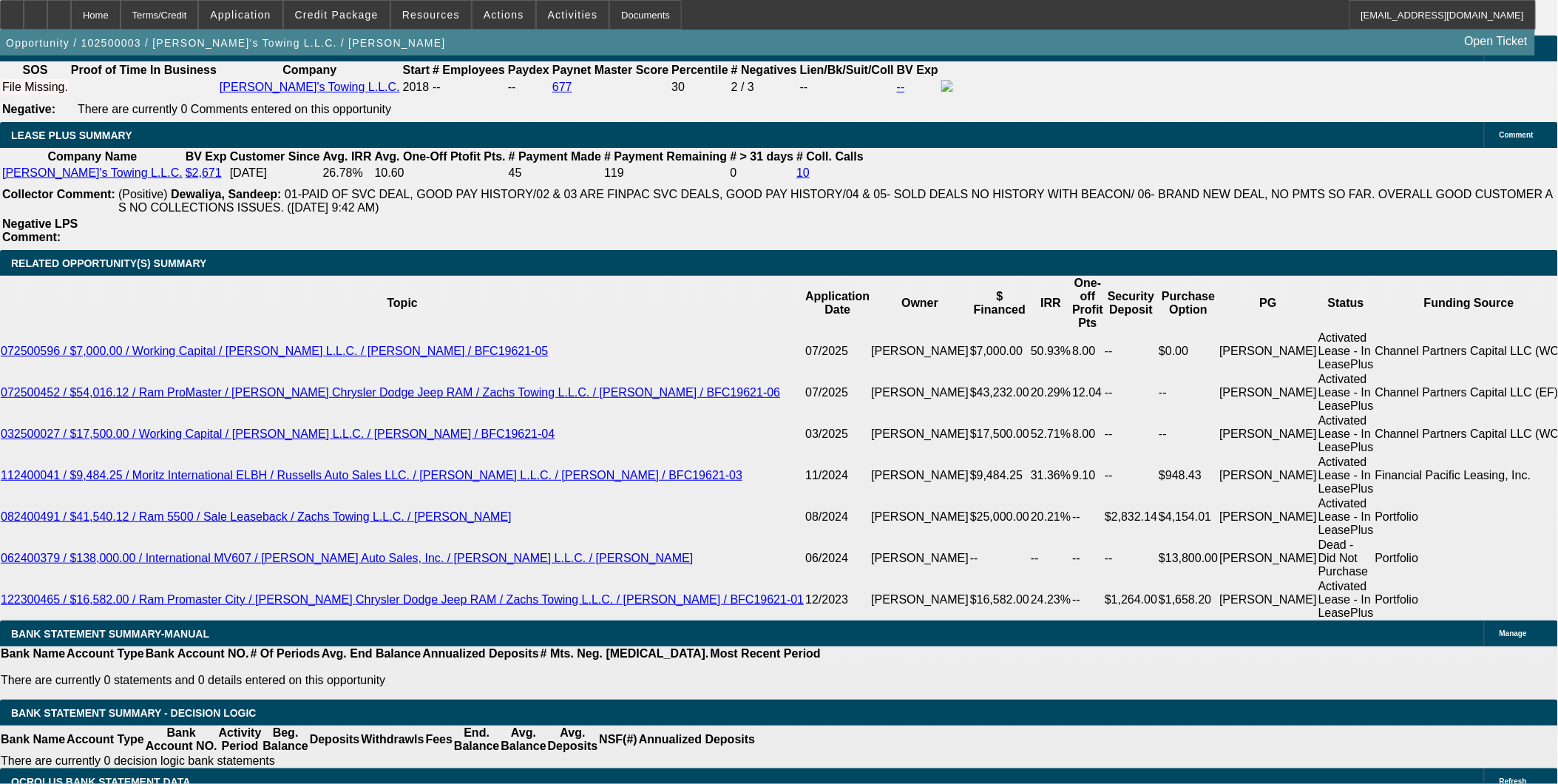
select select "17"
type input "UNKNOWN"
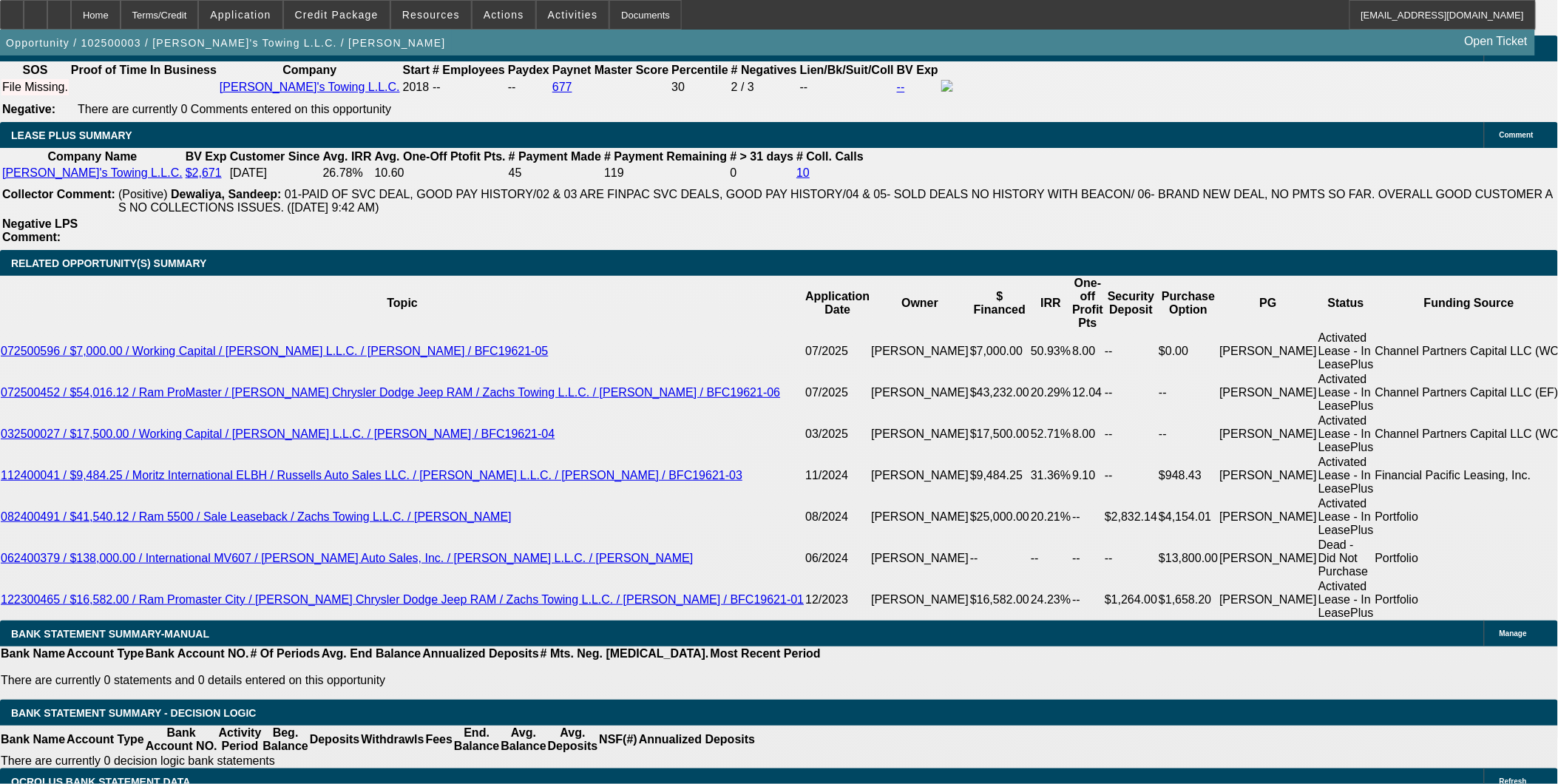
select select "0.2"
type input "$22,000.00"
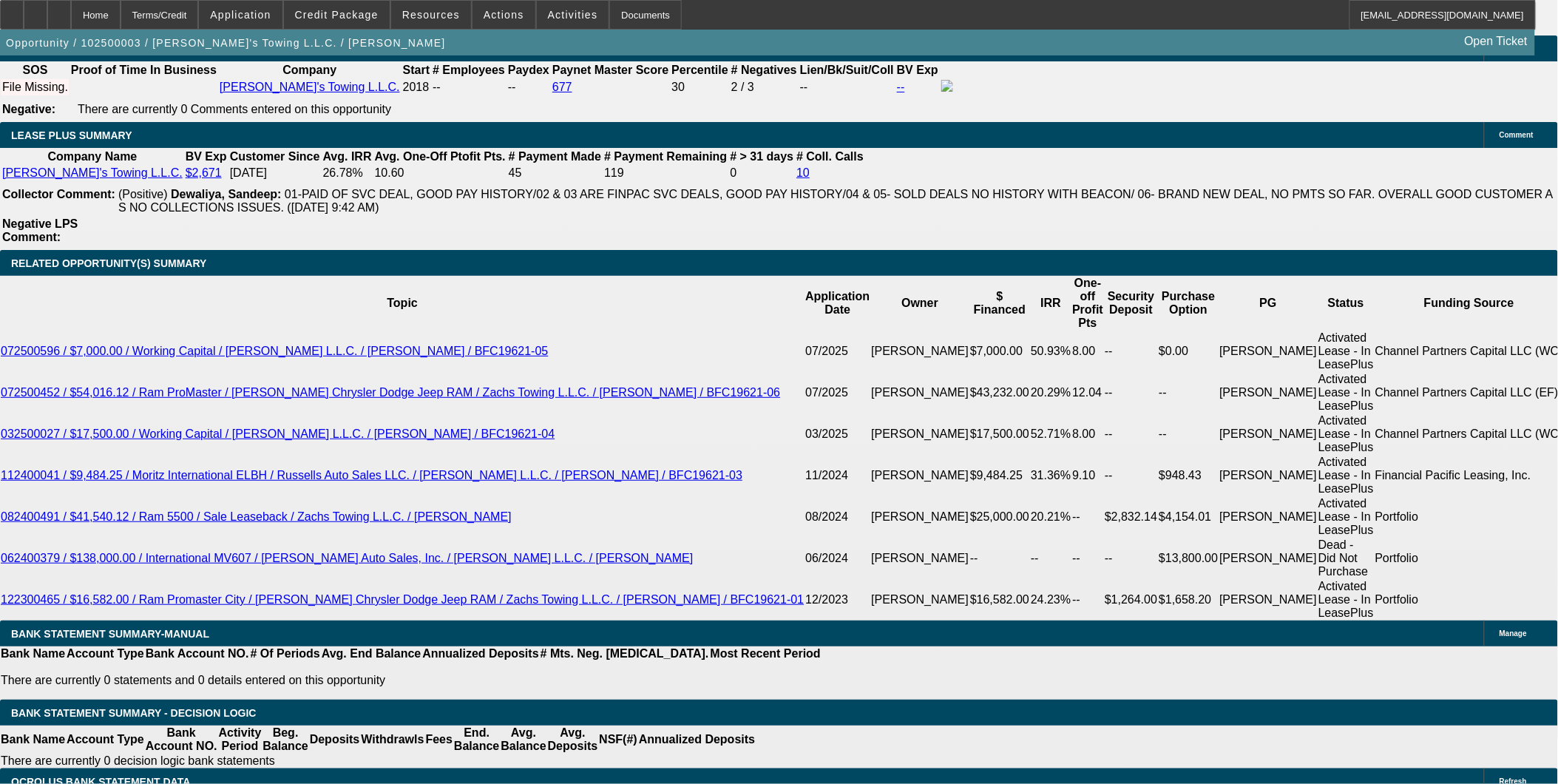
type input "23"
type input "$46.00"
type input "2300"
type input "$4,600.00"
type input "9.3"
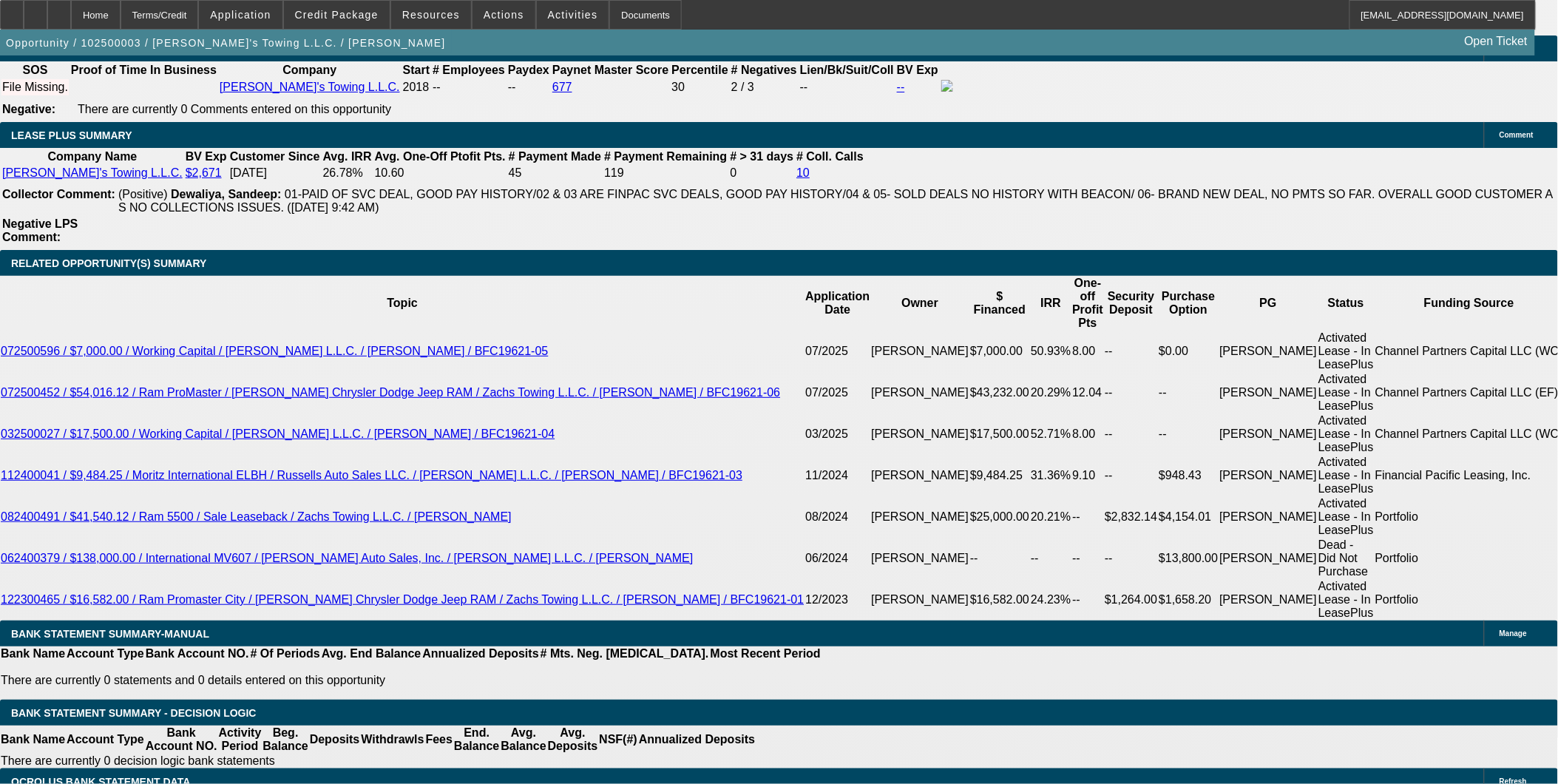
type input "$2,300.00"
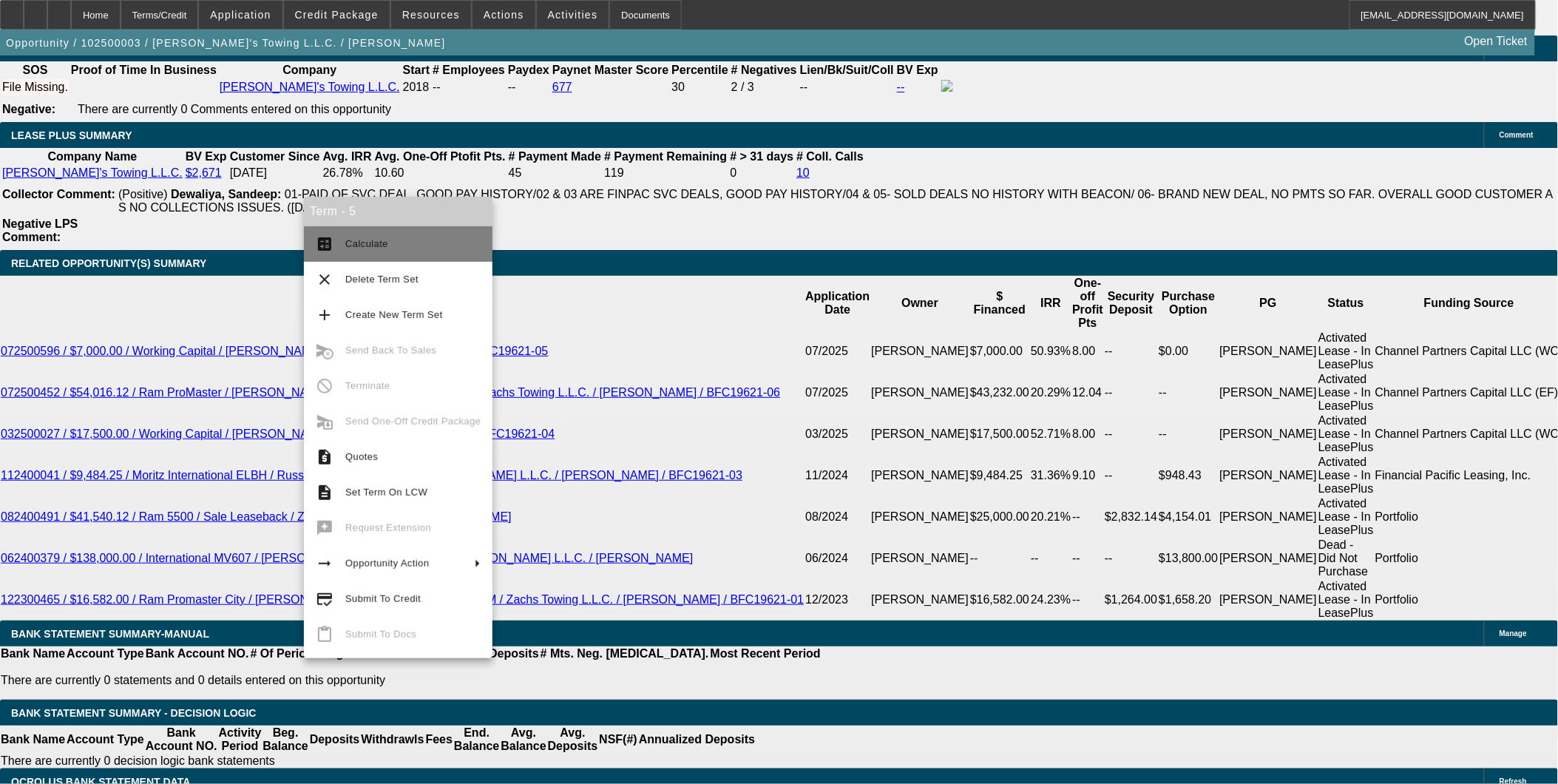
click at [356, 238] on span "Calculate" at bounding box center [367, 243] width 43 height 11
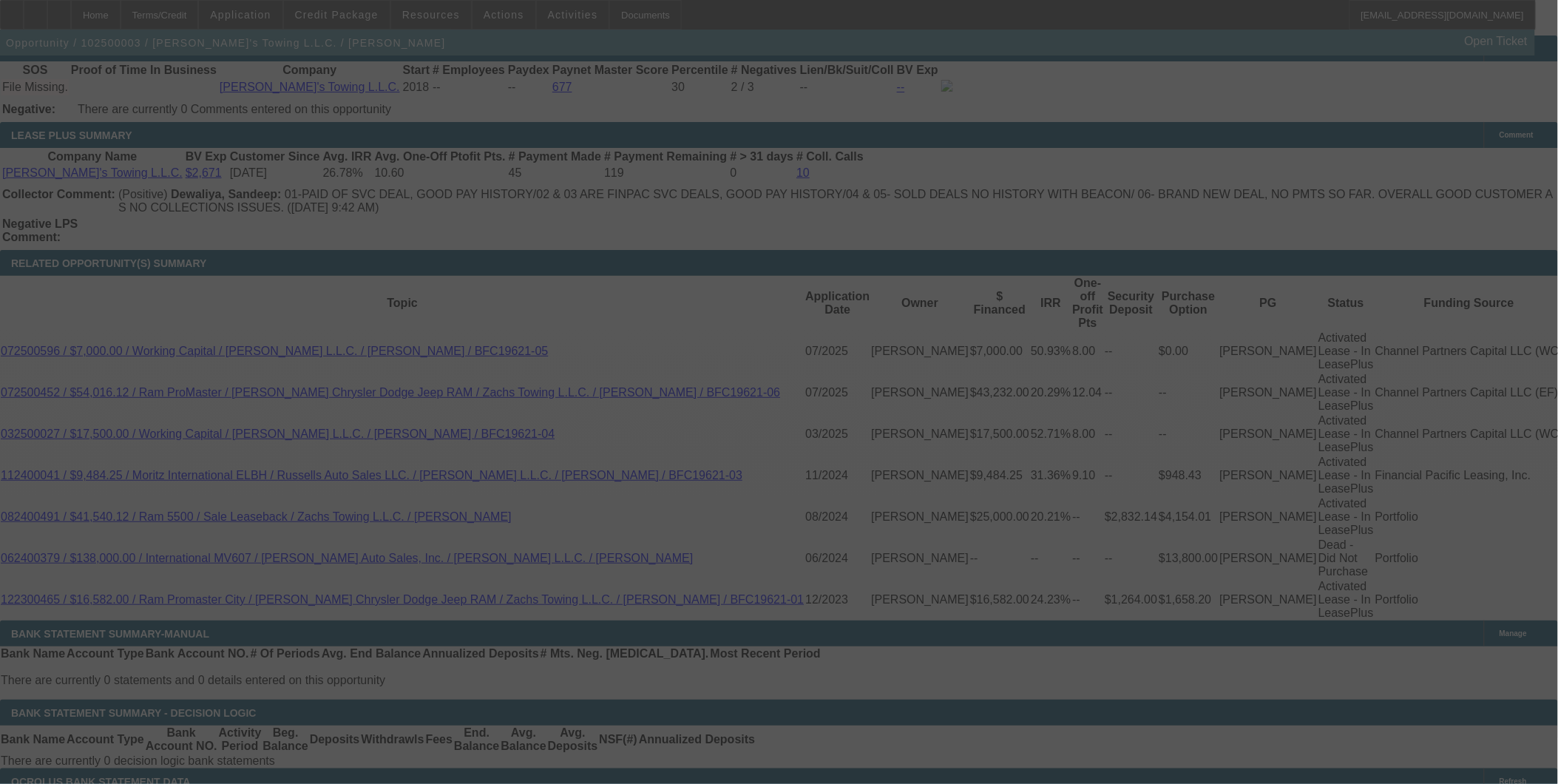
select select "0"
select select "2"
select select "0.2"
select select "17"
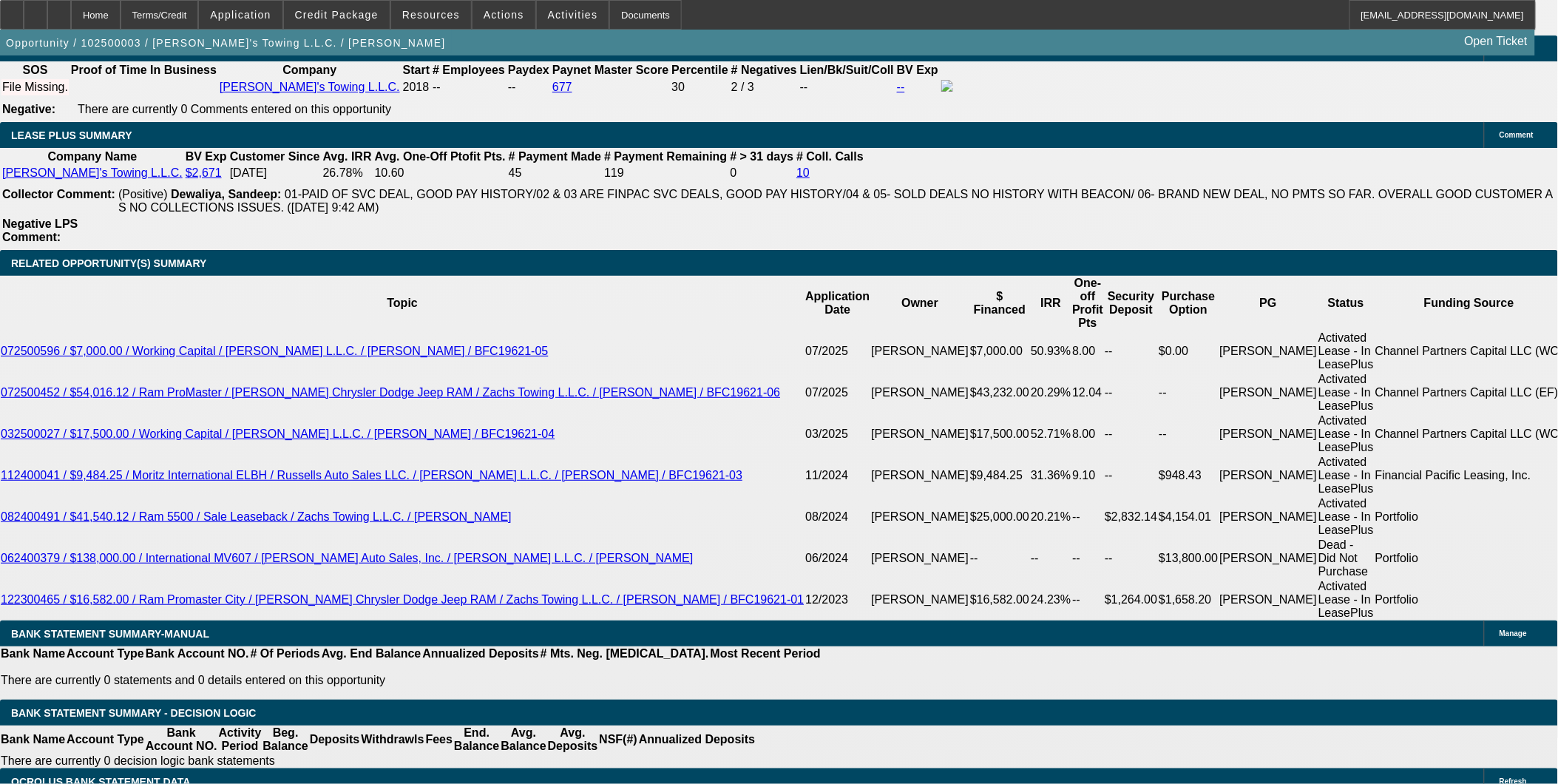
type input "24"
type input "$48.00"
type input "UNKNOWN"
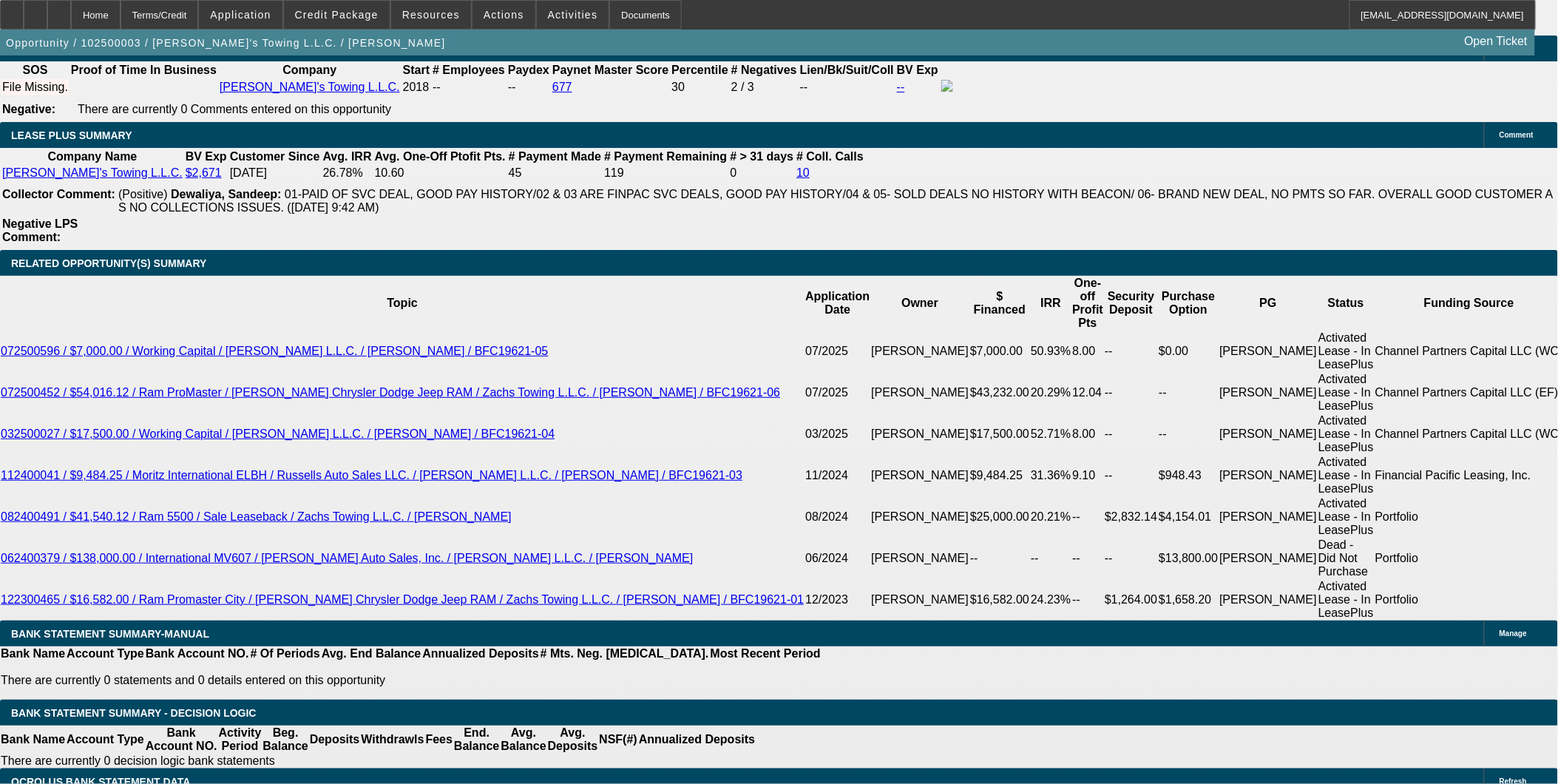
type input "2410"
type input "11.3"
type input "$4,820.00"
type input "$2,410.00"
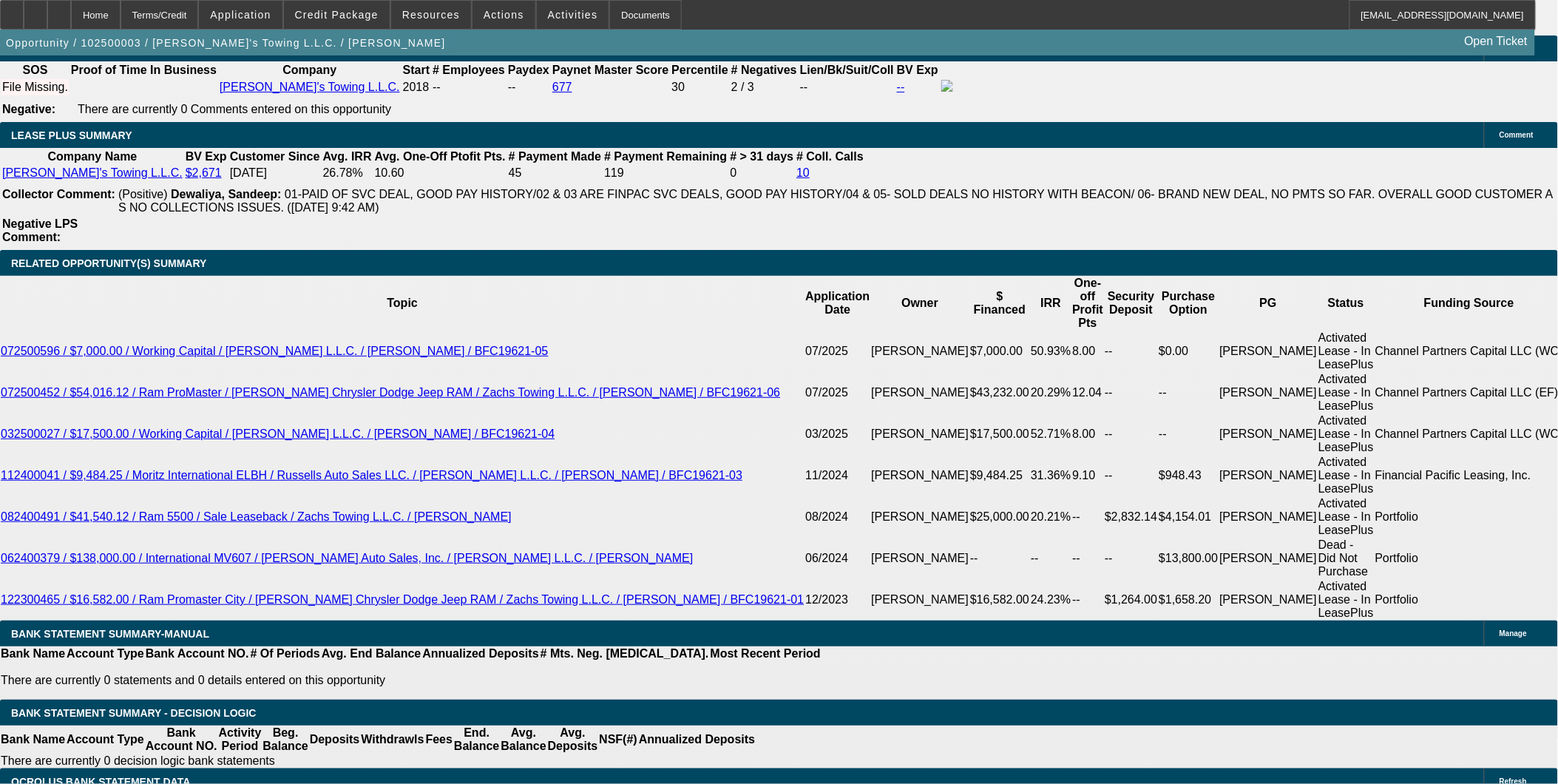
select select "4"
select select "0.1"
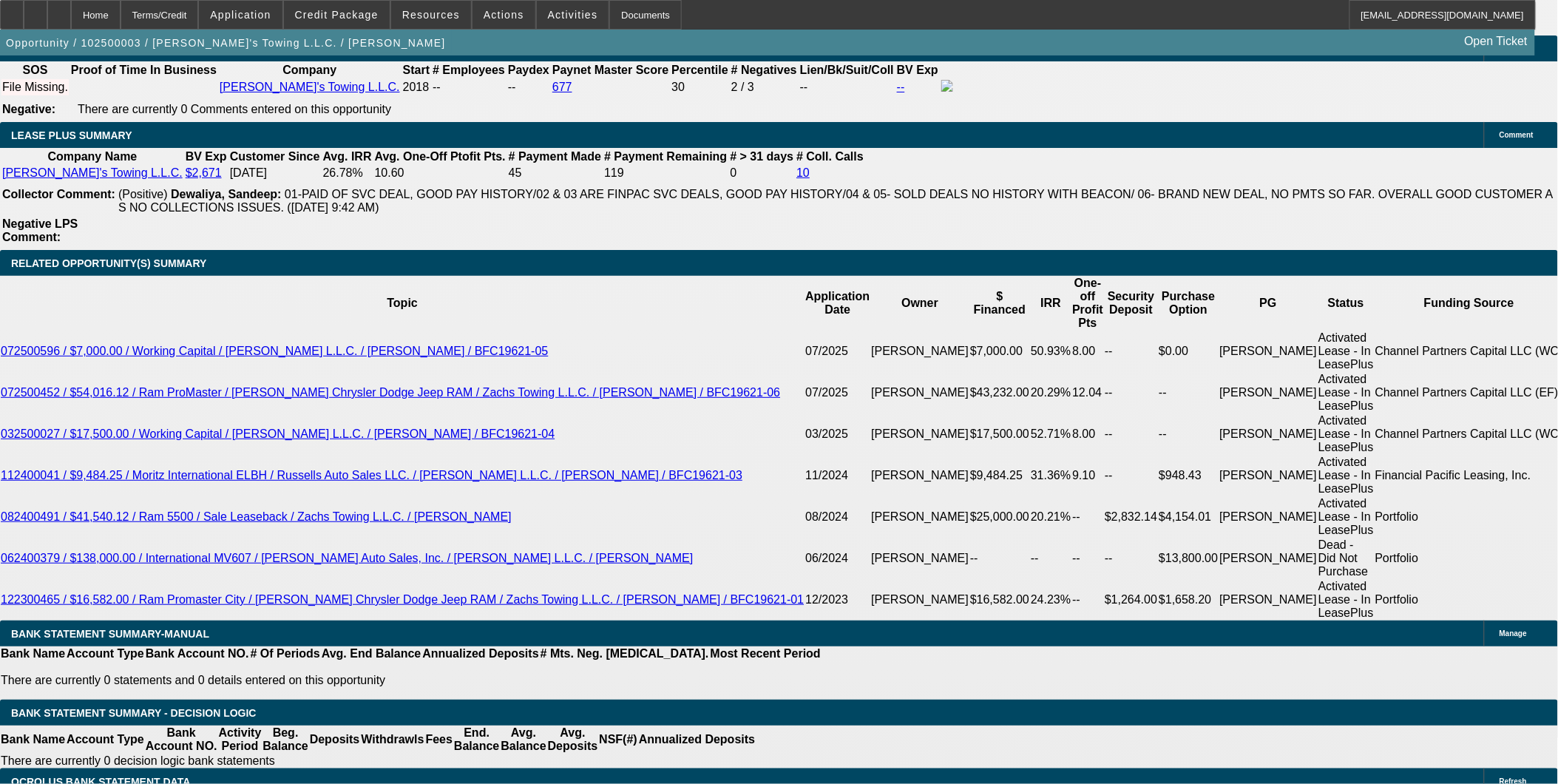
type input "$11,000.00"
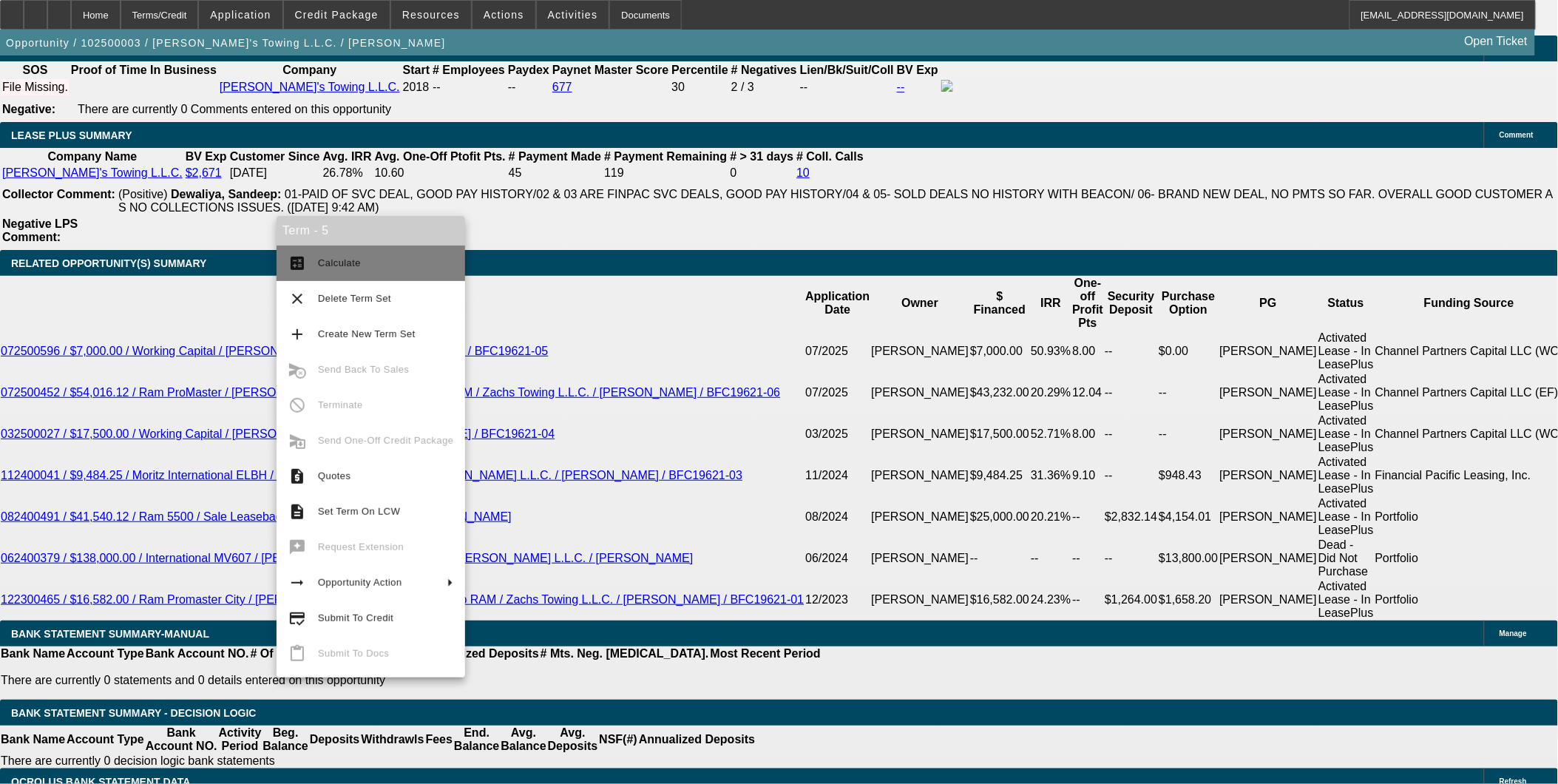
click at [344, 270] on span "Calculate" at bounding box center [386, 263] width 135 height 18
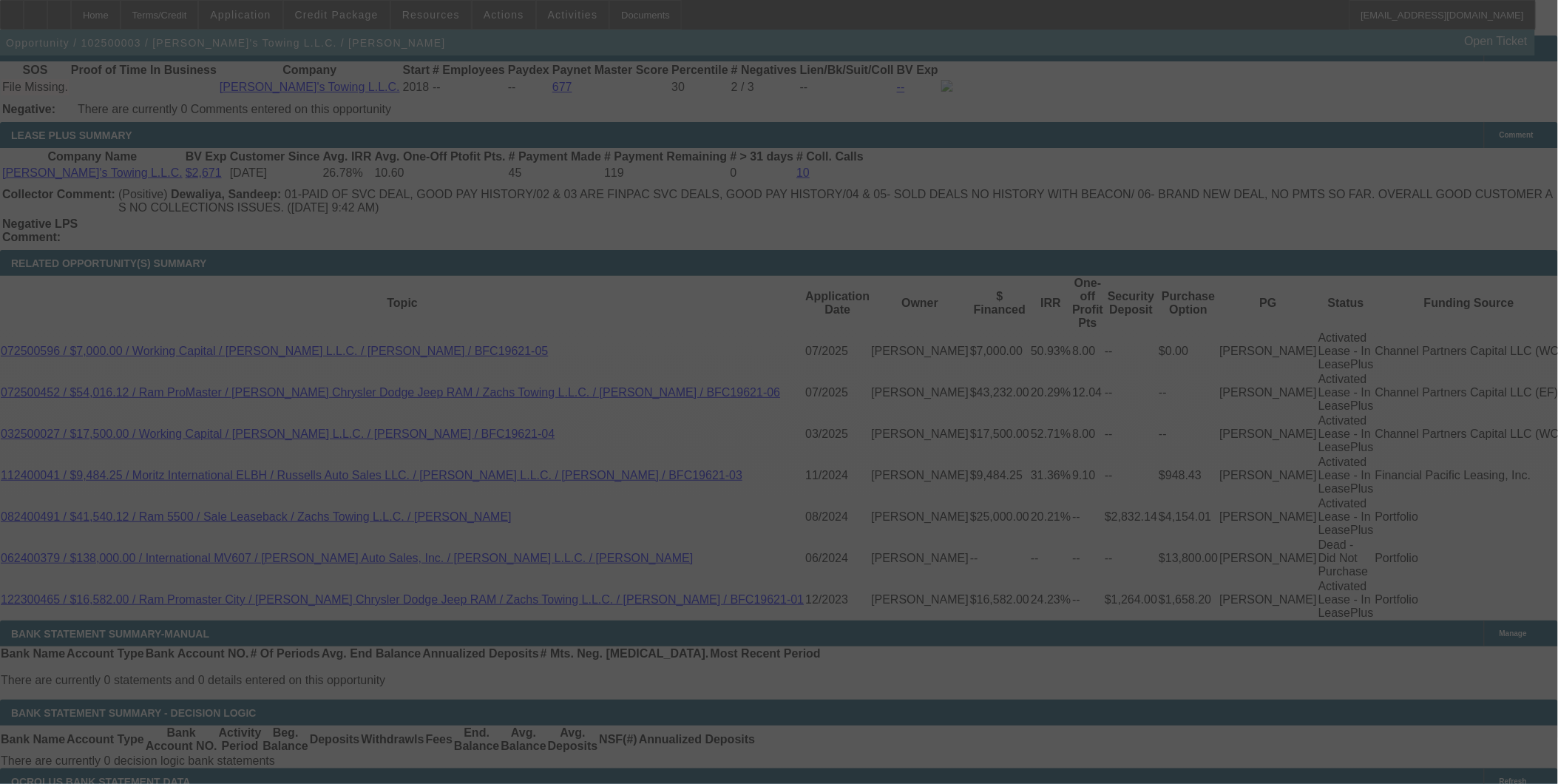
select select "0"
select select "2"
select select "0.1"
select select "4"
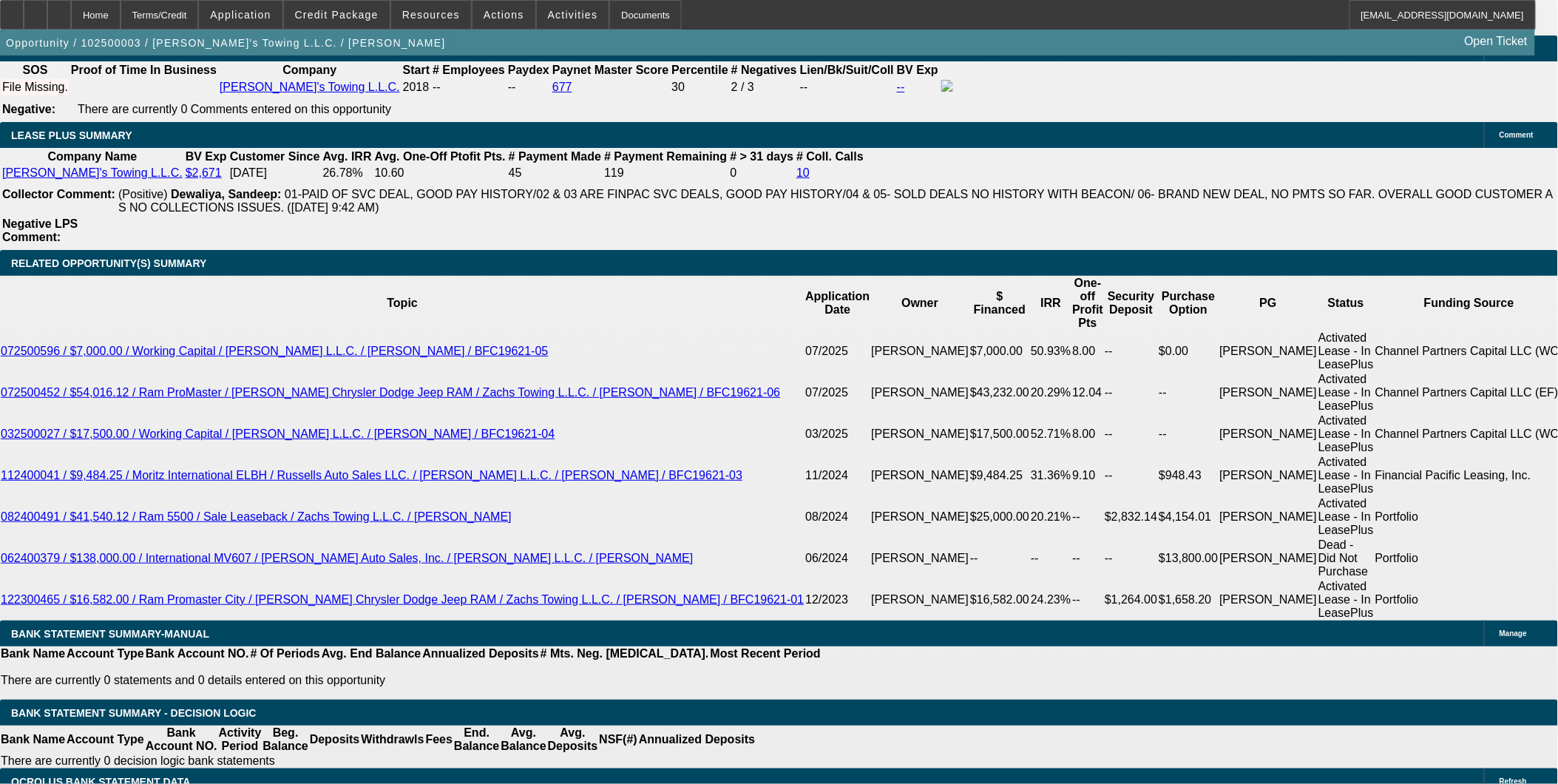
type input "23"
type input "$46.00"
type input "UNKNOWN"
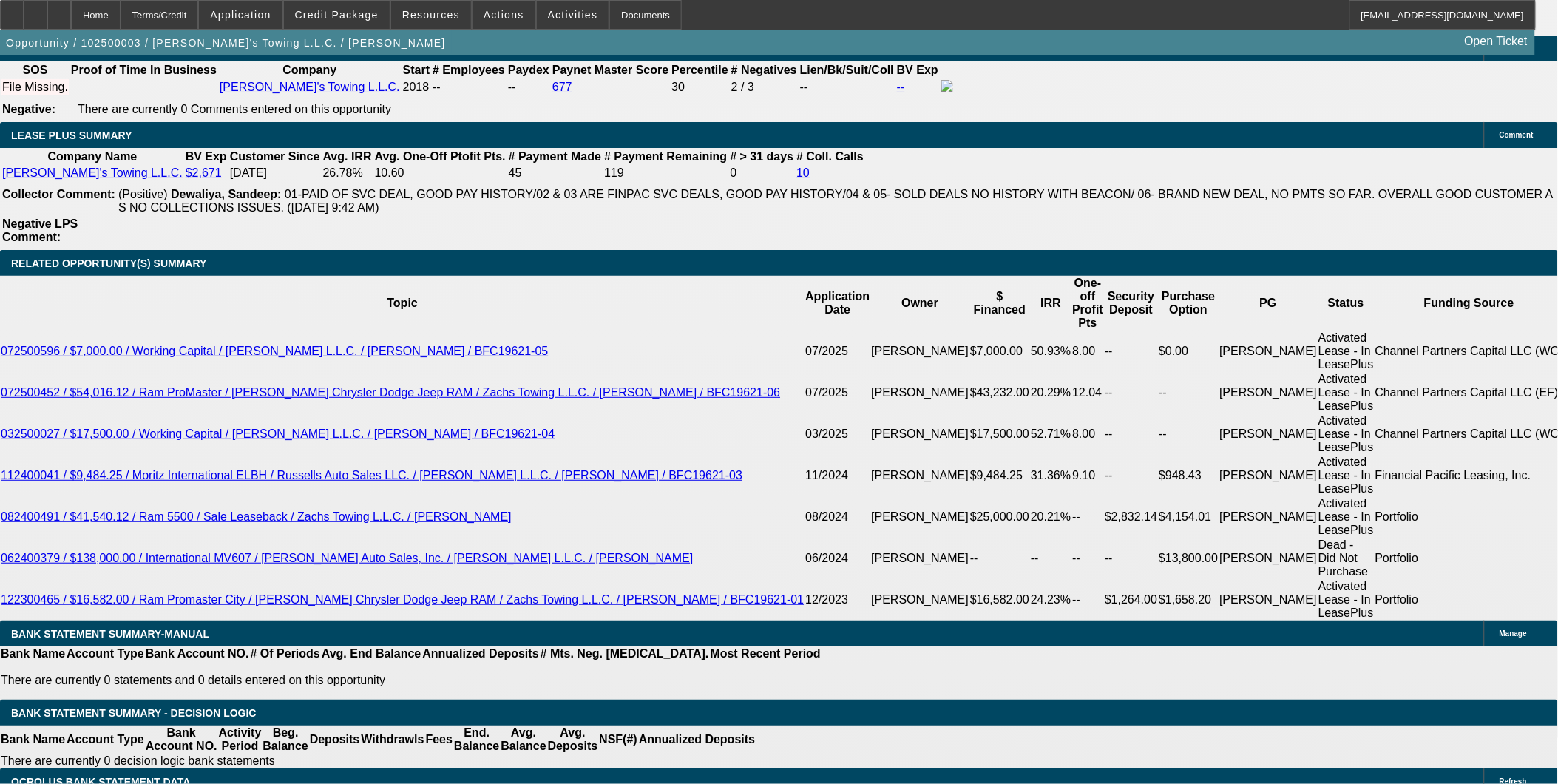
type input "2375"
type input "$4,750.00"
type input "10.7"
type input "$2,375.00"
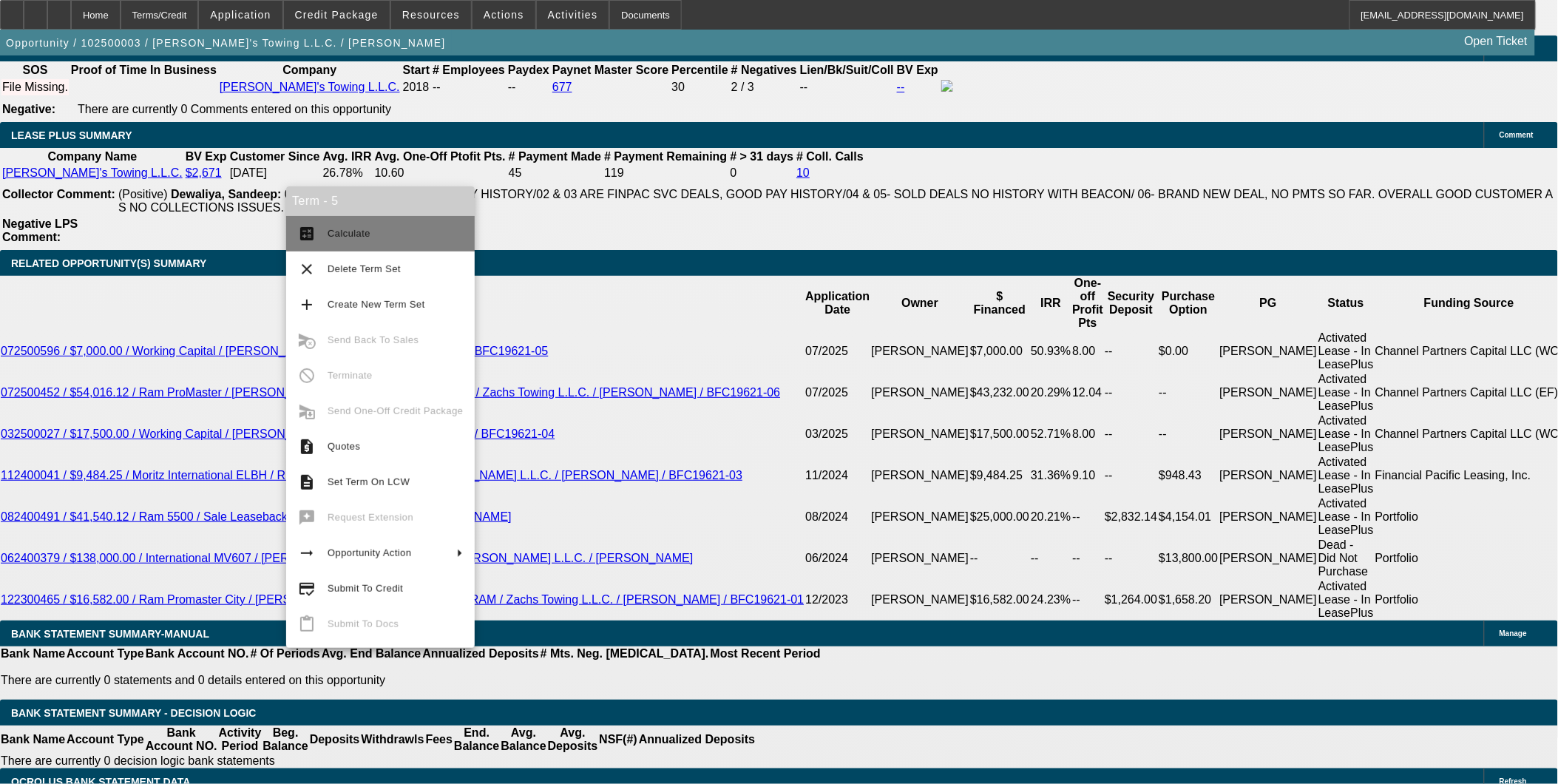
click at [366, 226] on span "Calculate" at bounding box center [395, 233] width 135 height 18
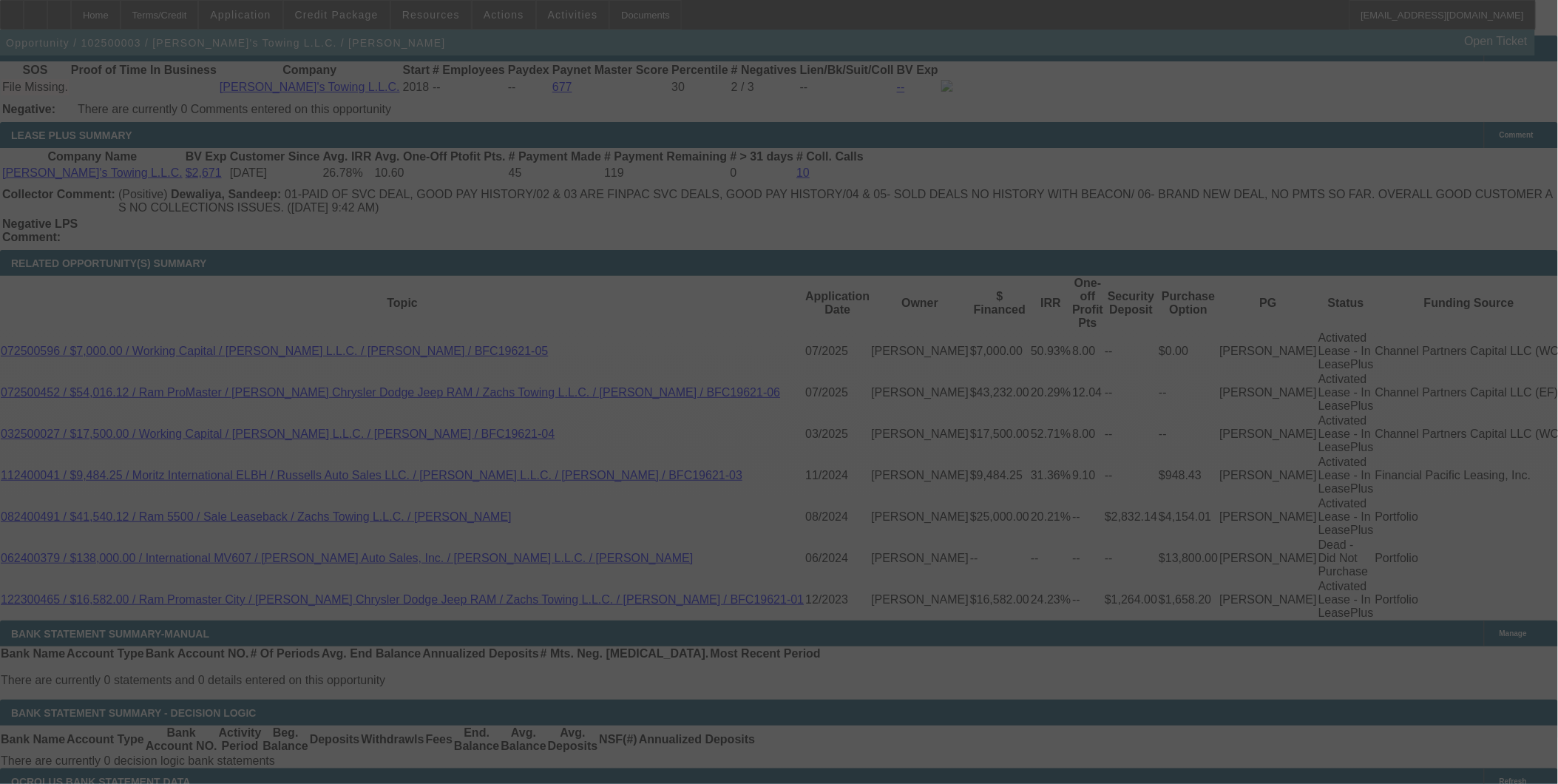
select select "0"
select select "2"
select select "0.1"
select select "4"
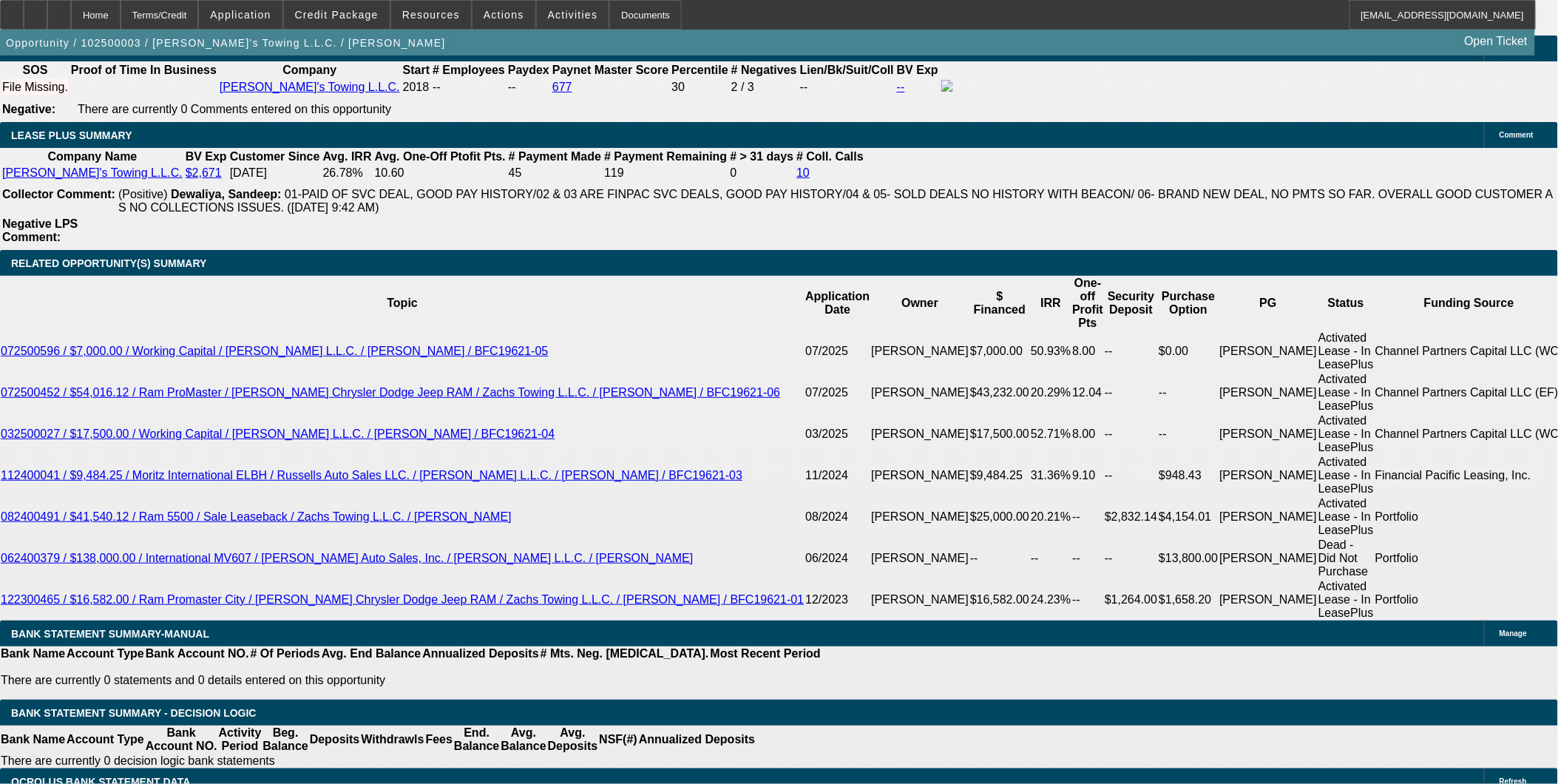
type input "UNKNOWN"
type input "48"
type input "$56,231.02"
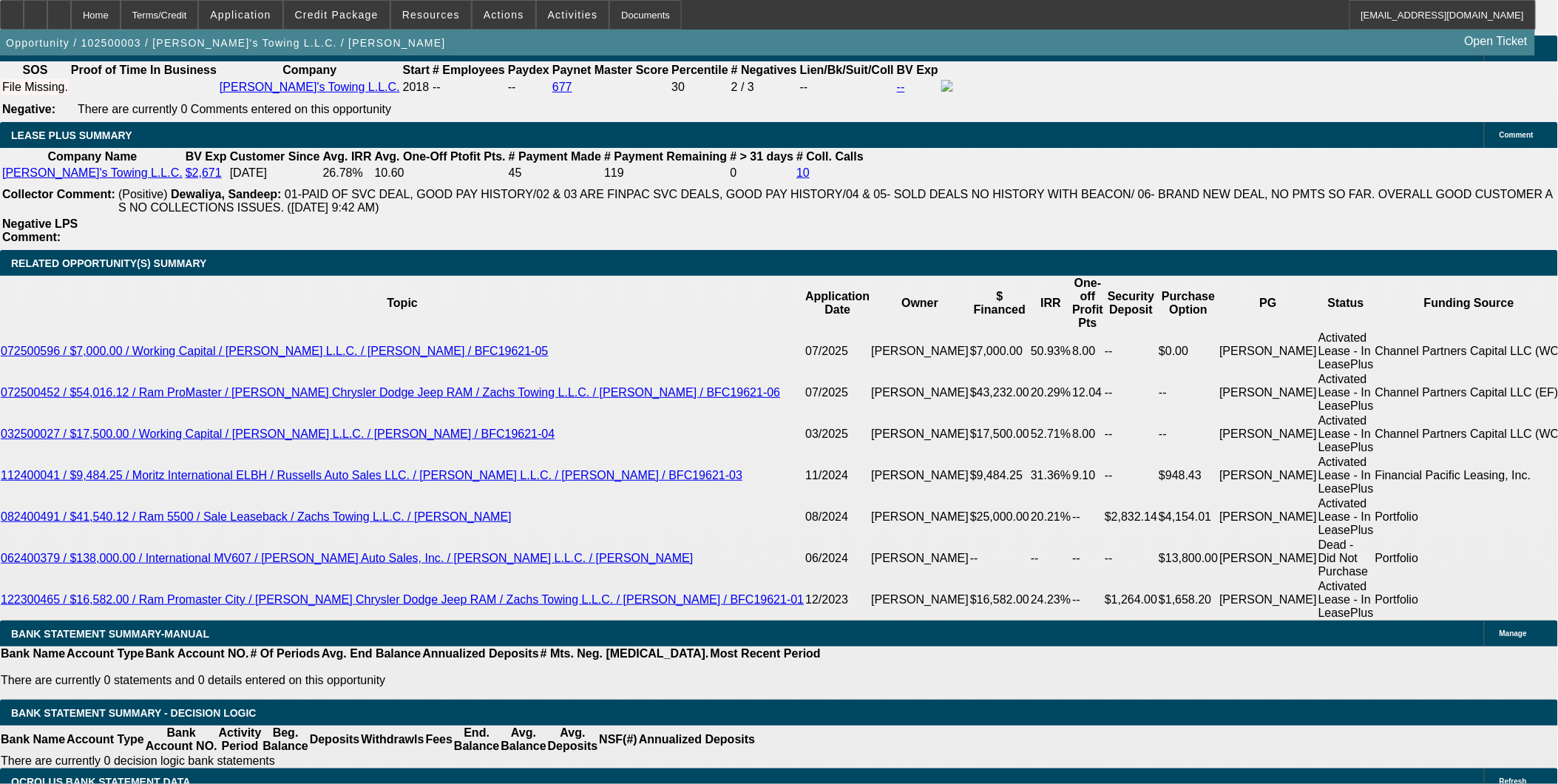
type input "$28,115.51"
type input "$5,653.60"
type input "$2,826.80"
type input "48"
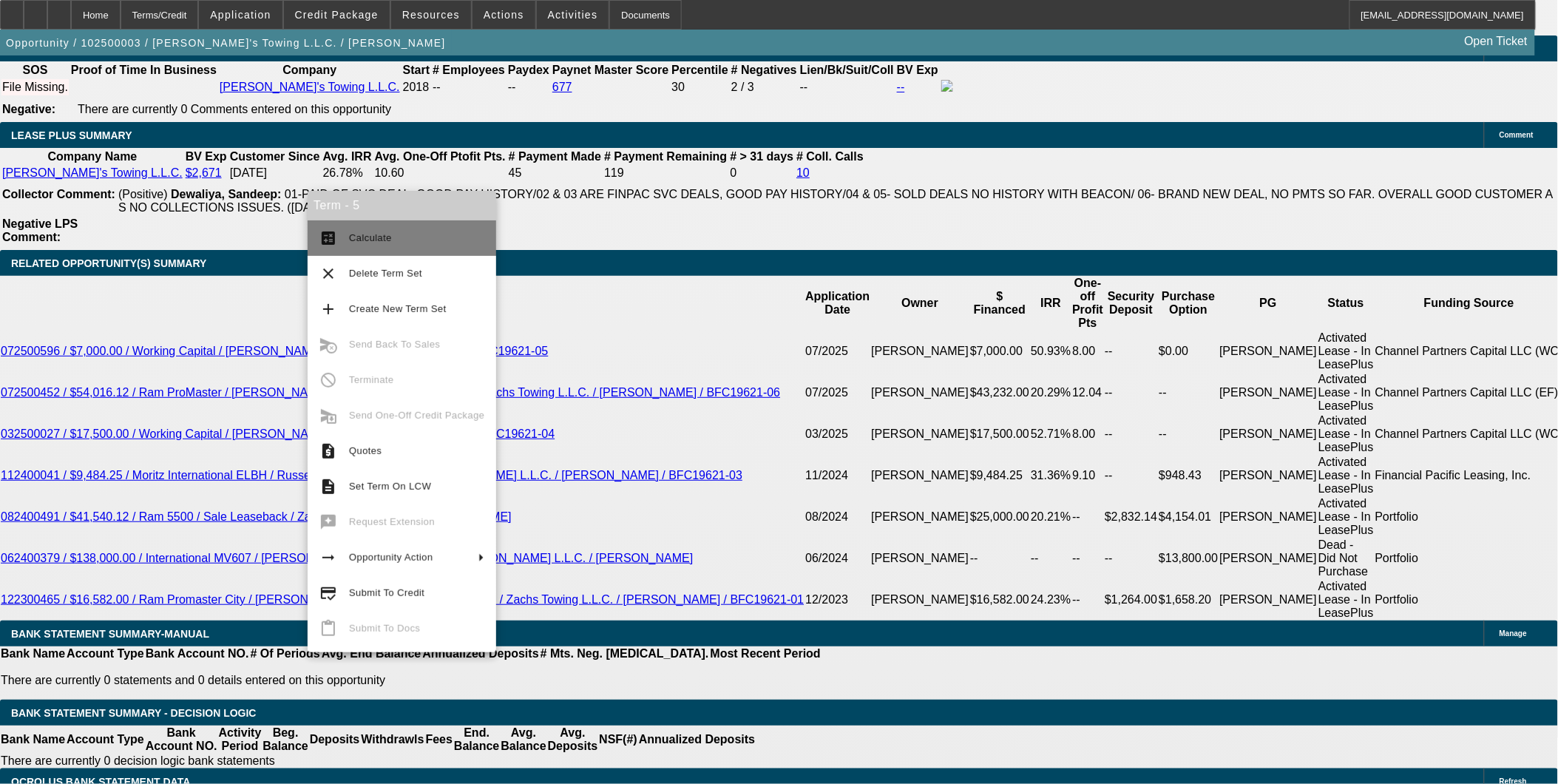
click at [379, 242] on span "Calculate" at bounding box center [417, 237] width 135 height 18
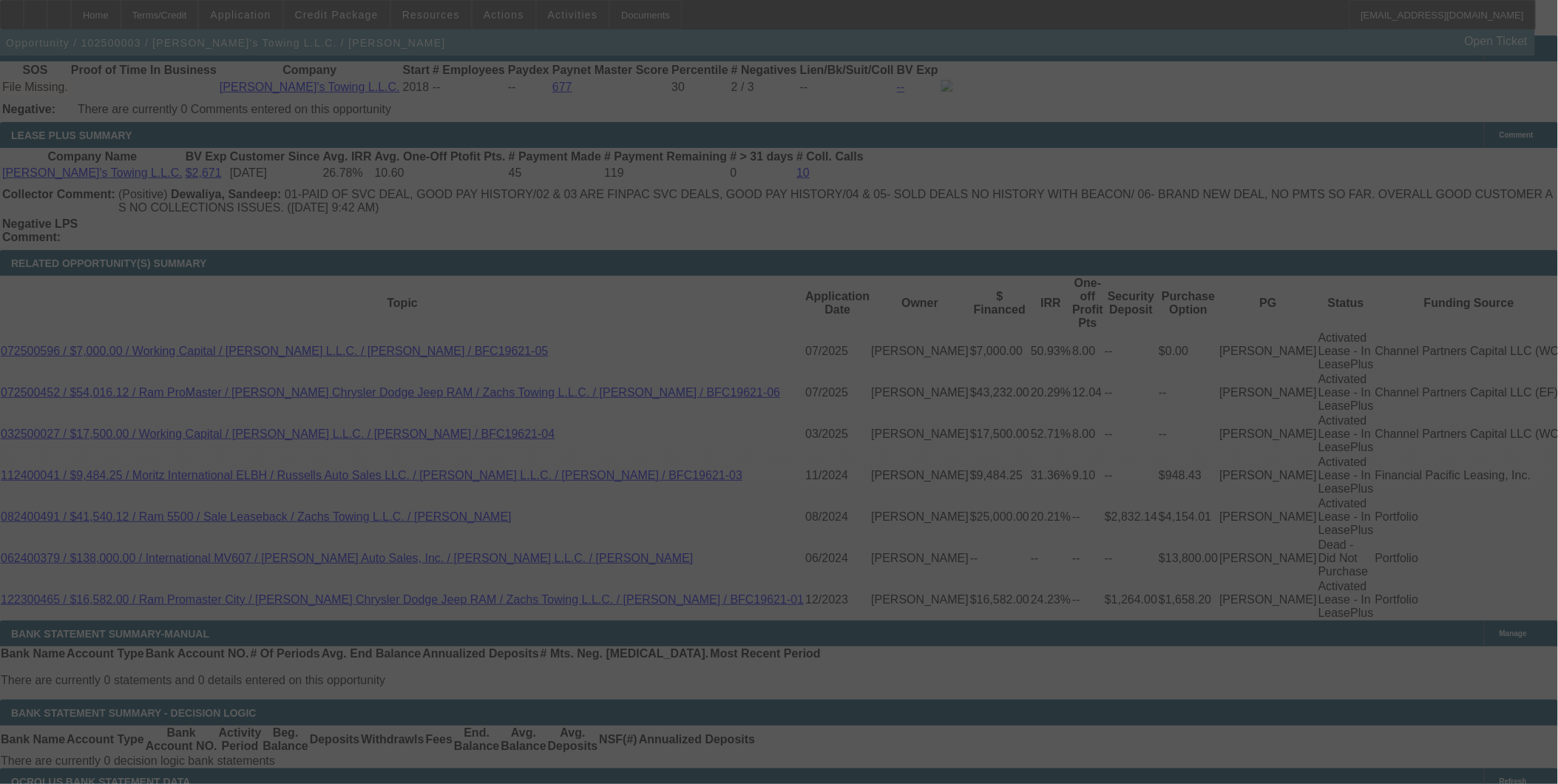
select select "0"
select select "2"
select select "0.1"
select select "4"
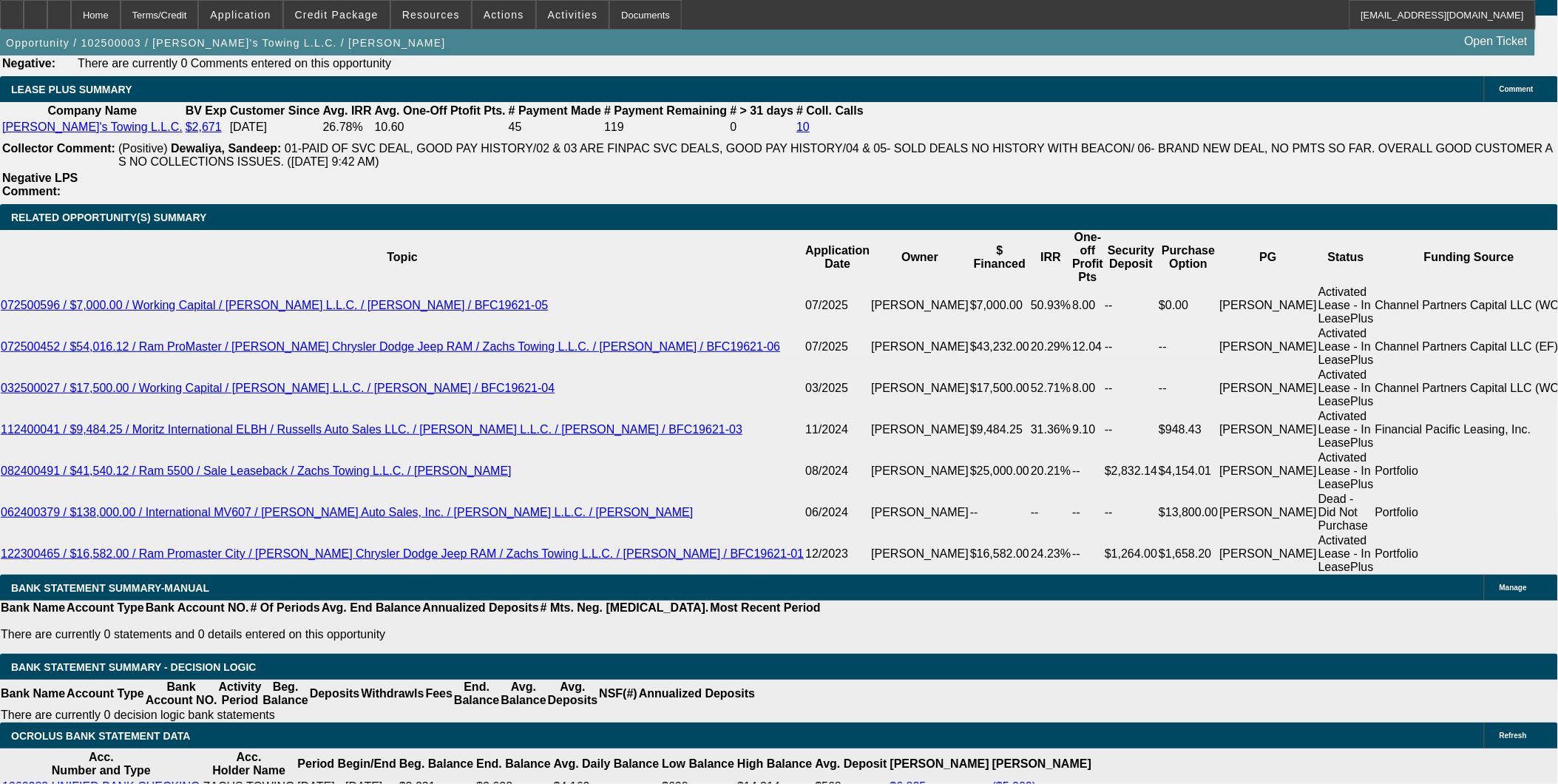
scroll to position [2479, 0]
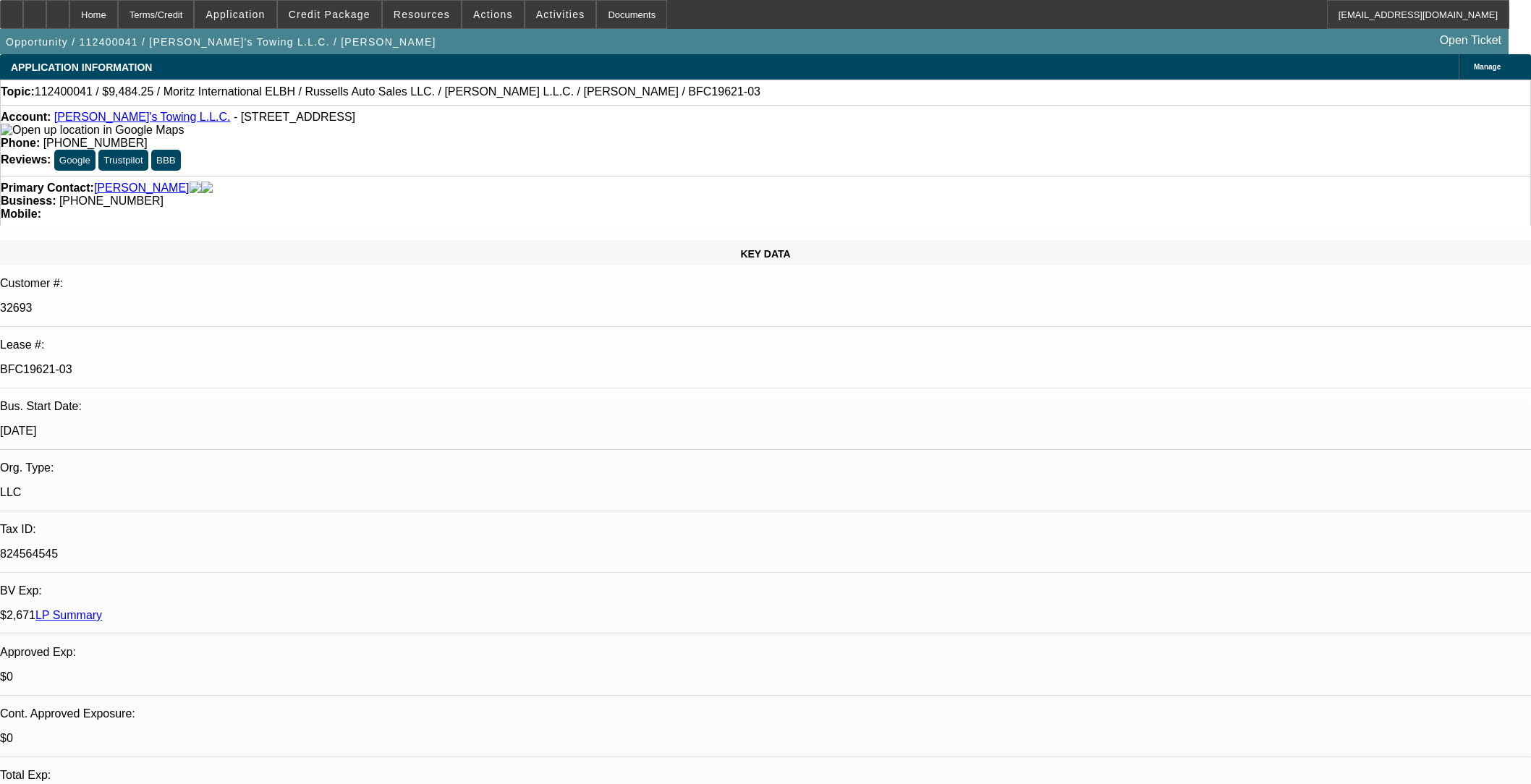
select select "0"
select select "3"
select select "0.1"
select select "4"
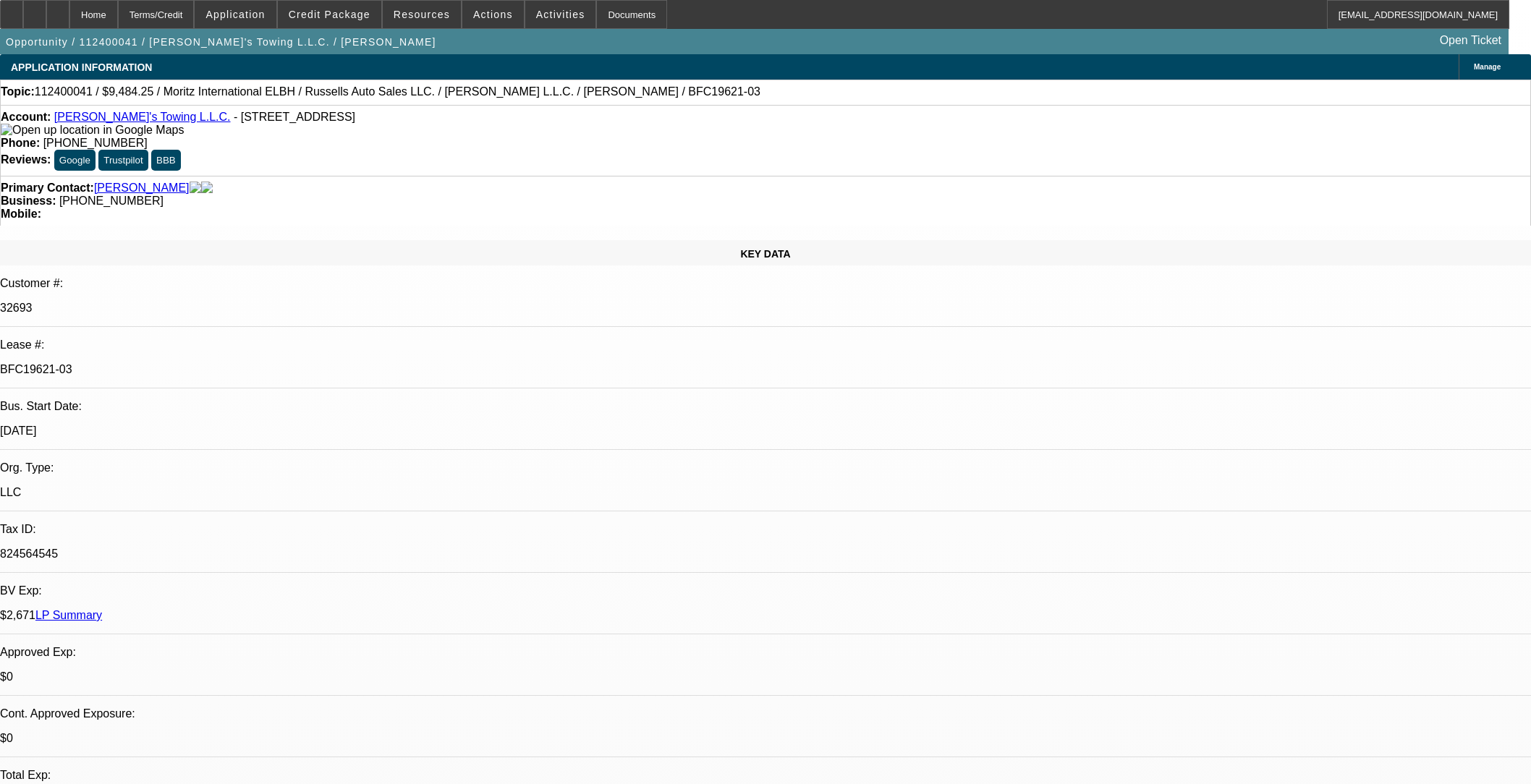
select select "0"
select select "3"
select select "0.1"
select select "4"
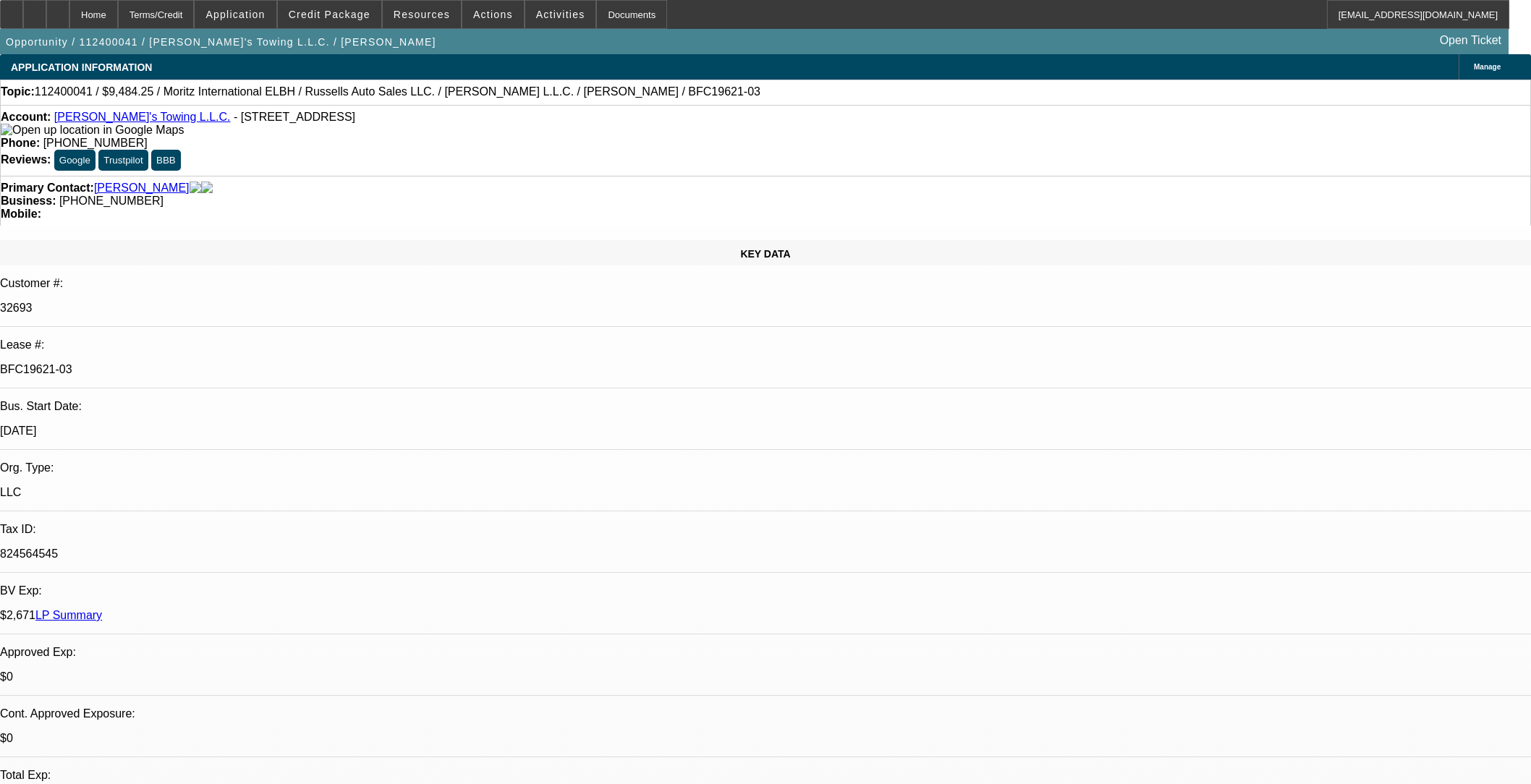
select select "0"
select select "2"
select select "0.1"
select select "4"
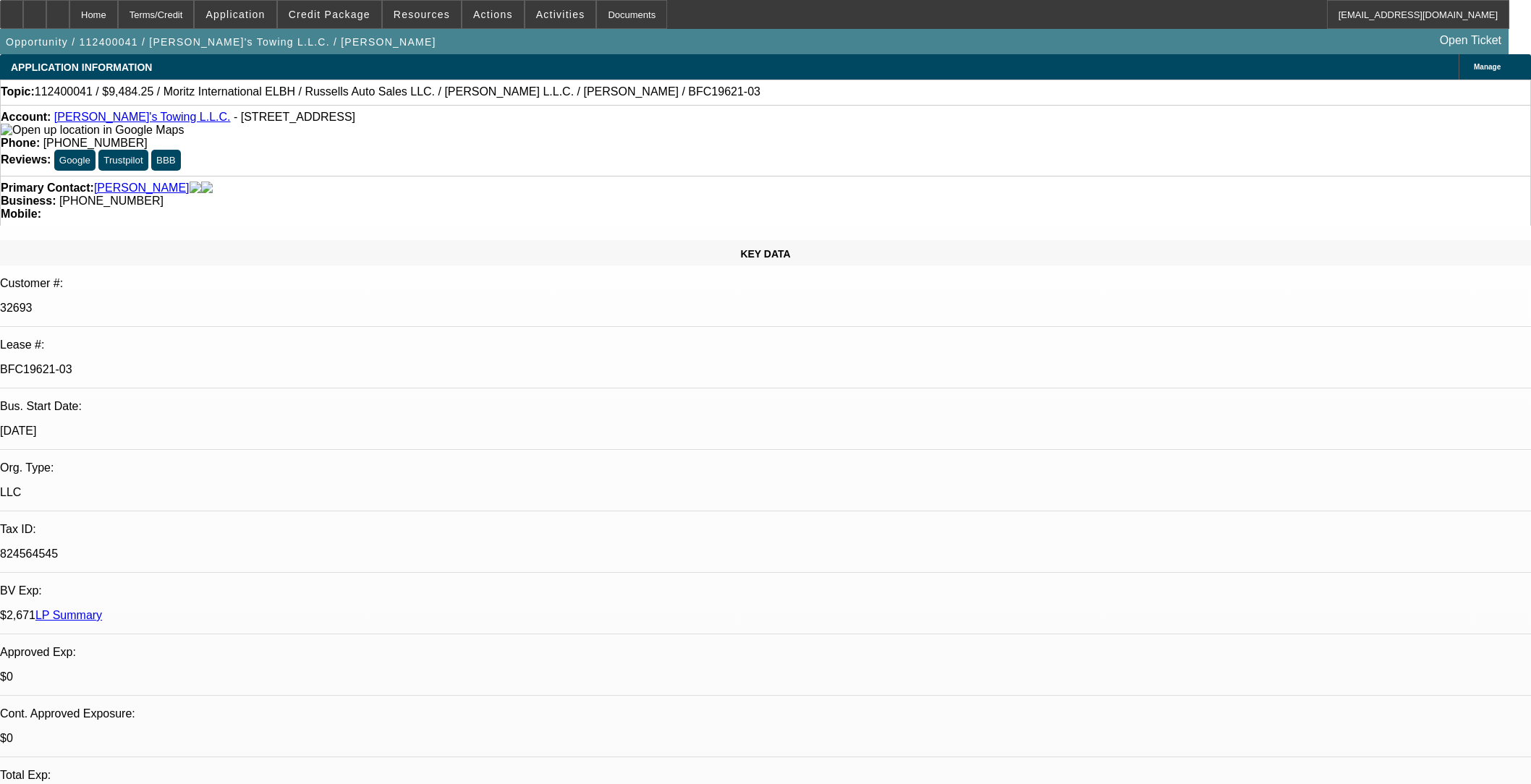
select select "0"
select select "3"
select select "0.1"
select select "4"
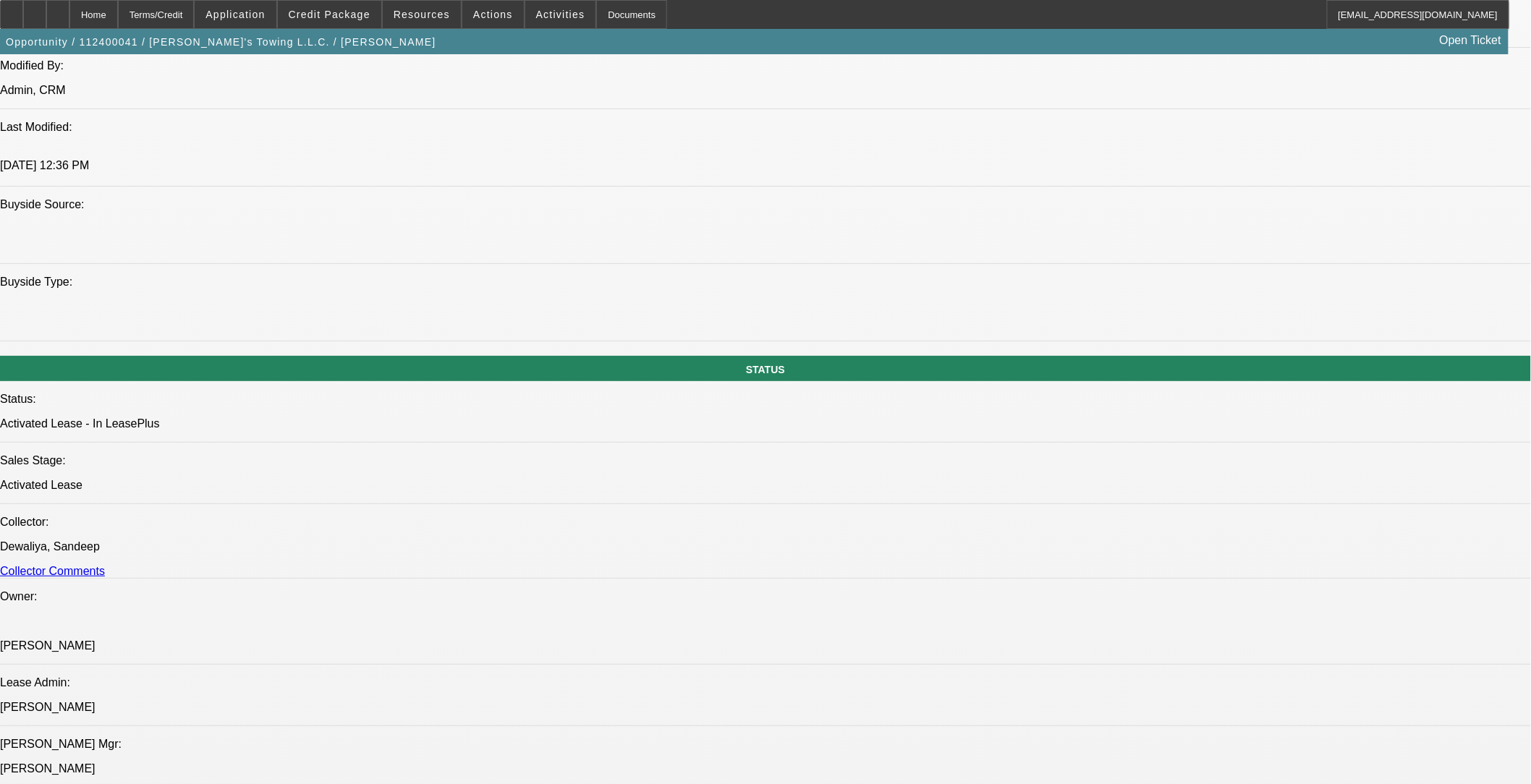
scroll to position [1285, 0]
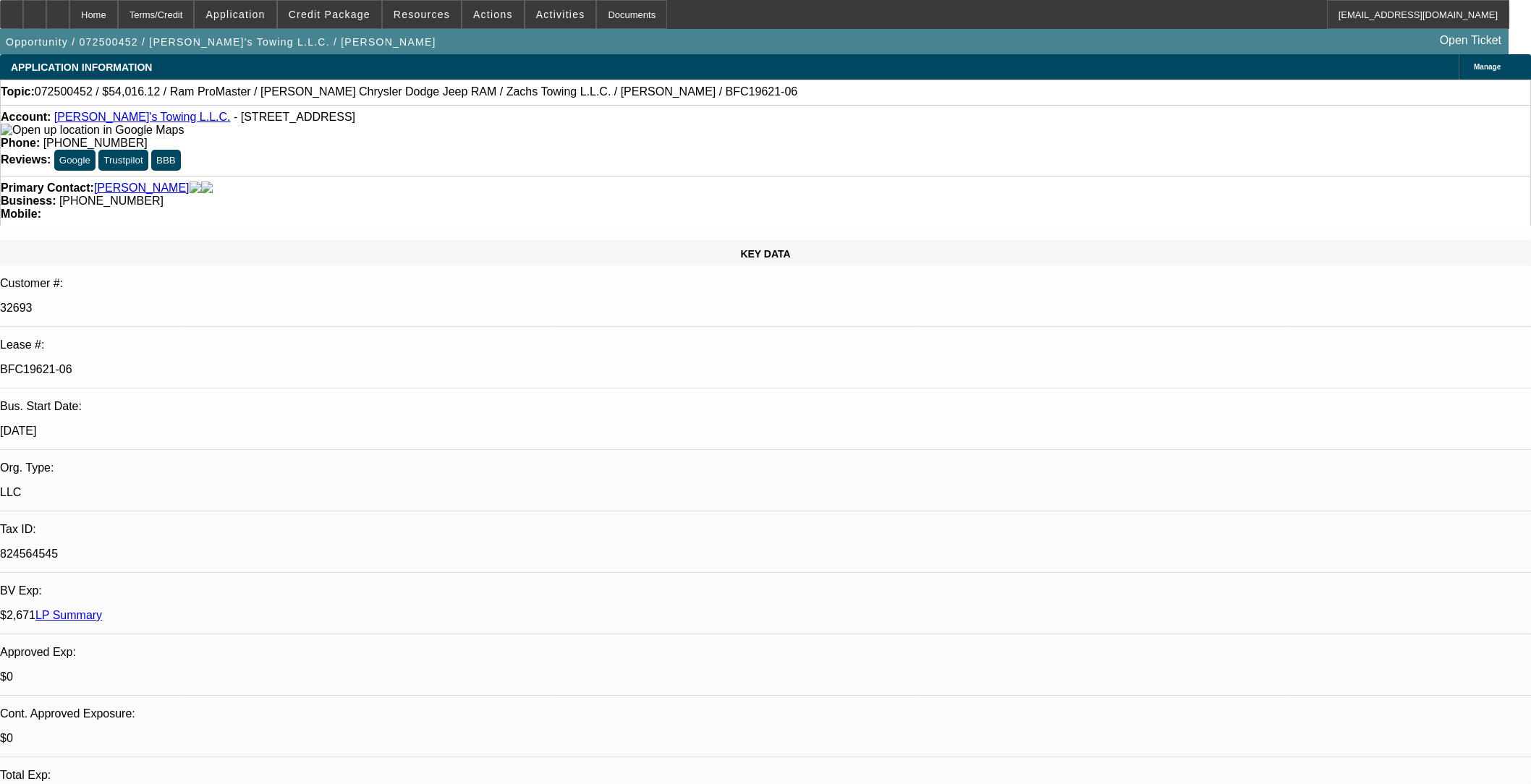
select select "0"
select select "3"
select select "0"
select select "6"
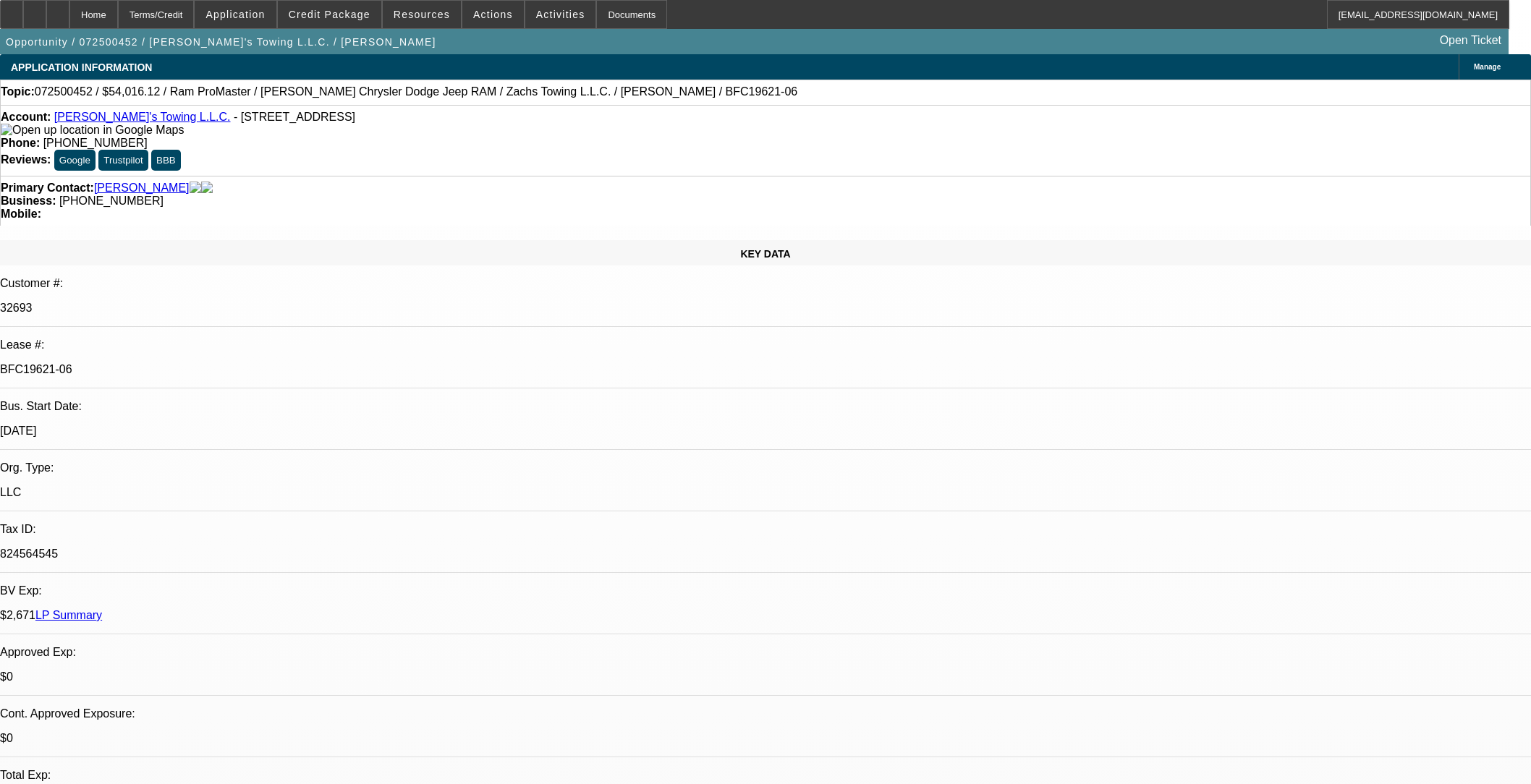
select select "0"
select select "3"
select select "0.1"
select select "4"
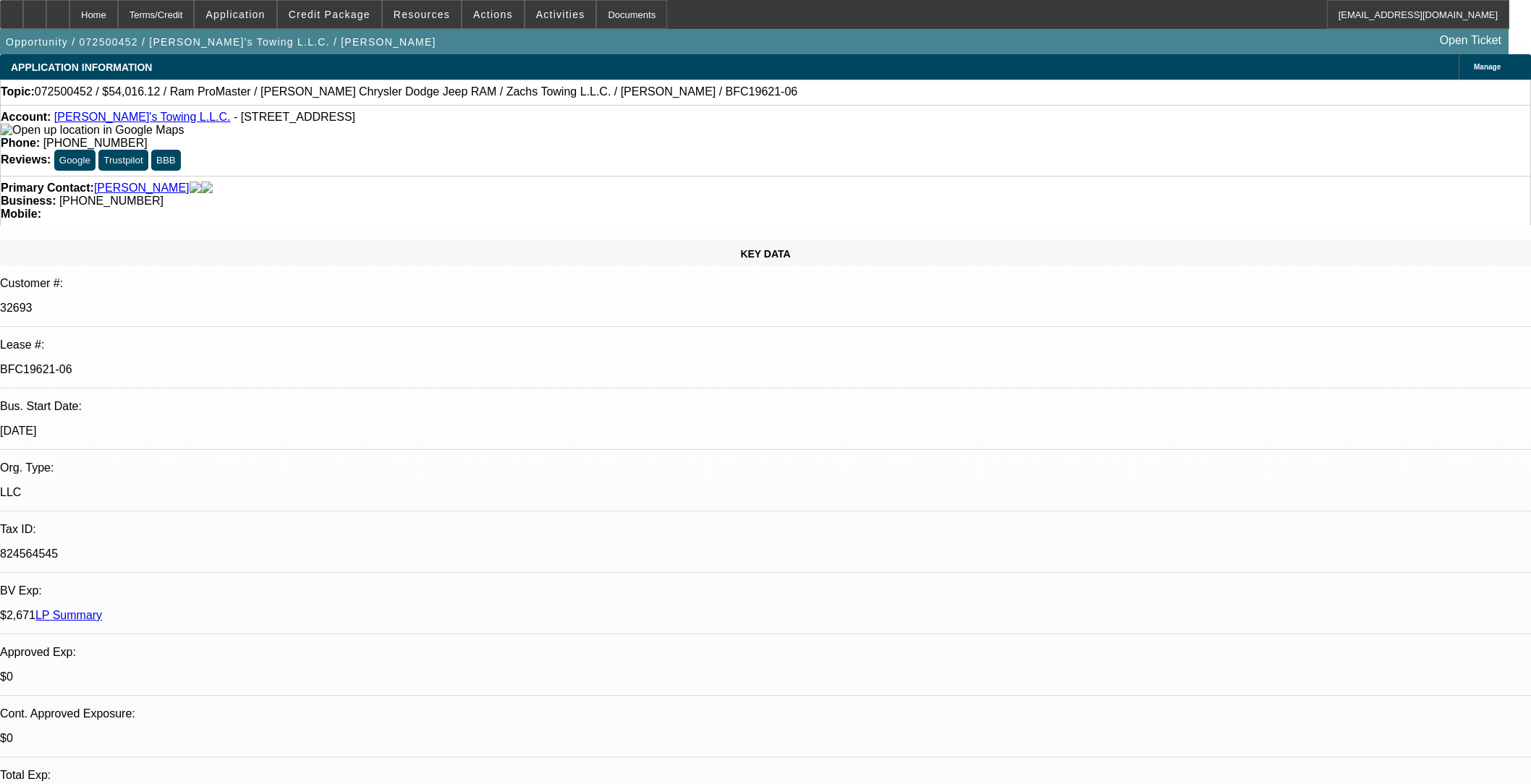
select select "0"
select select "3"
select select "0.1"
select select "4"
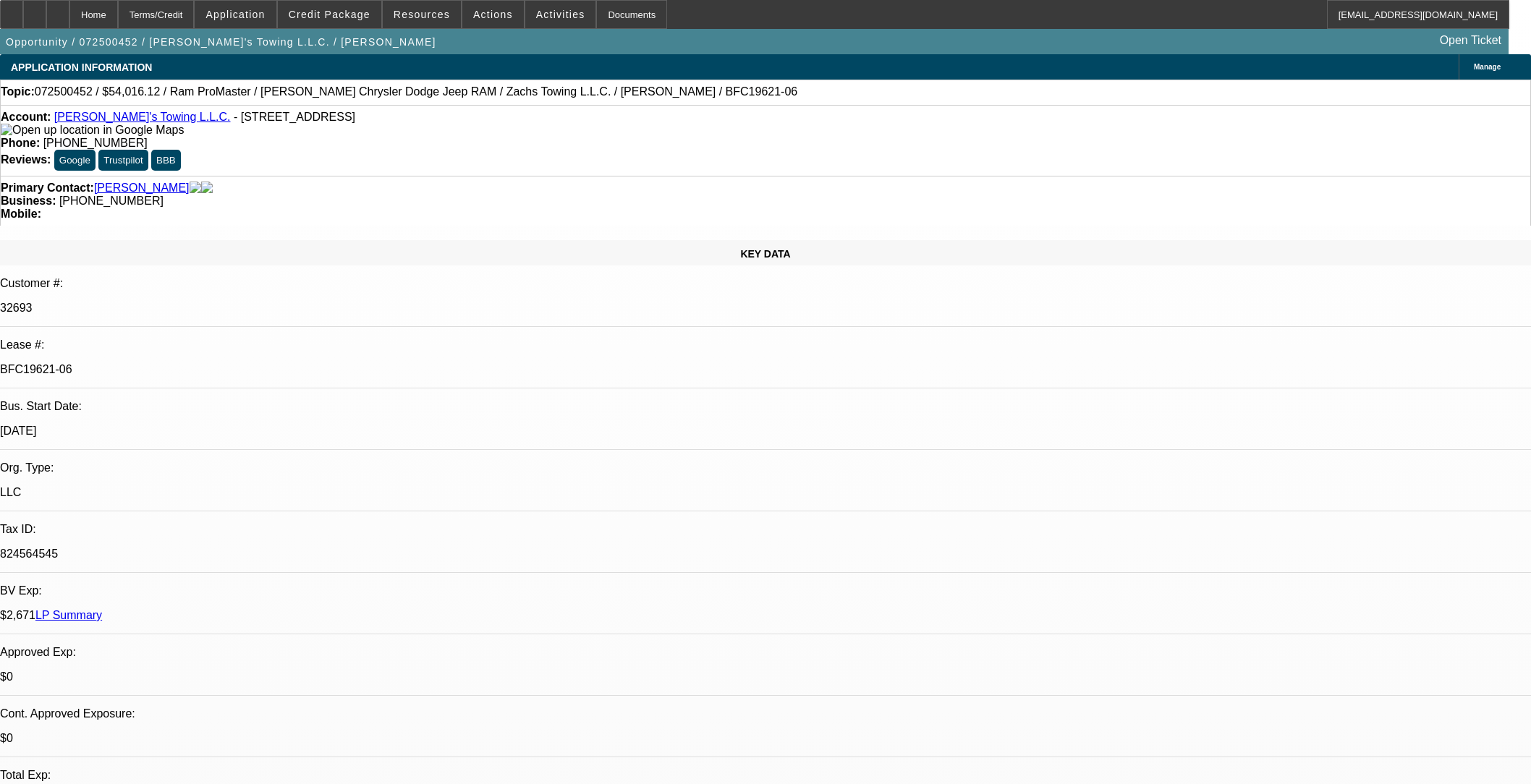
select select "0"
select select "3"
select select "0.1"
select select "4"
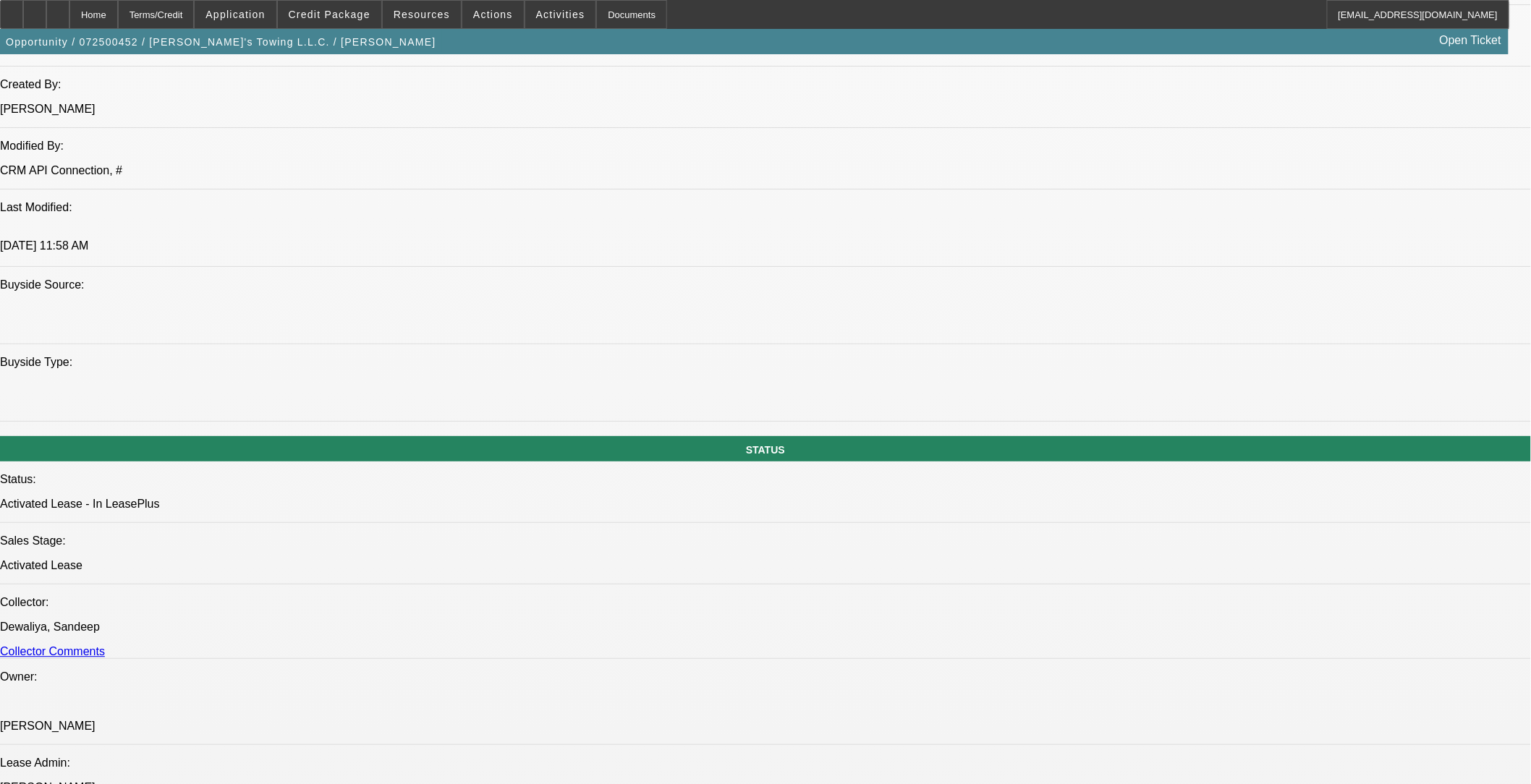
scroll to position [1205, 0]
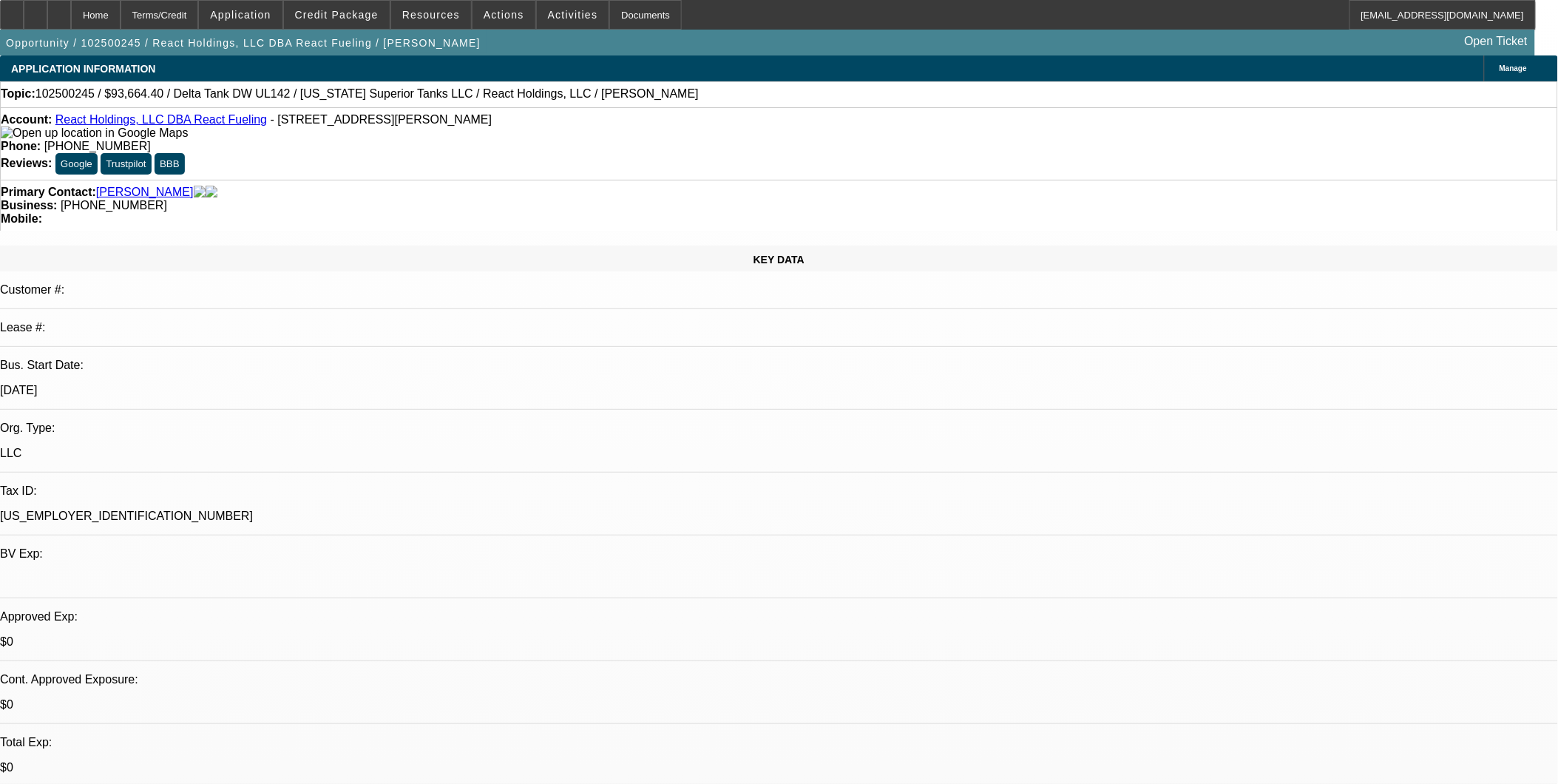
select select "0.1"
select select "2"
select select "0.1"
select select "0"
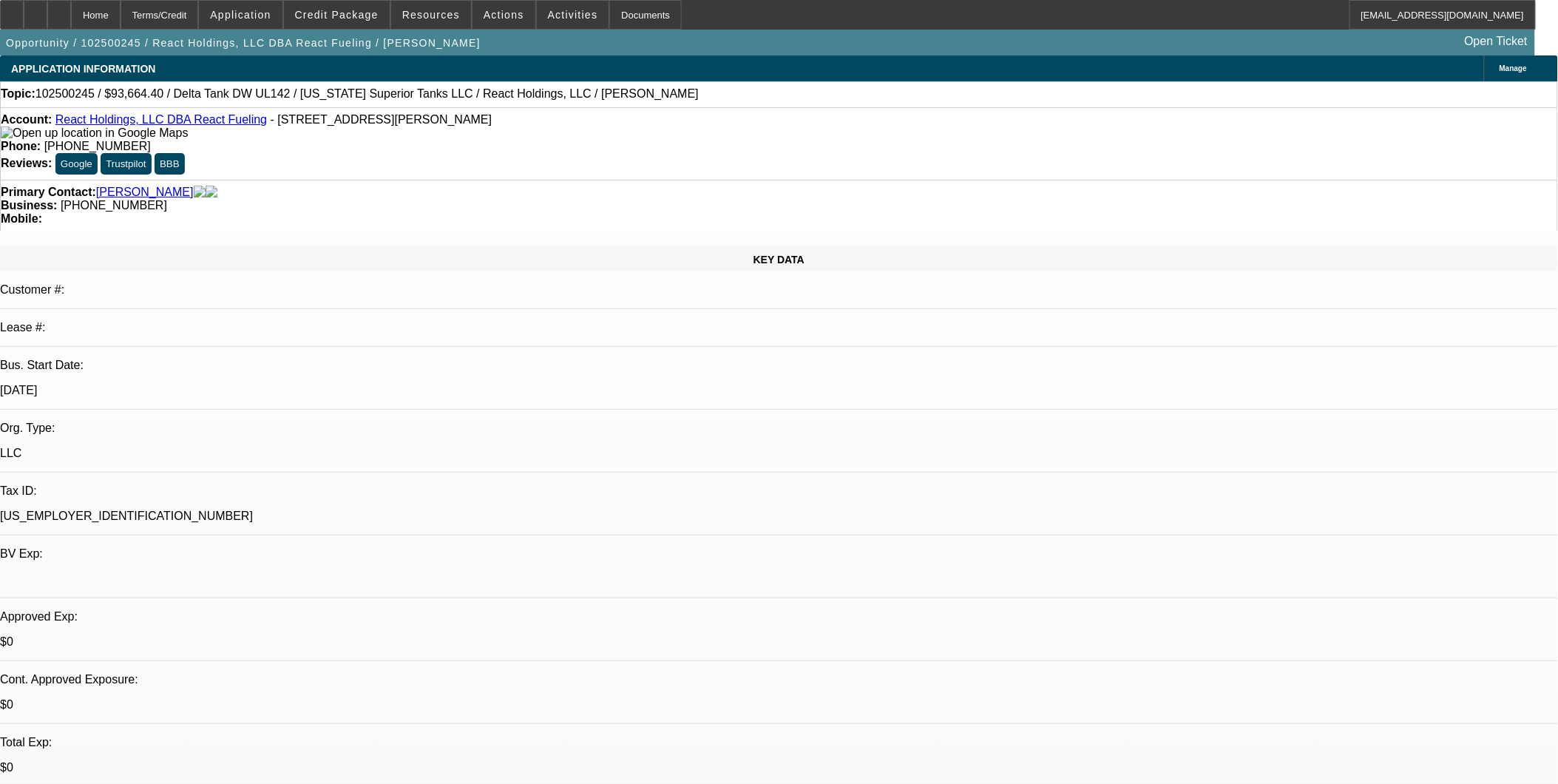
select select "0"
select select "1"
select select "2"
select select "4"
select select "1"
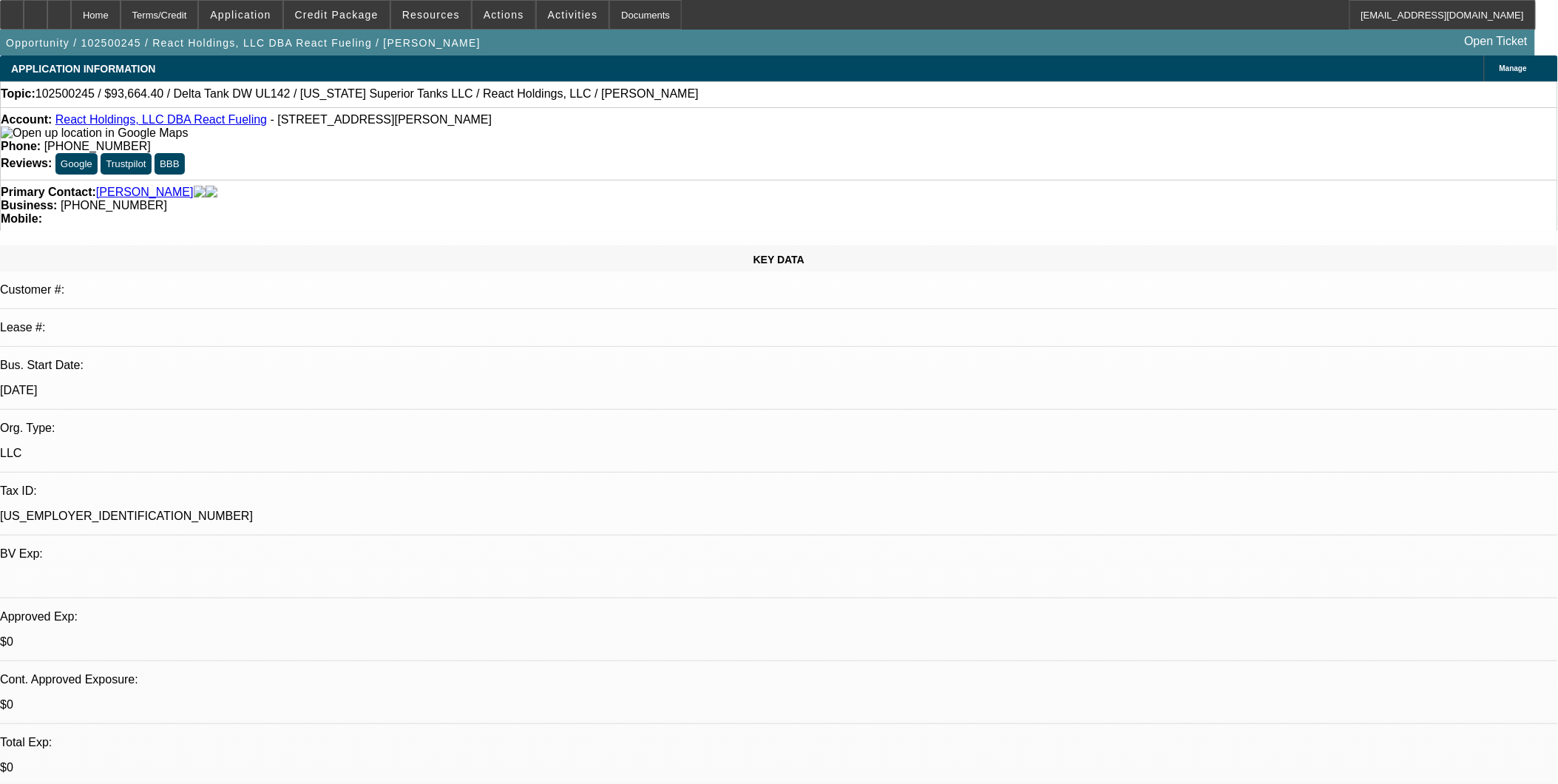
select select "1"
select select "6"
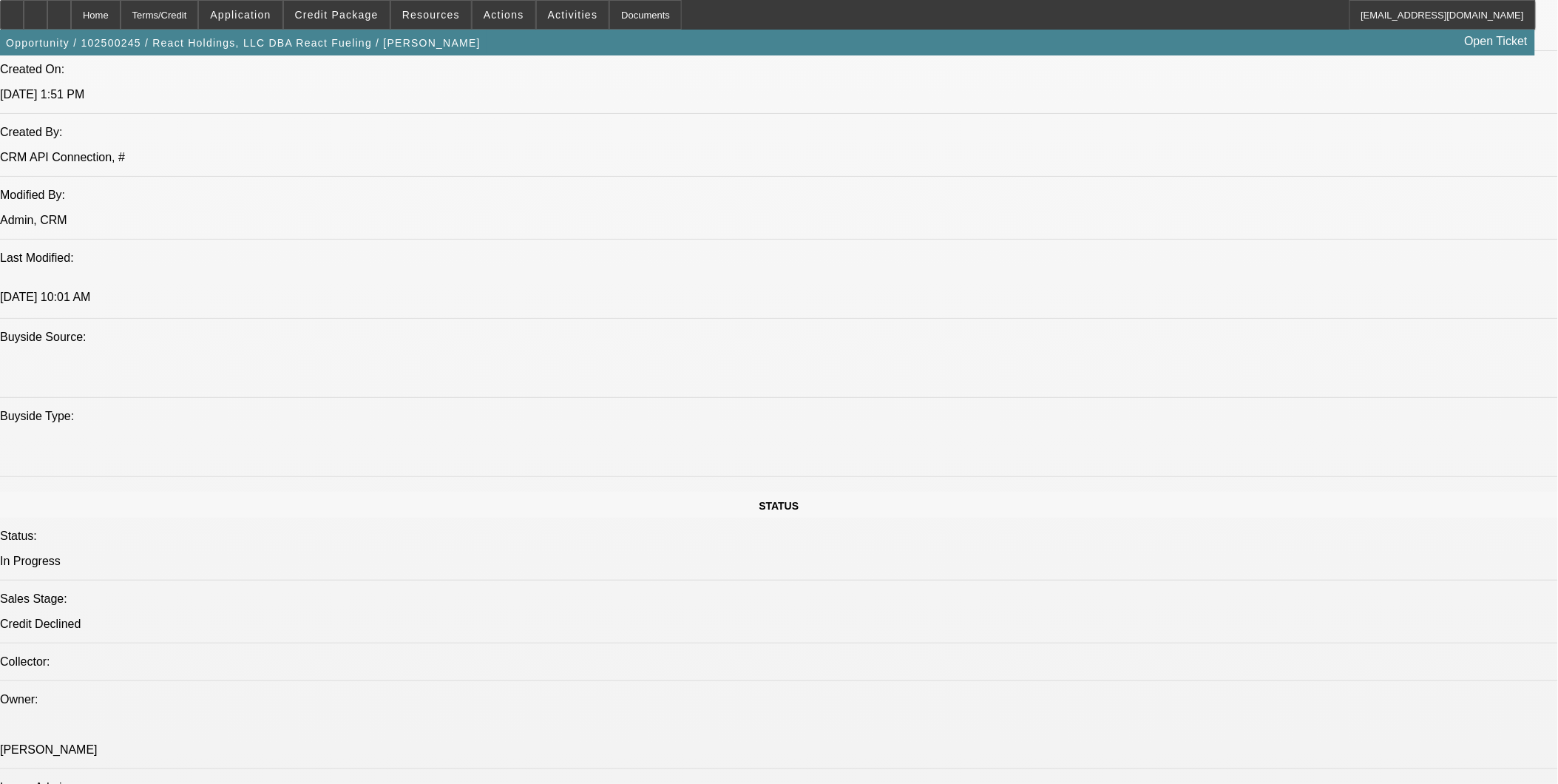
scroll to position [1725, 0]
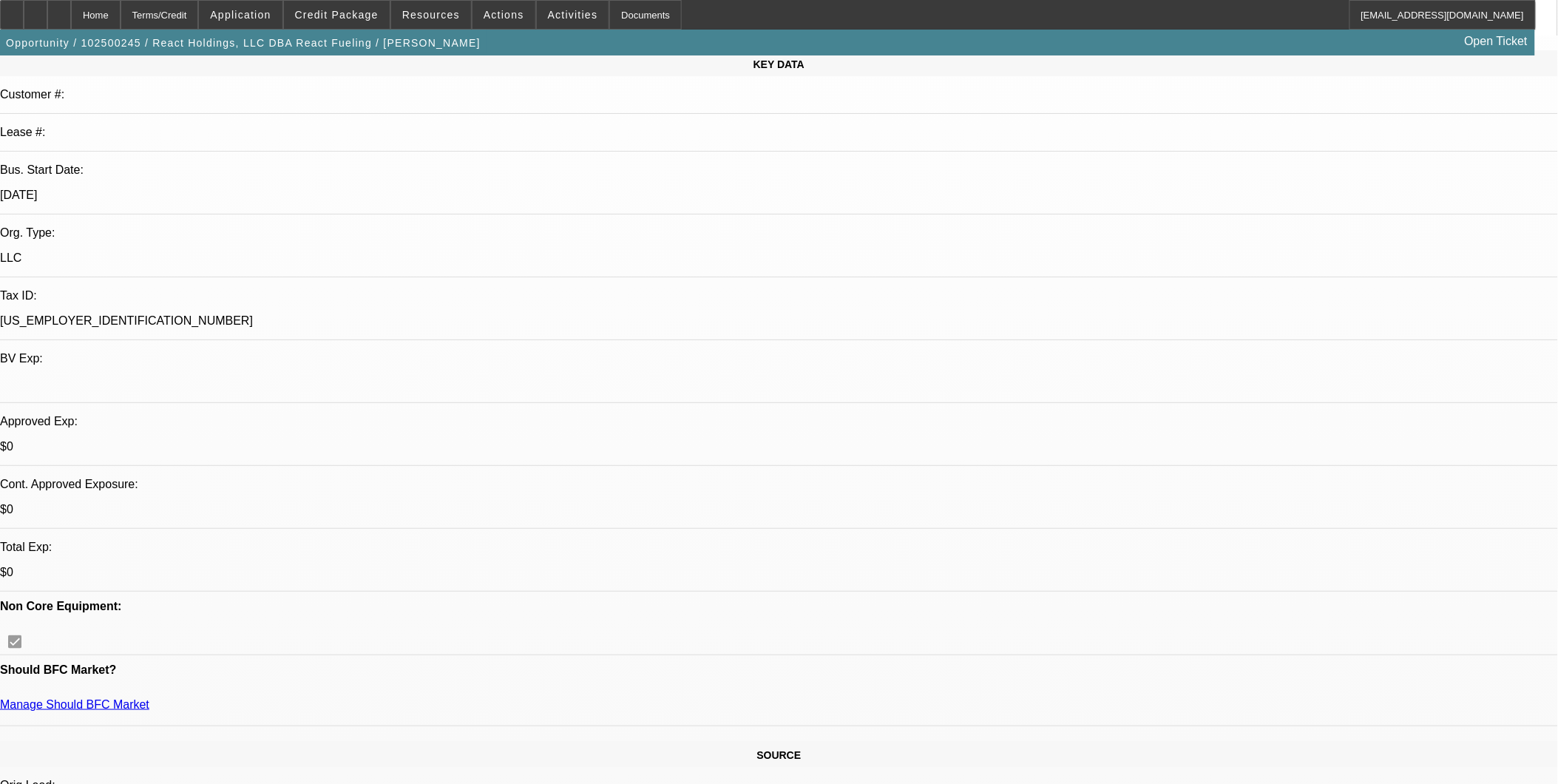
scroll to position [126, 0]
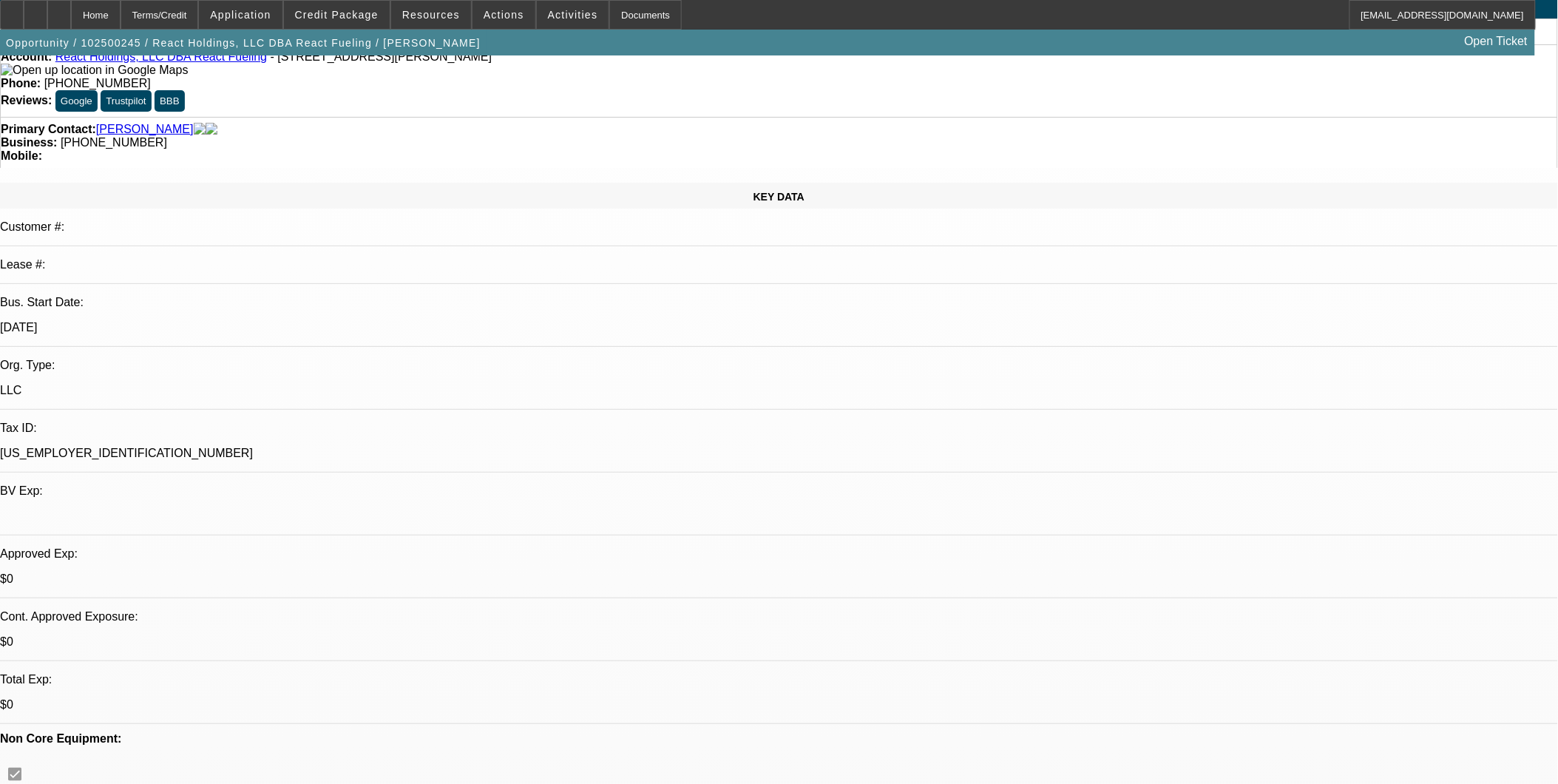
scroll to position [0, 0]
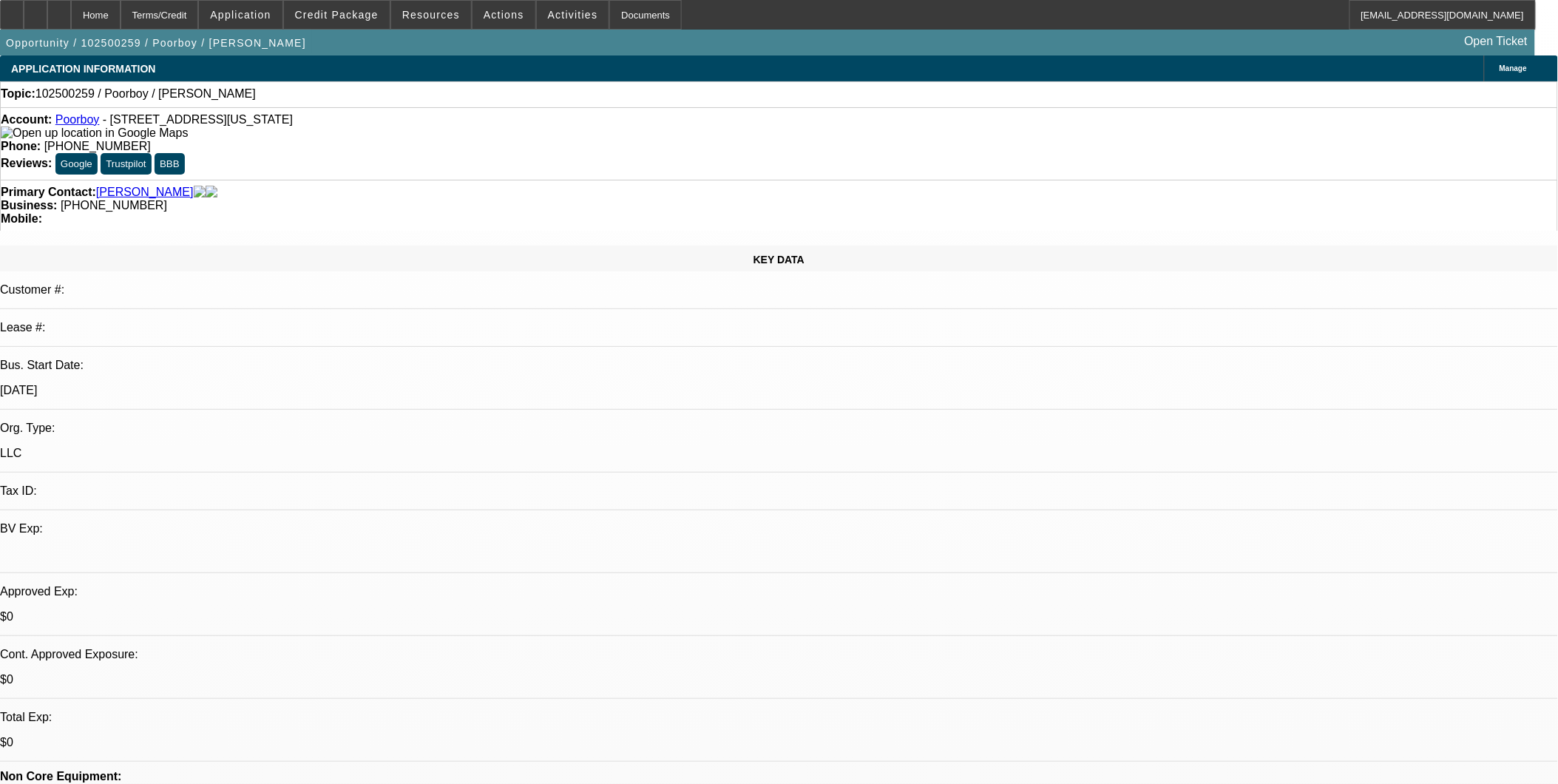
select select "0"
select select "2"
select select "0.1"
select select "1"
select select "2"
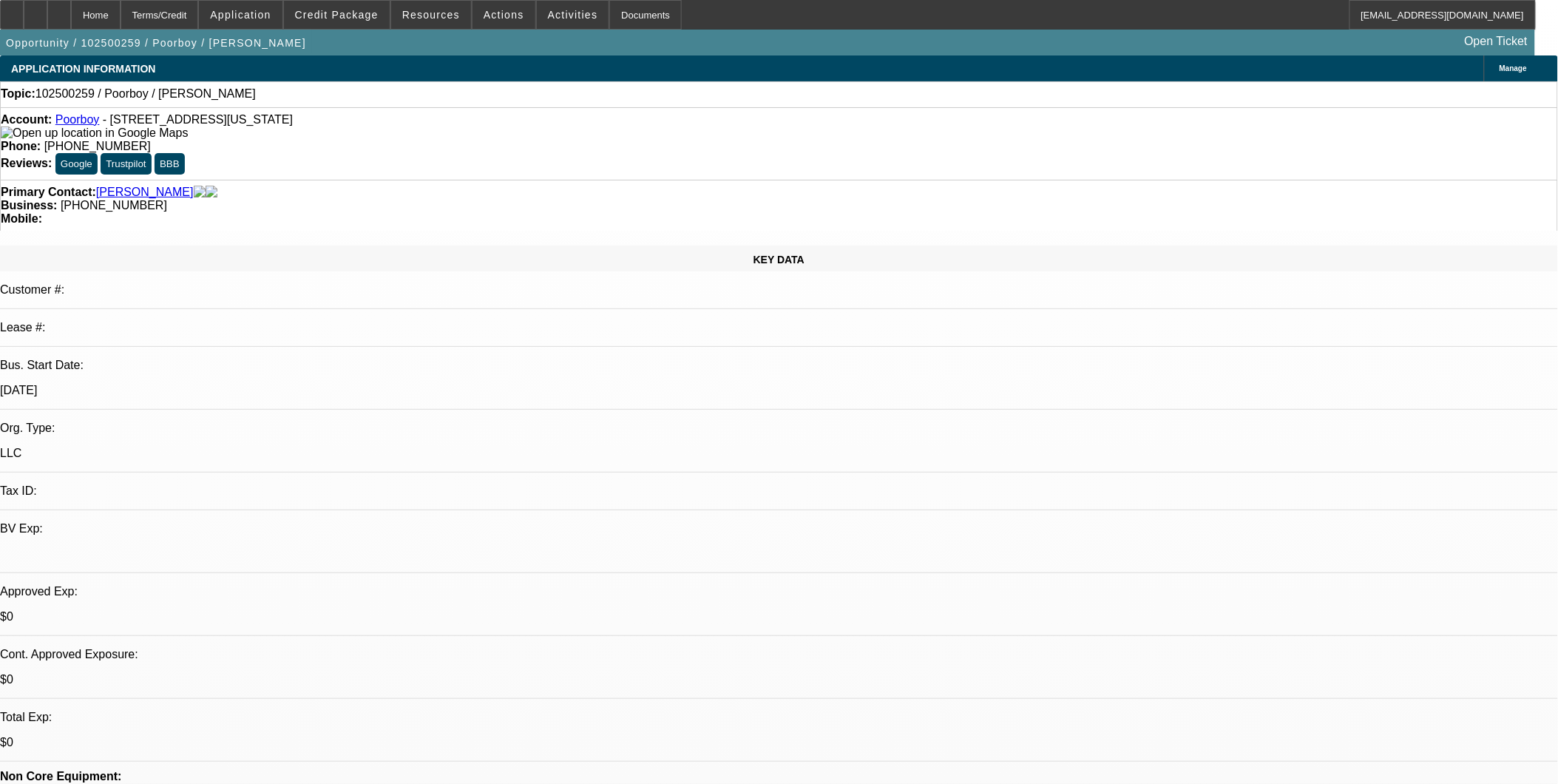
select select "4"
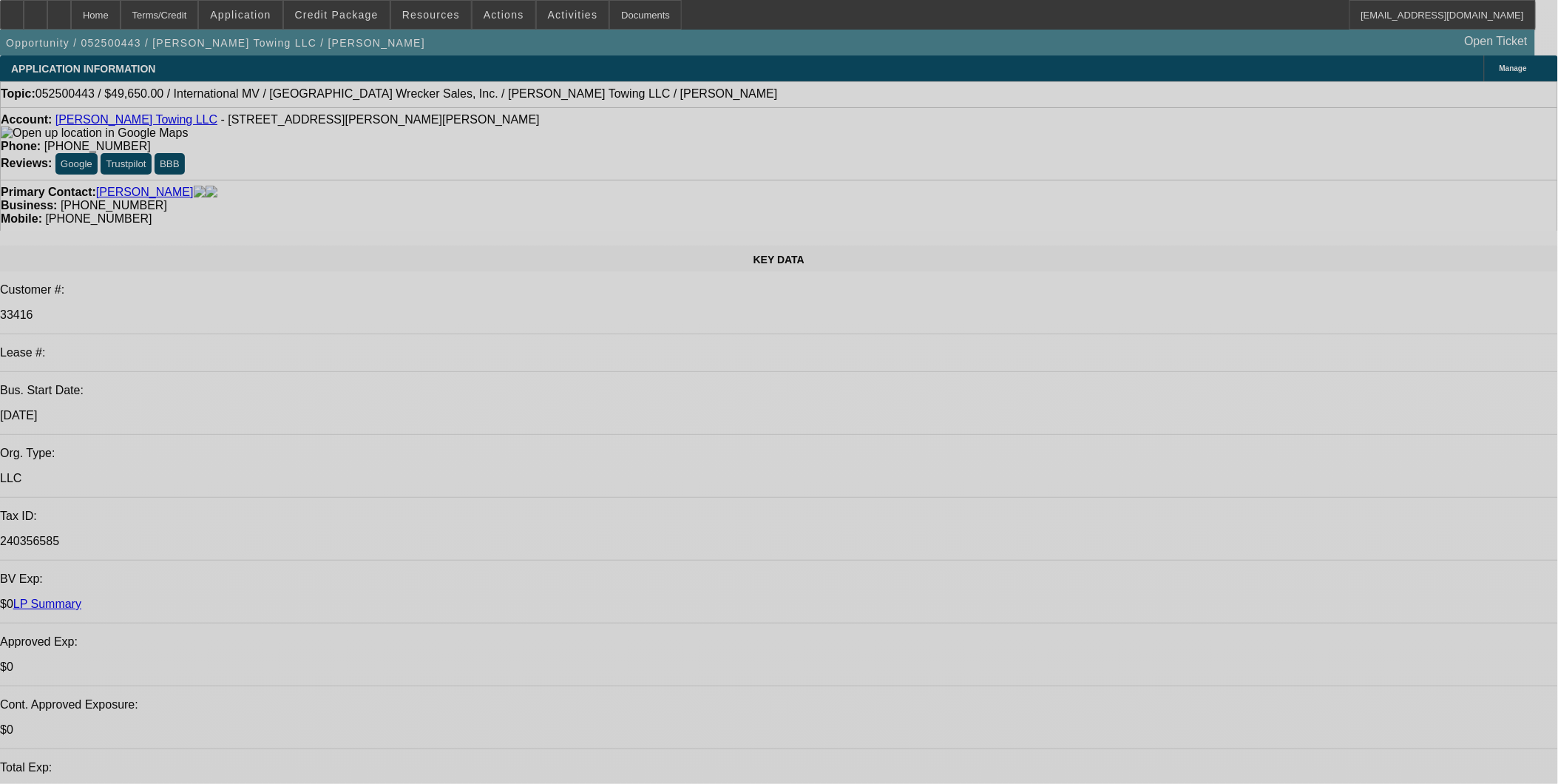
select select "0"
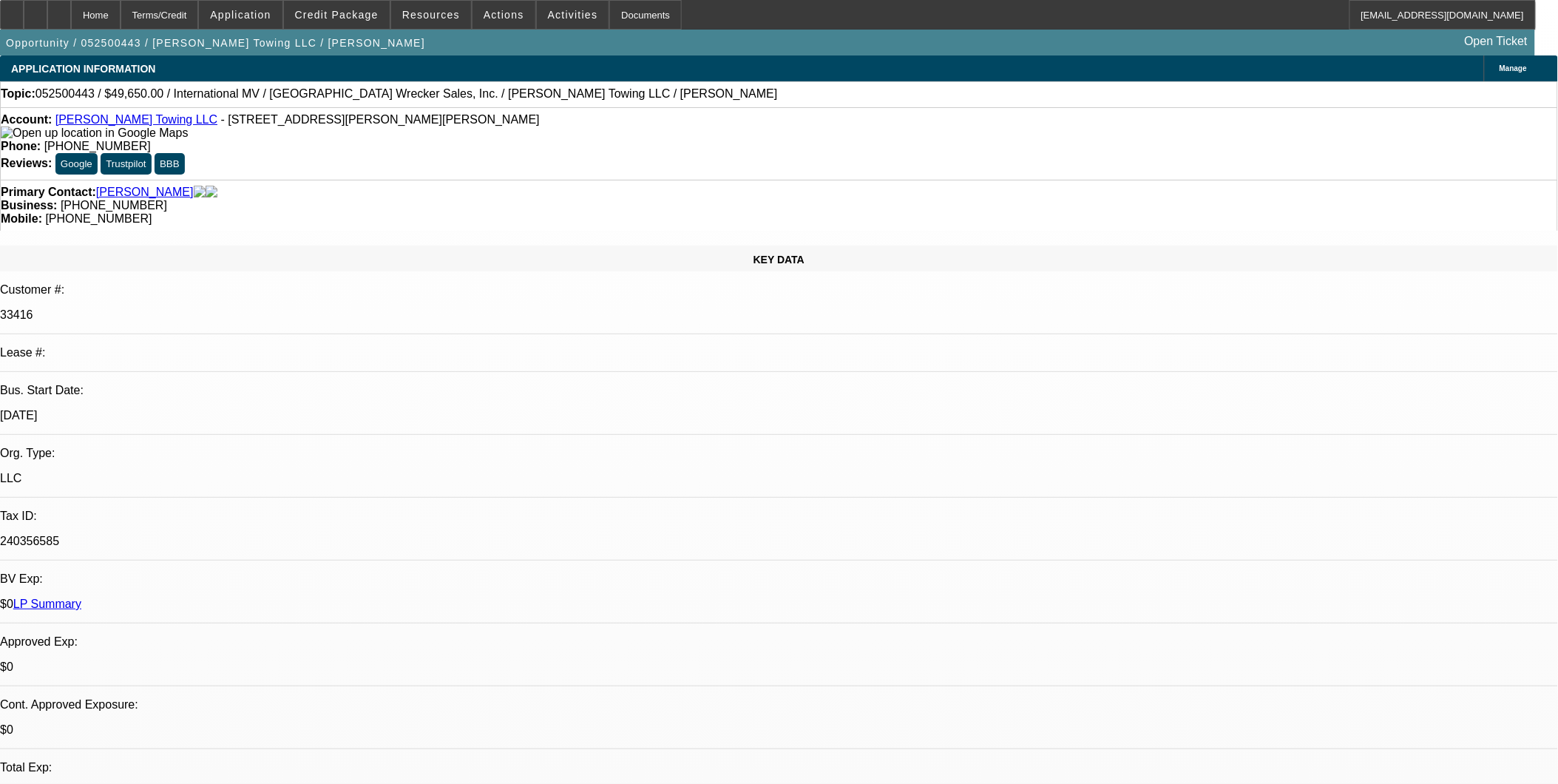
select select "0"
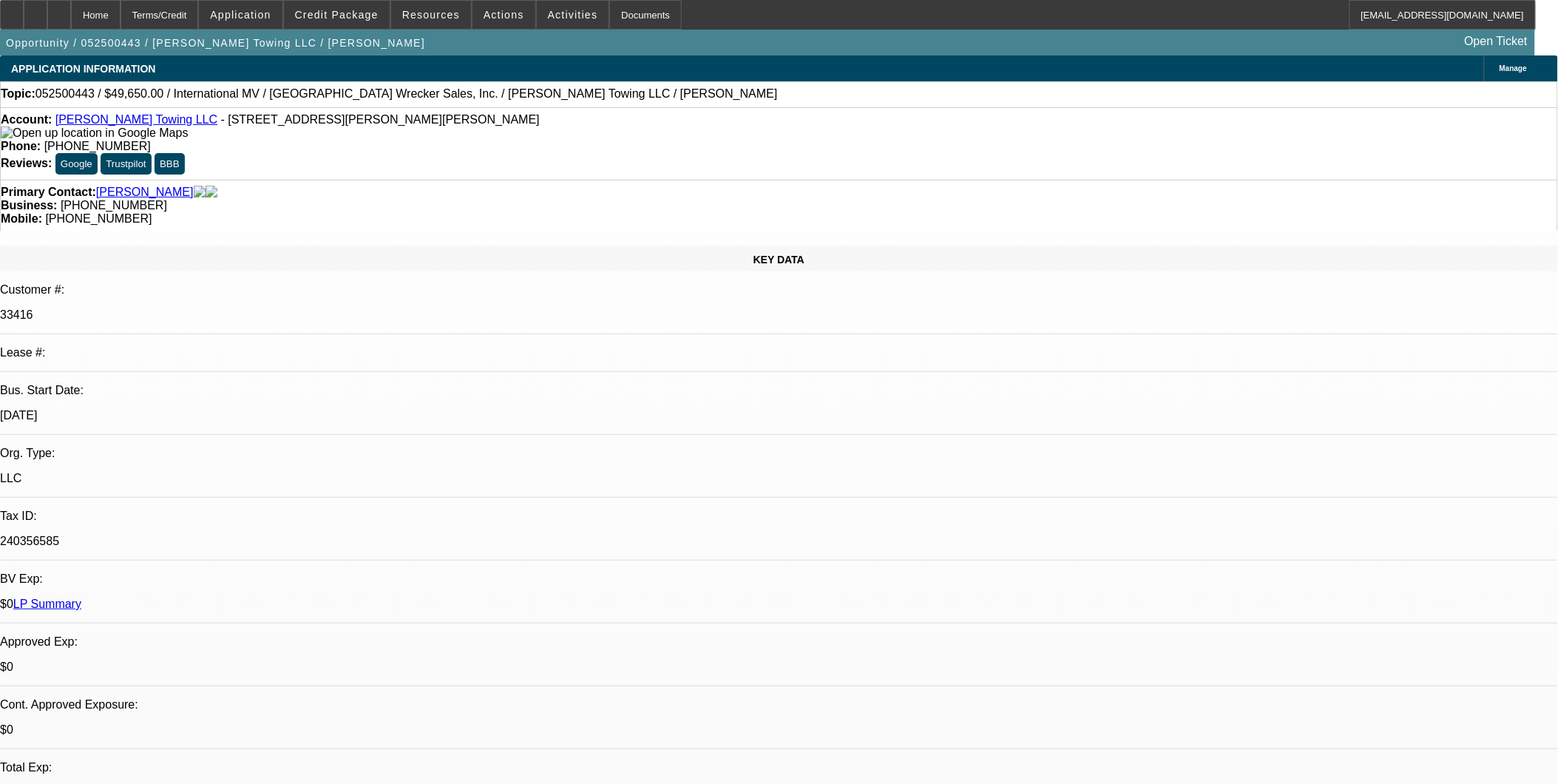
select select "0"
select select "1"
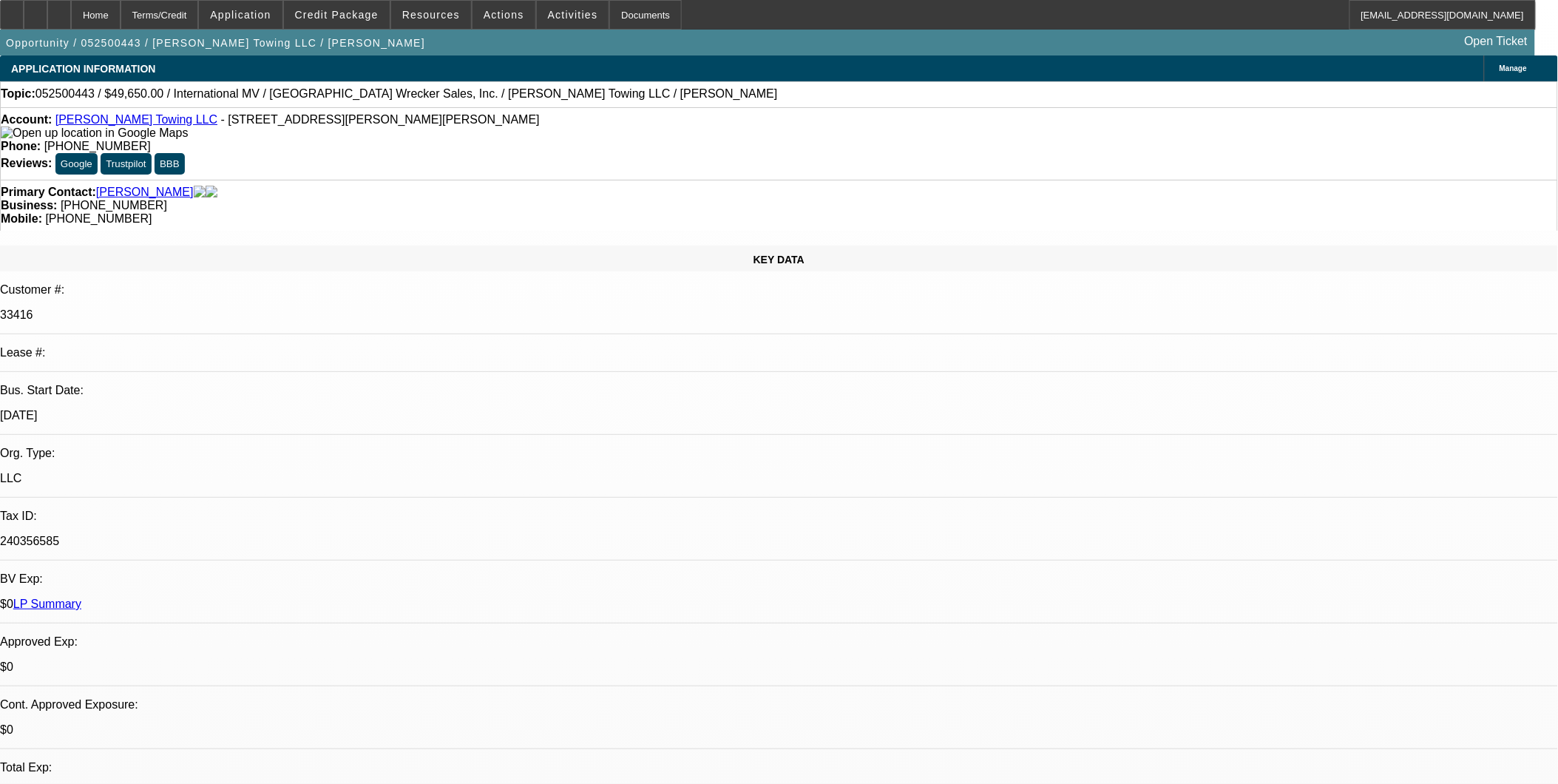
select select "6"
select select "1"
select select "6"
select select "1"
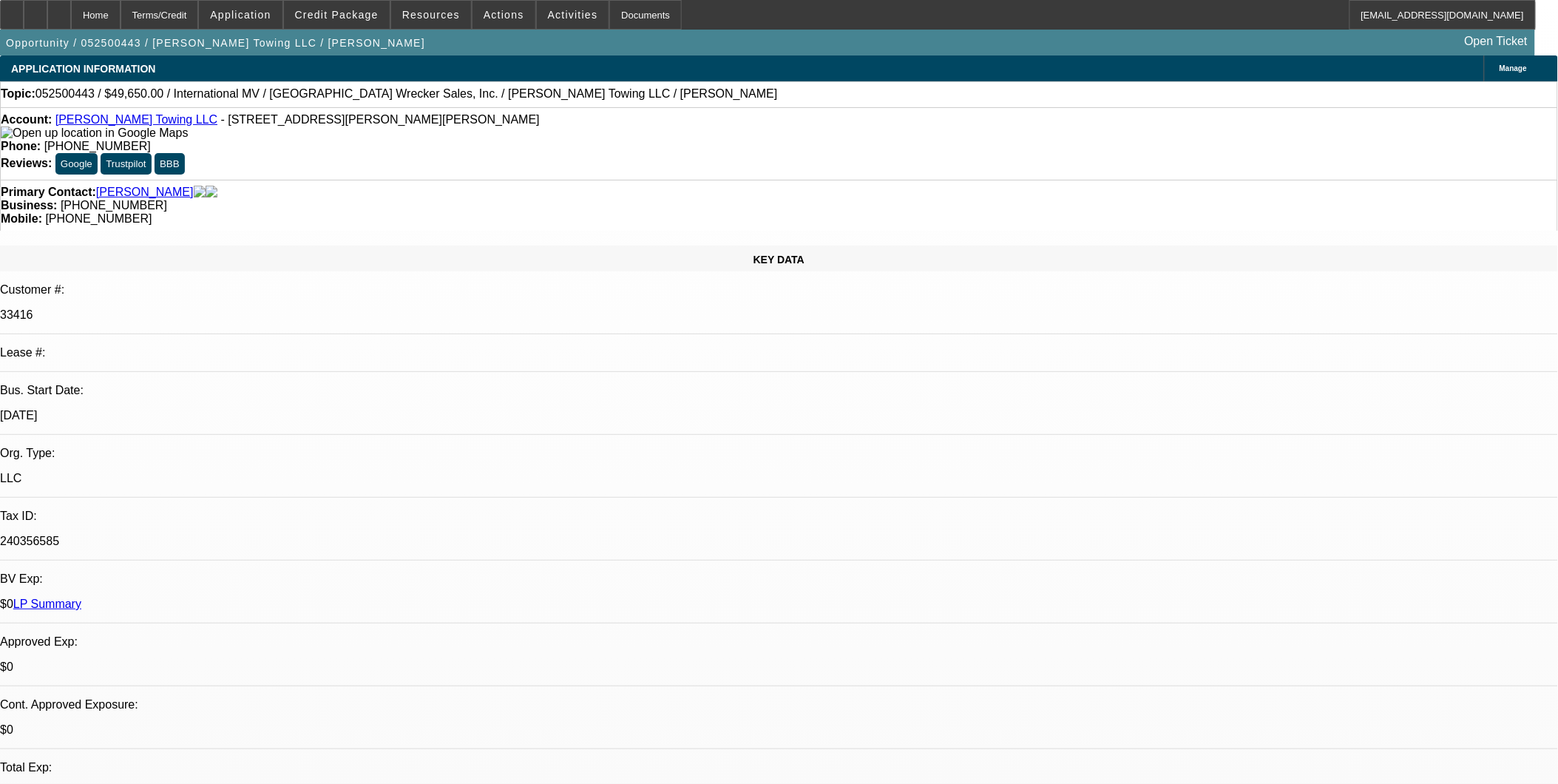
select select "1"
select select "6"
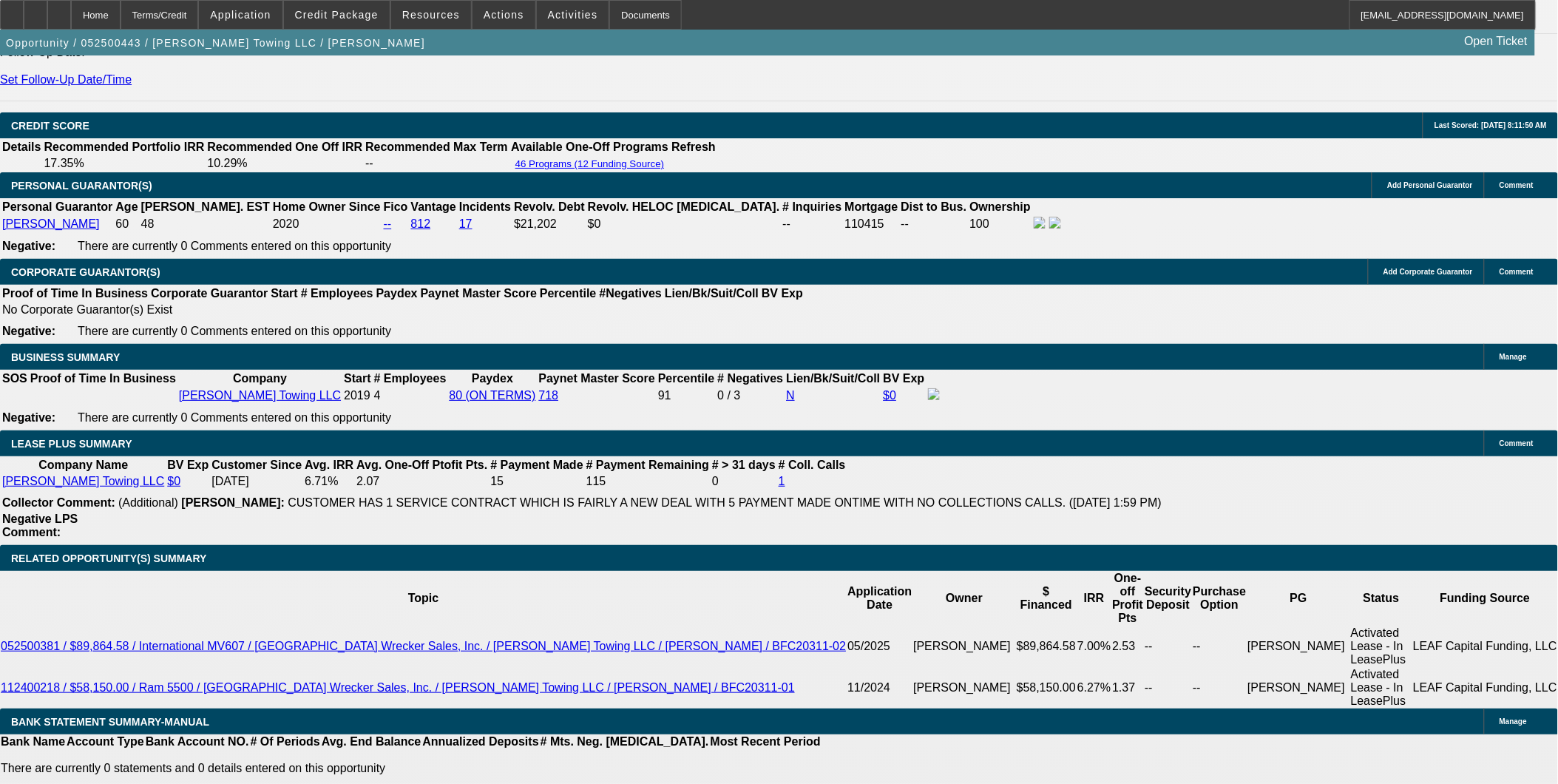
scroll to position [2218, 0]
